Goal: Information Seeking & Learning: Learn about a topic

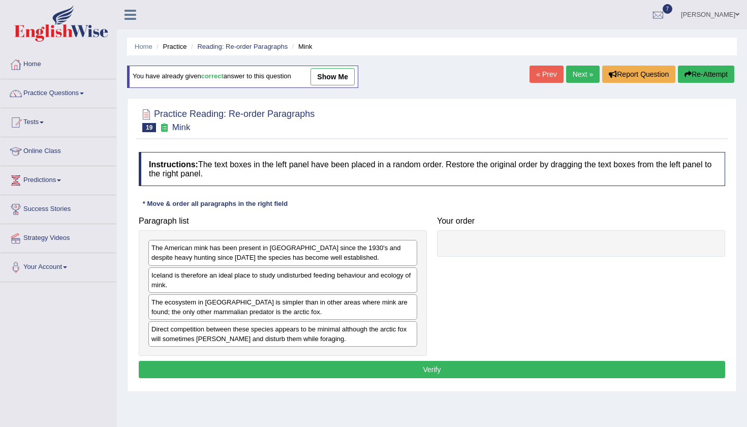
click at [455, 71] on div "Home Practice Reading: Re-order Paragraphs Mink You have already given correct …" at bounding box center [432, 254] width 630 height 508
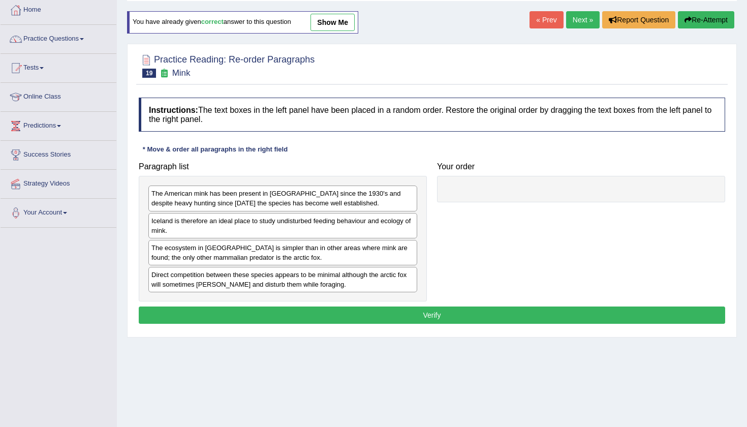
scroll to position [62, 0]
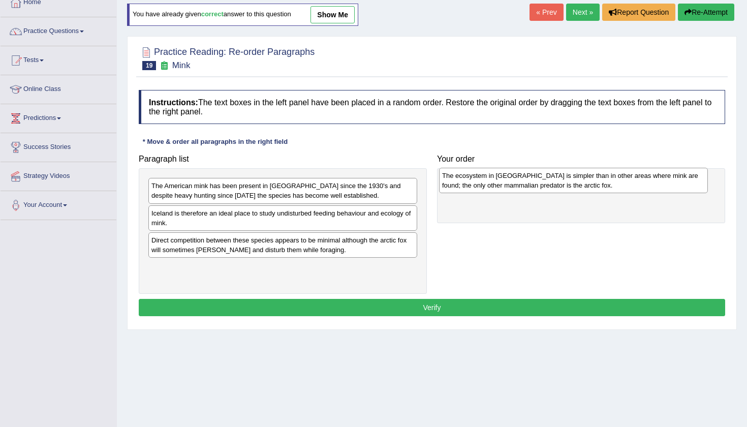
drag, startPoint x: 324, startPoint y: 249, endPoint x: 615, endPoint y: 185, distance: 297.5
click at [615, 185] on div "The ecosystem in Iceland is simpler than in other areas where mink are found; t…" at bounding box center [573, 180] width 269 height 25
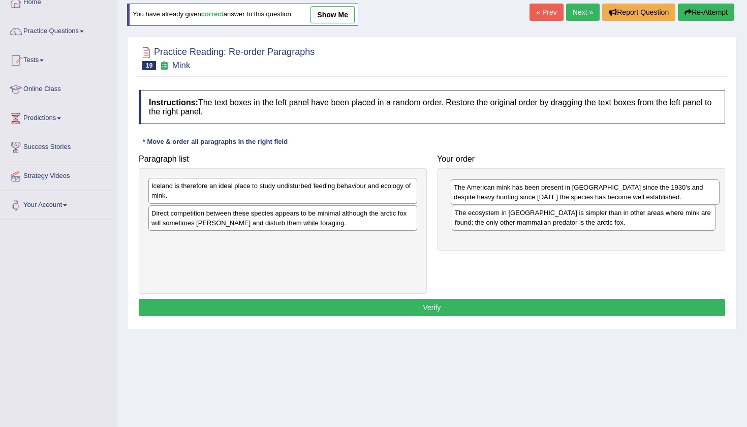
drag, startPoint x: 358, startPoint y: 188, endPoint x: 660, endPoint y: 190, distance: 302.2
click at [660, 190] on div "The American mink has been present in Iceland since the 1930's and despite heav…" at bounding box center [584, 191] width 269 height 25
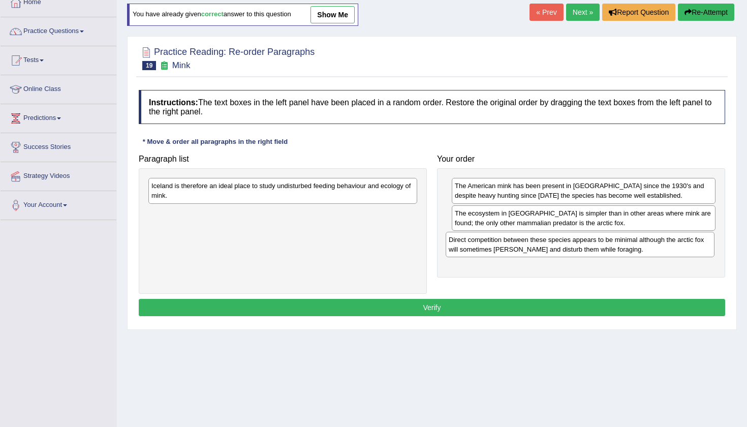
drag, startPoint x: 327, startPoint y: 216, endPoint x: 624, endPoint y: 243, distance: 298.3
click at [624, 243] on div "Direct competition between these species appears to be minimal although the arc…" at bounding box center [579, 244] width 269 height 25
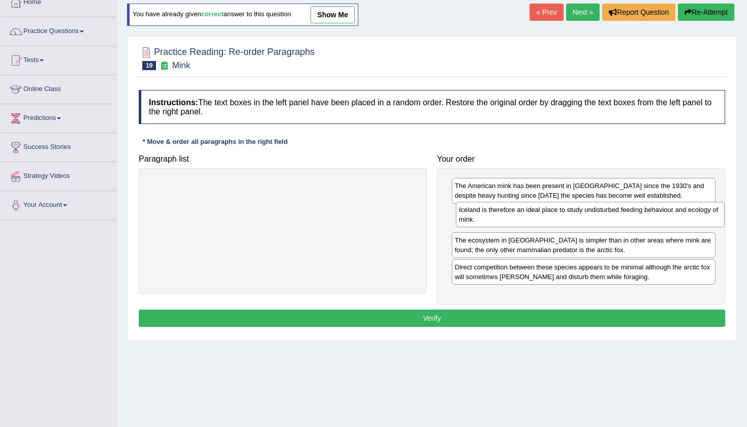
drag, startPoint x: 352, startPoint y: 188, endPoint x: 659, endPoint y: 212, distance: 308.2
click at [659, 212] on div "Iceland is therefore an ideal place to study undisturbed feeding behaviour and …" at bounding box center [590, 214] width 269 height 25
click at [578, 315] on button "Verify" at bounding box center [432, 317] width 586 height 17
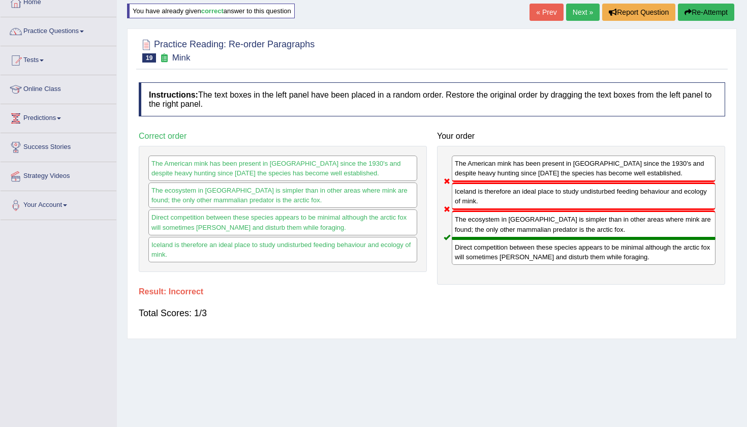
click at [707, 12] on button "Re-Attempt" at bounding box center [705, 12] width 56 height 17
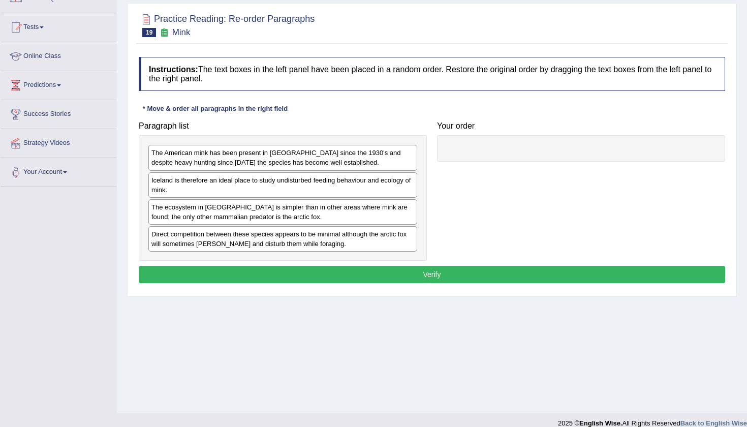
scroll to position [96, 0]
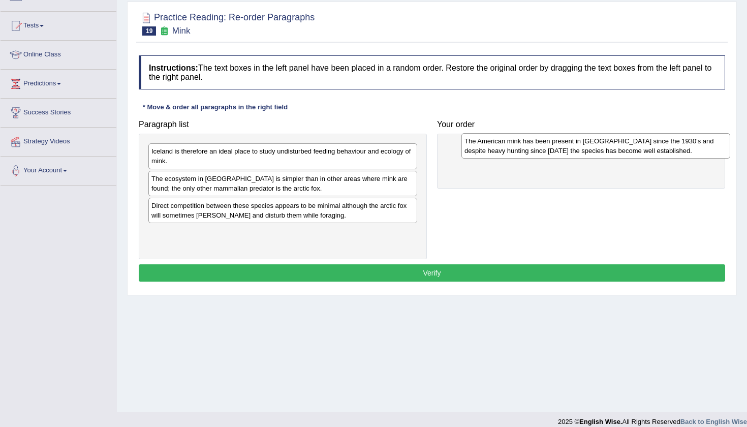
drag, startPoint x: 227, startPoint y: 156, endPoint x: 535, endPoint y: 146, distance: 308.4
click at [535, 146] on div "The American mink has been present in Iceland since the 1930's and despite heav…" at bounding box center [595, 145] width 269 height 25
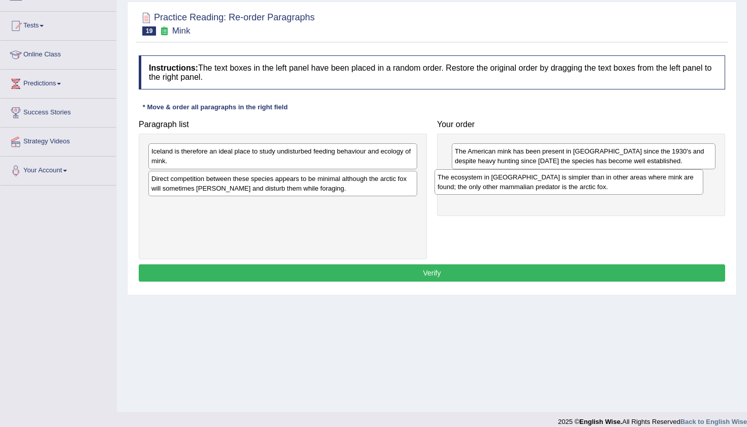
drag, startPoint x: 325, startPoint y: 187, endPoint x: 620, endPoint y: 186, distance: 294.6
click at [620, 186] on div "The ecosystem in Iceland is simpler than in other areas where mink are found; t…" at bounding box center [568, 181] width 269 height 25
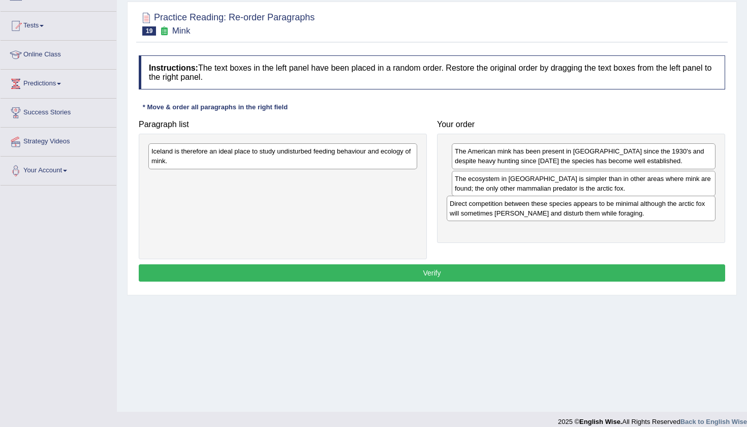
drag, startPoint x: 310, startPoint y: 181, endPoint x: 608, endPoint y: 205, distance: 299.1
click at [608, 206] on div "Direct competition between these species appears to be minimal although the arc…" at bounding box center [580, 208] width 269 height 25
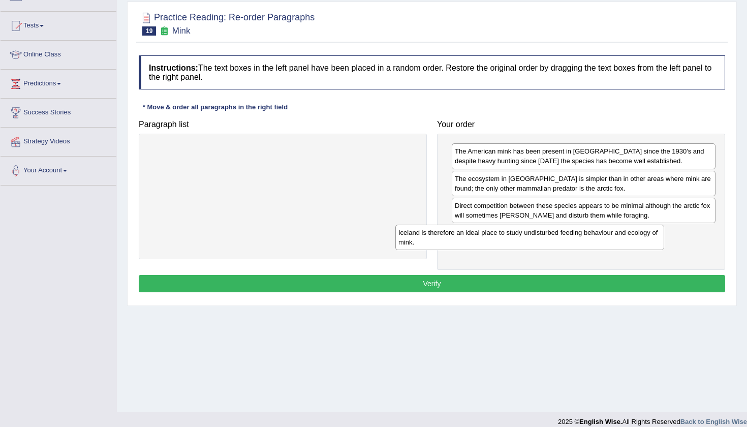
drag, startPoint x: 337, startPoint y: 154, endPoint x: 609, endPoint y: 236, distance: 284.4
click at [607, 236] on div "Iceland is therefore an ideal place to study undisturbed feeding behaviour and …" at bounding box center [529, 236] width 269 height 25
click at [484, 282] on button "Verify" at bounding box center [432, 283] width 586 height 17
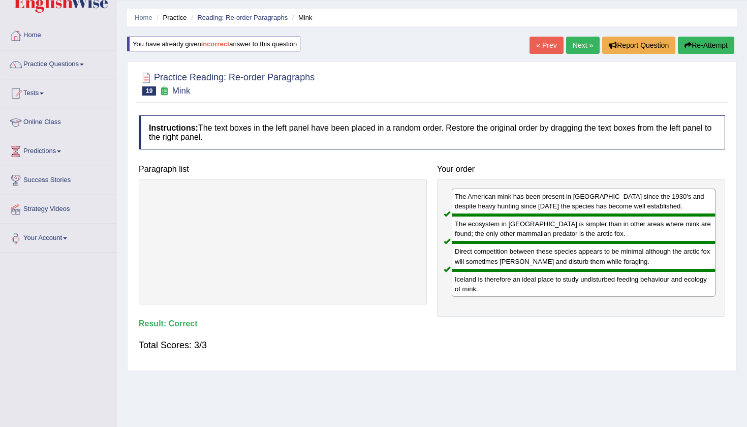
scroll to position [16, 0]
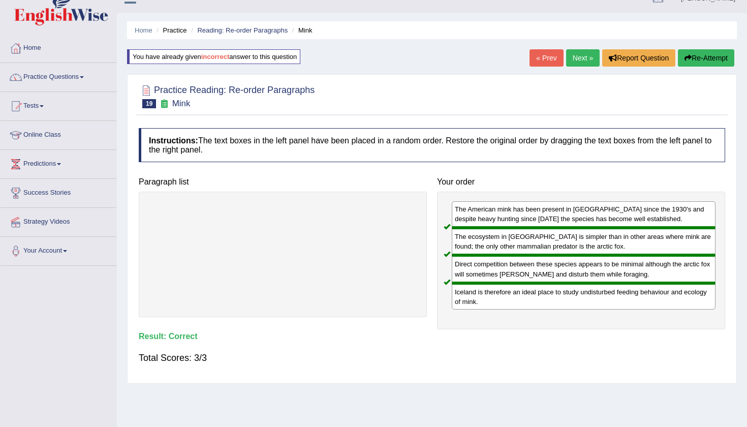
click at [576, 55] on link "Next »" at bounding box center [583, 57] width 34 height 17
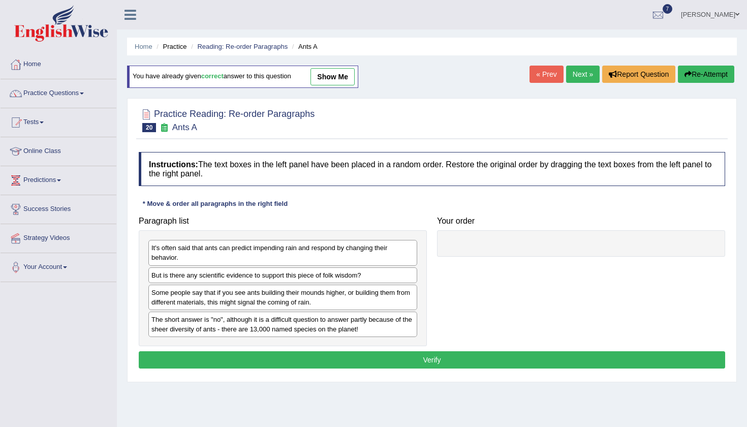
click at [483, 84] on div "Home Practice Reading: Re-order Paragraphs Ants A You have already given correc…" at bounding box center [432, 254] width 630 height 508
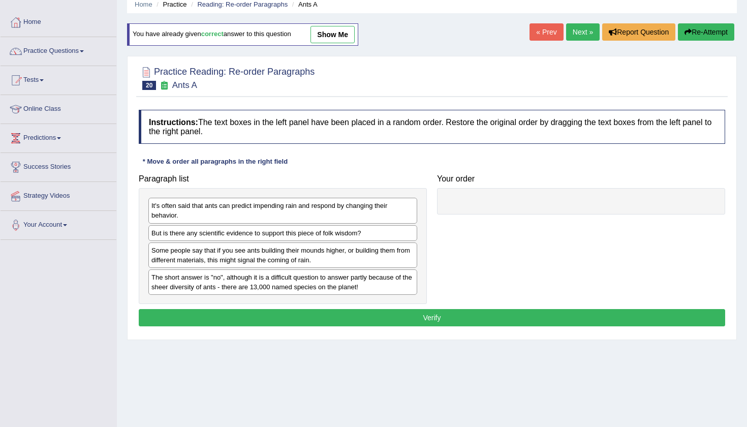
scroll to position [45, 0]
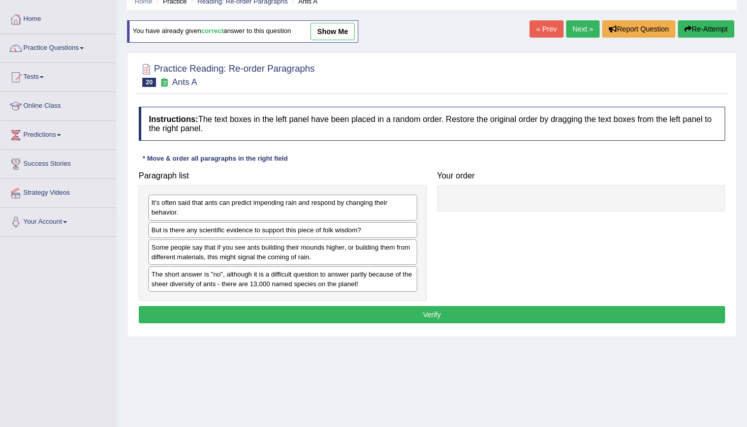
click at [325, 160] on div "Instructions: The text boxes in the left panel have been placed in a random ord…" at bounding box center [431, 217] width 591 height 230
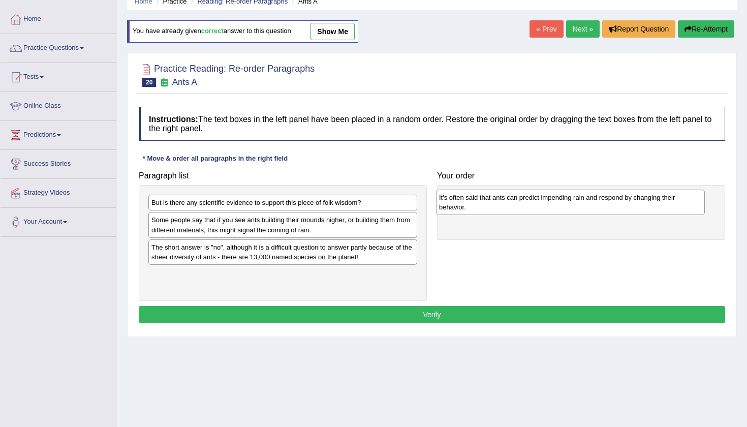
drag, startPoint x: 307, startPoint y: 210, endPoint x: 595, endPoint y: 205, distance: 287.5
click at [595, 205] on div "It's often said that ants can predict impending rain and respond by changing th…" at bounding box center [570, 201] width 269 height 25
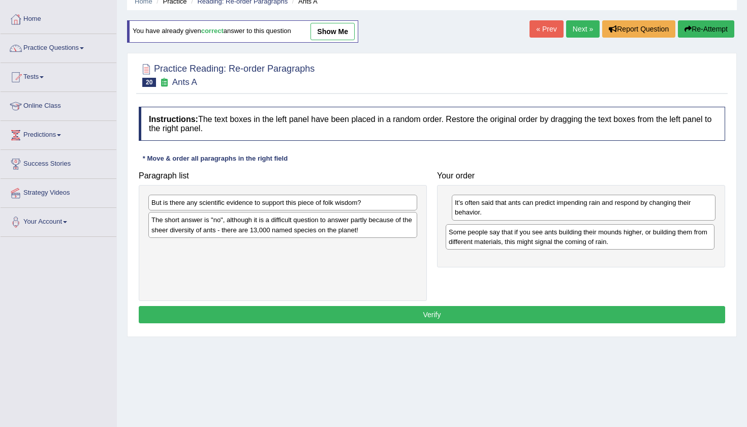
drag, startPoint x: 354, startPoint y: 220, endPoint x: 652, endPoint y: 232, distance: 297.3
click at [652, 232] on div "Some people say that if you see ants building their mounds higher, or building …" at bounding box center [579, 236] width 269 height 25
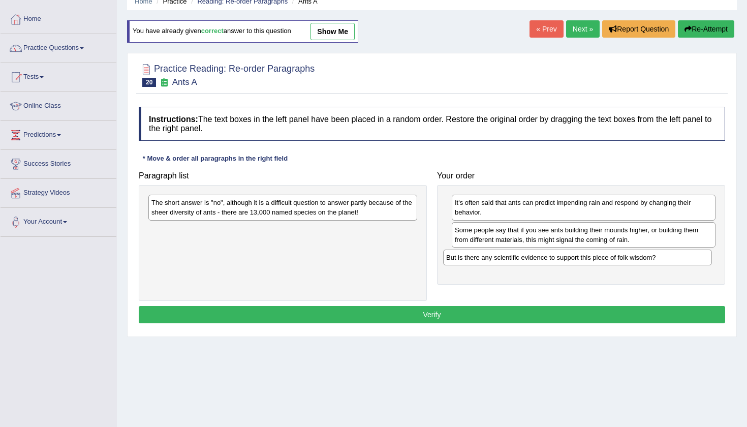
drag, startPoint x: 330, startPoint y: 205, endPoint x: 624, endPoint y: 260, distance: 299.6
click at [624, 260] on div "But is there any scientific evidence to support this piece of folk wisdom?" at bounding box center [577, 257] width 269 height 16
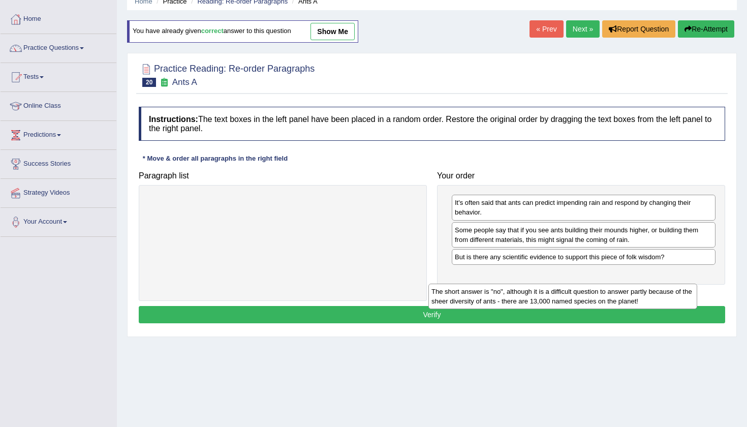
drag, startPoint x: 303, startPoint y: 212, endPoint x: 595, endPoint y: 290, distance: 302.3
click at [595, 291] on div "The short answer is "no", although it is a difficult question to answer partly …" at bounding box center [562, 295] width 269 height 25
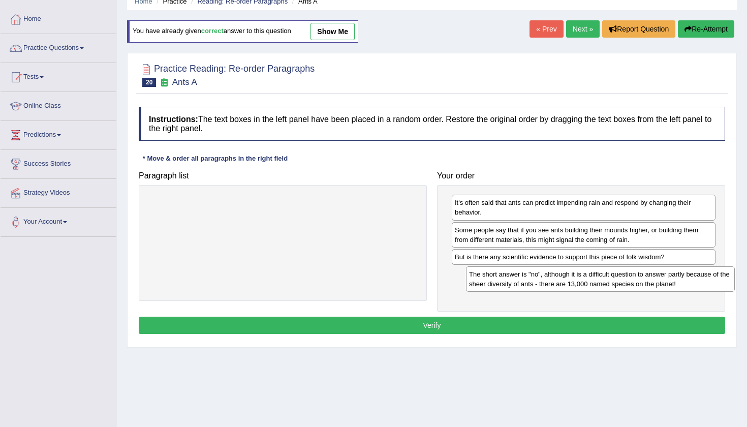
drag, startPoint x: 295, startPoint y: 206, endPoint x: 610, endPoint y: 280, distance: 324.0
click at [610, 280] on div "The short answer is "no", although it is a difficult question to answer partly …" at bounding box center [600, 278] width 269 height 25
click at [496, 322] on button "Verify" at bounding box center [432, 324] width 586 height 17
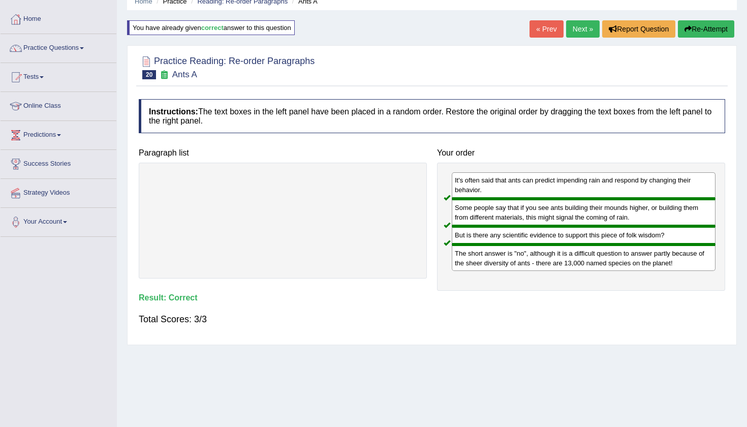
click at [576, 27] on link "Next »" at bounding box center [583, 28] width 34 height 17
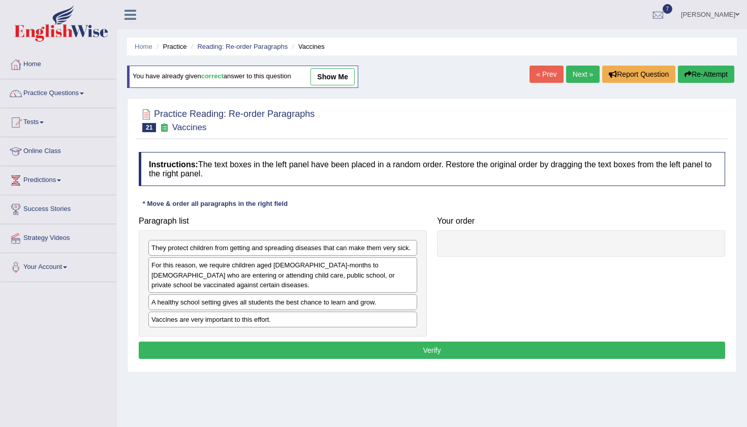
click at [415, 119] on div at bounding box center [432, 119] width 586 height 31
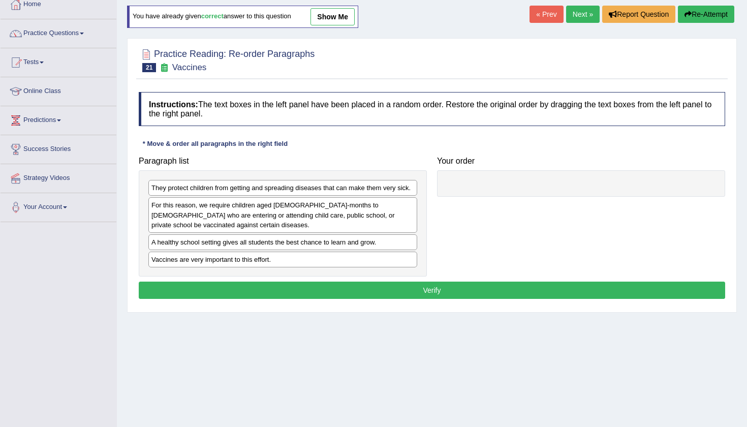
scroll to position [61, 0]
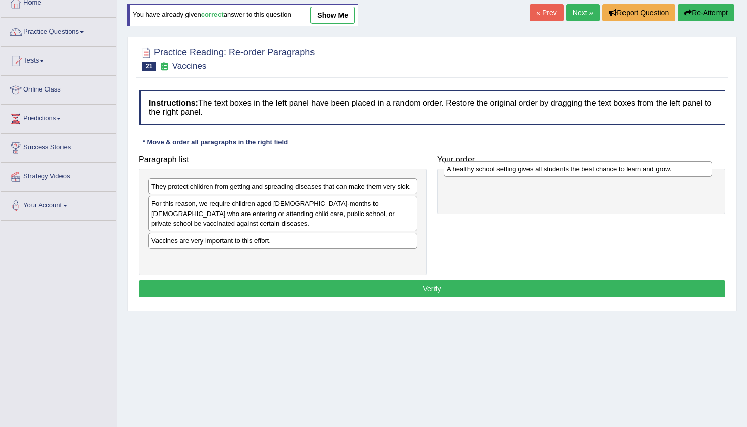
drag, startPoint x: 277, startPoint y: 243, endPoint x: 572, endPoint y: 172, distance: 303.5
click at [572, 172] on div "A healthy school setting gives all students the best chance to learn and grow." at bounding box center [577, 169] width 269 height 16
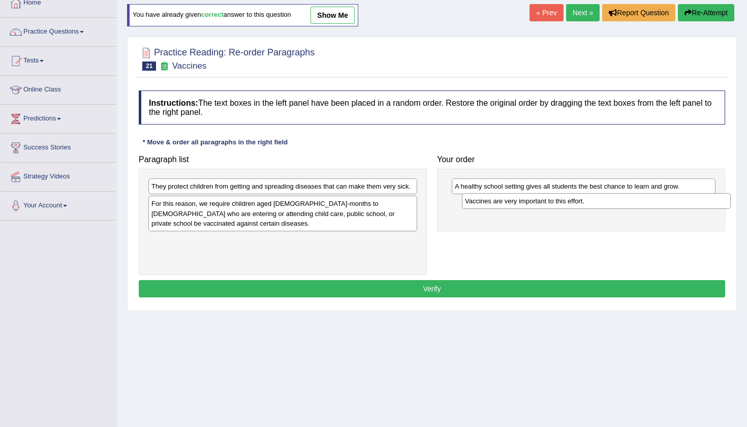
drag, startPoint x: 308, startPoint y: 240, endPoint x: 621, endPoint y: 201, distance: 315.3
click at [621, 201] on div "Vaccines are very important to this effort." at bounding box center [596, 201] width 269 height 16
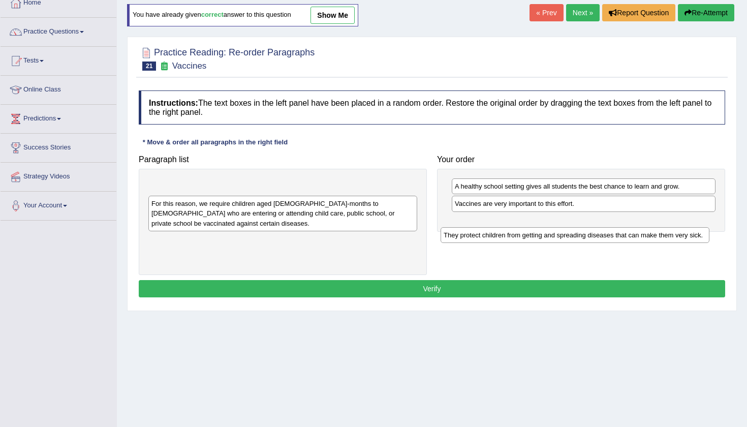
drag, startPoint x: 365, startPoint y: 183, endPoint x: 658, endPoint y: 232, distance: 297.1
click at [658, 232] on div "They protect children from getting and spreading diseases that can make them ve…" at bounding box center [574, 235] width 269 height 16
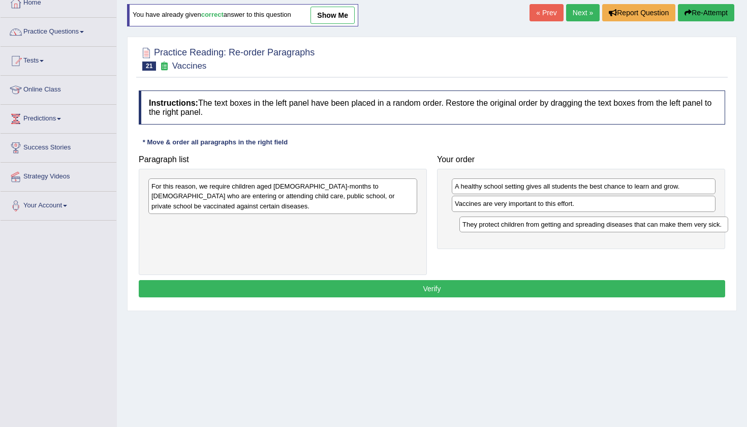
drag, startPoint x: 300, startPoint y: 184, endPoint x: 610, endPoint y: 222, distance: 313.1
click at [610, 222] on div "They protect children from getting and spreading diseases that can make them ve…" at bounding box center [593, 224] width 269 height 16
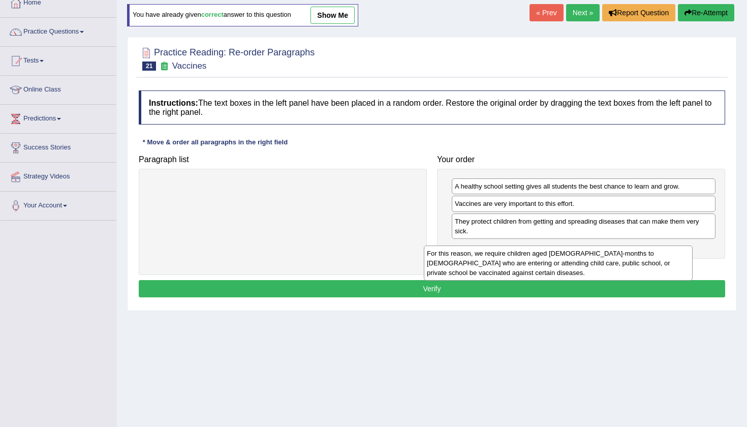
drag, startPoint x: 317, startPoint y: 197, endPoint x: 610, endPoint y: 255, distance: 299.3
click at [610, 255] on div "For this reason, we require children aged 2-months to 18-years old who are ente…" at bounding box center [558, 262] width 269 height 35
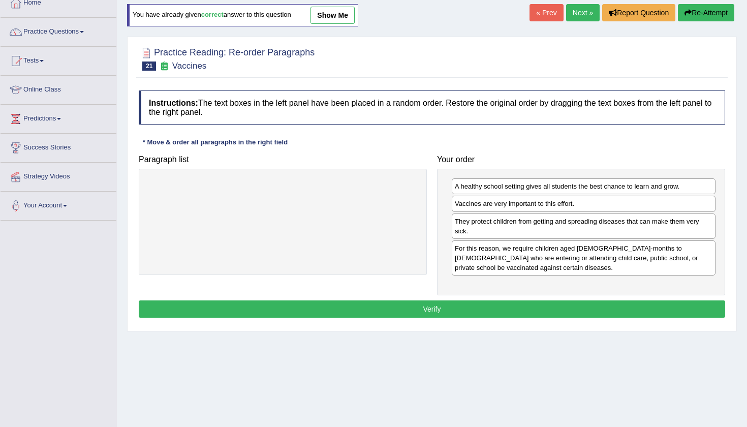
click at [466, 305] on button "Verify" at bounding box center [432, 308] width 586 height 17
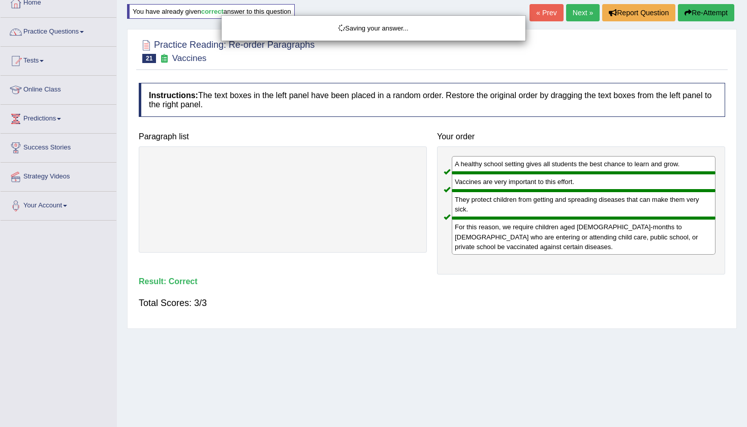
click at [571, 12] on div "Saving your answer..." at bounding box center [373, 213] width 747 height 427
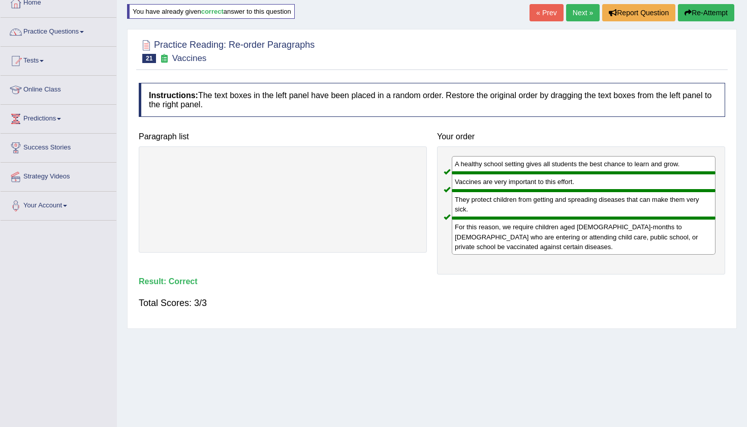
click at [573, 13] on link "Next »" at bounding box center [583, 12] width 34 height 17
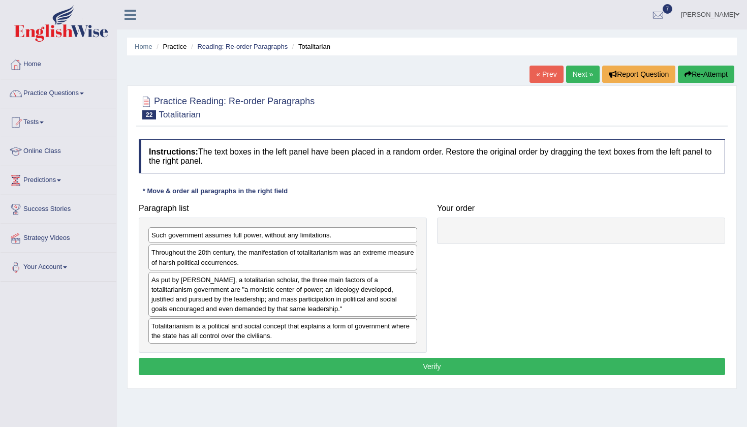
click at [415, 60] on div "Home Practice Reading: Re-order Paragraphs Totalitarian « Prev Next » Report Qu…" at bounding box center [432, 254] width 630 height 508
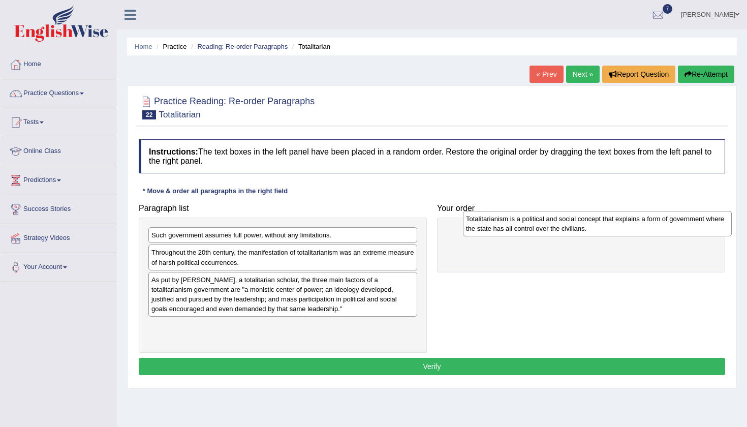
drag, startPoint x: 353, startPoint y: 335, endPoint x: 668, endPoint y: 228, distance: 332.0
click at [668, 228] on div "Totalitarianism is a political and social concept that explains a form of gover…" at bounding box center [597, 223] width 269 height 25
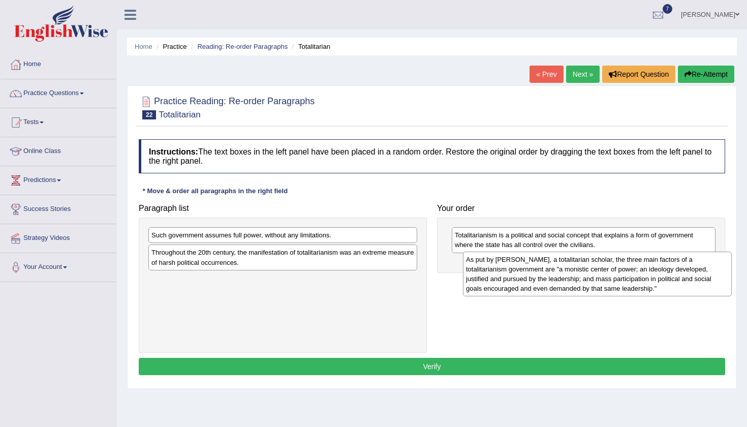
drag, startPoint x: 330, startPoint y: 297, endPoint x: 644, endPoint y: 277, distance: 315.0
click at [644, 277] on div "As put by [PERSON_NAME], a totalitarian scholar, the three main factors of a to…" at bounding box center [597, 273] width 269 height 45
drag, startPoint x: 237, startPoint y: 308, endPoint x: 552, endPoint y: 289, distance: 314.9
click at [552, 289] on div "As put by [PERSON_NAME], a totalitarian scholar, the three main factors of a to…" at bounding box center [597, 274] width 269 height 45
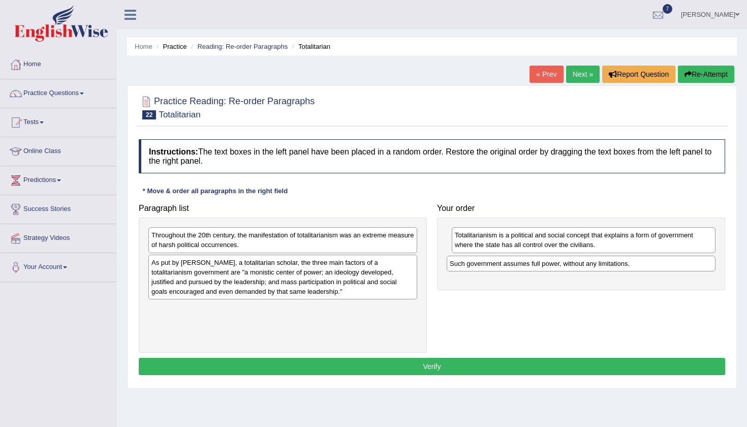
drag, startPoint x: 248, startPoint y: 236, endPoint x: 566, endPoint y: 264, distance: 319.7
click at [566, 264] on div "Such government assumes full power, without any limitations." at bounding box center [580, 263] width 269 height 16
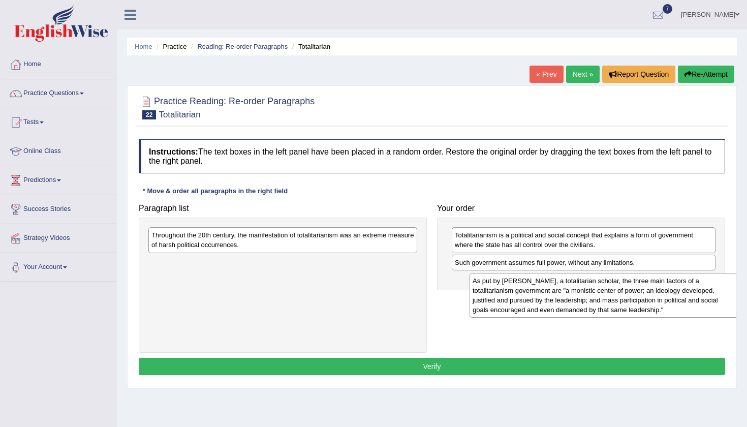
drag, startPoint x: 217, startPoint y: 267, endPoint x: 539, endPoint y: 285, distance: 323.0
click at [539, 285] on div "As put by [PERSON_NAME], a totalitarian scholar, the three main factors of a to…" at bounding box center [603, 295] width 269 height 45
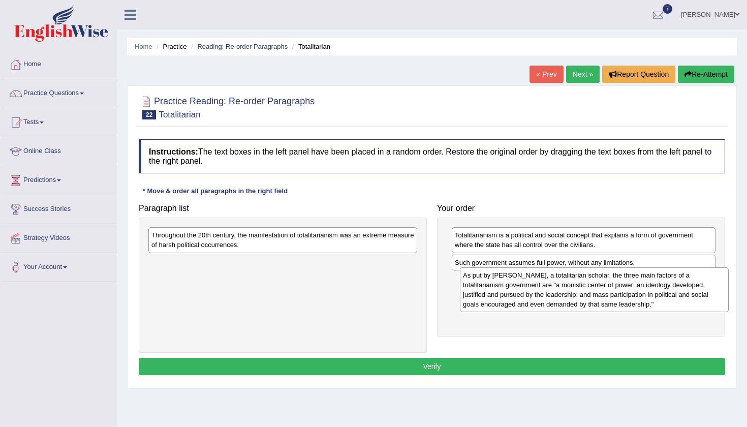
drag, startPoint x: 246, startPoint y: 273, endPoint x: 553, endPoint y: 287, distance: 307.1
click at [553, 287] on div "As put by Juan Linz, a totalitarian scholar, the three main factors of a totali…" at bounding box center [594, 289] width 269 height 45
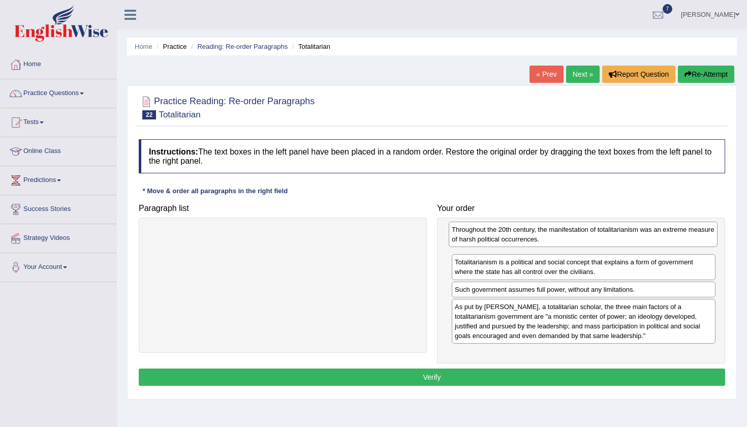
drag, startPoint x: 332, startPoint y: 239, endPoint x: 632, endPoint y: 234, distance: 300.2
click at [632, 234] on div "Throughout the 20th century, the manifestation of totalitarianism was an extrem…" at bounding box center [582, 233] width 269 height 25
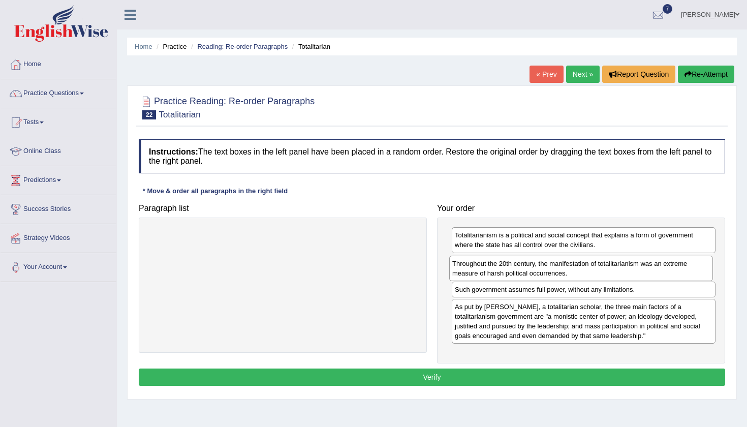
drag, startPoint x: 580, startPoint y: 232, endPoint x: 577, endPoint y: 261, distance: 28.6
click at [577, 261] on div "Throughout the 20th century, the manifestation of totalitarianism was an extrem…" at bounding box center [581, 267] width 264 height 25
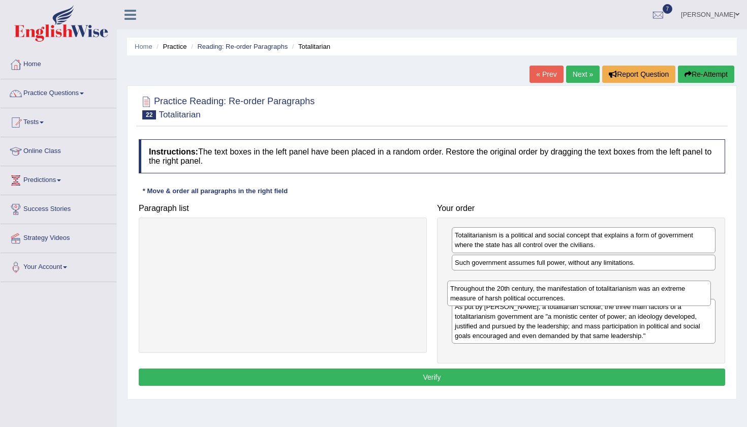
drag, startPoint x: 577, startPoint y: 261, endPoint x: 574, endPoint y: 283, distance: 23.1
click at [574, 283] on div "Throughout the 20th century, the manifestation of totalitarianism was an extrem…" at bounding box center [579, 292] width 264 height 25
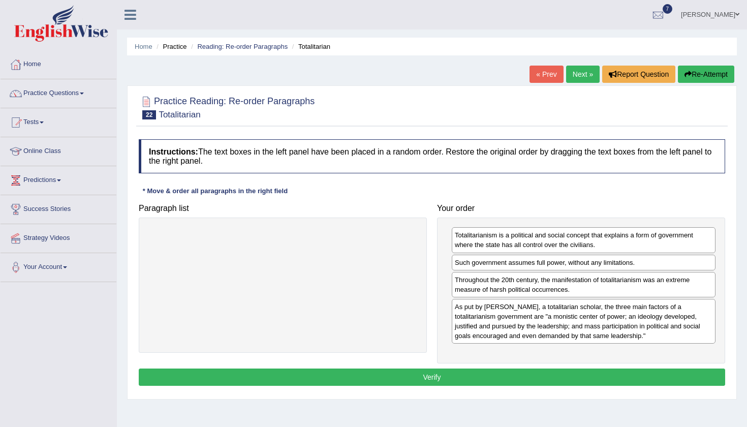
click at [489, 372] on button "Verify" at bounding box center [432, 376] width 586 height 17
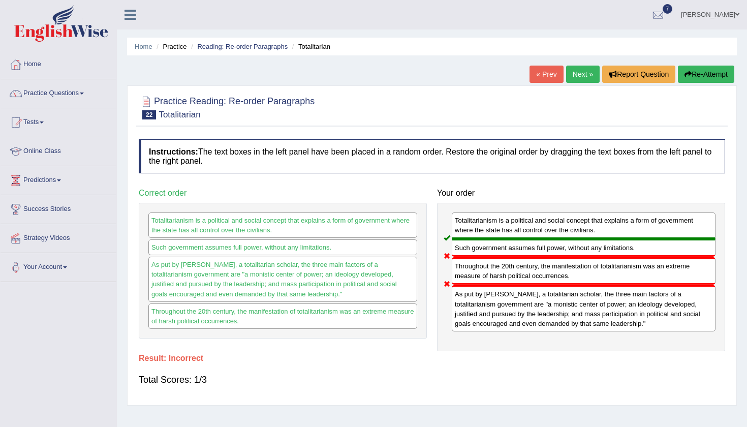
click at [689, 76] on button "Re-Attempt" at bounding box center [705, 74] width 56 height 17
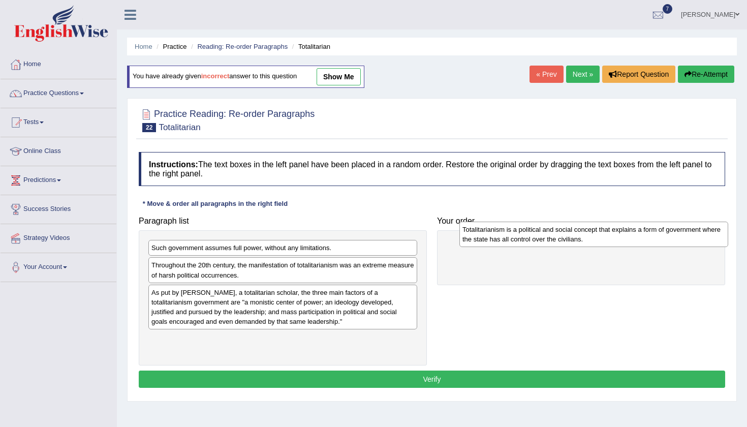
drag, startPoint x: 277, startPoint y: 347, endPoint x: 587, endPoint y: 238, distance: 328.8
click at [587, 238] on div "Totalitarianism is a political and social concept that explains a form of gover…" at bounding box center [593, 233] width 269 height 25
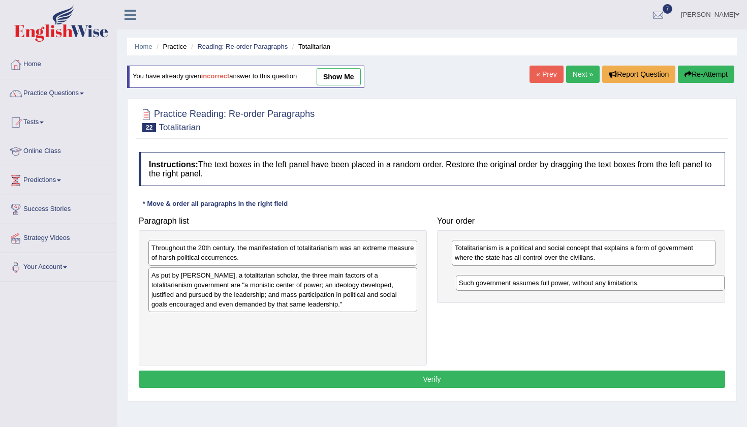
drag, startPoint x: 311, startPoint y: 251, endPoint x: 618, endPoint y: 285, distance: 308.7
click at [619, 286] on div "Such government assumes full power, without any limitations." at bounding box center [590, 283] width 269 height 16
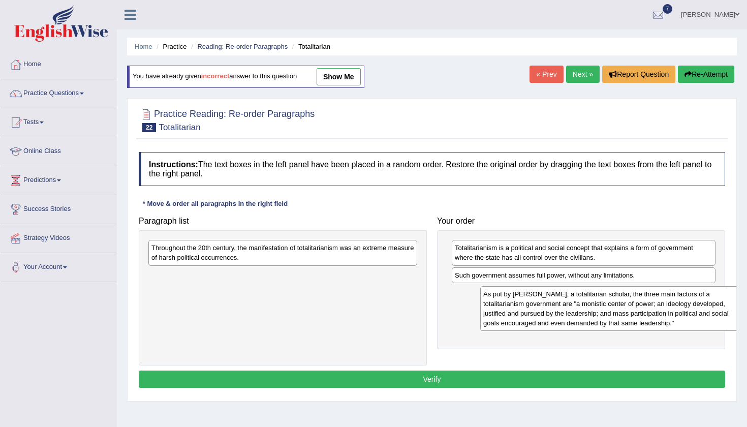
drag, startPoint x: 328, startPoint y: 295, endPoint x: 659, endPoint y: 314, distance: 332.2
click at [659, 314] on div "As put by [PERSON_NAME], a totalitarian scholar, the three main factors of a to…" at bounding box center [614, 308] width 269 height 45
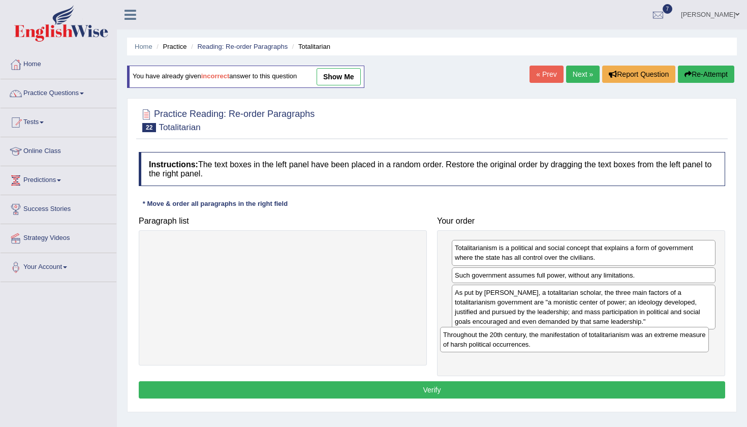
drag, startPoint x: 308, startPoint y: 247, endPoint x: 602, endPoint y: 335, distance: 306.9
click at [601, 335] on div "Throughout the 20th century, the manifestation of totalitarianism was an extrem…" at bounding box center [574, 339] width 269 height 25
click at [535, 387] on button "Verify" at bounding box center [432, 389] width 586 height 17
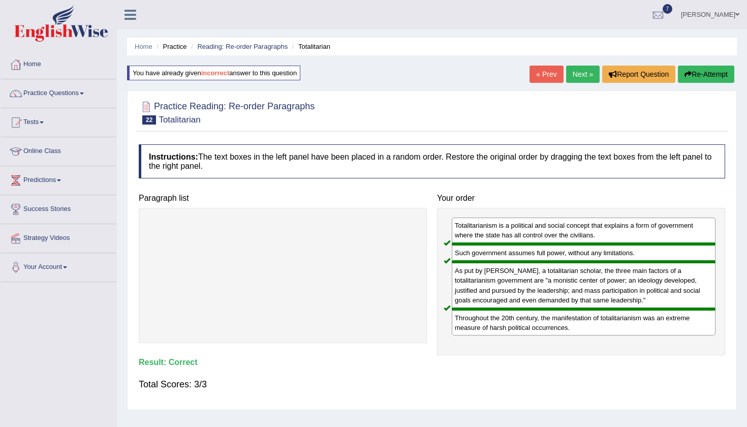
click at [576, 75] on link "Next »" at bounding box center [583, 74] width 34 height 17
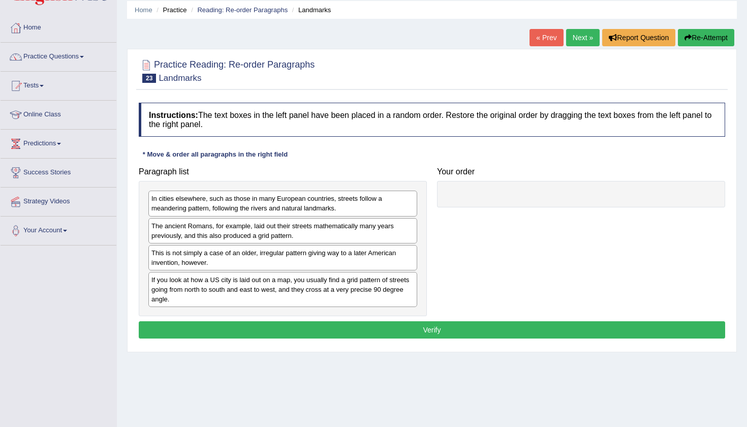
scroll to position [39, 0]
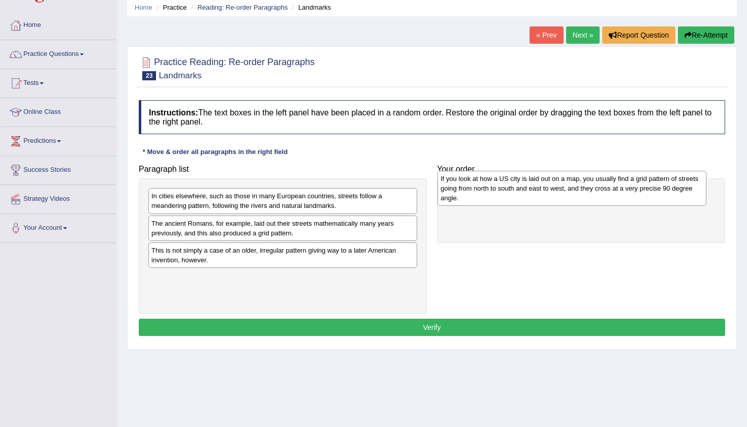
drag, startPoint x: 243, startPoint y: 290, endPoint x: 532, endPoint y: 192, distance: 305.1
click at [532, 192] on div "If you look at how a US city is laid out on a map, you usually find a grid patt…" at bounding box center [571, 188] width 269 height 35
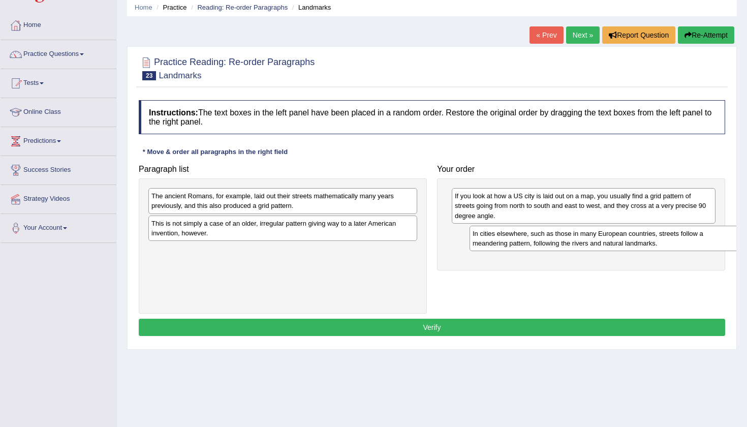
drag, startPoint x: 277, startPoint y: 200, endPoint x: 593, endPoint y: 237, distance: 318.1
click at [593, 238] on div "In cities elsewhere, such as those in many European countries, streets follow a…" at bounding box center [603, 237] width 269 height 25
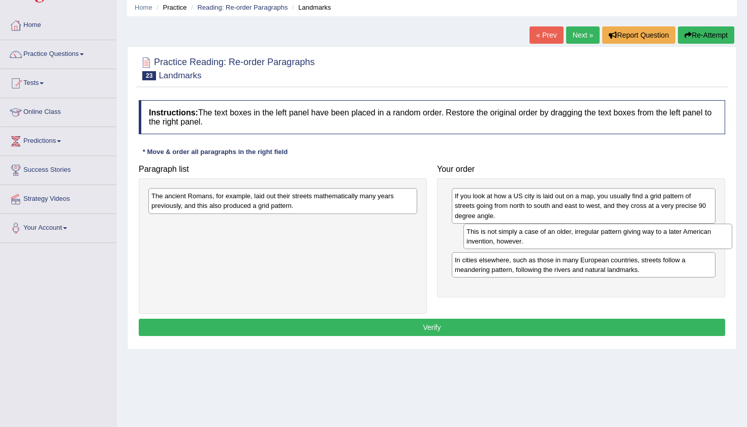
drag, startPoint x: 271, startPoint y: 222, endPoint x: 586, endPoint y: 229, distance: 314.4
click at [586, 229] on div "This is not simply a case of an older, irregular pattern giving way to a later …" at bounding box center [597, 235] width 269 height 25
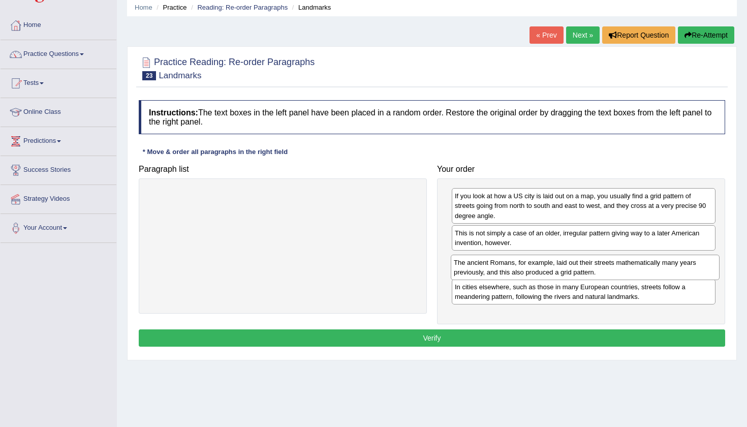
drag, startPoint x: 366, startPoint y: 203, endPoint x: 668, endPoint y: 269, distance: 309.4
click at [668, 269] on div "The ancient Romans, for example, laid out their streets mathematically many yea…" at bounding box center [584, 266] width 269 height 25
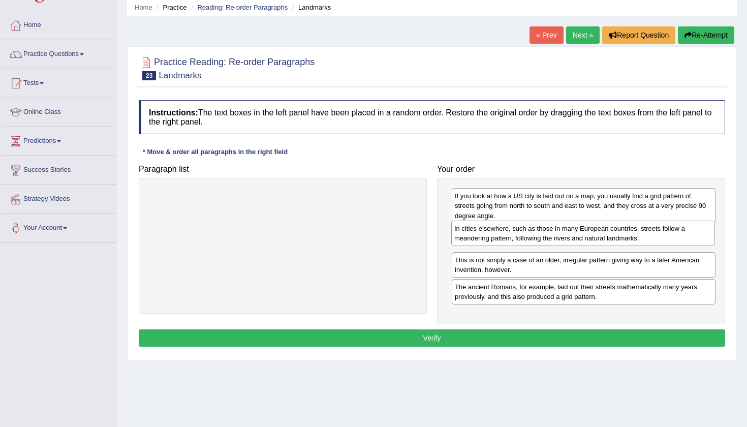
drag, startPoint x: 601, startPoint y: 297, endPoint x: 600, endPoint y: 239, distance: 57.9
click at [600, 239] on div "In cities elsewhere, such as those in many European countries, streets follow a…" at bounding box center [583, 232] width 264 height 25
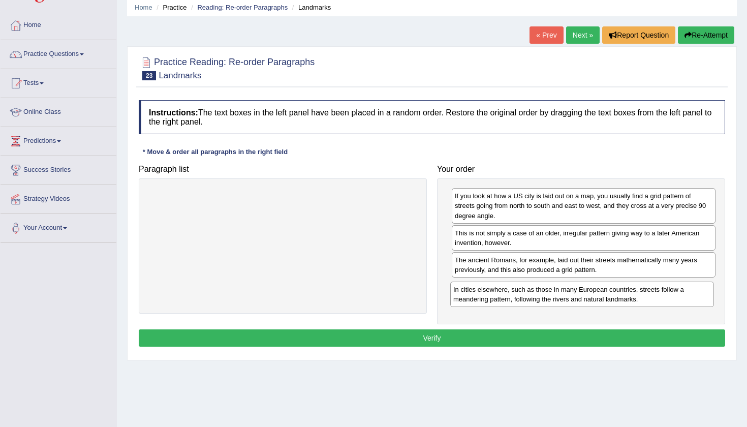
drag, startPoint x: 600, startPoint y: 239, endPoint x: 599, endPoint y: 296, distance: 56.9
click at [599, 296] on div "In cities elsewhere, such as those in many European countries, streets follow a…" at bounding box center [582, 293] width 264 height 25
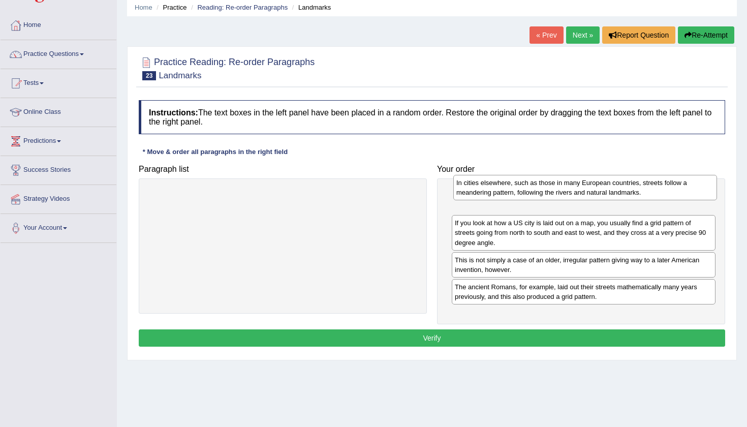
drag, startPoint x: 599, startPoint y: 296, endPoint x: 600, endPoint y: 192, distance: 103.6
click at [600, 192] on div "In cities elsewhere, such as those in many European countries, streets follow a…" at bounding box center [585, 187] width 264 height 25
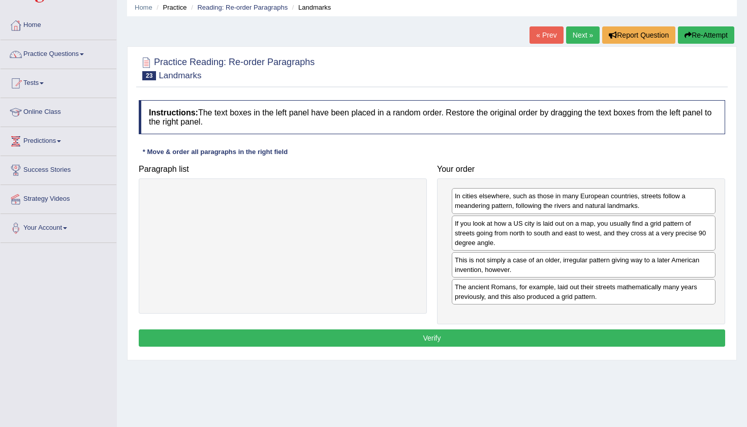
click at [469, 337] on button "Verify" at bounding box center [432, 337] width 586 height 17
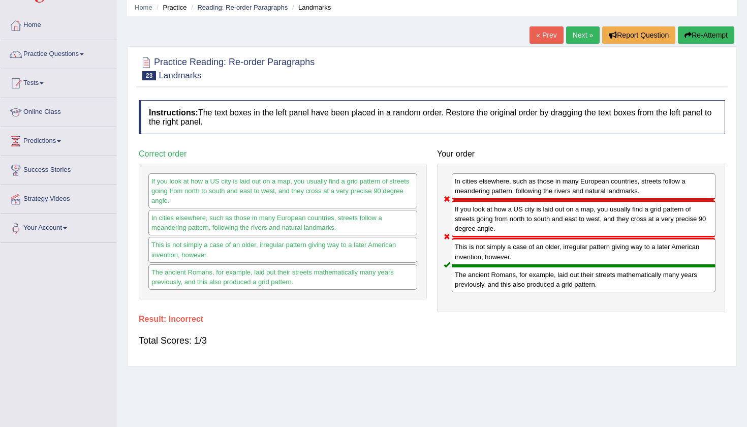
click at [686, 40] on button "Re-Attempt" at bounding box center [705, 34] width 56 height 17
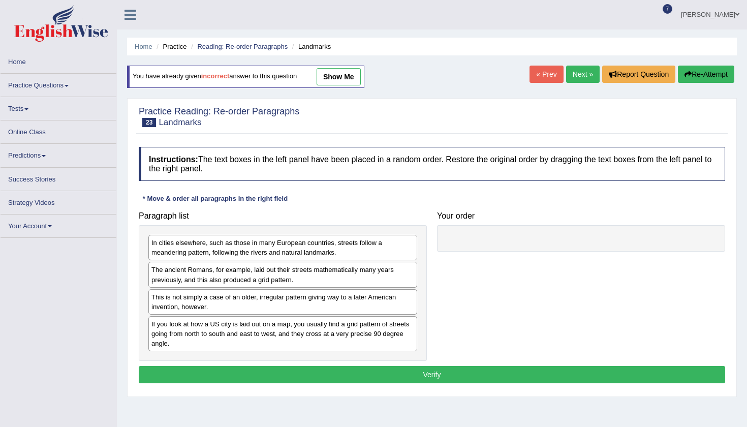
click at [282, 335] on div "If you look at how a US city is laid out on a map, you usually find a grid patt…" at bounding box center [282, 333] width 269 height 35
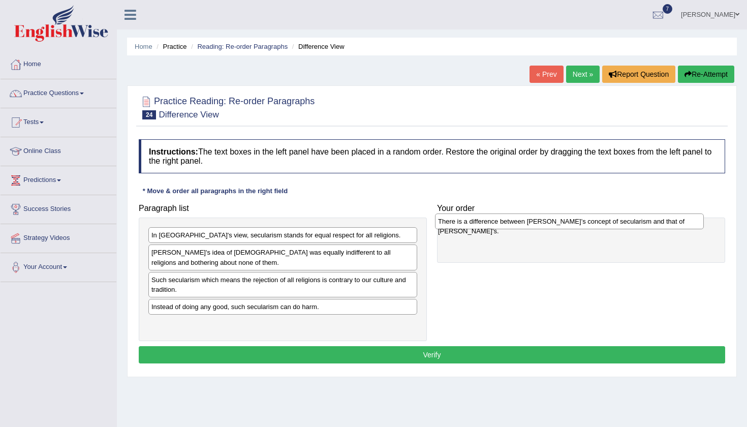
drag, startPoint x: 304, startPoint y: 327, endPoint x: 591, endPoint y: 224, distance: 304.6
click at [591, 224] on div "There is a difference between [PERSON_NAME]’s concept of secularism and that of…" at bounding box center [569, 221] width 269 height 16
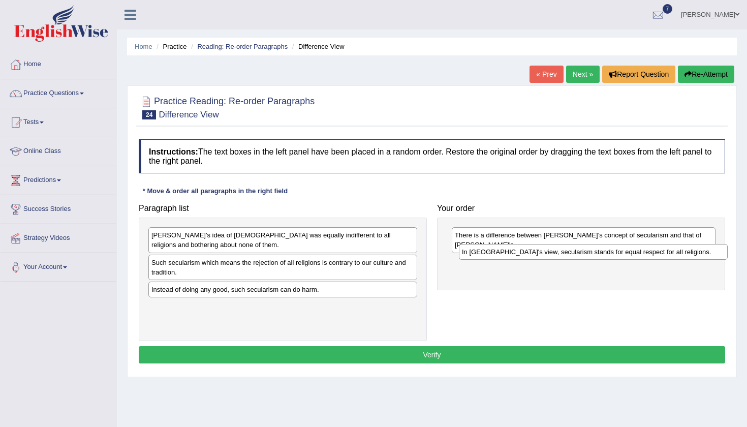
drag, startPoint x: 321, startPoint y: 235, endPoint x: 631, endPoint y: 252, distance: 310.8
click at [631, 252] on div "In [GEOGRAPHIC_DATA]'s view, secularism stands for equal respect for all religi…" at bounding box center [593, 252] width 269 height 16
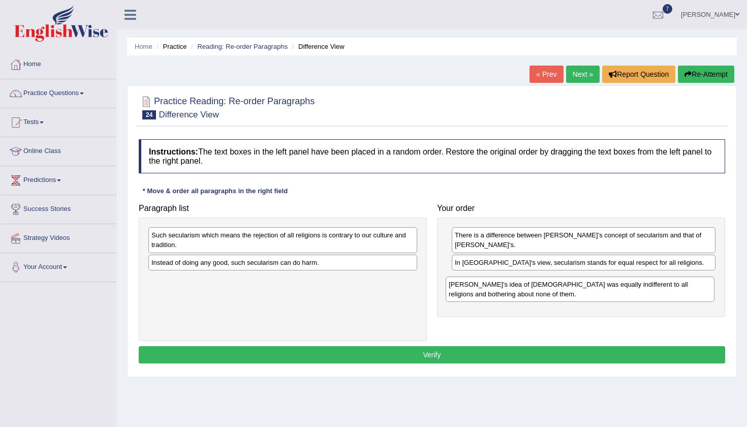
drag, startPoint x: 282, startPoint y: 243, endPoint x: 584, endPoint y: 288, distance: 304.5
click at [583, 289] on div "[PERSON_NAME]'s idea of [DEMOGRAPHIC_DATA] was equally indifferent to all relig…" at bounding box center [579, 288] width 269 height 25
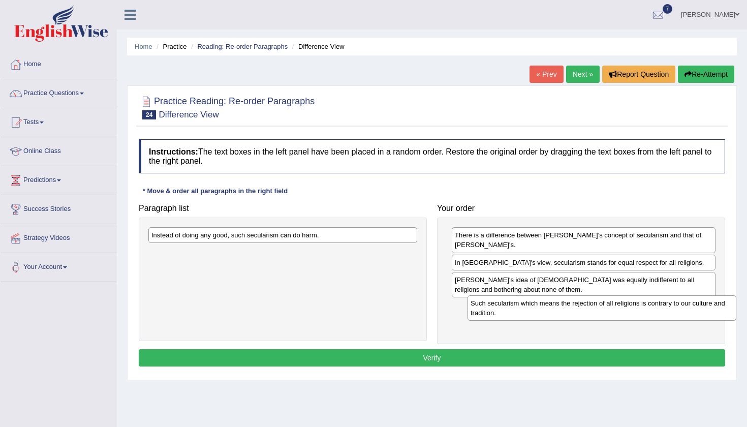
drag, startPoint x: 308, startPoint y: 234, endPoint x: 626, endPoint y: 301, distance: 324.5
click at [626, 301] on div "Such secularism which means the rejection of all religions is contrary to our c…" at bounding box center [601, 307] width 269 height 25
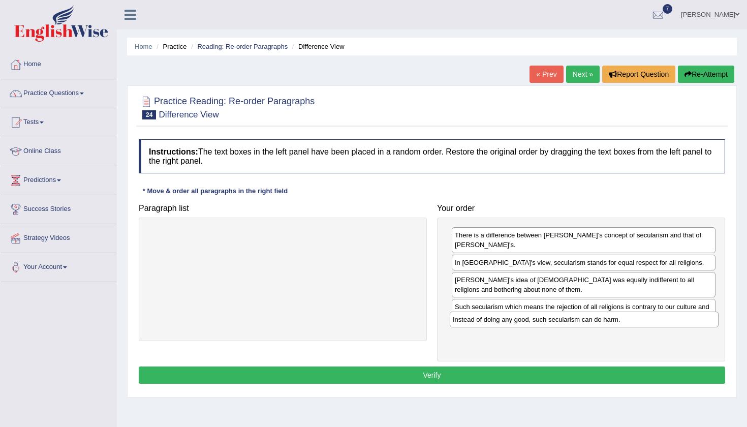
drag, startPoint x: 357, startPoint y: 234, endPoint x: 659, endPoint y: 318, distance: 314.2
click at [659, 318] on div "Instead of doing any good, such secularism can do harm." at bounding box center [583, 319] width 269 height 16
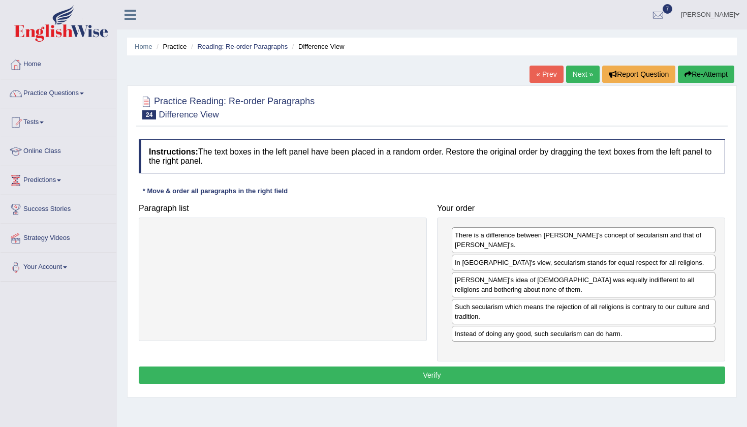
click at [545, 373] on div "Instructions: The text boxes in the left panel have been placed in a random ord…" at bounding box center [431, 262] width 591 height 257
click at [536, 369] on button "Verify" at bounding box center [432, 374] width 586 height 17
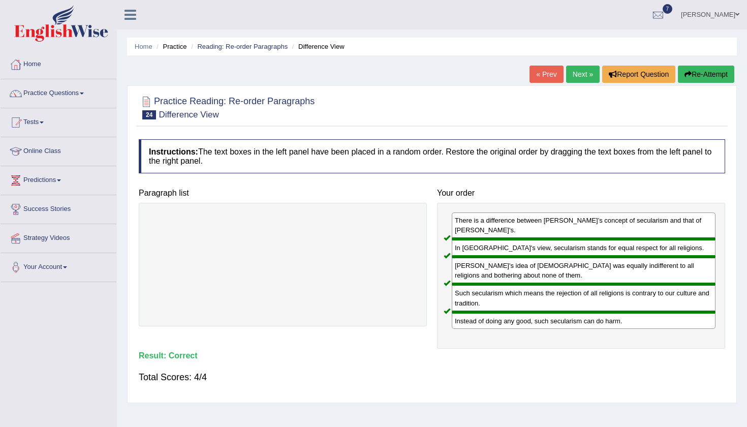
click at [578, 70] on link "Next »" at bounding box center [583, 74] width 34 height 17
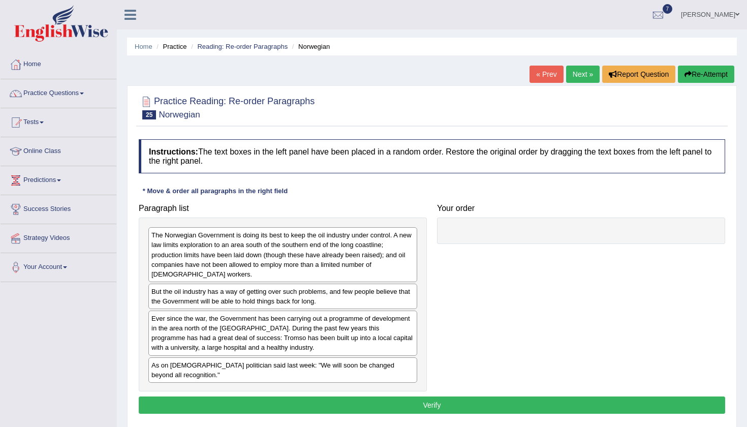
click at [362, 194] on div "Instructions: The text boxes in the left panel have been placed in a random ord…" at bounding box center [431, 277] width 591 height 287
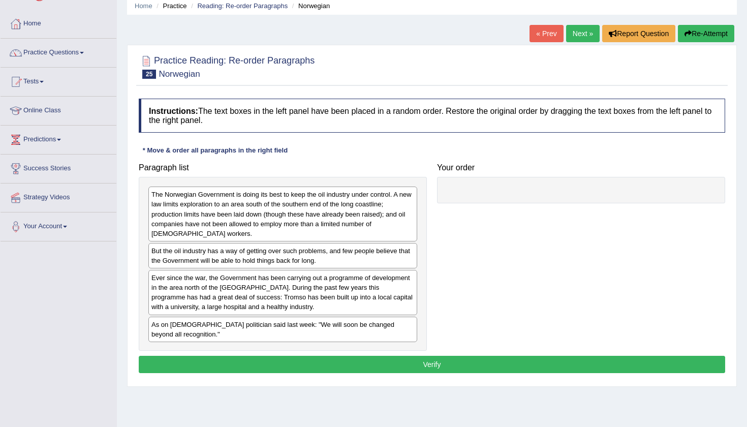
scroll to position [47, 0]
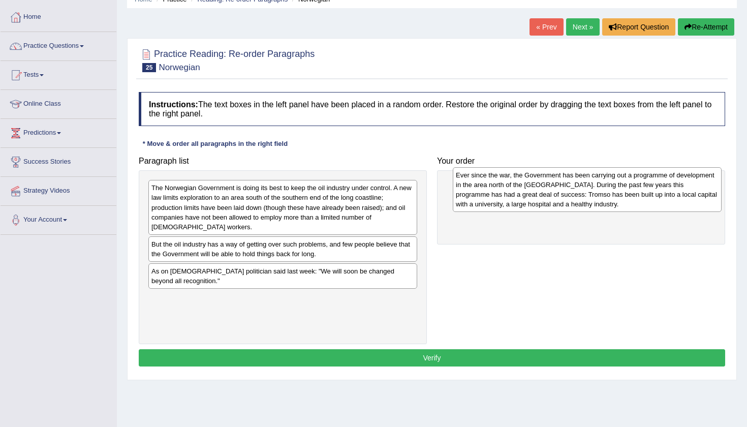
drag, startPoint x: 190, startPoint y: 278, endPoint x: 495, endPoint y: 183, distance: 318.8
click at [495, 183] on div "Ever since the war, the Government has been carrying out a programme of develop…" at bounding box center [587, 189] width 269 height 45
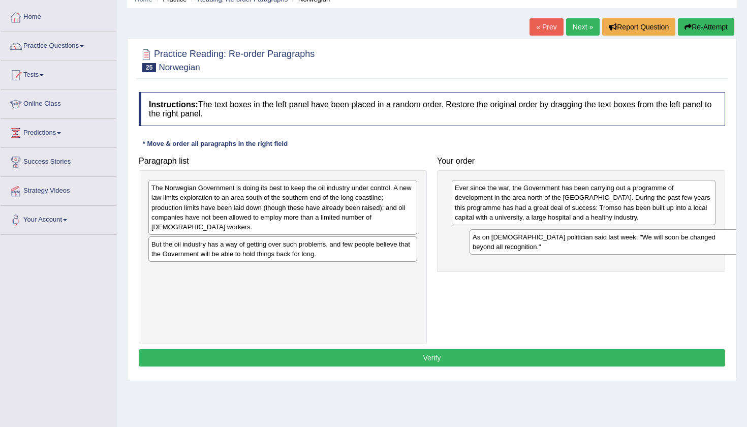
drag, startPoint x: 308, startPoint y: 281, endPoint x: 628, endPoint y: 246, distance: 321.8
click at [628, 246] on div "As on [DEMOGRAPHIC_DATA] politician said last week: "We will soon be changed be…" at bounding box center [603, 241] width 269 height 25
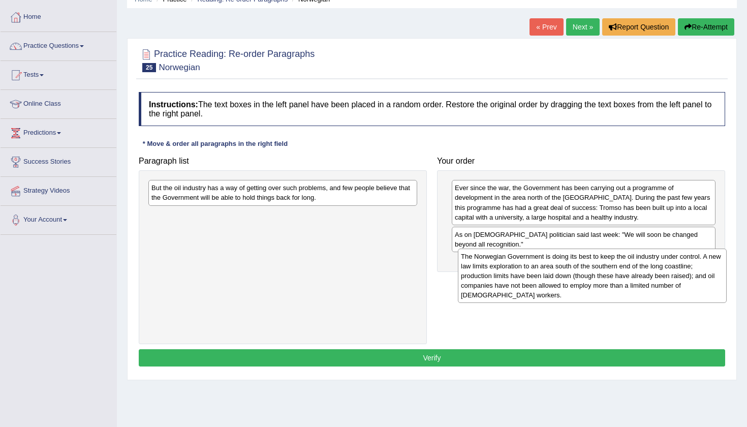
drag, startPoint x: 299, startPoint y: 210, endPoint x: 608, endPoint y: 279, distance: 316.8
click at [608, 279] on div "The Norwegian Government is doing its best to keep the oil industry under contr…" at bounding box center [592, 275] width 269 height 54
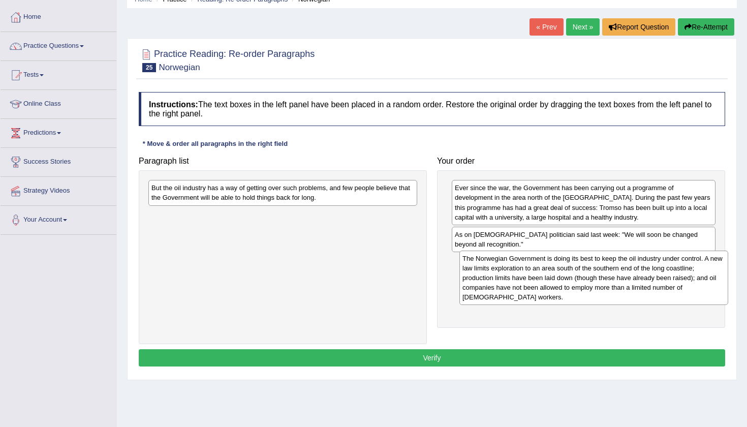
drag, startPoint x: 235, startPoint y: 227, endPoint x: 546, endPoint y: 270, distance: 313.9
click at [546, 270] on div "The Norwegian Government is doing its best to keep the oil industry under contr…" at bounding box center [593, 277] width 269 height 54
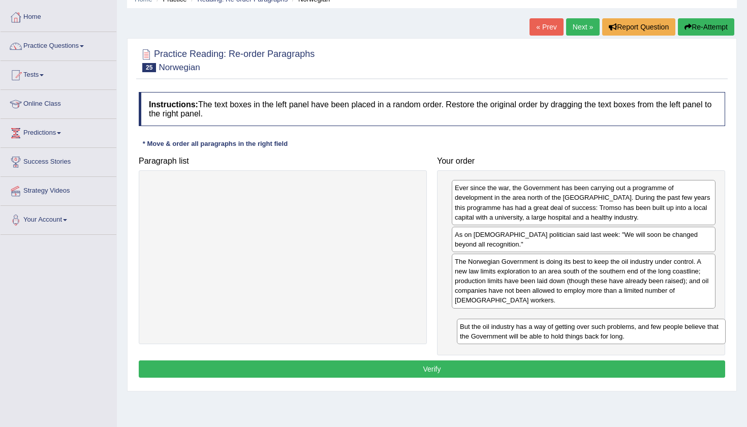
drag, startPoint x: 299, startPoint y: 192, endPoint x: 604, endPoint y: 328, distance: 333.7
click at [604, 328] on div "But the oil industry has a way of getting over such problems, and few people be…" at bounding box center [591, 330] width 269 height 25
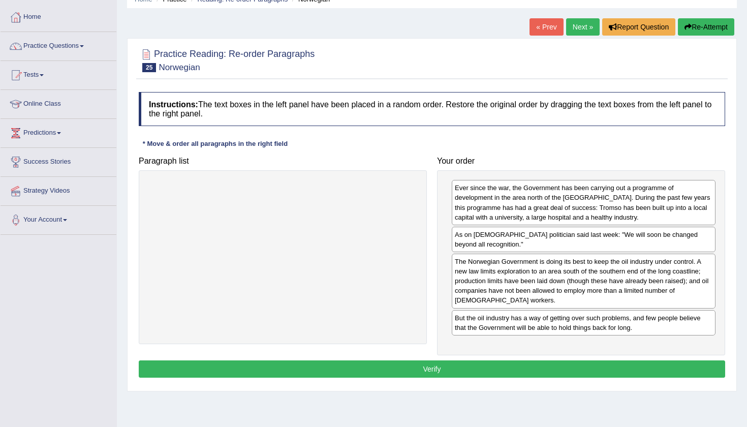
click at [495, 368] on button "Verify" at bounding box center [432, 368] width 586 height 17
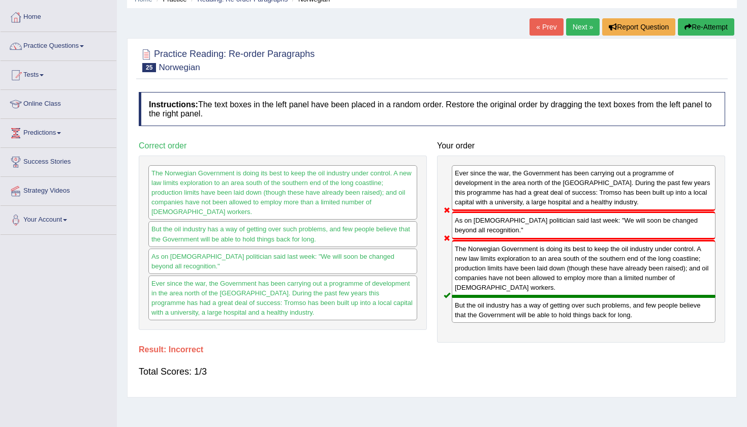
click at [700, 27] on button "Re-Attempt" at bounding box center [705, 26] width 56 height 17
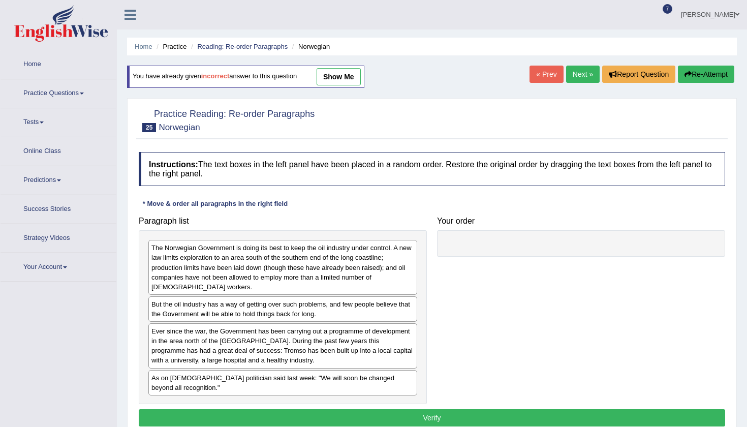
scroll to position [47, 0]
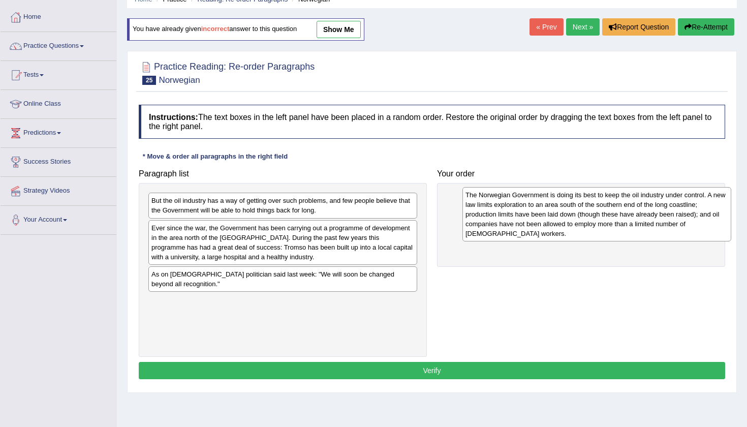
drag, startPoint x: 337, startPoint y: 219, endPoint x: 651, endPoint y: 212, distance: 313.4
click at [651, 212] on div "The Norwegian Government is doing its best to keep the oil industry under contr…" at bounding box center [596, 214] width 269 height 54
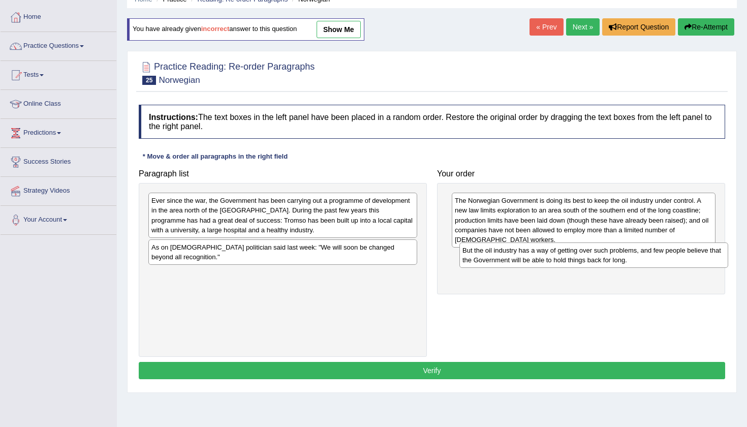
drag, startPoint x: 304, startPoint y: 206, endPoint x: 615, endPoint y: 255, distance: 314.8
click at [615, 255] on div "But the oil industry has a way of getting over such problems, and few people be…" at bounding box center [593, 254] width 269 height 25
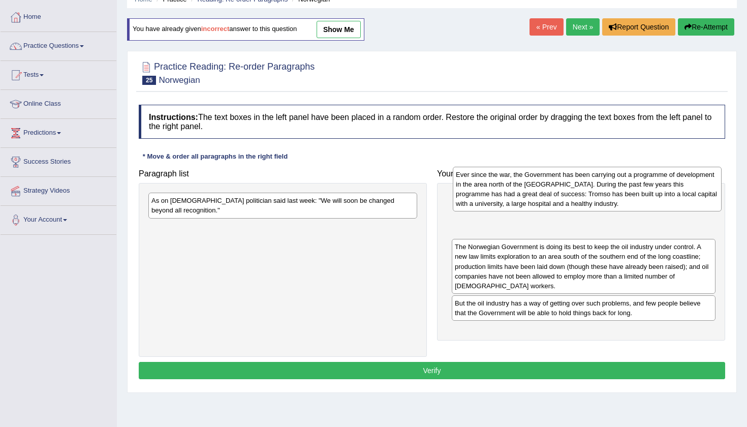
drag, startPoint x: 345, startPoint y: 216, endPoint x: 648, endPoint y: 178, distance: 305.6
click at [648, 178] on div "Ever since the war, the Government has been carrying out a programme of develop…" at bounding box center [587, 189] width 269 height 45
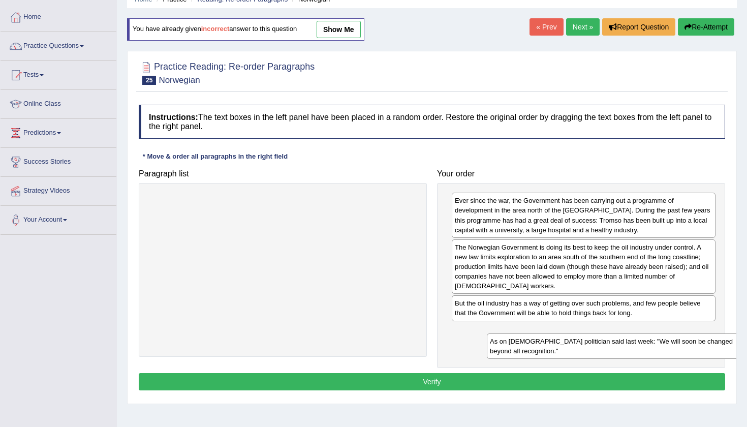
drag, startPoint x: 256, startPoint y: 206, endPoint x: 591, endPoint y: 345, distance: 362.9
click at [591, 345] on div "As on [DEMOGRAPHIC_DATA] politician said last week: "We will soon be changed be…" at bounding box center [621, 345] width 269 height 25
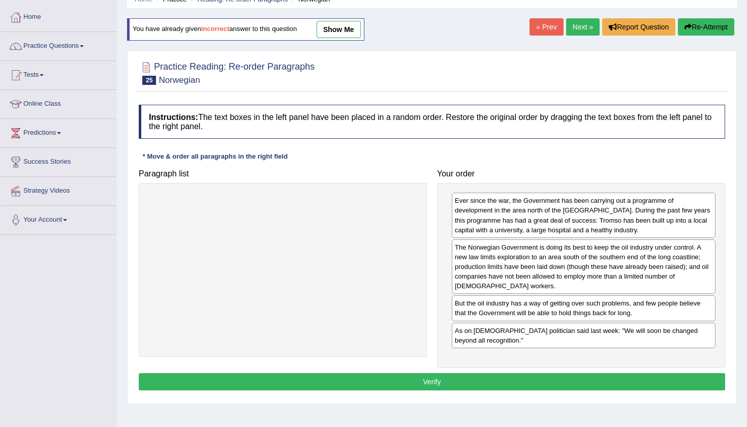
click at [483, 376] on button "Verify" at bounding box center [432, 381] width 586 height 17
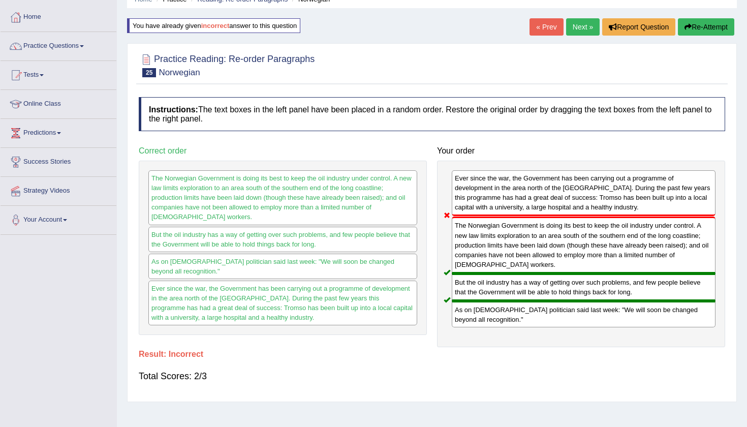
click at [693, 19] on button "Re-Attempt" at bounding box center [705, 26] width 56 height 17
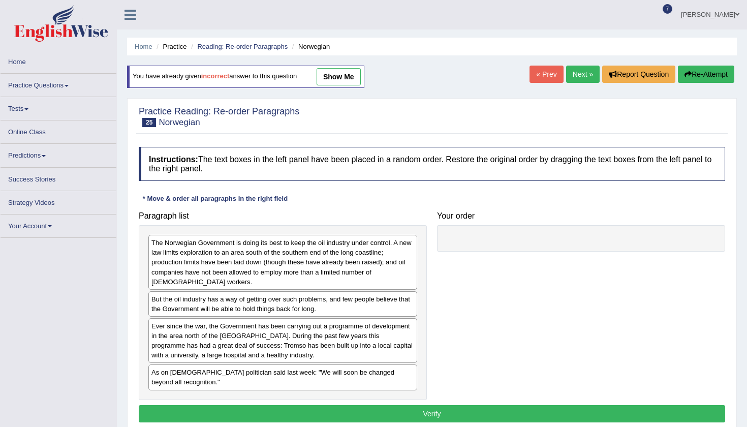
click at [273, 356] on div "Ever since the war, the Government has been carrying out a programme of develop…" at bounding box center [282, 340] width 269 height 45
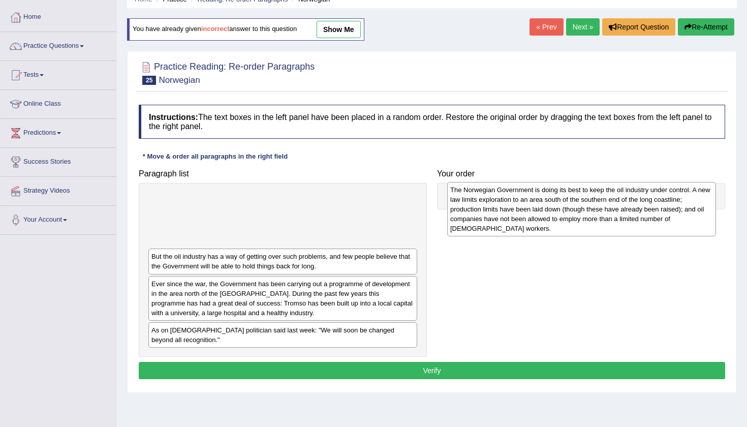
drag, startPoint x: 270, startPoint y: 233, endPoint x: 569, endPoint y: 222, distance: 298.8
click at [569, 222] on div "The Norwegian Government is doing its best to keep the oil industry under contr…" at bounding box center [581, 209] width 269 height 54
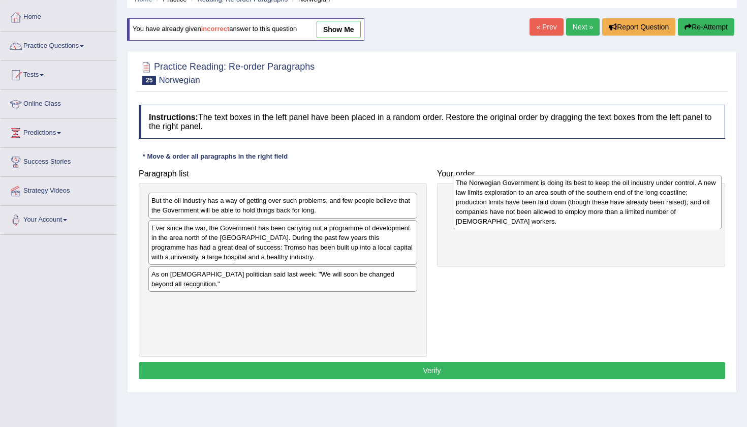
drag, startPoint x: 236, startPoint y: 221, endPoint x: 540, endPoint y: 204, distance: 304.7
click at [540, 204] on div "The Norwegian Government is doing its best to keep the oil industry under contr…" at bounding box center [587, 202] width 269 height 54
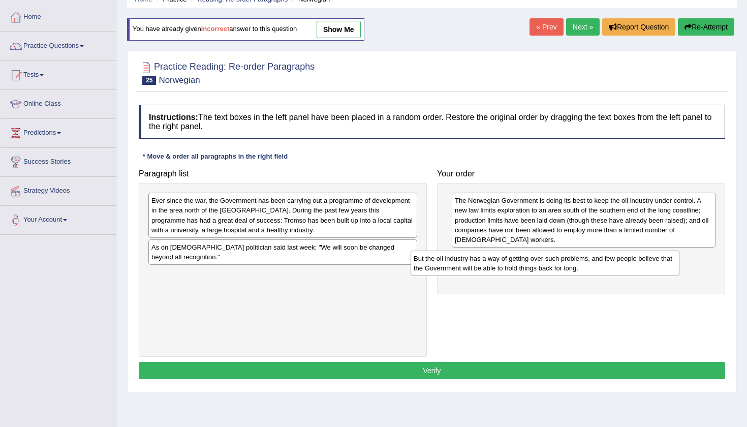
drag, startPoint x: 265, startPoint y: 203, endPoint x: 527, endPoint y: 261, distance: 268.3
click at [527, 261] on div "But the oil industry has a way of getting over such problems, and few people be…" at bounding box center [544, 262] width 269 height 25
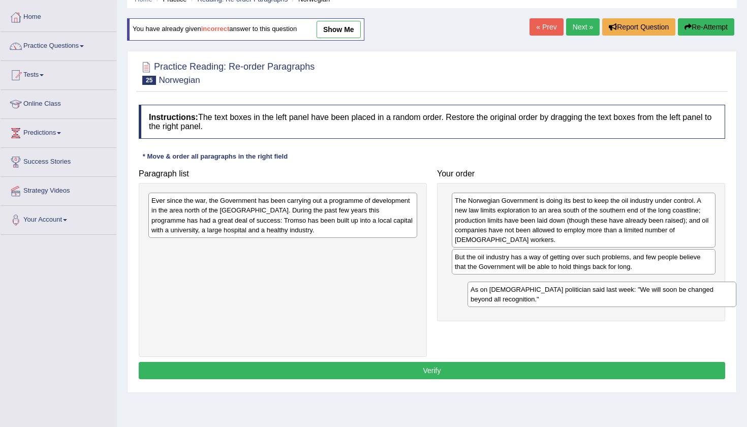
drag, startPoint x: 273, startPoint y: 251, endPoint x: 592, endPoint y: 286, distance: 320.8
click at [592, 287] on div "As on [DEMOGRAPHIC_DATA] politician said last week: "We will soon be changed be…" at bounding box center [601, 293] width 269 height 25
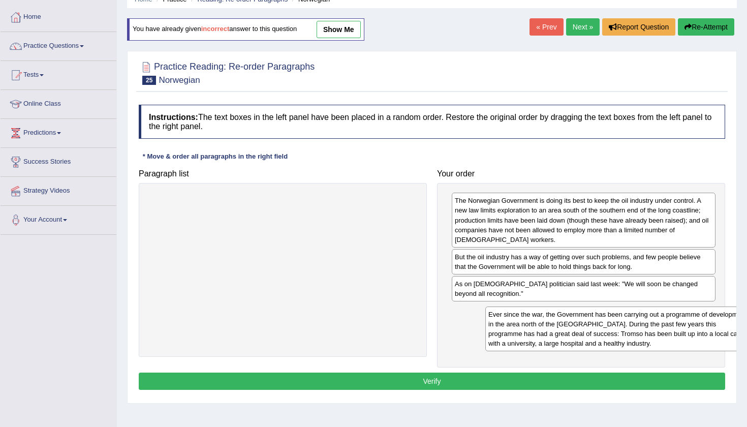
drag, startPoint x: 262, startPoint y: 208, endPoint x: 598, endPoint y: 321, distance: 355.4
click at [598, 321] on div "Ever since the war, the Government has been carrying out a programme of develop…" at bounding box center [619, 328] width 269 height 45
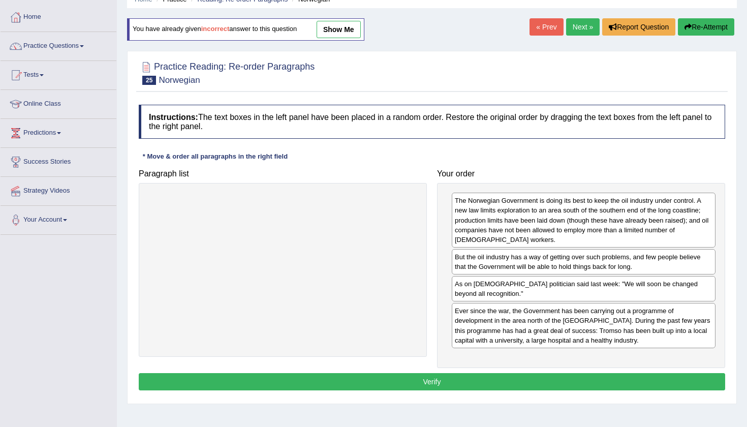
click at [520, 375] on button "Verify" at bounding box center [432, 381] width 586 height 17
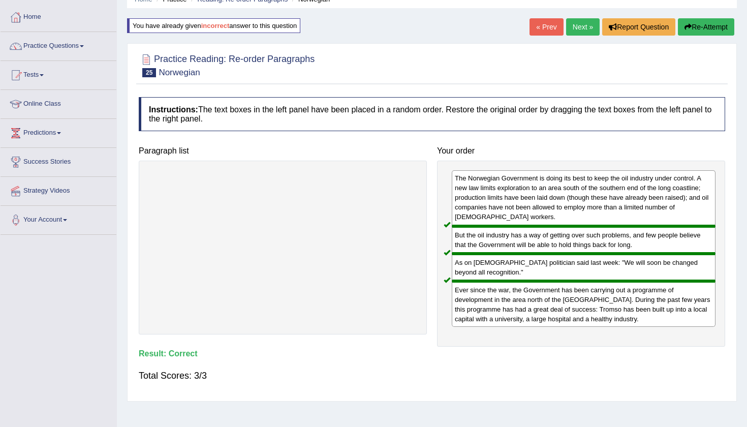
click at [570, 29] on link "Next »" at bounding box center [583, 26] width 34 height 17
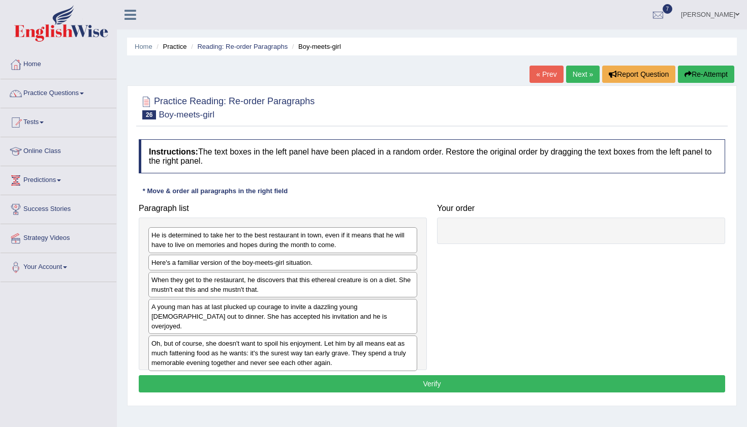
click at [415, 67] on div "Home Practice Reading: Re-order Paragraphs Boy-meets-girl « Prev Next » Report …" at bounding box center [432, 254] width 630 height 508
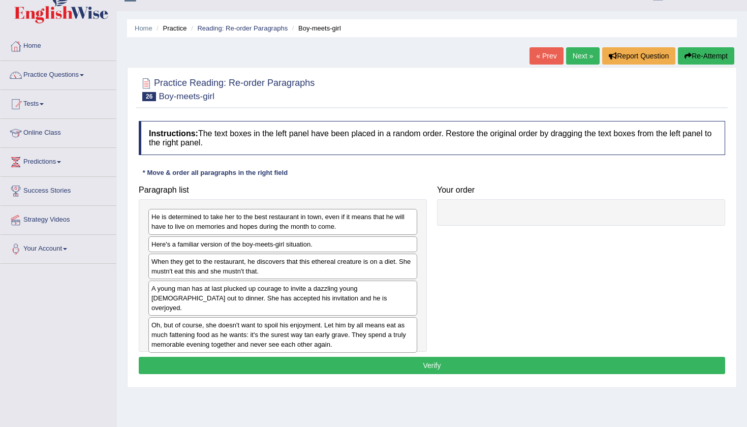
scroll to position [57, 0]
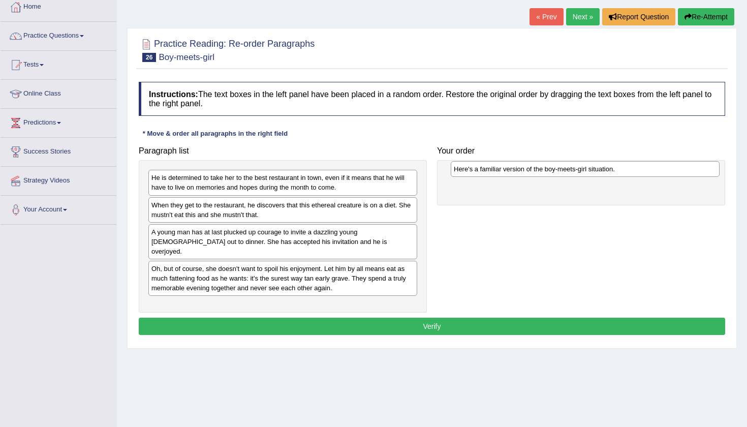
drag, startPoint x: 190, startPoint y: 208, endPoint x: 492, endPoint y: 172, distance: 304.3
click at [492, 172] on div "Here's a familiar version of the boy-meets-girl situation." at bounding box center [584, 169] width 269 height 16
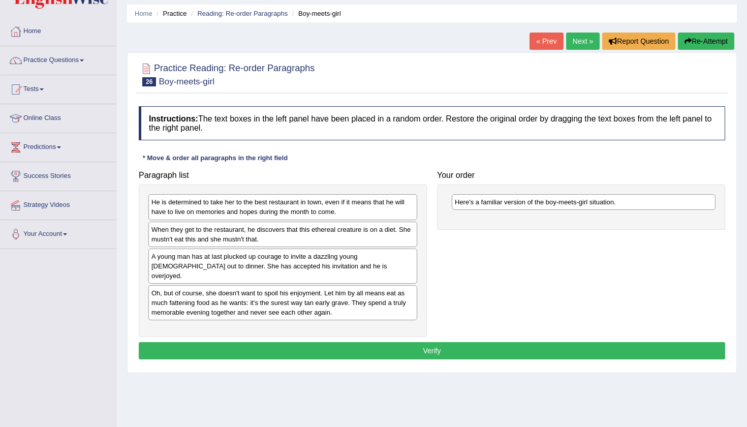
scroll to position [31, 0]
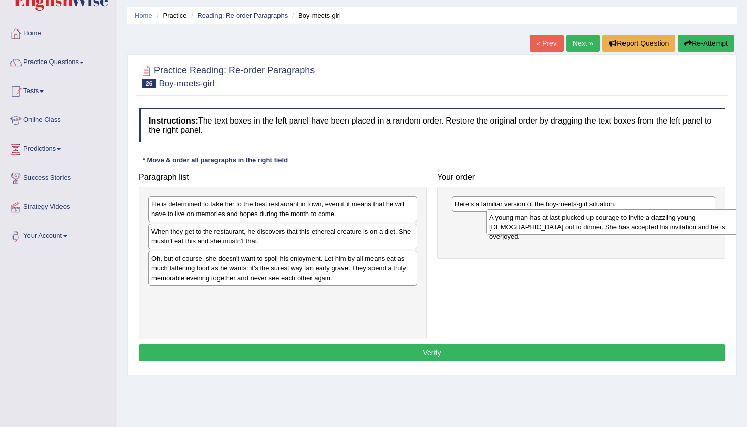
drag, startPoint x: 352, startPoint y: 262, endPoint x: 682, endPoint y: 225, distance: 331.6
click at [682, 225] on div "A young man has at last plucked up courage to invite a dazzling young [DEMOGRAP…" at bounding box center [620, 221] width 269 height 25
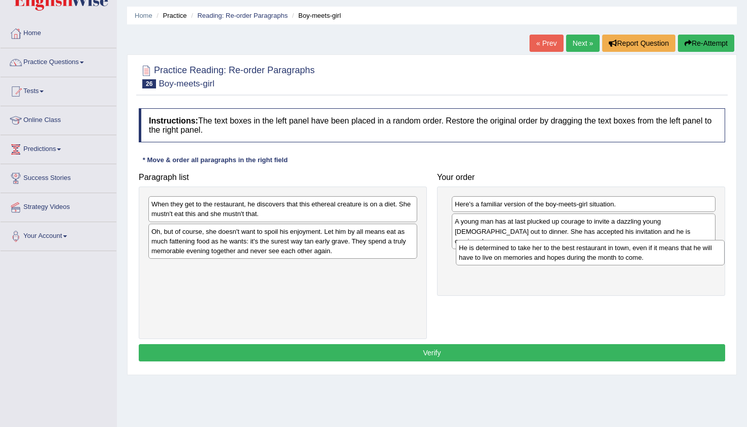
drag, startPoint x: 356, startPoint y: 203, endPoint x: 663, endPoint y: 246, distance: 310.3
click at [663, 246] on div "He is determined to take her to the best restaurant in town, even if it means t…" at bounding box center [590, 252] width 269 height 25
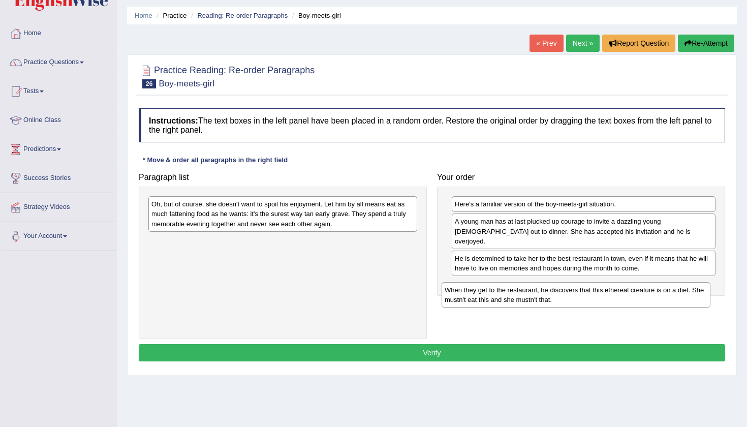
drag, startPoint x: 347, startPoint y: 207, endPoint x: 640, endPoint y: 293, distance: 305.3
click at [640, 293] on div "When they get to the restaurant, he discovers that this ethereal creature is on…" at bounding box center [575, 294] width 269 height 25
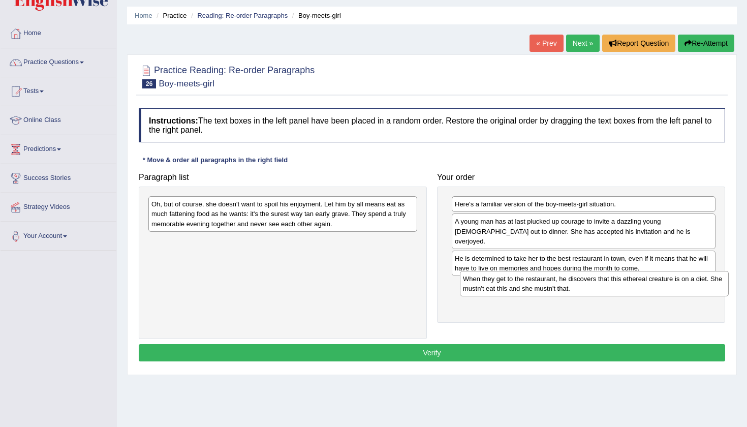
drag, startPoint x: 356, startPoint y: 244, endPoint x: 667, endPoint y: 282, distance: 313.6
click at [667, 282] on div "When they get to the restaurant, he discovers that this ethereal creature is on…" at bounding box center [594, 283] width 269 height 25
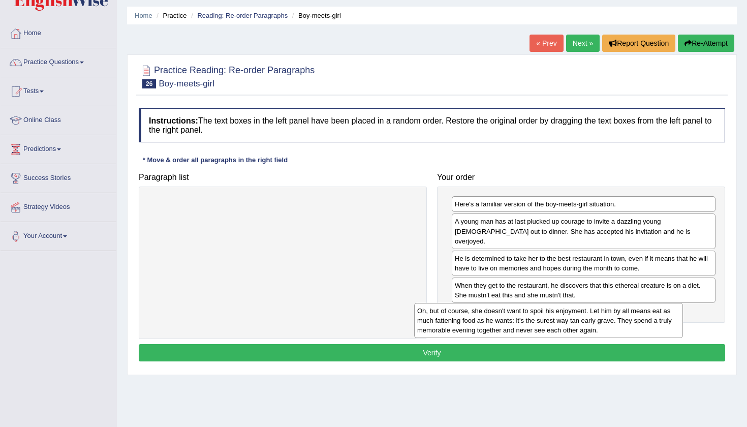
drag, startPoint x: 339, startPoint y: 212, endPoint x: 606, endPoint y: 318, distance: 287.2
click at [606, 318] on div "Oh, but of course, she doesn't want to spoil his enjoyment. Let him by all mean…" at bounding box center [548, 320] width 269 height 35
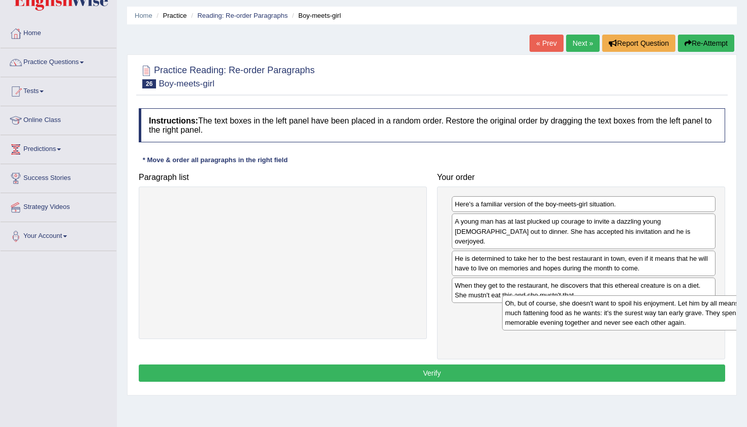
drag, startPoint x: 221, startPoint y: 218, endPoint x: 574, endPoint y: 317, distance: 366.6
click at [574, 317] on div "Oh, but of course, she doesn't want to spoil his enjoyment. Let him by all mean…" at bounding box center [636, 312] width 269 height 35
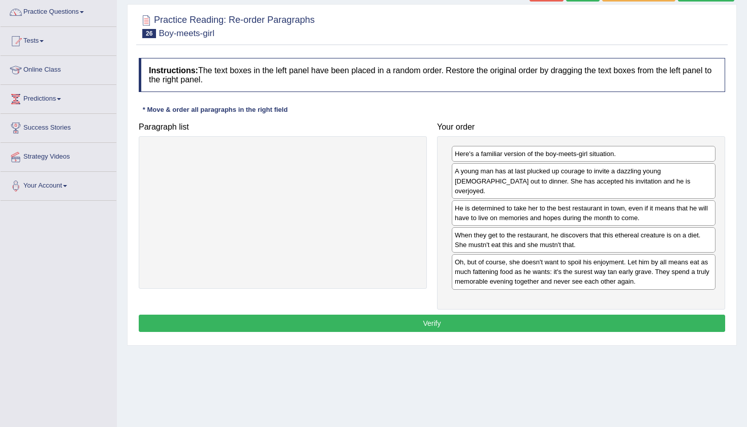
scroll to position [102, 0]
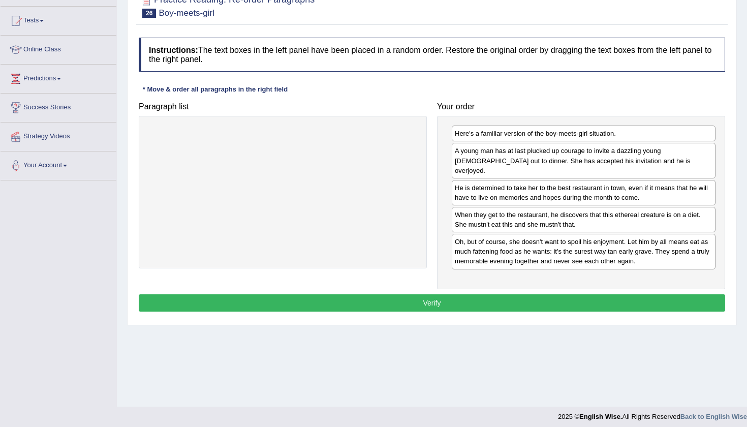
click at [593, 294] on button "Verify" at bounding box center [432, 302] width 586 height 17
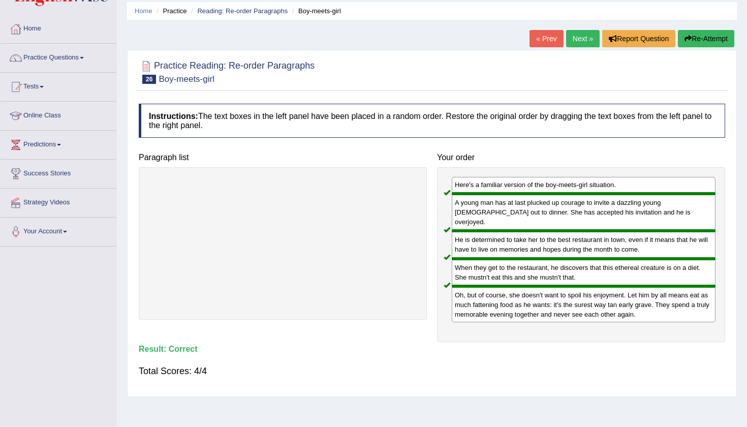
scroll to position [35, 0]
click at [574, 41] on link "Next »" at bounding box center [583, 38] width 34 height 17
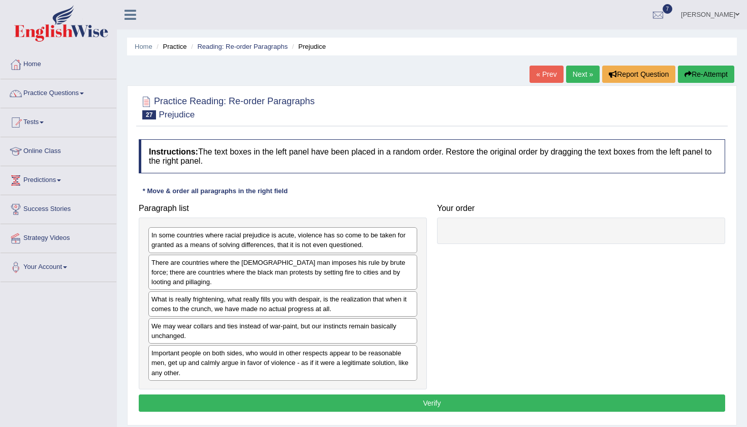
click at [440, 108] on div at bounding box center [432, 106] width 586 height 31
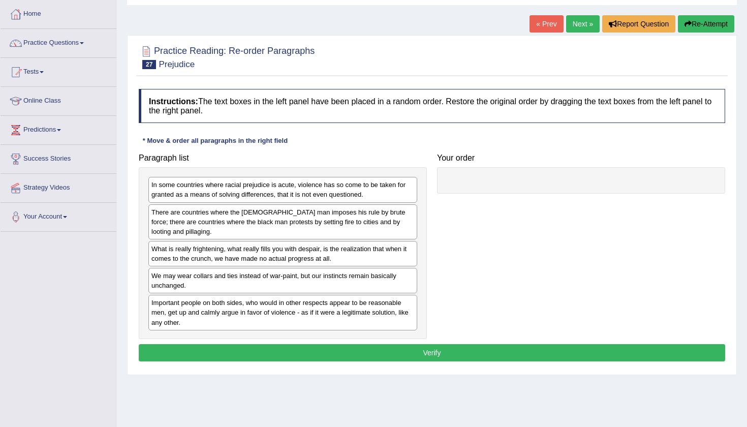
scroll to position [51, 0]
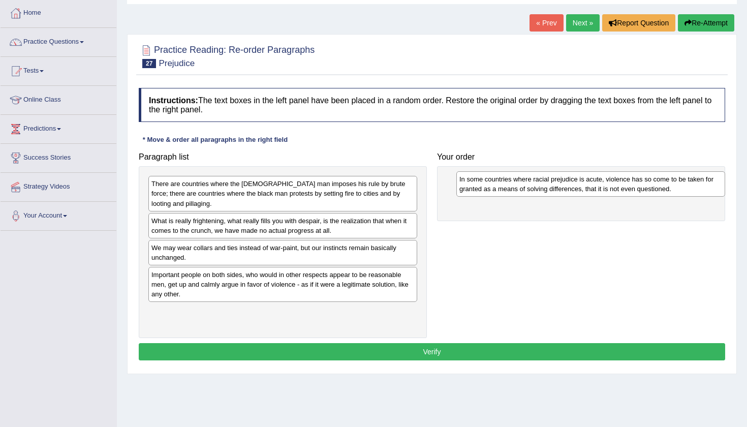
drag, startPoint x: 253, startPoint y: 184, endPoint x: 561, endPoint y: 179, distance: 307.8
click at [561, 179] on div "In some countries where racial prejudice is acute, violence has so come to be t…" at bounding box center [590, 183] width 269 height 25
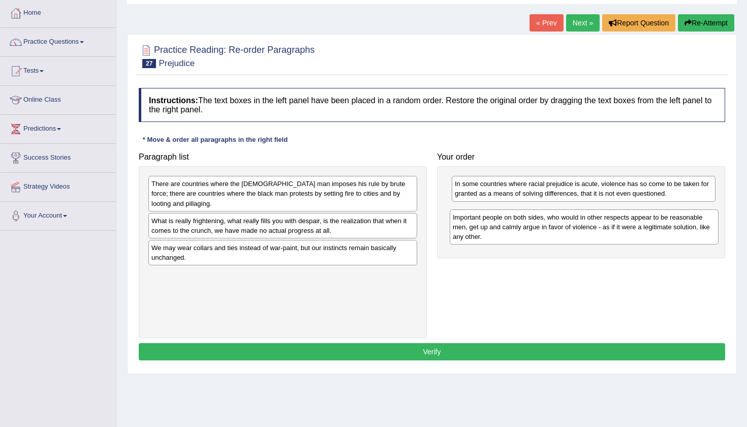
drag, startPoint x: 348, startPoint y: 285, endPoint x: 650, endPoint y: 227, distance: 307.8
click at [650, 227] on div "Important people on both sides, who would in other respects appear to be reason…" at bounding box center [583, 226] width 269 height 35
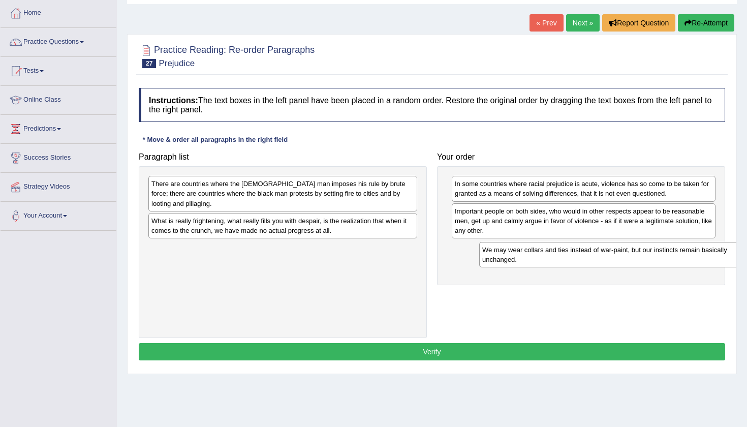
drag, startPoint x: 340, startPoint y: 256, endPoint x: 664, endPoint y: 258, distance: 324.0
click at [664, 258] on div "We may wear collars and ties instead of war-paint, but our instincts remain bas…" at bounding box center [613, 254] width 269 height 25
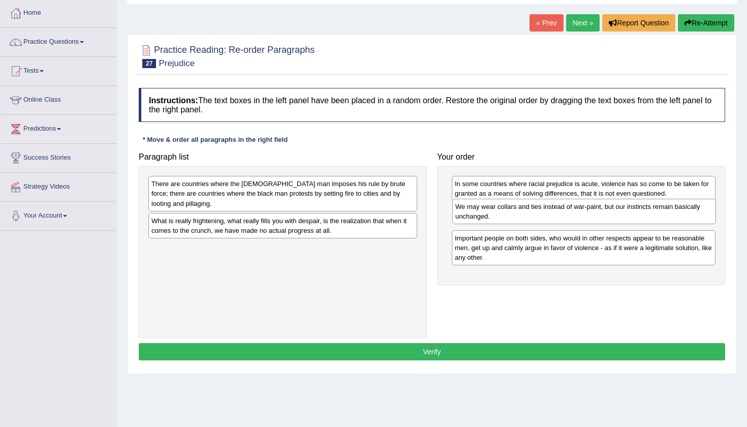
drag, startPoint x: 664, startPoint y: 258, endPoint x: 666, endPoint y: 220, distance: 38.1
click at [666, 220] on div "We may wear collars and ties instead of war-paint, but our instincts remain bas…" at bounding box center [584, 211] width 264 height 25
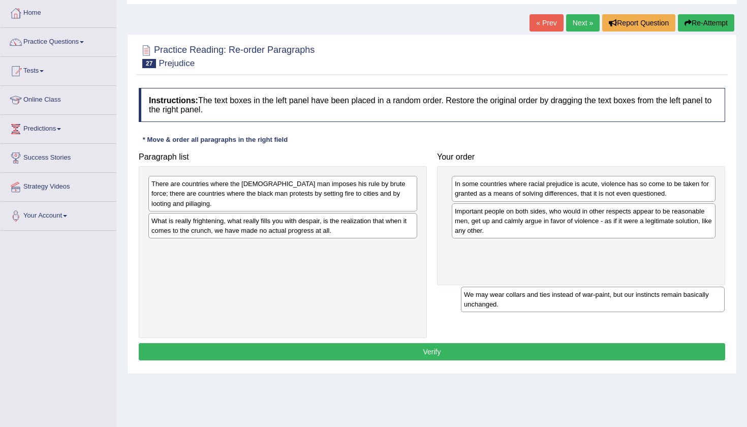
drag, startPoint x: 666, startPoint y: 220, endPoint x: 675, endPoint y: 302, distance: 82.8
click at [675, 303] on div "We may wear collars and ties instead of war-paint, but our instincts remain bas…" at bounding box center [593, 298] width 264 height 25
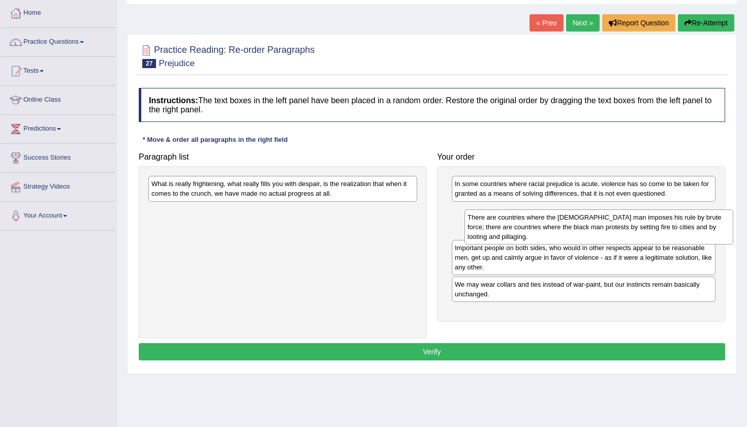
drag, startPoint x: 309, startPoint y: 189, endPoint x: 621, endPoint y: 215, distance: 312.9
click at [621, 215] on div "There are countries where the white man imposes his rule by brute force; there …" at bounding box center [598, 226] width 269 height 35
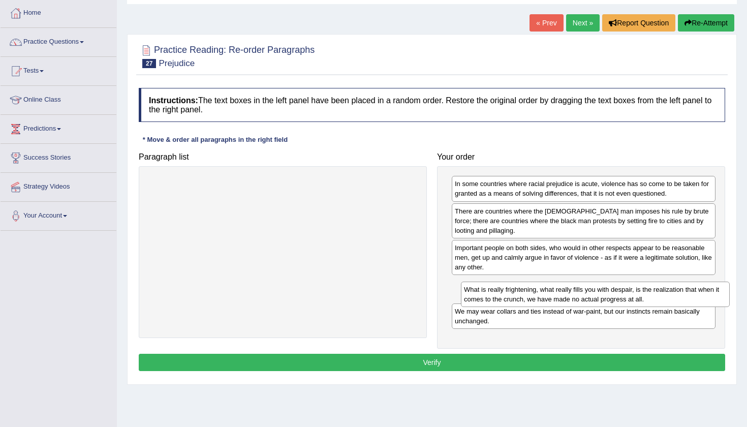
drag, startPoint x: 325, startPoint y: 187, endPoint x: 634, endPoint y: 294, distance: 327.6
click at [634, 294] on div "What is really frightening, what really fills you with despair, is the realizat…" at bounding box center [595, 293] width 269 height 25
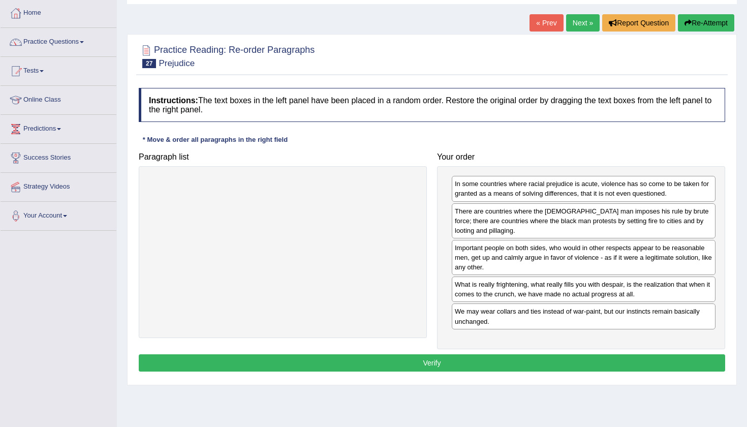
click at [587, 362] on button "Verify" at bounding box center [432, 362] width 586 height 17
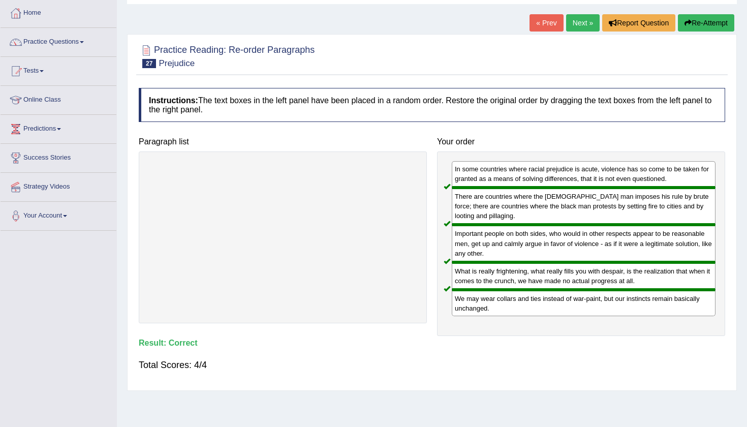
click at [578, 26] on link "Next »" at bounding box center [583, 22] width 34 height 17
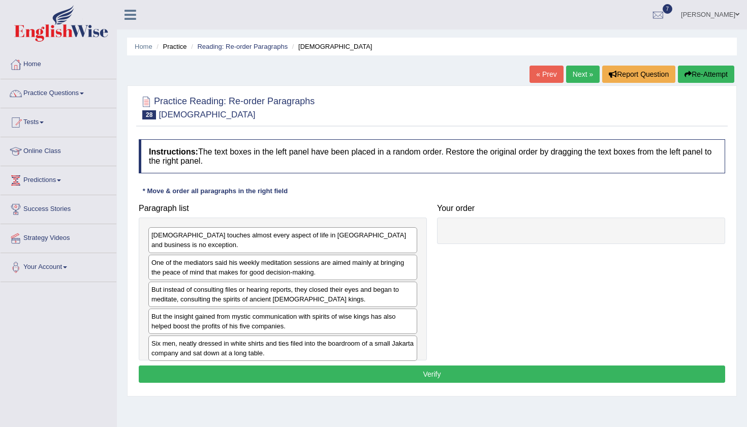
click at [451, 73] on div "Home Practice Reading: Re-order Paragraphs [DEMOGRAPHIC_DATA] « Prev Next » Rep…" at bounding box center [432, 254] width 630 height 508
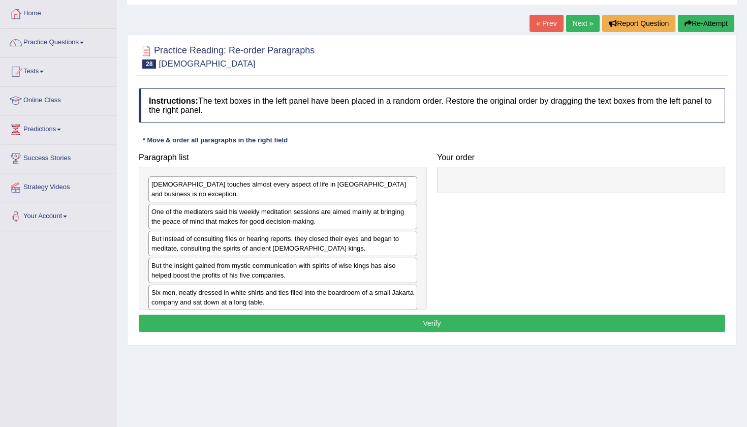
scroll to position [56, 0]
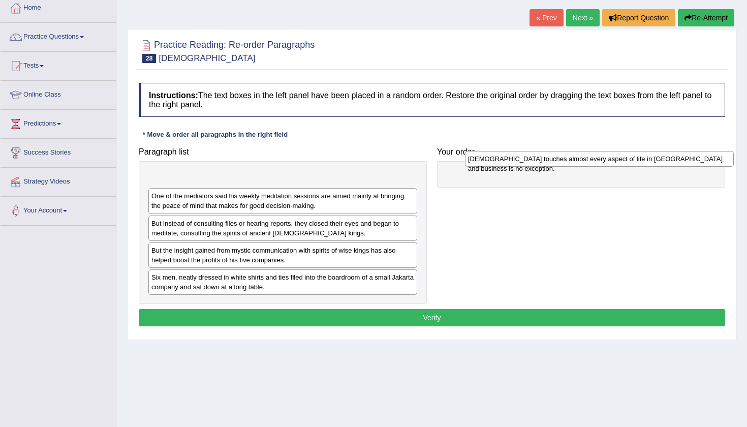
drag, startPoint x: 306, startPoint y: 177, endPoint x: 628, endPoint y: 154, distance: 322.3
click at [628, 154] on div "[DEMOGRAPHIC_DATA] touches almost every aspect of life in [GEOGRAPHIC_DATA] and…" at bounding box center [599, 159] width 269 height 16
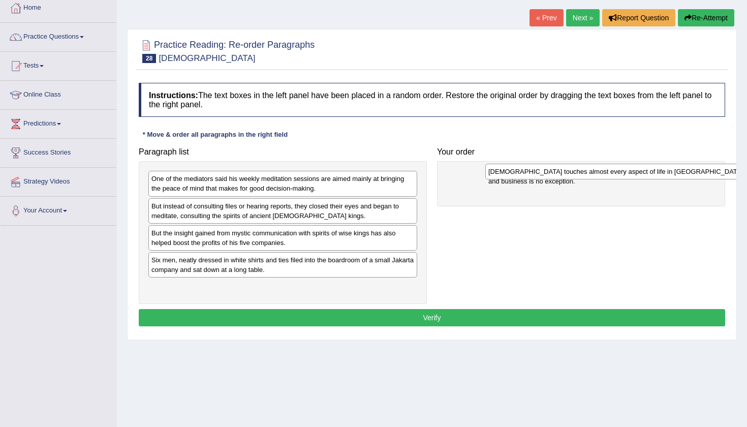
drag, startPoint x: 314, startPoint y: 176, endPoint x: 634, endPoint y: 173, distance: 320.5
click at [634, 173] on div "[DEMOGRAPHIC_DATA] touches almost every aspect of life in [GEOGRAPHIC_DATA] and…" at bounding box center [619, 172] width 269 height 16
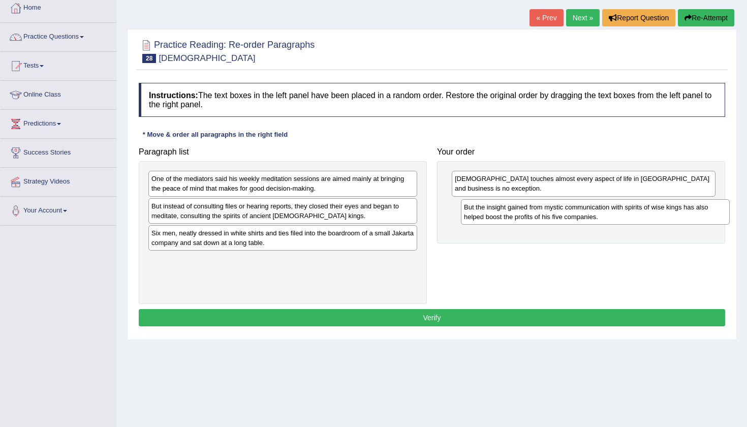
drag, startPoint x: 380, startPoint y: 238, endPoint x: 693, endPoint y: 212, distance: 313.4
click at [693, 212] on div "But the insight gained from mystic communication with spirits of wise kings has…" at bounding box center [595, 211] width 269 height 25
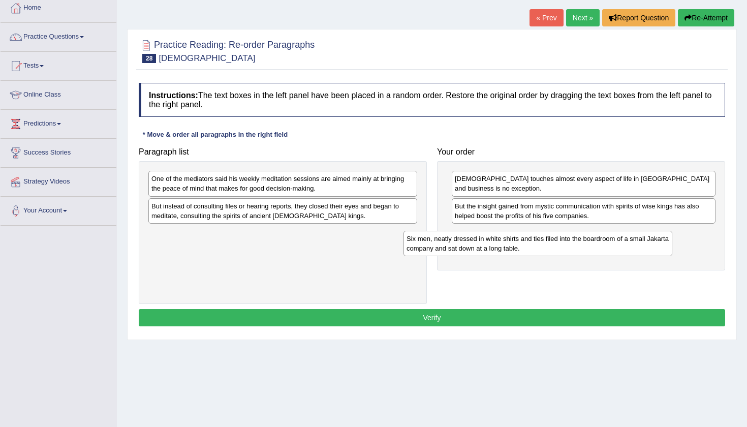
drag, startPoint x: 319, startPoint y: 235, endPoint x: 599, endPoint y: 231, distance: 279.9
click at [599, 231] on div "Six men, neatly dressed in white shirts and ties filed into the boardroom of a …" at bounding box center [537, 243] width 269 height 25
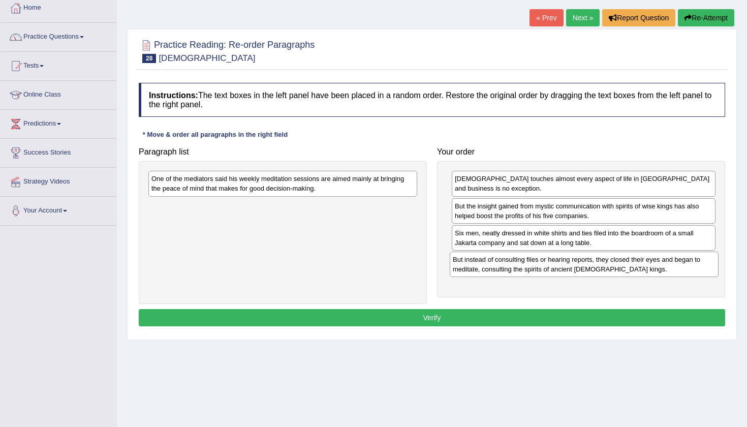
drag, startPoint x: 308, startPoint y: 212, endPoint x: 609, endPoint y: 266, distance: 305.9
click at [609, 266] on div "But instead of consulting files or hearing reports, they closed their eyes and …" at bounding box center [583, 263] width 269 height 25
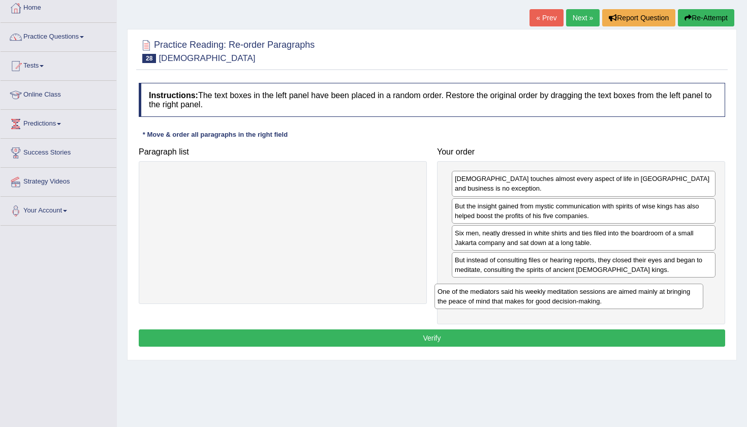
drag, startPoint x: 306, startPoint y: 179, endPoint x: 619, endPoint y: 293, distance: 332.2
click at [617, 293] on div "One of the mediators said his weekly meditation sessions are aimed mainly at br…" at bounding box center [568, 295] width 269 height 25
click at [555, 337] on button "Verify" at bounding box center [432, 337] width 586 height 17
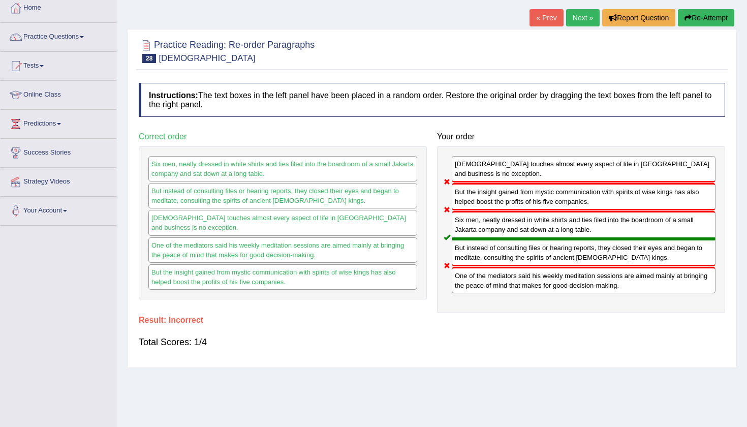
click at [696, 19] on button "Re-Attempt" at bounding box center [705, 17] width 56 height 17
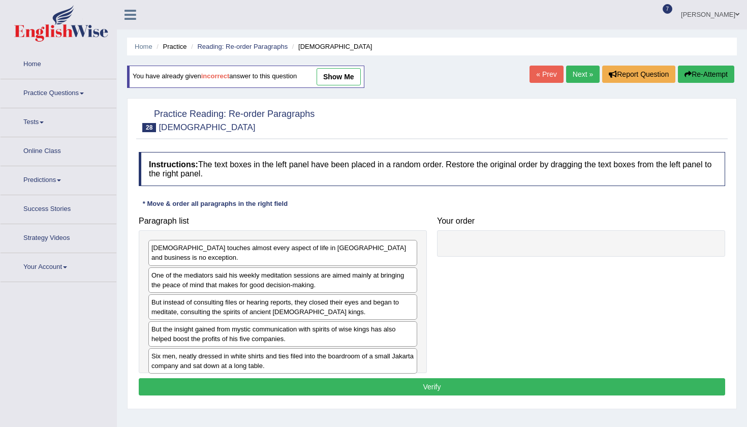
scroll to position [56, 0]
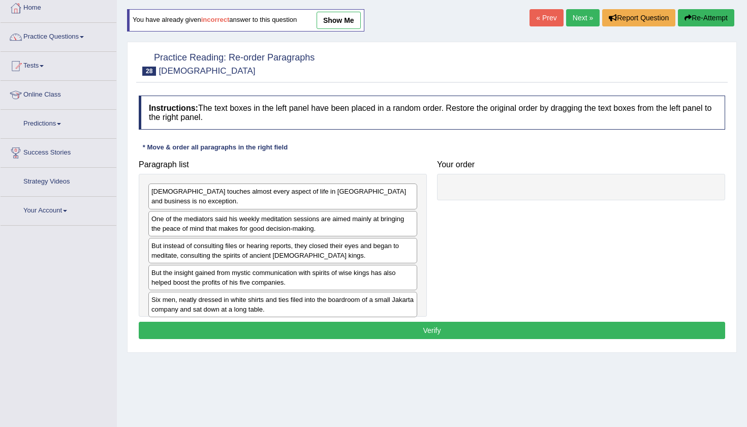
drag, startPoint x: 0, startPoint y: 0, endPoint x: 501, endPoint y: 192, distance: 536.8
click at [510, 192] on div "Paragraph list [DEMOGRAPHIC_DATA] touches almost every aspect of life in [GEOGR…" at bounding box center [432, 236] width 596 height 162
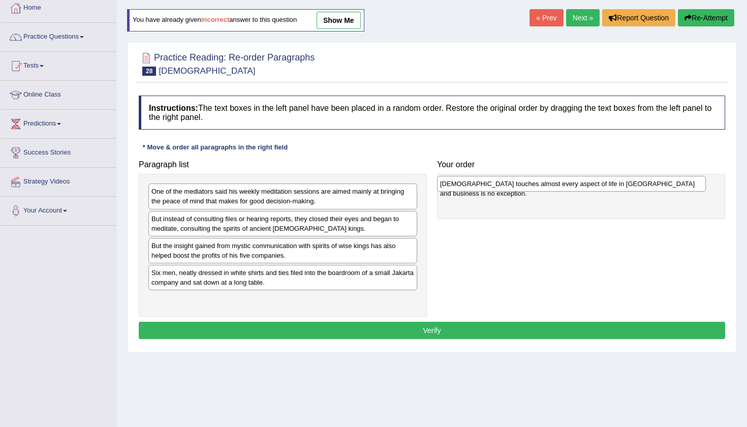
drag, startPoint x: 351, startPoint y: 191, endPoint x: 639, endPoint y: 183, distance: 288.6
click at [639, 183] on div "[DEMOGRAPHIC_DATA] touches almost every aspect of life in [GEOGRAPHIC_DATA] and…" at bounding box center [571, 184] width 269 height 16
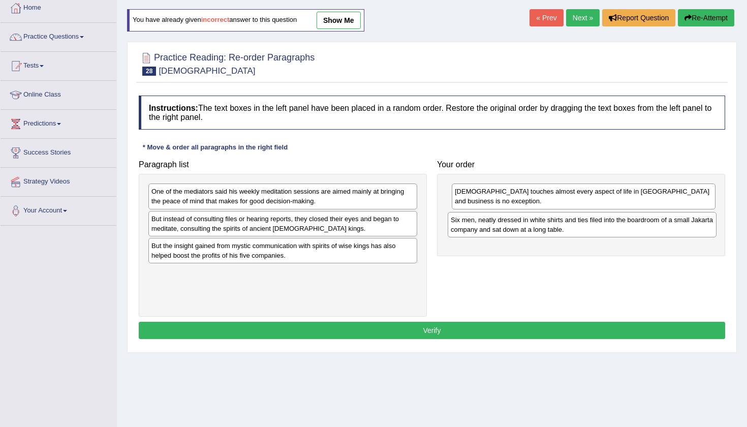
drag, startPoint x: 343, startPoint y: 277, endPoint x: 642, endPoint y: 223, distance: 303.9
click at [642, 224] on div "Six men, neatly dressed in white shirts and ties filed into the boardroom of a …" at bounding box center [581, 224] width 269 height 25
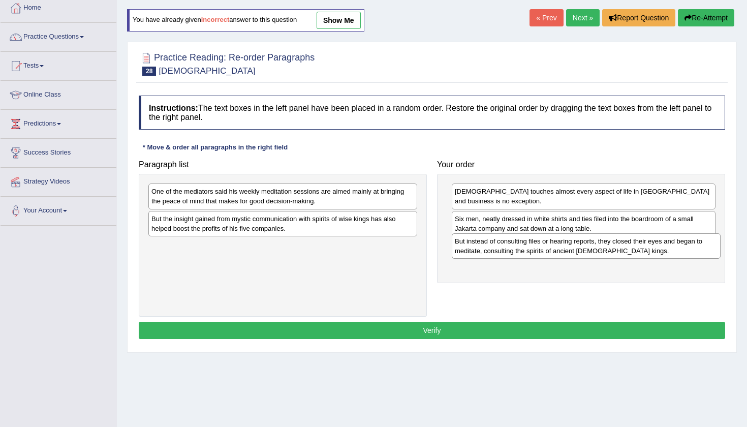
drag, startPoint x: 332, startPoint y: 226, endPoint x: 635, endPoint y: 249, distance: 304.1
click at [635, 249] on div "But instead of consulting files or hearing reports, they closed their eyes and …" at bounding box center [585, 245] width 269 height 25
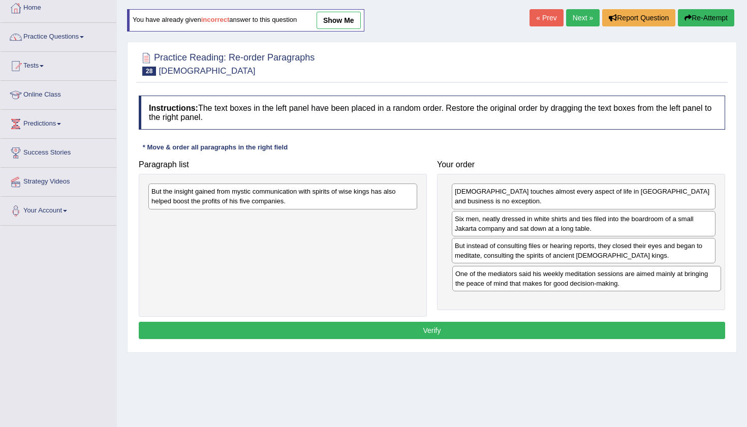
drag, startPoint x: 294, startPoint y: 191, endPoint x: 598, endPoint y: 274, distance: 314.6
click at [598, 274] on div "One of the mediators said his weekly meditation sessions are aimed mainly at br…" at bounding box center [586, 278] width 269 height 25
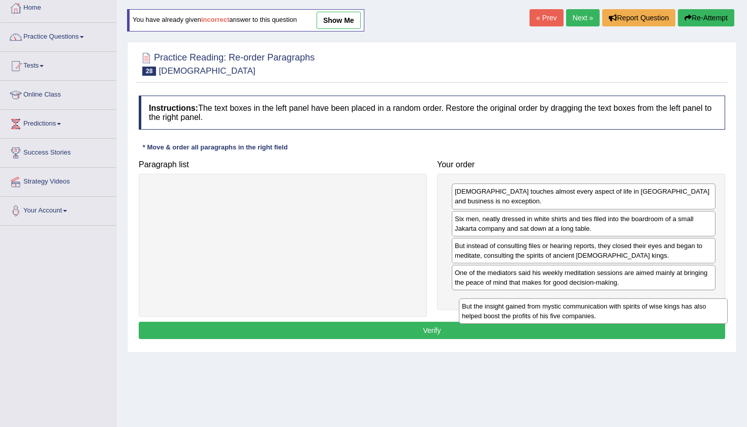
drag, startPoint x: 333, startPoint y: 202, endPoint x: 644, endPoint y: 313, distance: 330.1
click at [644, 313] on div "But the insight gained from mystic communication with spirits of wise kings has…" at bounding box center [593, 310] width 269 height 25
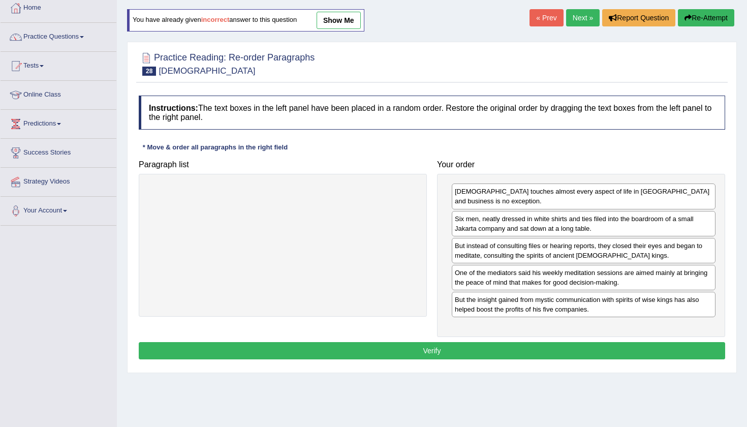
click at [598, 348] on button "Verify" at bounding box center [432, 350] width 586 height 17
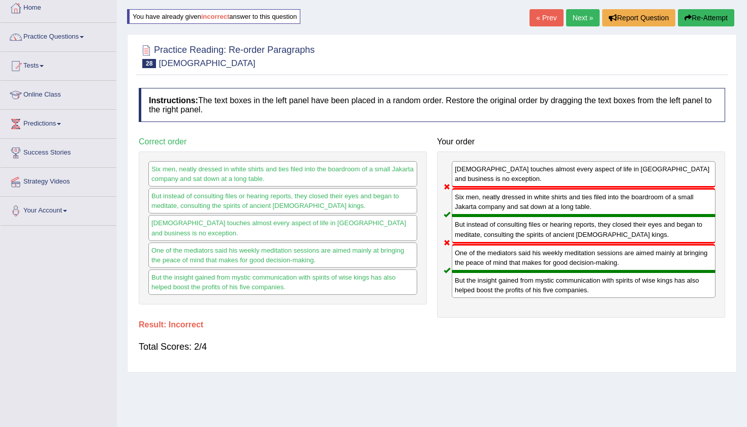
click at [713, 21] on button "Re-Attempt" at bounding box center [705, 17] width 56 height 17
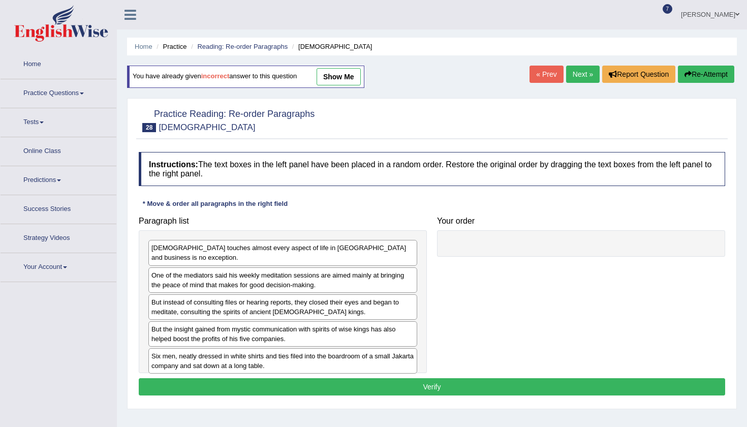
scroll to position [56, 0]
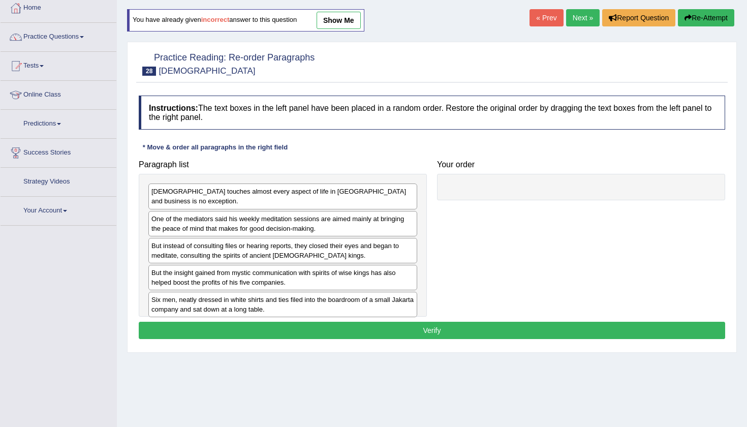
drag, startPoint x: 357, startPoint y: 242, endPoint x: 644, endPoint y: 217, distance: 288.5
click at [645, 218] on div "Paragraph list [DEMOGRAPHIC_DATA] touches almost every aspect of life in [GEOGR…" at bounding box center [432, 236] width 596 height 162
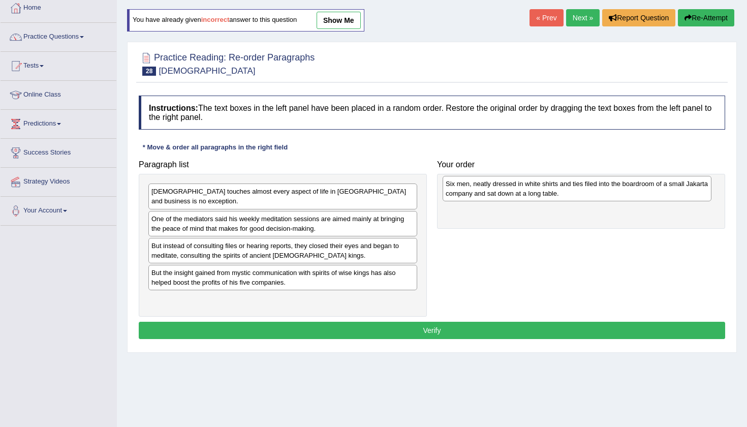
drag, startPoint x: 316, startPoint y: 297, endPoint x: 610, endPoint y: 191, distance: 313.1
click at [610, 191] on div "Six men, neatly dressed in white shirts and ties filed into the boardroom of a …" at bounding box center [576, 188] width 269 height 25
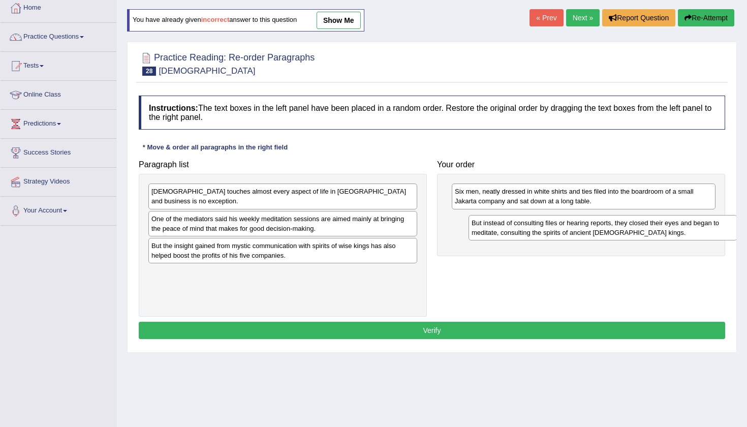
drag, startPoint x: 352, startPoint y: 239, endPoint x: 672, endPoint y: 226, distance: 320.2
click at [672, 226] on div "But instead of consulting files or hearing reports, they closed their eyes and …" at bounding box center [602, 227] width 269 height 25
click at [313, 215] on div "One of the mediators said his weekly meditation sessions are aimed mainly at br…" at bounding box center [282, 223] width 269 height 25
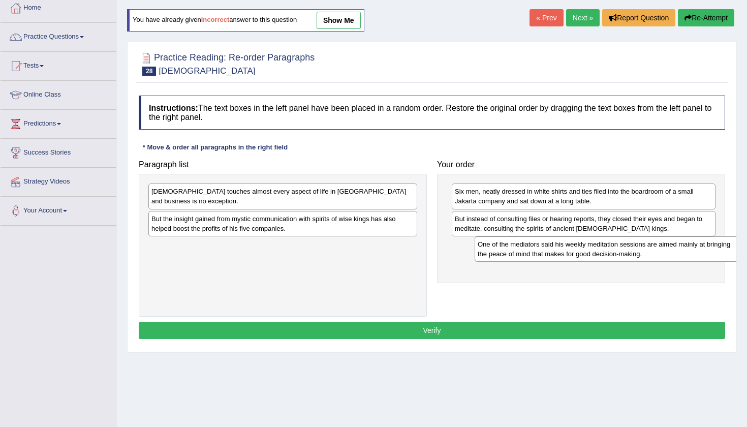
drag, startPoint x: 306, startPoint y: 215, endPoint x: 632, endPoint y: 251, distance: 328.0
click at [632, 251] on div "One of the mediators said his weekly meditation sessions are aimed mainly at br…" at bounding box center [608, 248] width 269 height 25
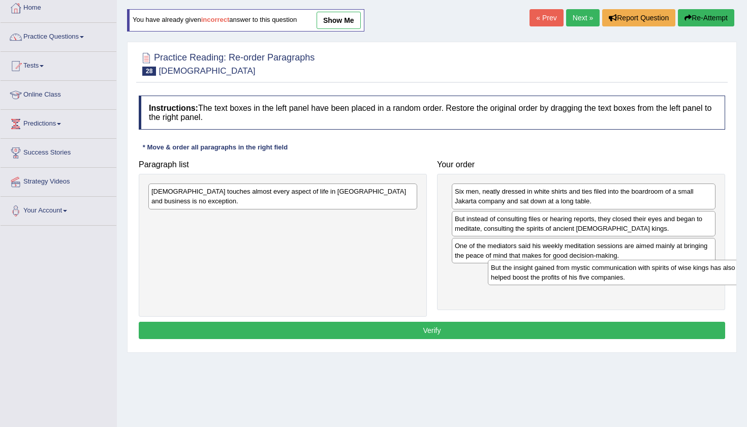
drag, startPoint x: 330, startPoint y: 213, endPoint x: 659, endPoint y: 271, distance: 334.1
click at [667, 272] on div "But the insight gained from mystic communication with spirits of wise kings has…" at bounding box center [622, 272] width 269 height 25
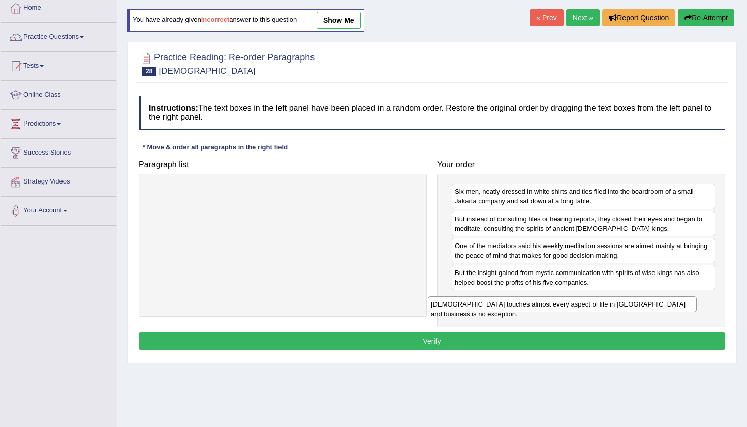
drag, startPoint x: 373, startPoint y: 189, endPoint x: 667, endPoint y: 298, distance: 313.2
click at [665, 298] on div "Mysticism touches almost every aspect of life in Indonesia and business is no e…" at bounding box center [562, 304] width 269 height 16
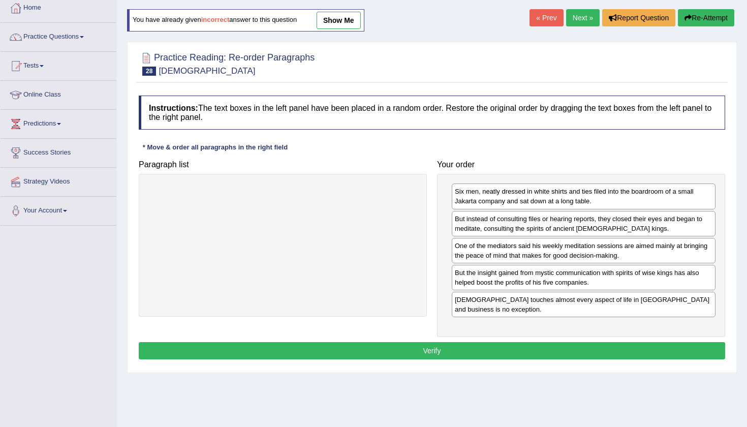
click at [620, 346] on button "Verify" at bounding box center [432, 350] width 586 height 17
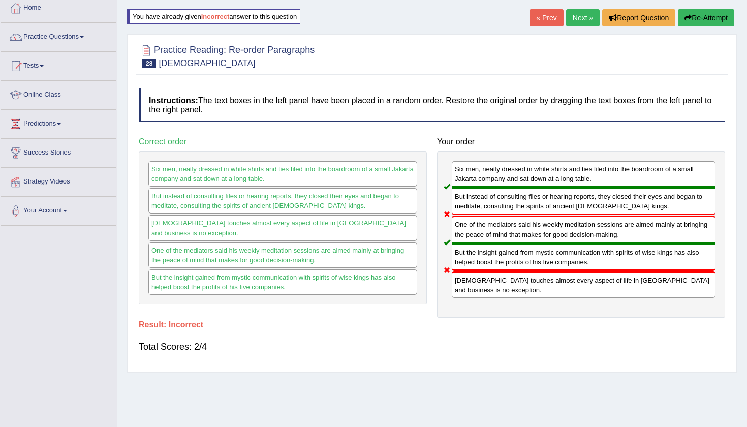
click at [704, 20] on button "Re-Attempt" at bounding box center [705, 17] width 56 height 17
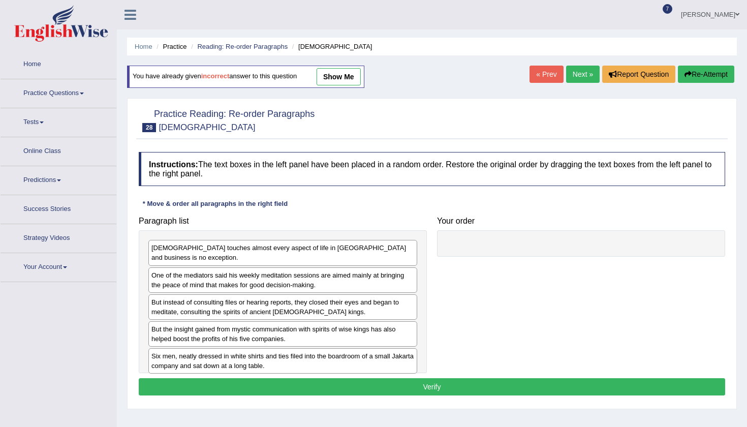
scroll to position [56, 0]
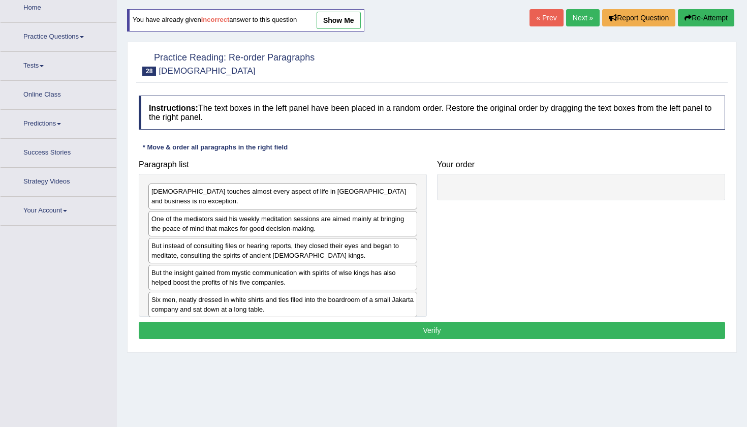
drag, startPoint x: 338, startPoint y: 351, endPoint x: 521, endPoint y: 276, distance: 197.2
click at [592, 243] on div "Paragraph list [DEMOGRAPHIC_DATA] touches almost every aspect of life in [GEOGR…" at bounding box center [432, 236] width 596 height 162
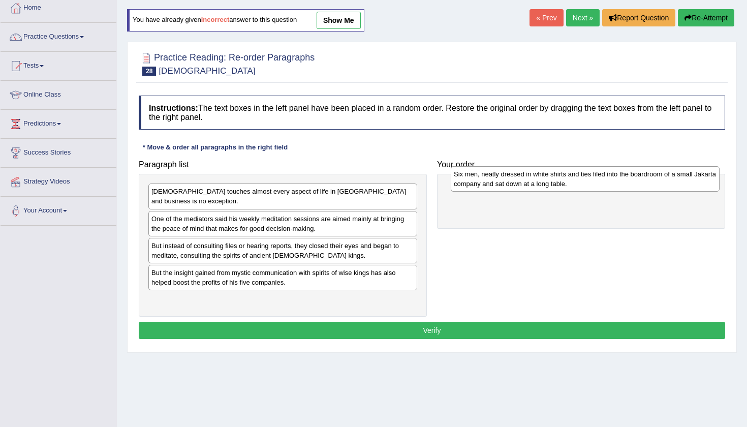
drag, startPoint x: 337, startPoint y: 293, endPoint x: 657, endPoint y: 176, distance: 340.3
click at [656, 176] on div "Six men, neatly dressed in white shirts and ties filed into the boardroom of a …" at bounding box center [584, 178] width 269 height 25
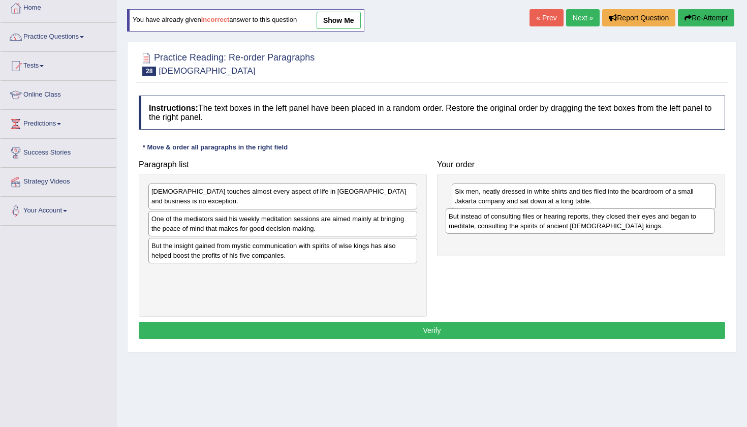
drag, startPoint x: 373, startPoint y: 241, endPoint x: 670, endPoint y: 221, distance: 297.7
click at [670, 221] on div "But instead of consulting files or hearing reports, they closed their eyes and …" at bounding box center [579, 220] width 269 height 25
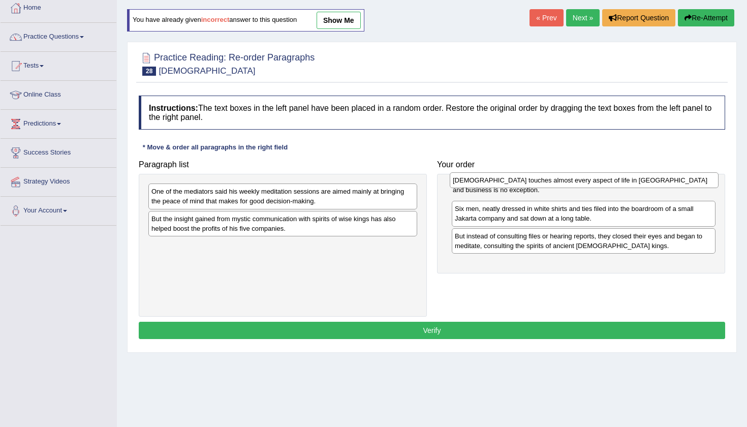
drag, startPoint x: 353, startPoint y: 191, endPoint x: 655, endPoint y: 179, distance: 301.4
click at [655, 179] on div "[DEMOGRAPHIC_DATA] touches almost every aspect of life in [GEOGRAPHIC_DATA] and…" at bounding box center [583, 180] width 269 height 16
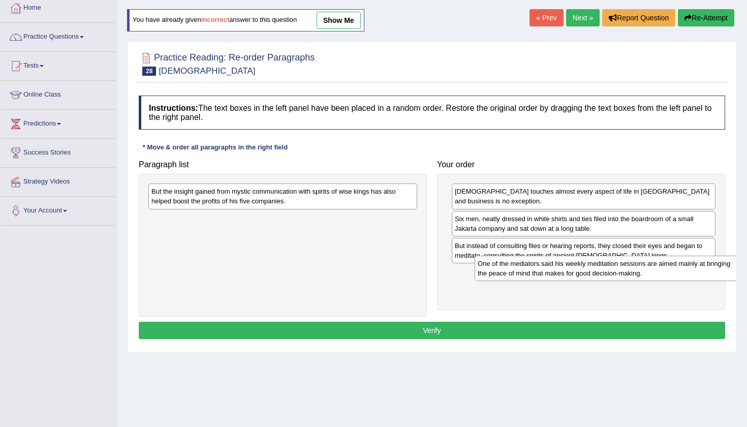
drag, startPoint x: 336, startPoint y: 192, endPoint x: 654, endPoint y: 265, distance: 325.6
click at [658, 265] on div "One of the mediators said his weekly meditation sessions are aimed mainly at br…" at bounding box center [608, 267] width 269 height 25
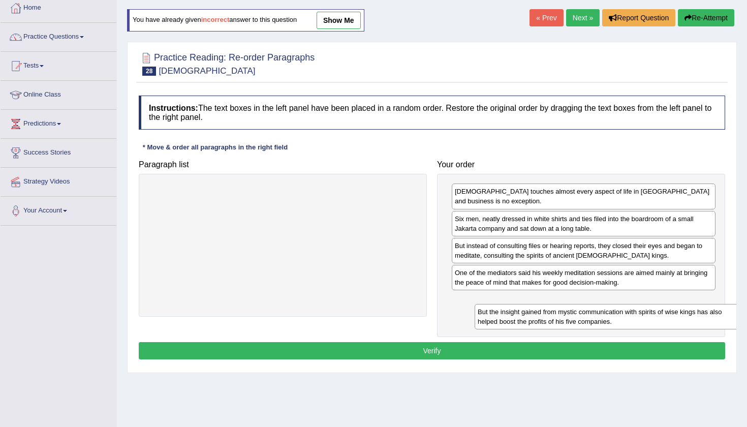
drag, startPoint x: 293, startPoint y: 195, endPoint x: 608, endPoint y: 318, distance: 338.2
click at [608, 318] on div "But the insight gained from mystic communication with spirits of wise kings has…" at bounding box center [608, 316] width 269 height 25
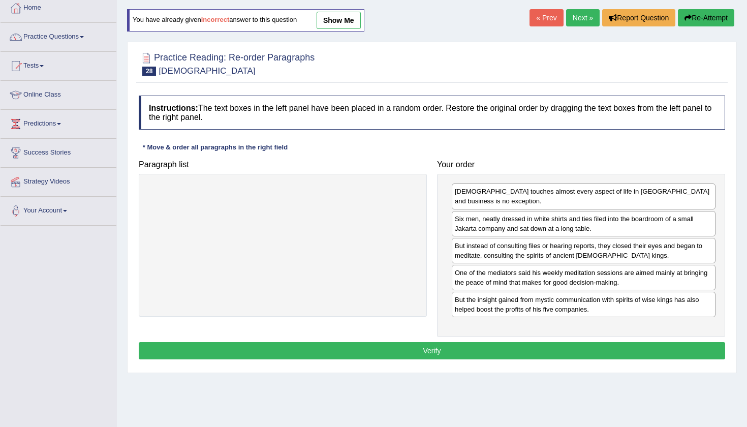
click at [542, 352] on button "Verify" at bounding box center [432, 350] width 586 height 17
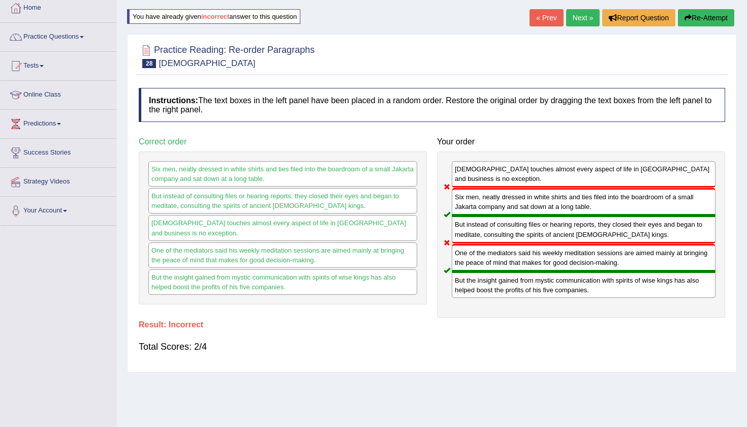
click at [692, 24] on button "Re-Attempt" at bounding box center [705, 17] width 56 height 17
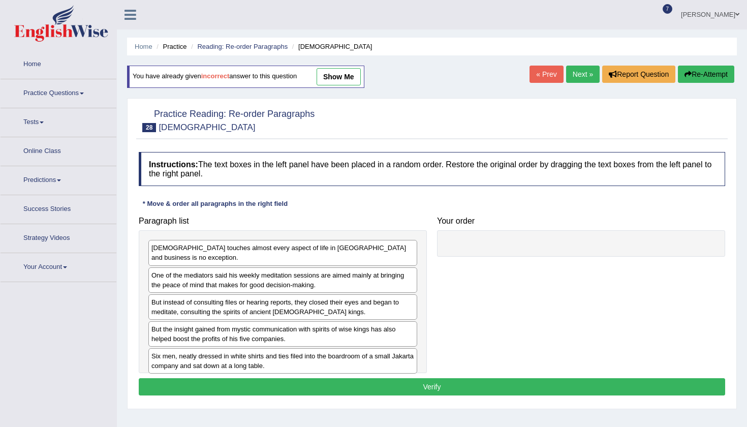
scroll to position [56, 0]
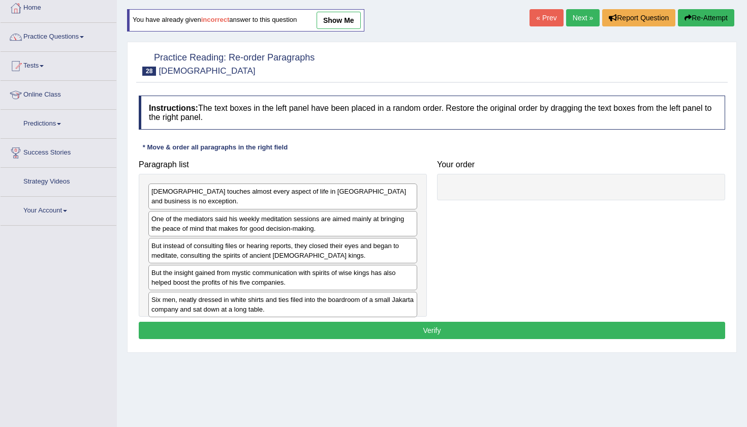
drag, startPoint x: 275, startPoint y: 346, endPoint x: 497, endPoint y: 234, distance: 248.5
click at [497, 234] on div "Instructions: The text boxes in the left panel have been placed in a random ord…" at bounding box center [431, 218] width 591 height 256
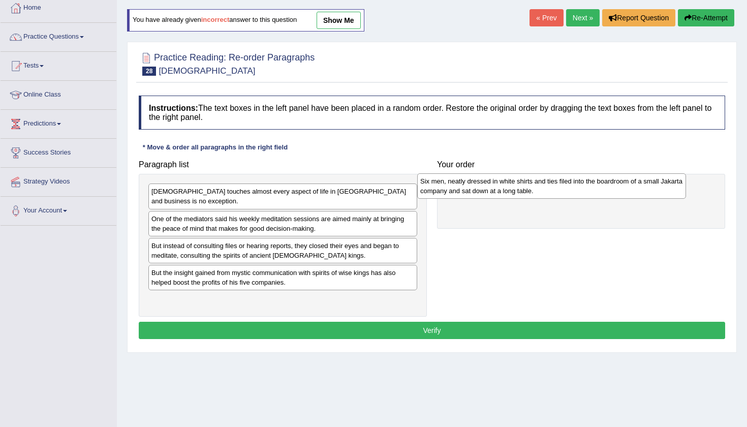
drag, startPoint x: 324, startPoint y: 298, endPoint x: 628, endPoint y: 185, distance: 324.4
click at [628, 185] on div "Six men, neatly dressed in white shirts and ties filed into the boardroom of a …" at bounding box center [551, 185] width 269 height 25
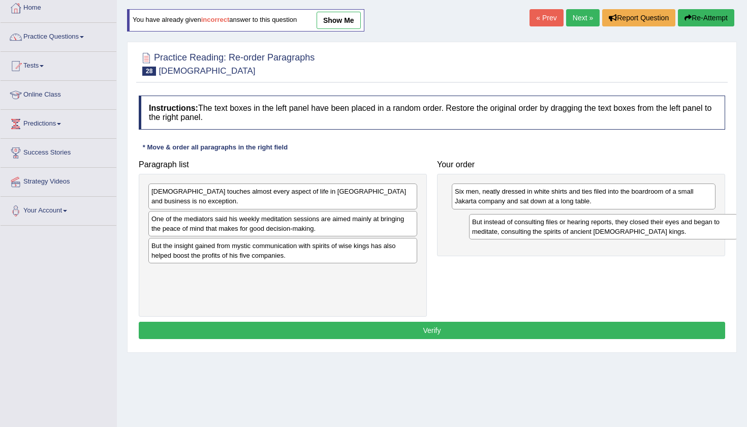
drag, startPoint x: 304, startPoint y: 240, endPoint x: 624, endPoint y: 226, distance: 320.8
click at [624, 226] on div "But instead of consulting files or hearing reports, they closed their eyes and …" at bounding box center [603, 226] width 269 height 25
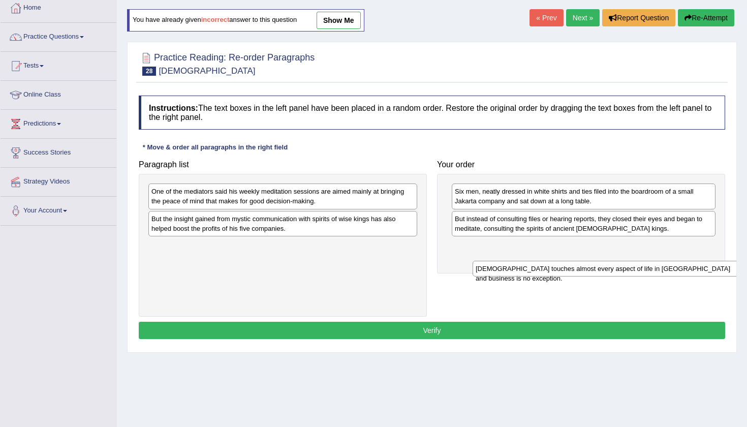
drag, startPoint x: 362, startPoint y: 186, endPoint x: 681, endPoint y: 257, distance: 326.3
click at [682, 261] on div "Mysticism touches almost every aspect of life in Indonesia and business is no e…" at bounding box center [606, 269] width 269 height 16
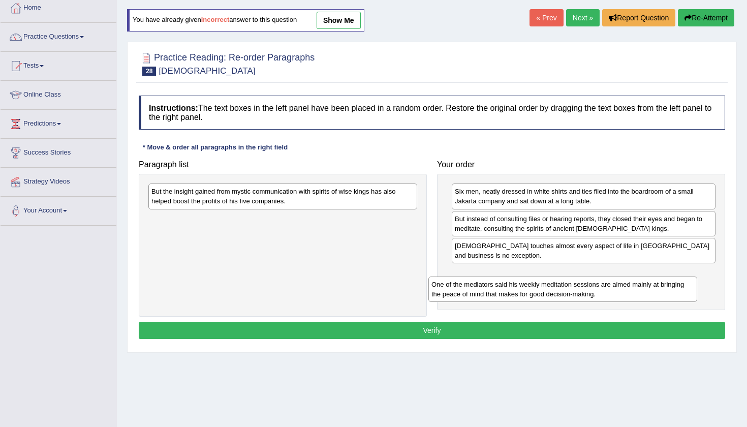
drag, startPoint x: 364, startPoint y: 190, endPoint x: 668, endPoint y: 281, distance: 317.5
click at [665, 282] on div "One of the mediators said his weekly meditation sessions are aimed mainly at br…" at bounding box center [562, 288] width 269 height 25
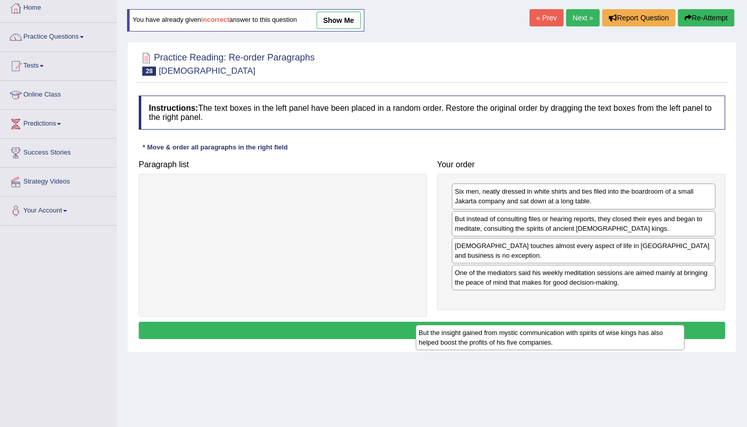
drag, startPoint x: 345, startPoint y: 192, endPoint x: 712, endPoint y: 340, distance: 394.7
click at [684, 340] on div "But the insight gained from mystic communication with spirits of wise kings has…" at bounding box center [549, 337] width 269 height 25
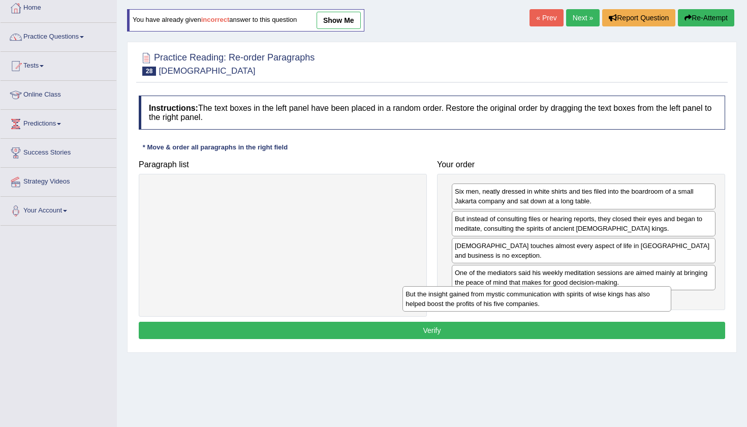
click at [712, 340] on div "Instructions: The text boxes in the left panel have been placed in a random ord…" at bounding box center [431, 218] width 591 height 256
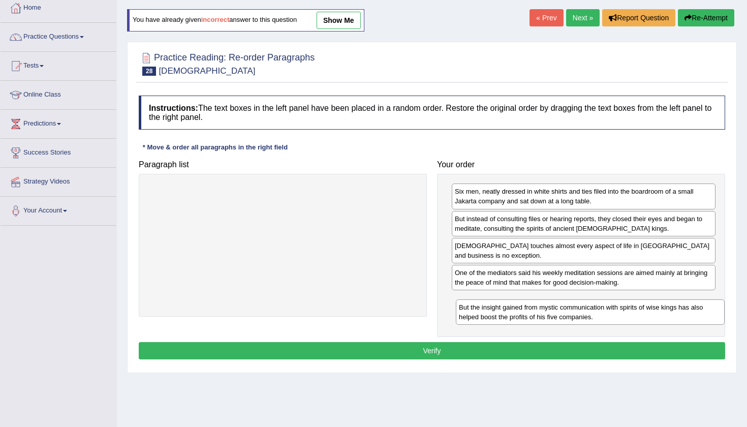
drag, startPoint x: 364, startPoint y: 193, endPoint x: 676, endPoint y: 298, distance: 328.9
click at [675, 299] on div "But the insight gained from mystic communication with spirits of wise kings has…" at bounding box center [590, 311] width 269 height 25
click at [550, 342] on button "Verify" at bounding box center [432, 350] width 586 height 17
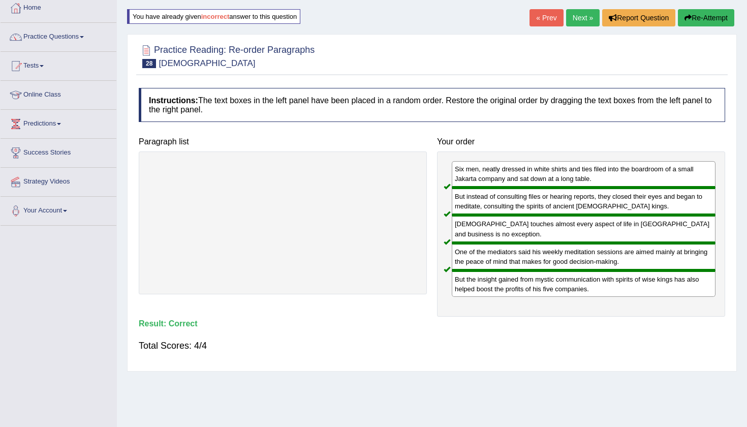
click at [573, 18] on link "Next »" at bounding box center [583, 17] width 34 height 17
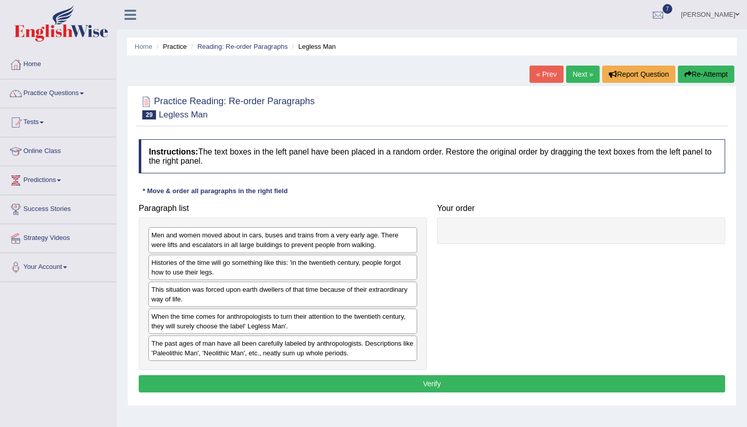
click at [441, 66] on div "Home Practice Reading: Re-order Paragraphs Legless Man « Prev Next » Report Que…" at bounding box center [432, 254] width 630 height 508
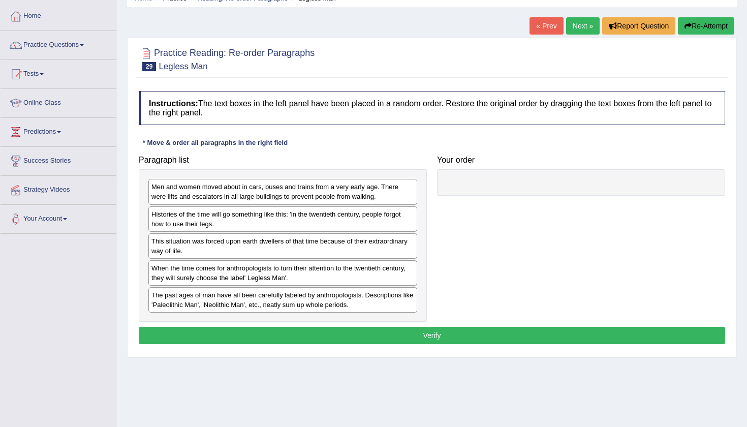
scroll to position [49, 0]
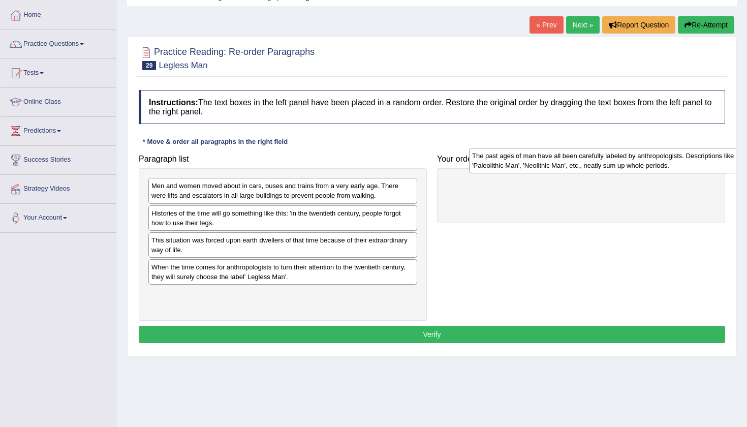
drag, startPoint x: 262, startPoint y: 301, endPoint x: 563, endPoint y: 169, distance: 329.1
click at [563, 169] on div "The past ages of man have all been carefully labeled by anthropologists. Descri…" at bounding box center [603, 160] width 269 height 25
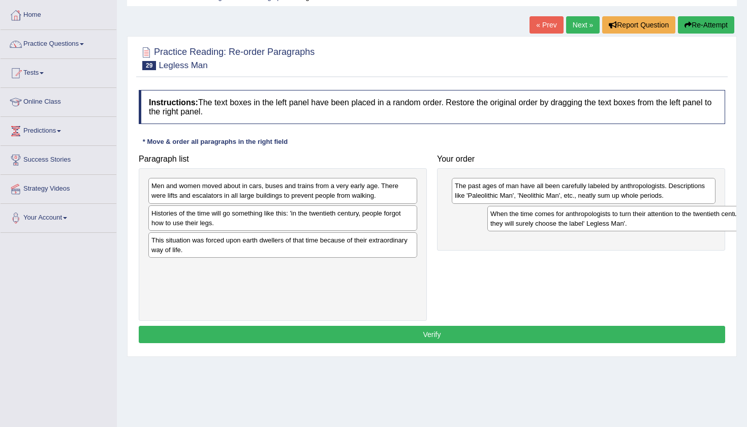
drag, startPoint x: 309, startPoint y: 276, endPoint x: 619, endPoint y: 223, distance: 314.3
click at [619, 223] on div "When the time comes for anthropologists to turn their attention to the twentiet…" at bounding box center [621, 218] width 269 height 25
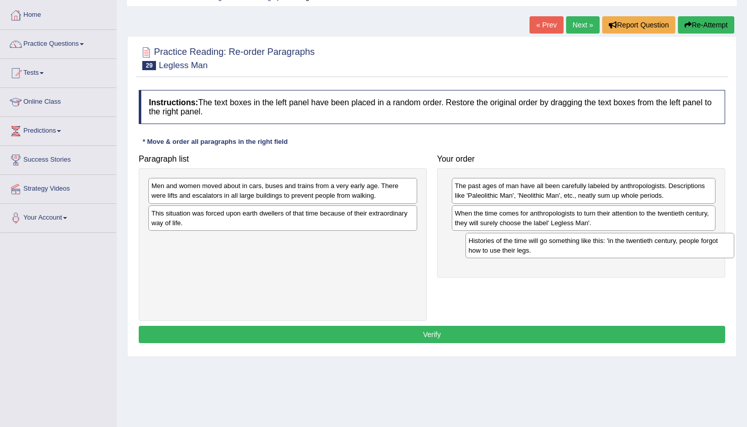
drag, startPoint x: 311, startPoint y: 218, endPoint x: 628, endPoint y: 246, distance: 318.1
click at [628, 246] on div "Histories of the time will go something like this: 'in the twentieth century, p…" at bounding box center [599, 245] width 269 height 25
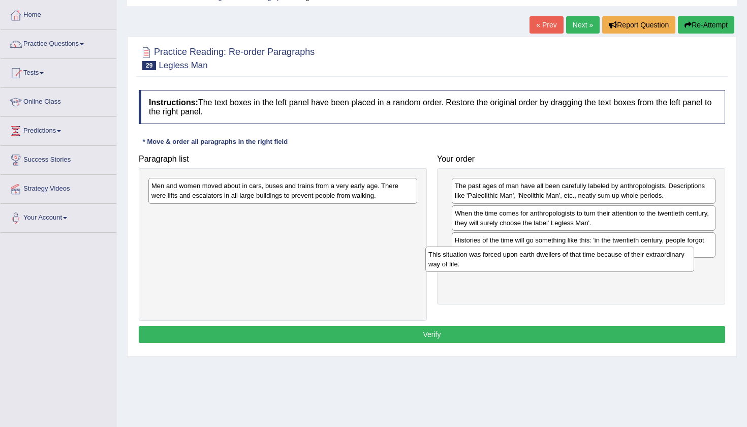
drag, startPoint x: 242, startPoint y: 215, endPoint x: 540, endPoint y: 270, distance: 303.7
click at [540, 270] on div "This situation was forced upon earth dwellers of that time because of their ext…" at bounding box center [559, 258] width 269 height 25
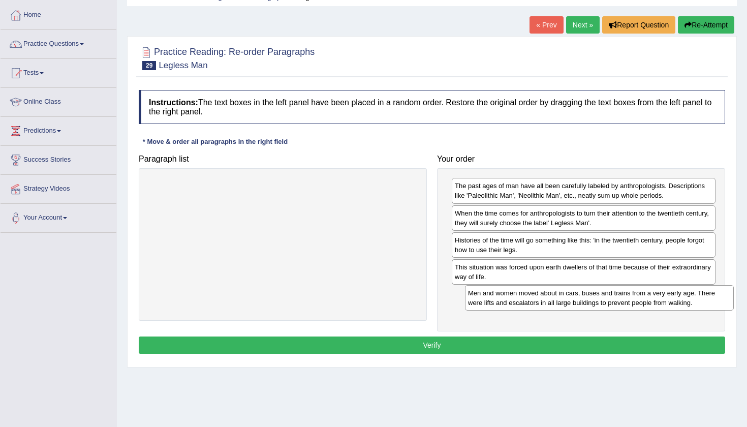
drag, startPoint x: 240, startPoint y: 195, endPoint x: 556, endPoint y: 301, distance: 333.7
click at [556, 301] on div "Men and women moved about in cars, buses and trains from a very early age. Ther…" at bounding box center [599, 297] width 269 height 25
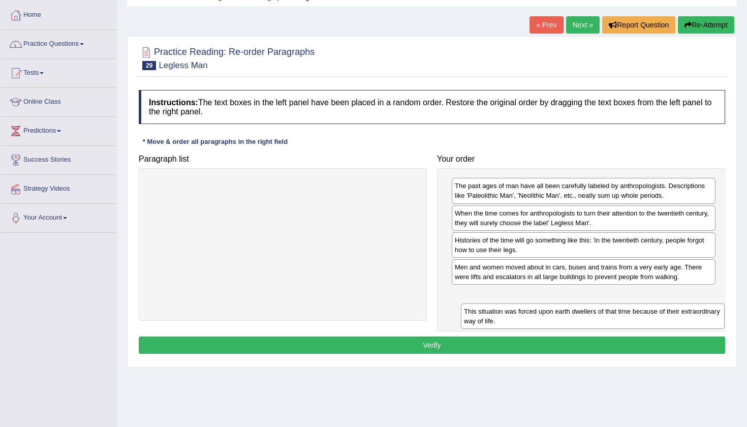
drag, startPoint x: 540, startPoint y: 269, endPoint x: 543, endPoint y: 304, distance: 35.2
click at [544, 304] on div "This situation was forced upon earth dwellers of that time because of their ext…" at bounding box center [593, 315] width 264 height 25
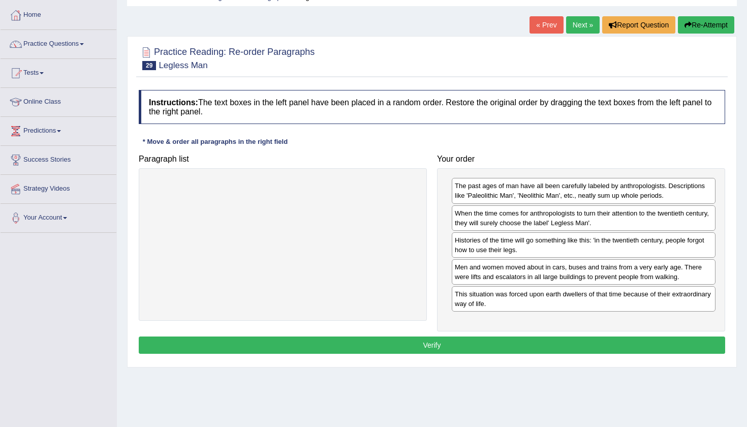
click at [484, 348] on button "Verify" at bounding box center [432, 344] width 586 height 17
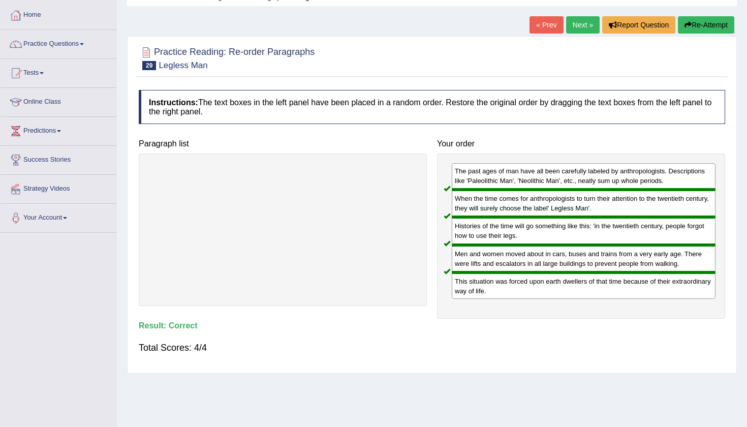
click at [578, 25] on link "Next »" at bounding box center [583, 24] width 34 height 17
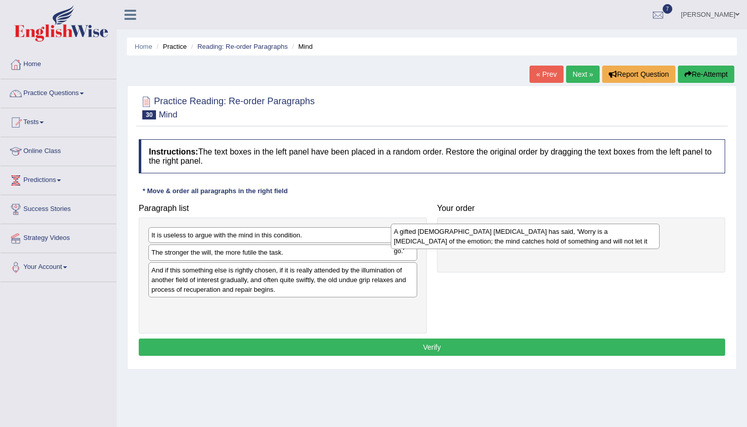
drag, startPoint x: 278, startPoint y: 311, endPoint x: 541, endPoint y: 216, distance: 279.9
click at [541, 223] on div "A gifted [DEMOGRAPHIC_DATA] [MEDICAL_DATA] has said, 'Worry is a [MEDICAL_DATA]…" at bounding box center [525, 235] width 269 height 25
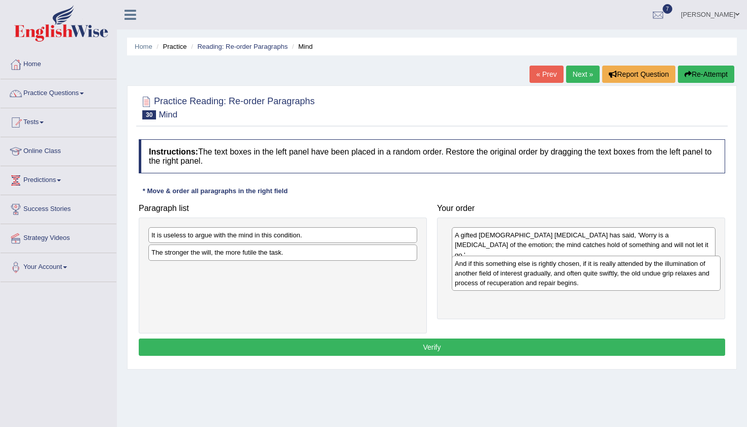
drag, startPoint x: 272, startPoint y: 287, endPoint x: 575, endPoint y: 280, distance: 303.3
click at [575, 280] on div "And if this something else is rightly chosen, if it is really attended by the i…" at bounding box center [585, 272] width 269 height 35
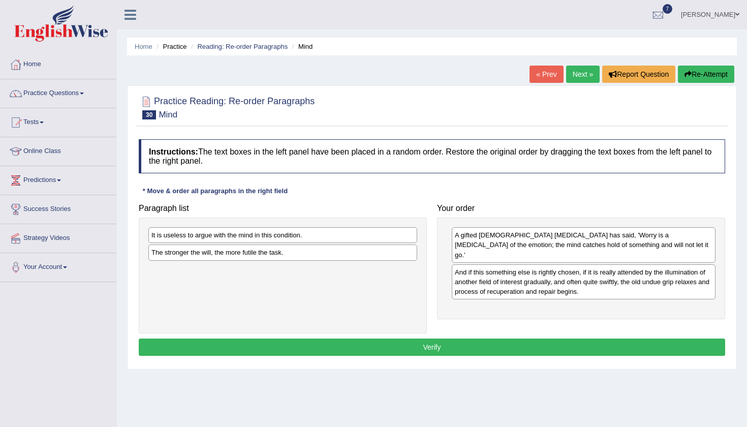
click at [323, 257] on div "The stronger the will, the more futile the task." at bounding box center [282, 252] width 269 height 16
drag, startPoint x: 294, startPoint y: 252, endPoint x: 597, endPoint y: 217, distance: 305.7
click at [597, 217] on div "The stronger the will, the more futile the task." at bounding box center [591, 214] width 269 height 16
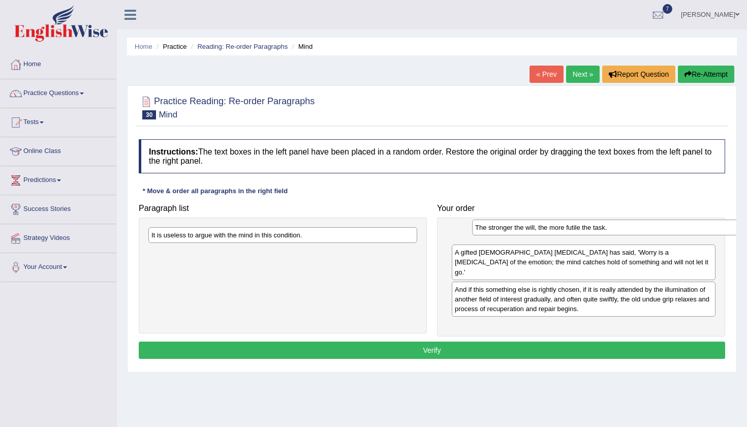
drag, startPoint x: 287, startPoint y: 235, endPoint x: 596, endPoint y: 228, distance: 309.4
click at [598, 228] on div "The stronger the will, the more futile the task." at bounding box center [606, 227] width 269 height 16
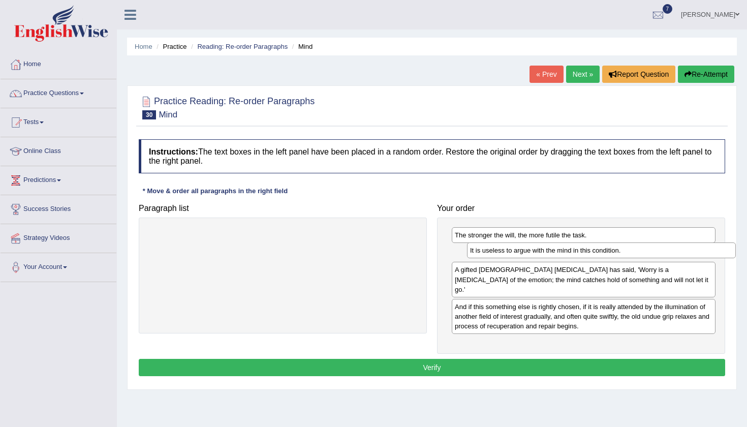
drag, startPoint x: 201, startPoint y: 233, endPoint x: 526, endPoint y: 247, distance: 324.8
click at [526, 248] on div "It is useless to argue with the mind in this condition." at bounding box center [601, 250] width 269 height 16
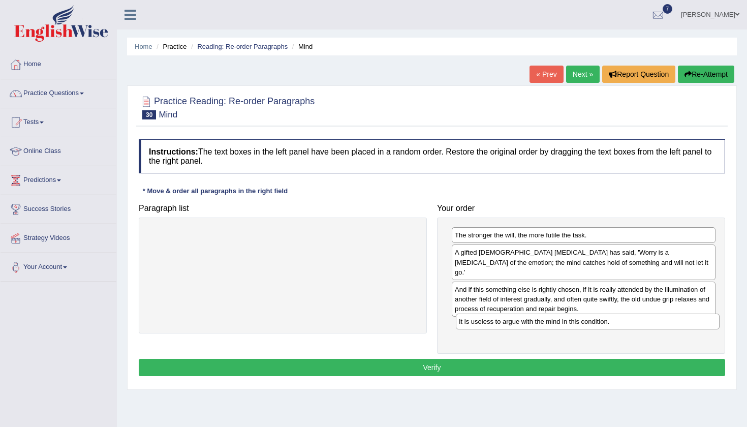
drag, startPoint x: 526, startPoint y: 247, endPoint x: 529, endPoint y: 312, distance: 64.6
click at [529, 313] on div "It is useless to argue with the mind in this condition." at bounding box center [588, 321] width 264 height 16
drag, startPoint x: 522, startPoint y: 234, endPoint x: 522, endPoint y: 263, distance: 28.9
click at [522, 237] on div "The stronger the will, the more futile the task." at bounding box center [583, 235] width 264 height 16
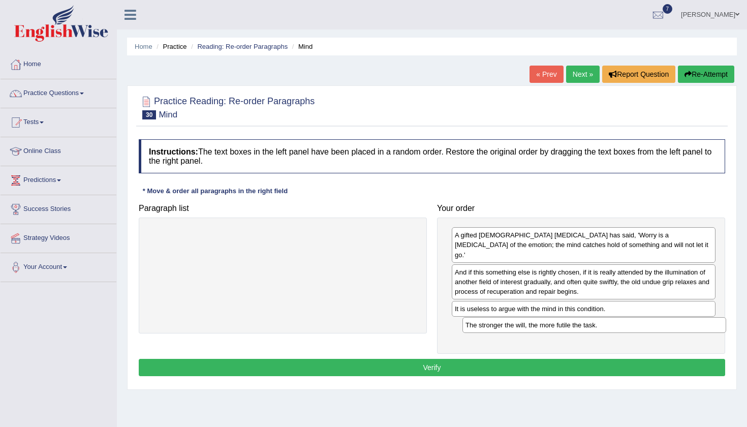
drag, startPoint x: 513, startPoint y: 230, endPoint x: 524, endPoint y: 319, distance: 90.0
click at [524, 319] on div "The stronger the will, the more futile the task." at bounding box center [594, 325] width 264 height 16
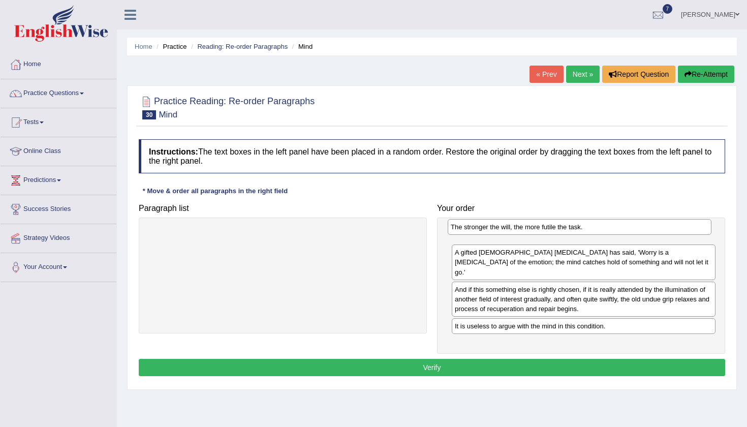
drag, startPoint x: 524, startPoint y: 319, endPoint x: 520, endPoint y: 231, distance: 89.0
click at [520, 231] on div "The stronger the will, the more futile the task." at bounding box center [579, 227] width 264 height 16
click at [433, 359] on button "Verify" at bounding box center [432, 367] width 586 height 17
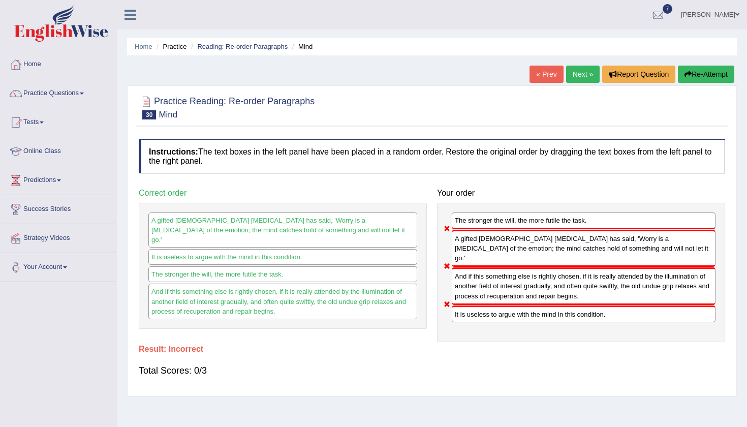
click at [696, 72] on button "Re-Attempt" at bounding box center [705, 74] width 56 height 17
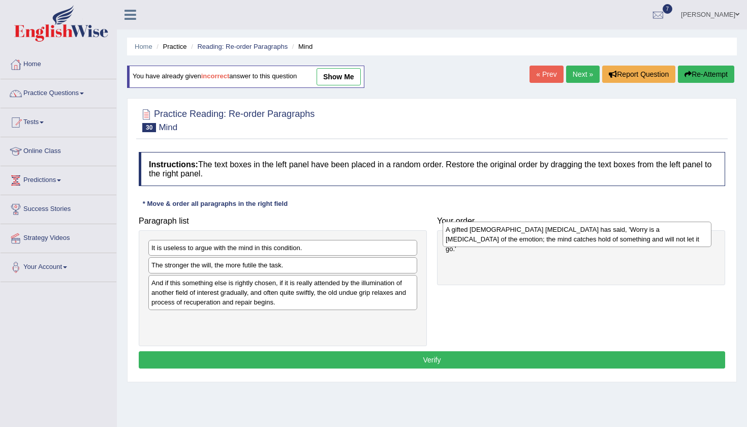
drag, startPoint x: 200, startPoint y: 329, endPoint x: 495, endPoint y: 239, distance: 307.8
click at [495, 239] on div "A gifted [DEMOGRAPHIC_DATA] [MEDICAL_DATA] has said, 'Worry is a [MEDICAL_DATA]…" at bounding box center [576, 233] width 269 height 25
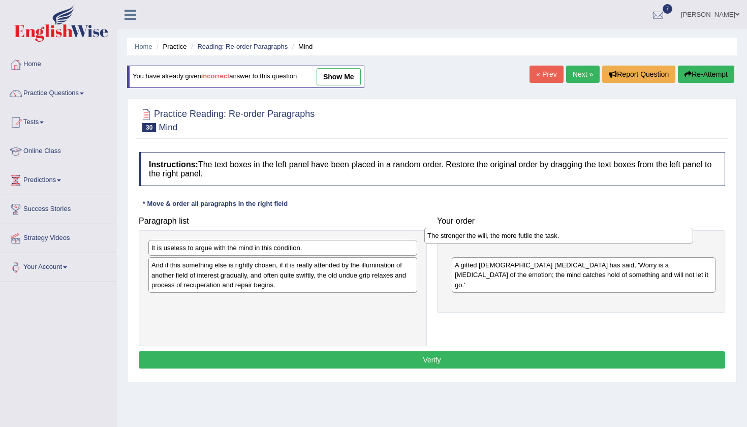
drag, startPoint x: 316, startPoint y: 266, endPoint x: 622, endPoint y: 238, distance: 306.5
click at [622, 238] on div "The stronger the will, the more futile the task." at bounding box center [558, 236] width 269 height 16
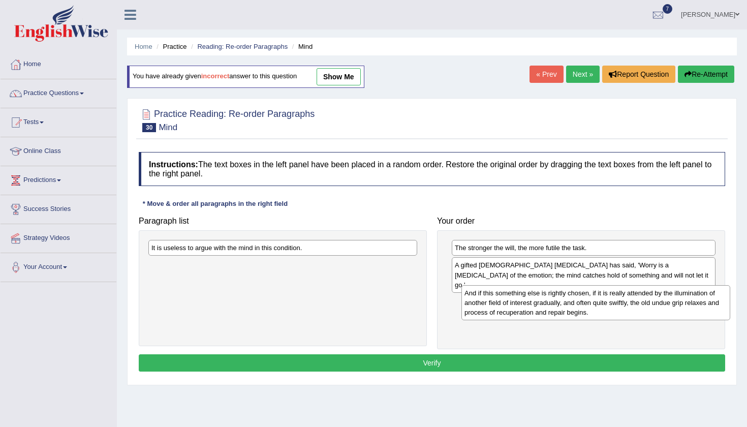
drag, startPoint x: 326, startPoint y: 275, endPoint x: 636, endPoint y: 302, distance: 311.4
click at [636, 302] on div "And if this something else is rightly chosen, if it is really attended by the i…" at bounding box center [595, 302] width 269 height 35
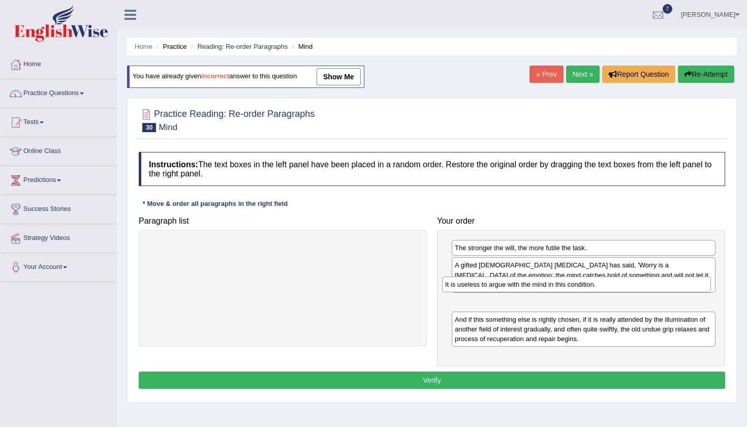
drag, startPoint x: 342, startPoint y: 248, endPoint x: 635, endPoint y: 285, distance: 295.8
click at [635, 285] on div "It is useless to argue with the mind in this condition." at bounding box center [576, 284] width 269 height 16
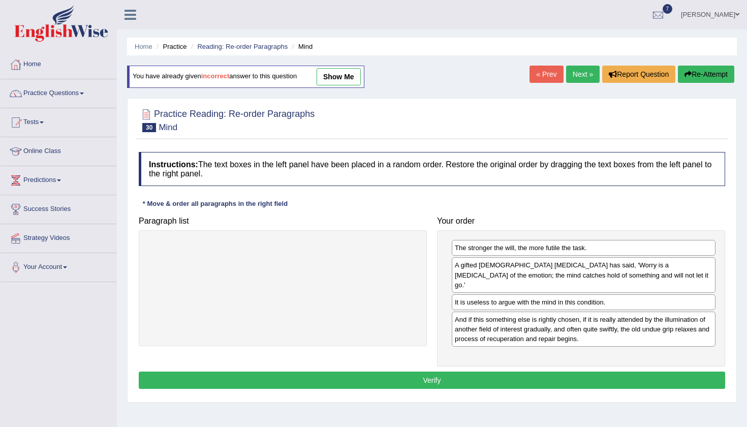
drag, startPoint x: 605, startPoint y: 247, endPoint x: 602, endPoint y: 360, distance: 113.3
click at [602, 255] on div "The stronger the will, the more futile the task." at bounding box center [583, 248] width 264 height 16
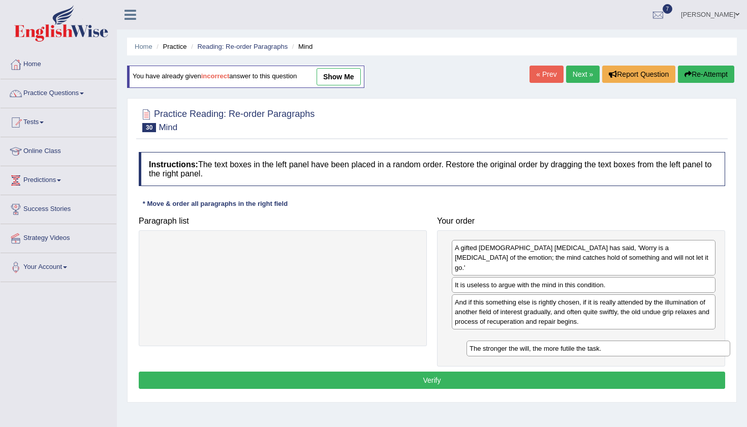
drag, startPoint x: 583, startPoint y: 272, endPoint x: 584, endPoint y: 332, distance: 59.9
click at [585, 340] on div "The stronger the will, the more futile the task." at bounding box center [598, 348] width 264 height 16
click at [553, 373] on button "Verify" at bounding box center [432, 379] width 586 height 17
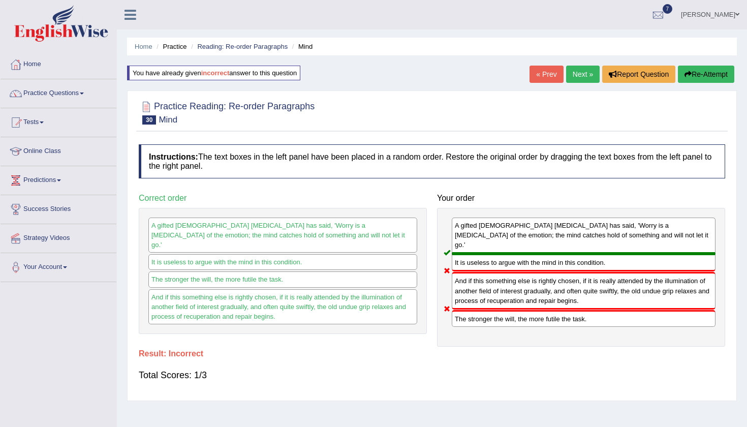
click at [694, 76] on button "Re-Attempt" at bounding box center [705, 74] width 56 height 17
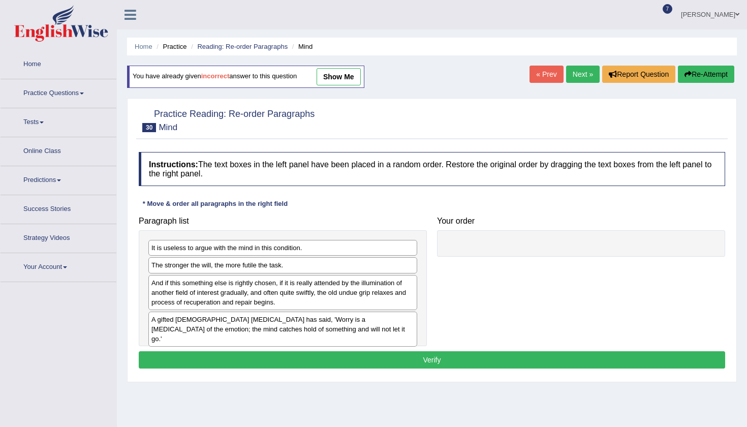
drag, startPoint x: 312, startPoint y: 263, endPoint x: 350, endPoint y: 273, distance: 39.1
click at [350, 273] on div "It is useless to argue with the mind in this condition. The stronger the will, …" at bounding box center [283, 288] width 288 height 116
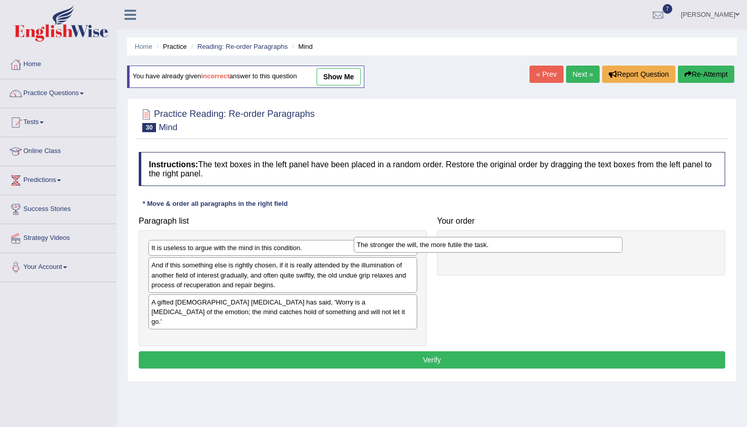
drag, startPoint x: 341, startPoint y: 262, endPoint x: 576, endPoint y: 234, distance: 236.3
click at [575, 237] on div "The stronger the will, the more futile the task." at bounding box center [487, 245] width 269 height 16
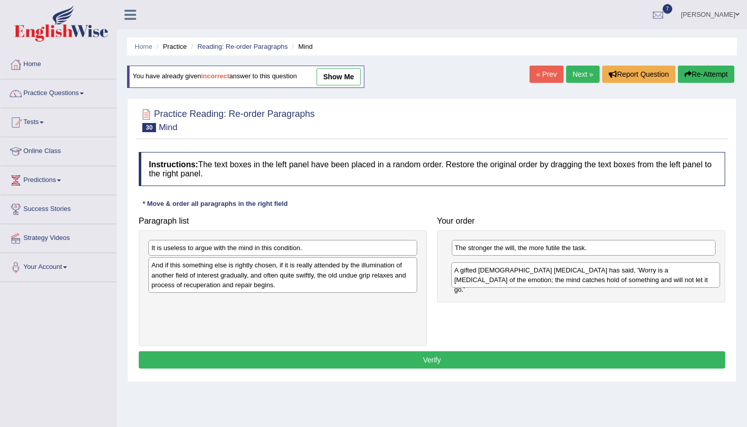
drag, startPoint x: 270, startPoint y: 302, endPoint x: 573, endPoint y: 270, distance: 304.3
click at [573, 270] on div "A gifted [DEMOGRAPHIC_DATA] [MEDICAL_DATA] has said, 'Worry is a [MEDICAL_DATA]…" at bounding box center [585, 274] width 269 height 25
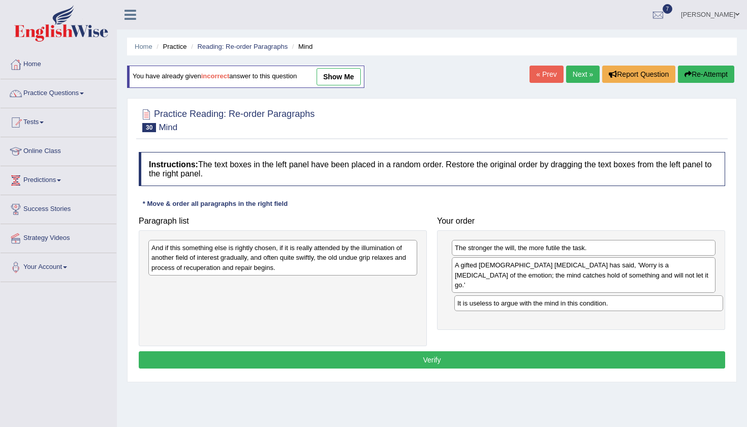
drag, startPoint x: 258, startPoint y: 241, endPoint x: 564, endPoint y: 292, distance: 310.4
click at [564, 295] on div "It is useless to argue with the mind in this condition." at bounding box center [588, 303] width 269 height 16
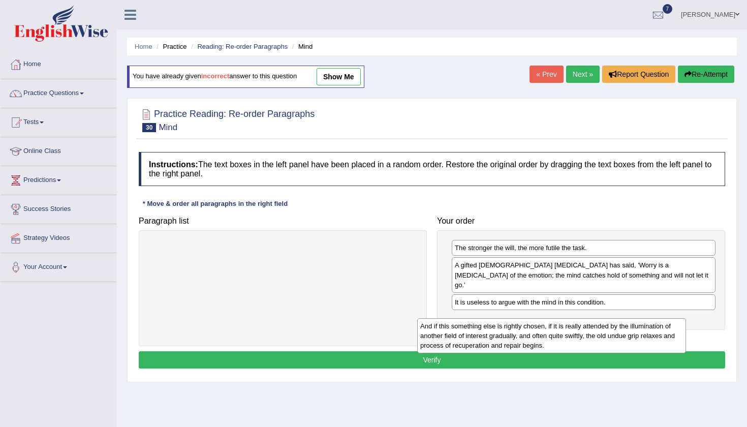
drag, startPoint x: 337, startPoint y: 247, endPoint x: 644, endPoint y: 308, distance: 313.7
click at [644, 318] on div "And if this something else is rightly chosen, if it is really attended by the i…" at bounding box center [551, 335] width 269 height 35
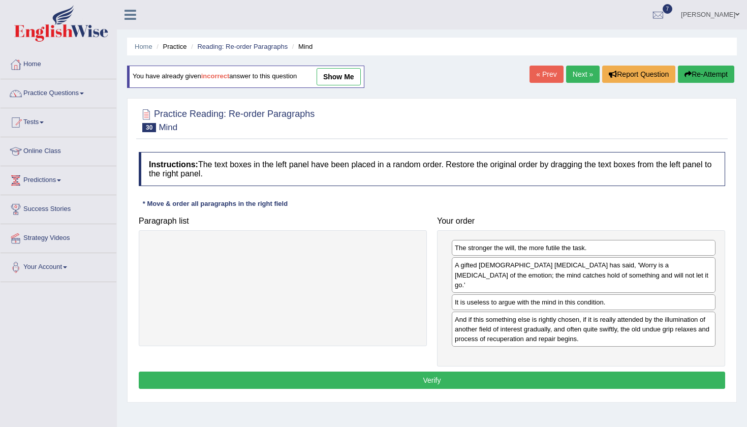
click at [492, 371] on button "Verify" at bounding box center [432, 379] width 586 height 17
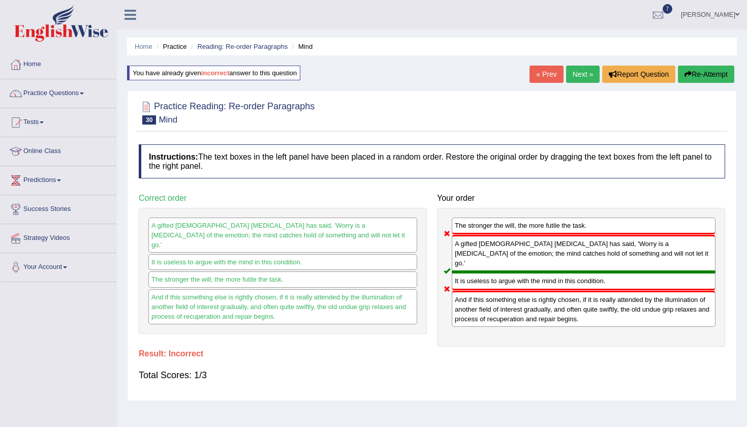
click at [686, 73] on icon "button" at bounding box center [687, 74] width 7 height 7
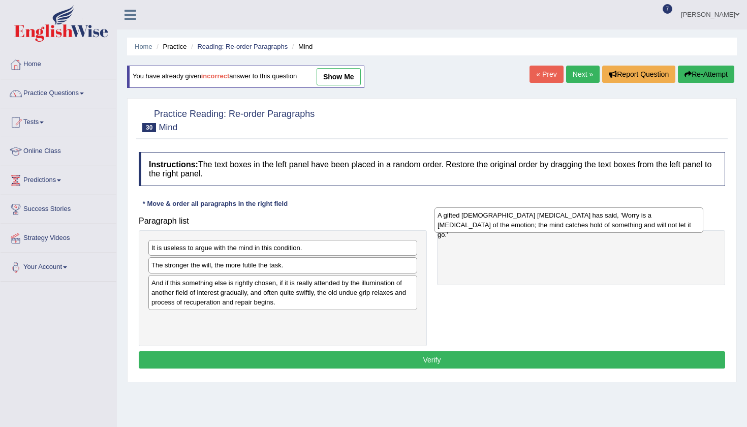
drag, startPoint x: 281, startPoint y: 317, endPoint x: 578, endPoint y: 235, distance: 307.8
click at [577, 232] on div "A gifted [DEMOGRAPHIC_DATA] [MEDICAL_DATA] has said, 'Worry is a [MEDICAL_DATA]…" at bounding box center [568, 219] width 269 height 25
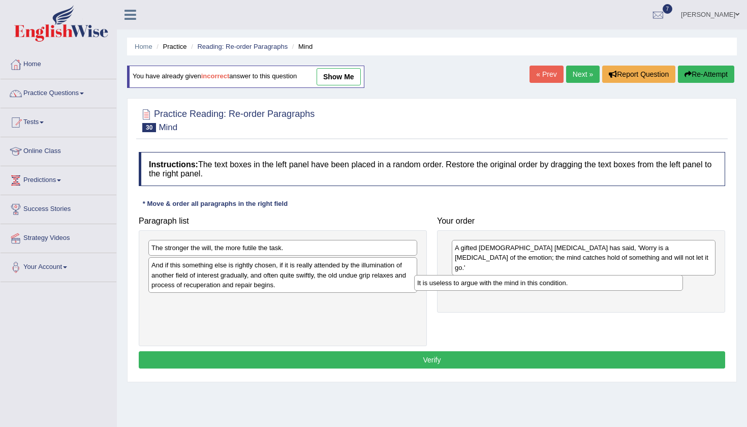
drag, startPoint x: 360, startPoint y: 250, endPoint x: 627, endPoint y: 285, distance: 269.4
click at [627, 285] on div "It is useless to argue with the mind in this condition." at bounding box center [548, 283] width 269 height 16
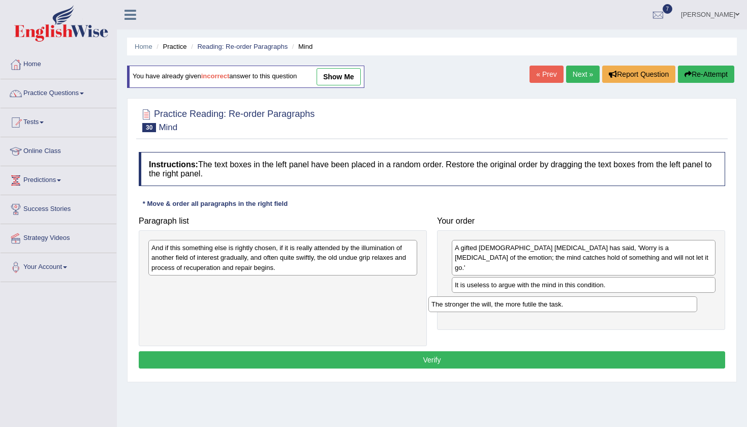
drag, startPoint x: 359, startPoint y: 246, endPoint x: 640, endPoint y: 289, distance: 285.1
click at [640, 300] on div "The stronger the will, the more futile the task." at bounding box center [562, 304] width 269 height 16
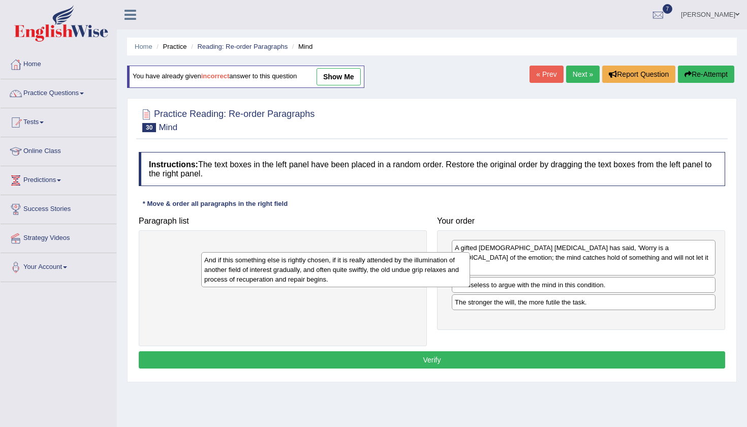
drag, startPoint x: 350, startPoint y: 255, endPoint x: 692, endPoint y: 302, distance: 345.5
click at [470, 287] on div "And if this something else is rightly chosen, if it is really attended by the i…" at bounding box center [335, 269] width 269 height 35
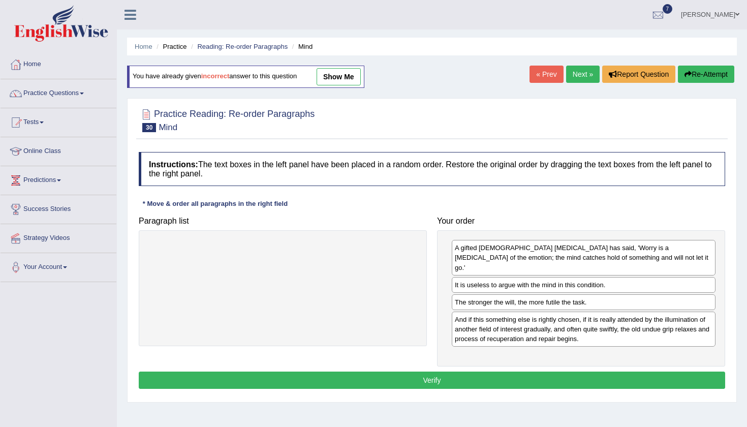
click at [571, 371] on button "Verify" at bounding box center [432, 379] width 586 height 17
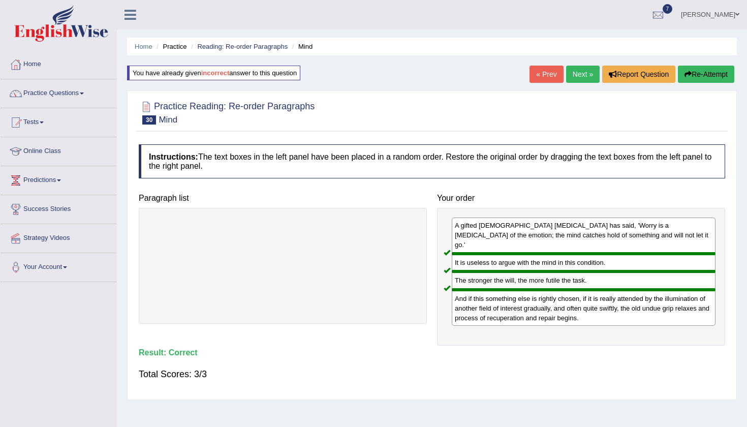
click at [563, 79] on div "Saving your answer..." at bounding box center [373, 213] width 747 height 427
click at [578, 77] on link "Next »" at bounding box center [583, 74] width 34 height 17
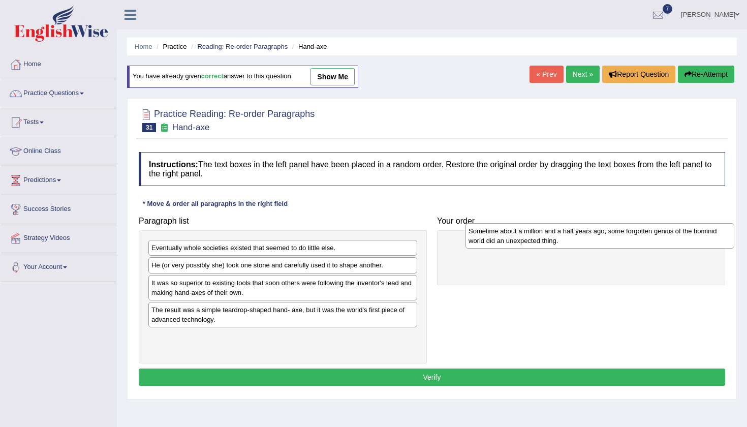
drag, startPoint x: 317, startPoint y: 348, endPoint x: 633, endPoint y: 242, distance: 333.2
click at [633, 242] on div "Sometime about a million and a half years ago, some forgotten genius of the hom…" at bounding box center [599, 235] width 269 height 25
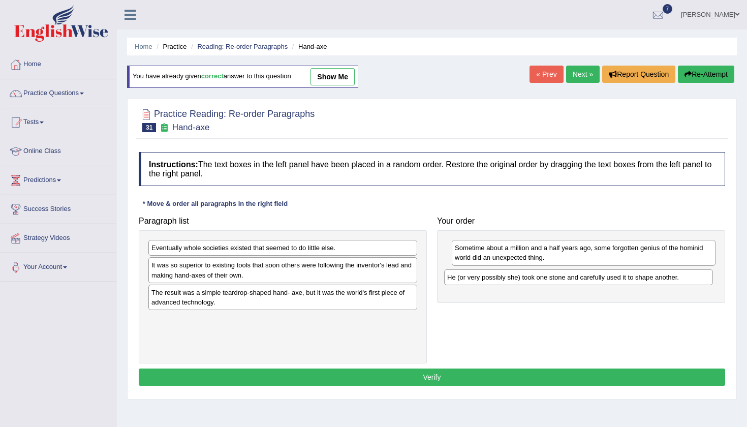
drag, startPoint x: 328, startPoint y: 266, endPoint x: 634, endPoint y: 274, distance: 306.3
click at [634, 274] on div "He (or very possibly she) took one stone and carefully used it to shape another." at bounding box center [578, 277] width 269 height 16
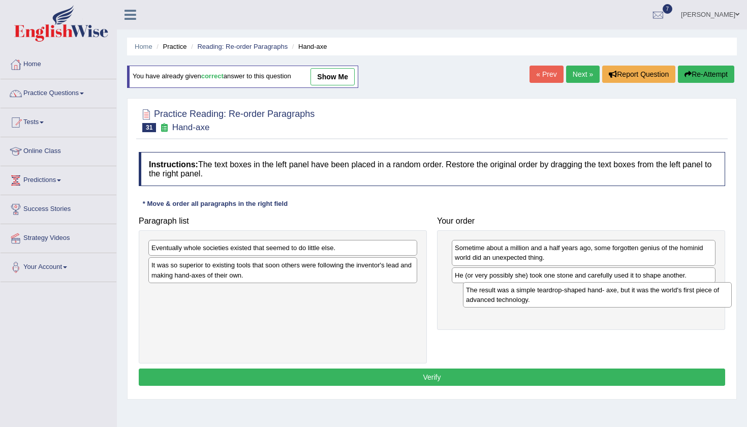
drag, startPoint x: 353, startPoint y: 303, endPoint x: 667, endPoint y: 301, distance: 313.4
click at [667, 301] on div "The result was a simple teardrop-shaped hand- axe, but it was the world's first…" at bounding box center [597, 294] width 269 height 25
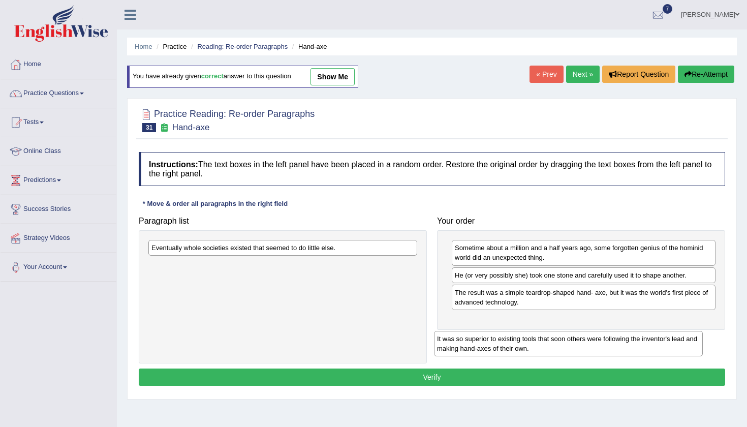
drag, startPoint x: 345, startPoint y: 270, endPoint x: 664, endPoint y: 312, distance: 321.7
click at [664, 331] on div "It was so superior to existing tools that soon others were following the invent…" at bounding box center [568, 343] width 269 height 25
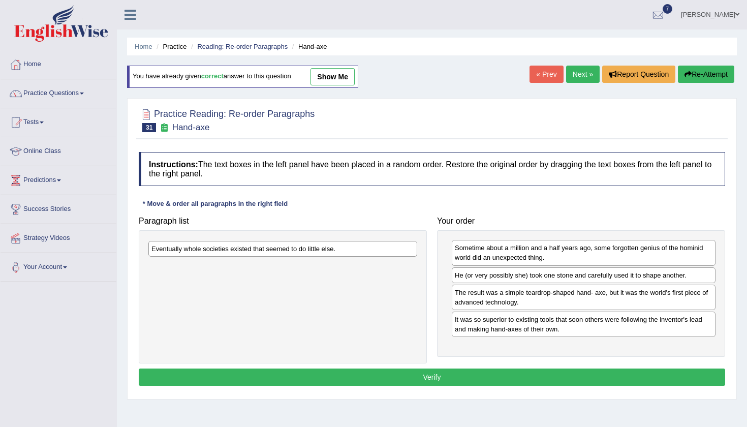
drag, startPoint x: 340, startPoint y: 246, endPoint x: 340, endPoint y: 266, distance: 19.8
click at [340, 256] on div "Eventually whole societies existed that seemed to do little else." at bounding box center [282, 249] width 269 height 16
click at [281, 237] on div "Eventually whole societies existed that seemed to do little else." at bounding box center [283, 296] width 288 height 133
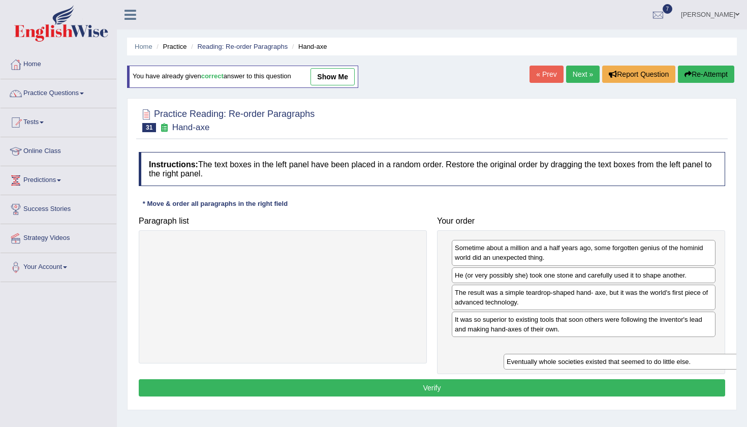
drag, startPoint x: 281, startPoint y: 243, endPoint x: 634, endPoint y: 354, distance: 370.2
click at [636, 356] on div "Eventually whole societies existed that seemed to do little else." at bounding box center [637, 361] width 269 height 16
click at [518, 391] on button "Verify" at bounding box center [432, 387] width 586 height 17
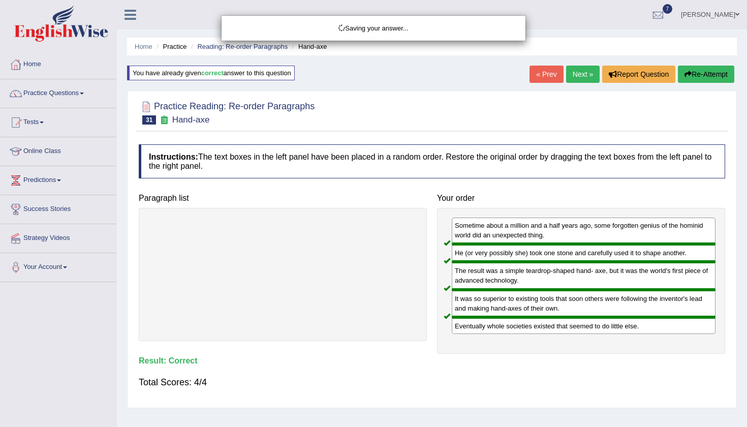
click at [579, 70] on body "Toggle navigation Home Practice Questions Speaking Practice Read Aloud Repeat S…" at bounding box center [373, 213] width 747 height 427
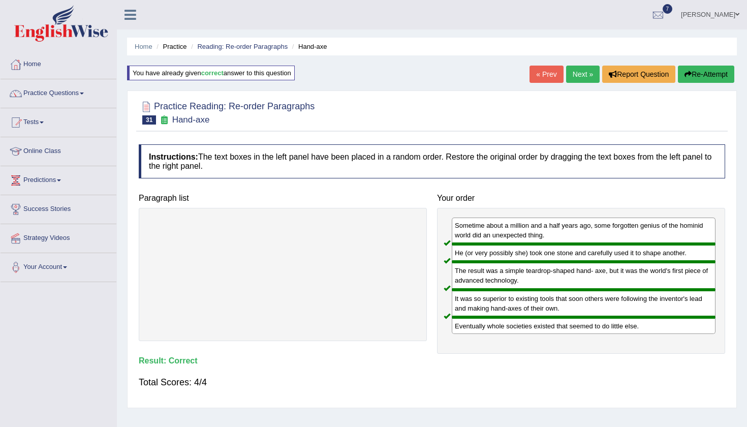
click at [579, 70] on link "Next »" at bounding box center [583, 74] width 34 height 17
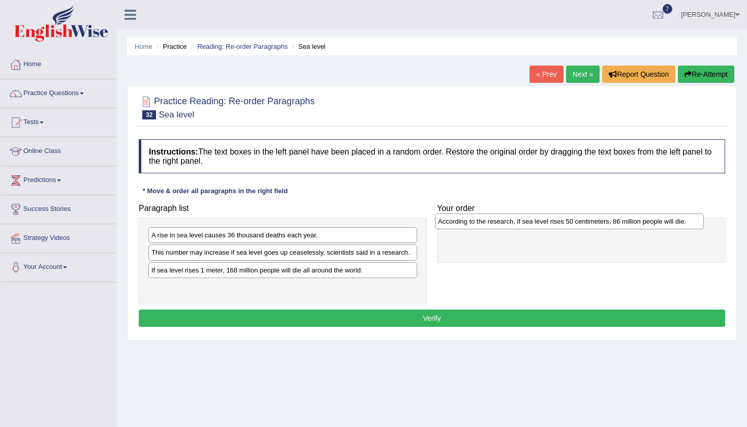
drag, startPoint x: 295, startPoint y: 288, endPoint x: 581, endPoint y: 223, distance: 293.8
click at [581, 223] on div "According to the research, if sea level rises 50 centimeters, 86 million people…" at bounding box center [569, 221] width 269 height 16
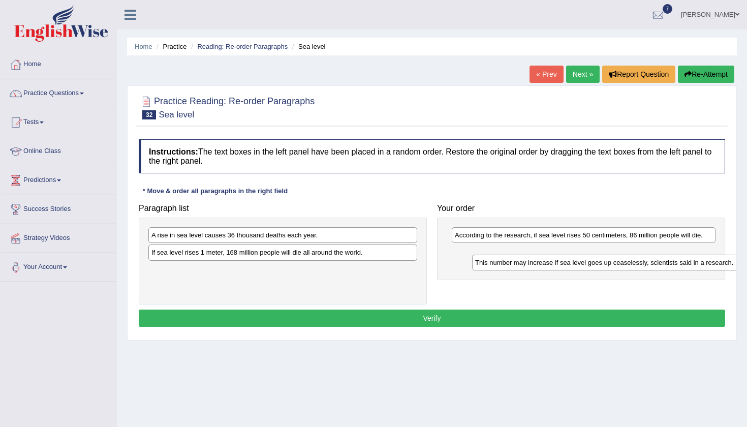
drag, startPoint x: 318, startPoint y: 254, endPoint x: 639, endPoint y: 263, distance: 321.6
click at [639, 263] on div "This number may increase if sea level goes up ceaselessly, scientists said in a…" at bounding box center [606, 262] width 269 height 16
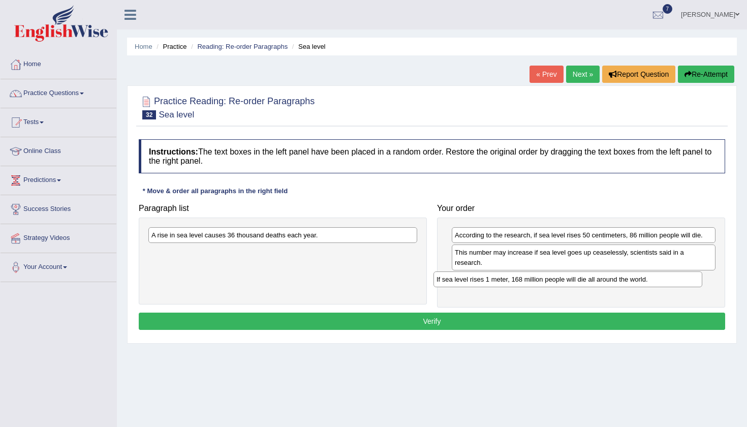
drag, startPoint x: 288, startPoint y: 255, endPoint x: 580, endPoint y: 283, distance: 293.4
click at [579, 283] on div "If sea level rises 1 meter, 168 million people will die all around the world." at bounding box center [567, 279] width 269 height 16
drag, startPoint x: 305, startPoint y: 238, endPoint x: 347, endPoint y: 264, distance: 49.7
click at [320, 243] on div "A rise in sea level causes 36 thousand deaths each year." at bounding box center [282, 235] width 269 height 16
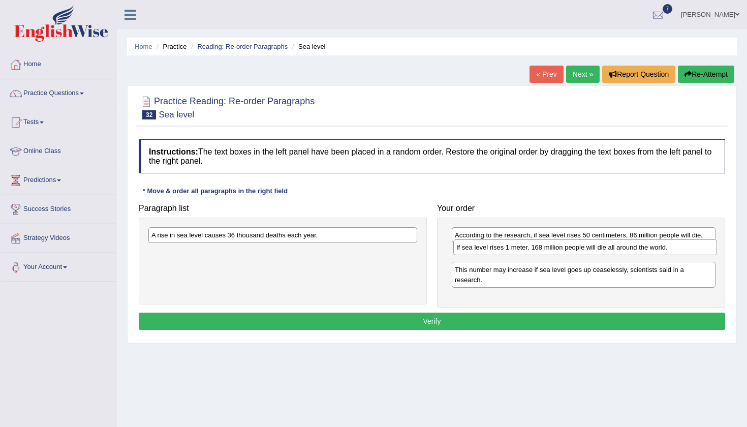
drag, startPoint x: 510, startPoint y: 281, endPoint x: 512, endPoint y: 249, distance: 32.0
click at [512, 249] on div "If sea level rises 1 meter, 168 million people will die all around the world." at bounding box center [585, 247] width 264 height 16
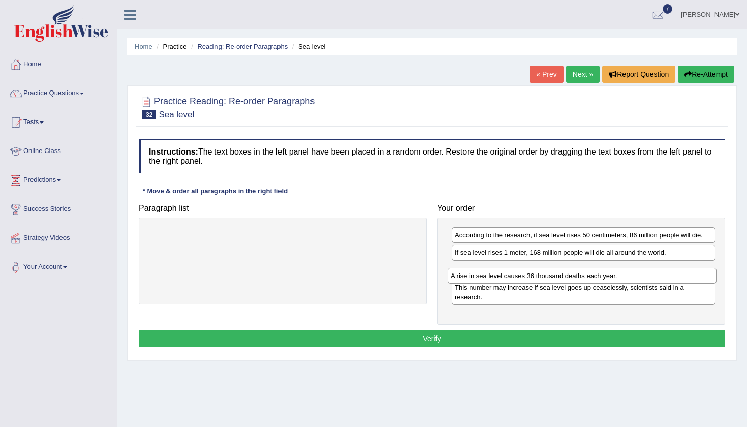
drag, startPoint x: 322, startPoint y: 237, endPoint x: 623, endPoint y: 276, distance: 303.2
click at [623, 276] on div "A rise in sea level causes 36 thousand deaths each year." at bounding box center [581, 276] width 269 height 16
drag, startPoint x: 560, startPoint y: 270, endPoint x: 552, endPoint y: 242, distance: 29.1
click at [552, 254] on div "A rise in sea level causes 36 thousand deaths each year." at bounding box center [580, 262] width 264 height 16
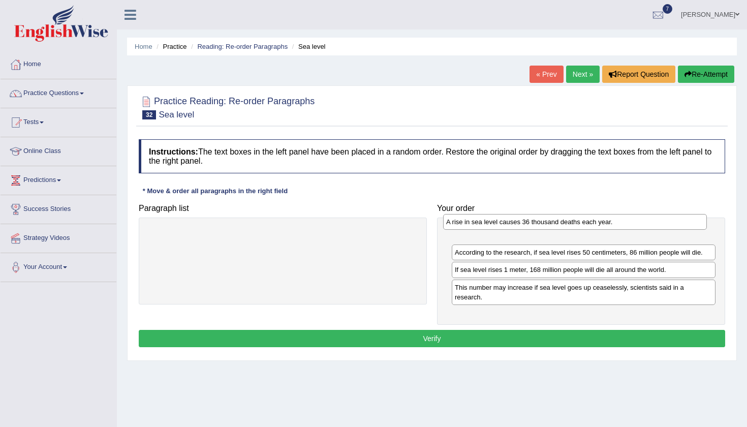
drag, startPoint x: 556, startPoint y: 276, endPoint x: 547, endPoint y: 230, distance: 47.0
click at [547, 229] on div "A rise in sea level causes 36 thousand deaths each year." at bounding box center [575, 222] width 264 height 16
click at [498, 339] on button "Verify" at bounding box center [432, 338] width 586 height 17
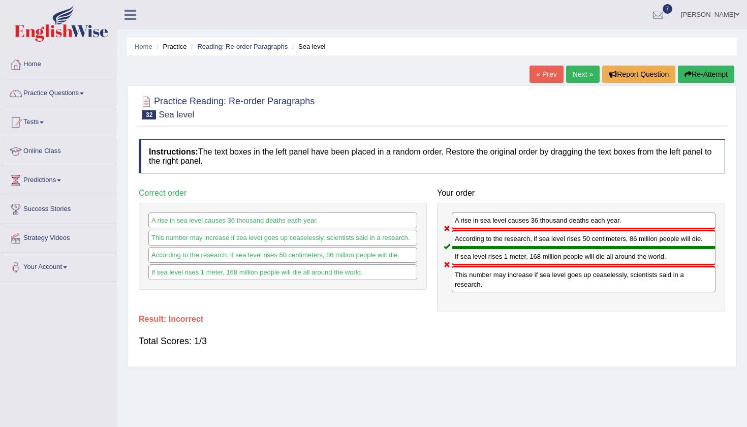
click at [691, 75] on button "Re-Attempt" at bounding box center [705, 74] width 56 height 17
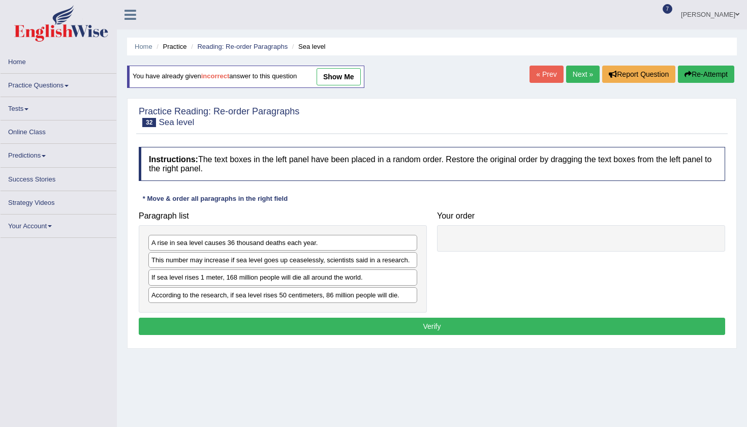
click at [403, 282] on div "A rise in sea level causes 36 thousand deaths each year. This number may increa…" at bounding box center [283, 268] width 288 height 87
click at [316, 298] on div "According to the research, if sea level rises 50 centimeters, 86 million people…" at bounding box center [282, 295] width 269 height 16
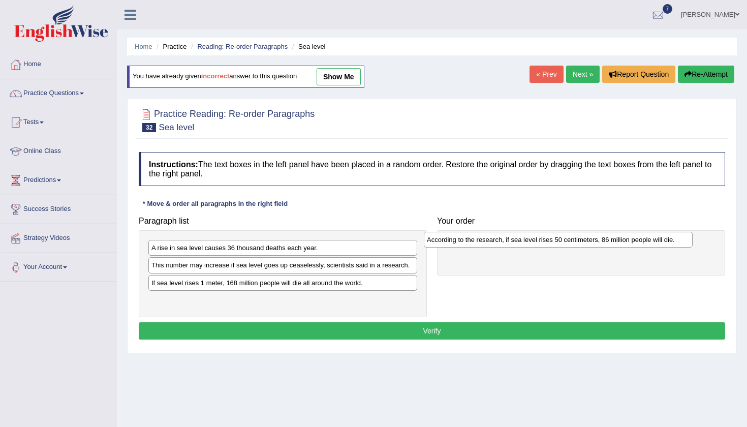
drag, startPoint x: 316, startPoint y: 298, endPoint x: 613, endPoint y: 240, distance: 303.2
click at [613, 240] on div "According to the research, if sea level rises 50 centimeters, 86 million people…" at bounding box center [558, 240] width 269 height 16
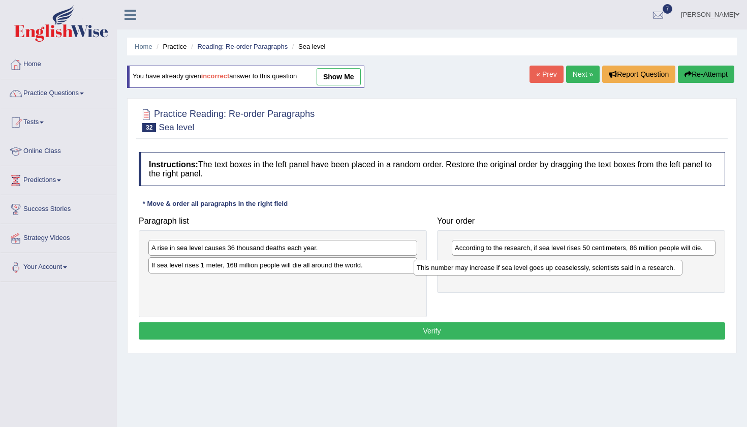
drag, startPoint x: 314, startPoint y: 267, endPoint x: 593, endPoint y: 267, distance: 278.8
click at [593, 267] on div "This number may increase if sea level goes up ceaselessly, scientists said in a…" at bounding box center [547, 268] width 269 height 16
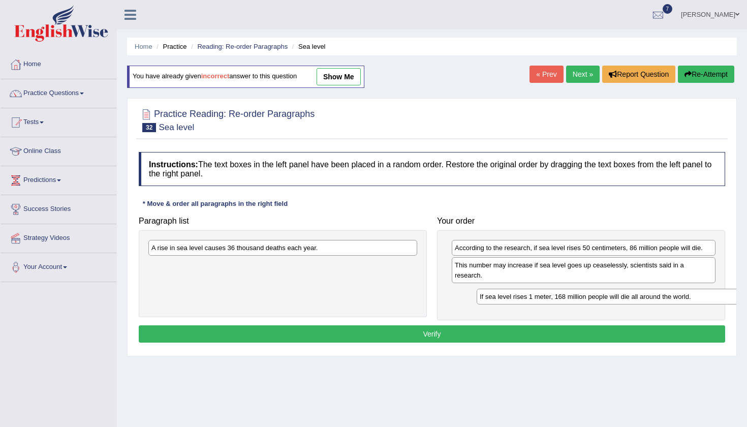
drag, startPoint x: 283, startPoint y: 268, endPoint x: 611, endPoint y: 300, distance: 329.6
click at [611, 300] on div "If sea level rises 1 meter, 168 million people will die all around the world." at bounding box center [610, 296] width 269 height 16
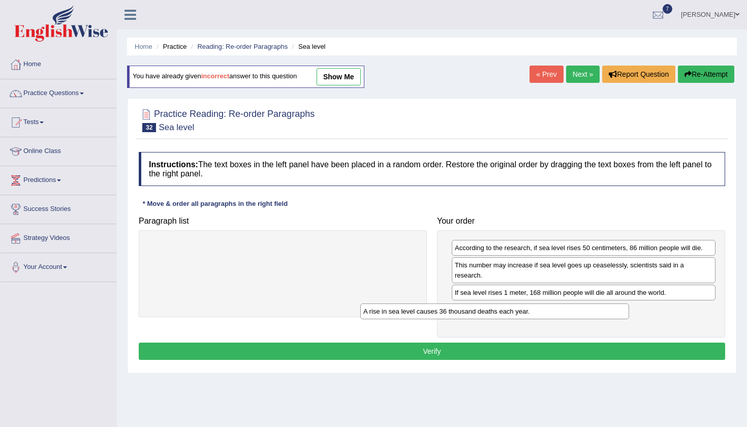
drag, startPoint x: 318, startPoint y: 248, endPoint x: 600, endPoint y: 299, distance: 286.4
click at [600, 303] on div "A rise in sea level causes 36 thousand deaths each year." at bounding box center [494, 311] width 269 height 16
click at [540, 349] on button "Verify" at bounding box center [432, 350] width 586 height 17
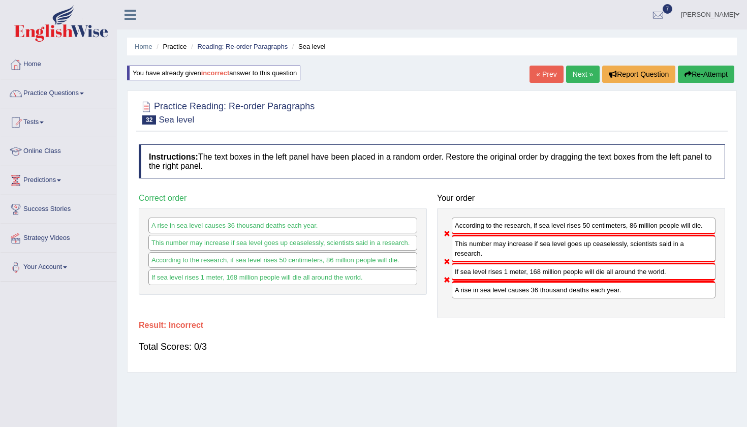
click at [698, 77] on button "Re-Attempt" at bounding box center [705, 74] width 56 height 17
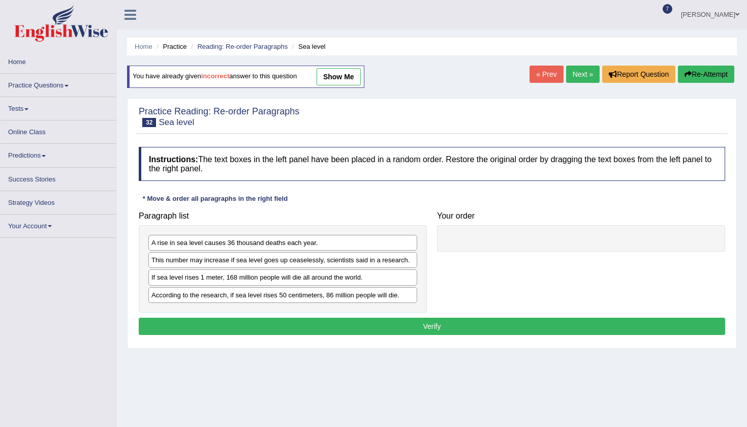
click at [330, 326] on div "Instructions: The text boxes in the left panel have been placed in a random ord…" at bounding box center [431, 242] width 591 height 201
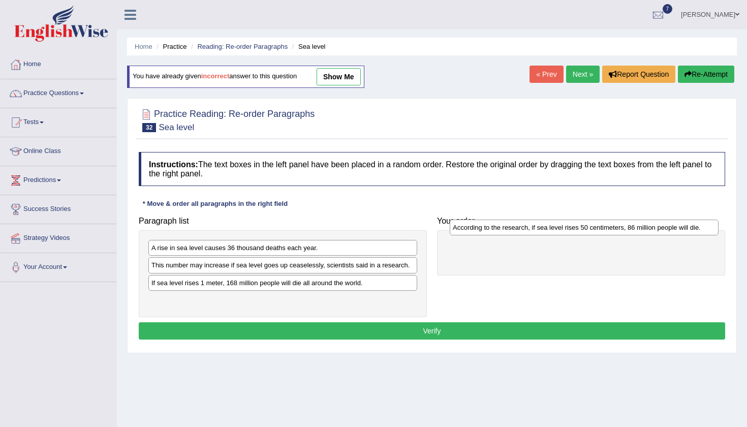
drag, startPoint x: 316, startPoint y: 301, endPoint x: 618, endPoint y: 229, distance: 309.6
click at [618, 229] on div "According to the research, if sea level rises 50 centimeters, 86 million people…" at bounding box center [583, 227] width 269 height 16
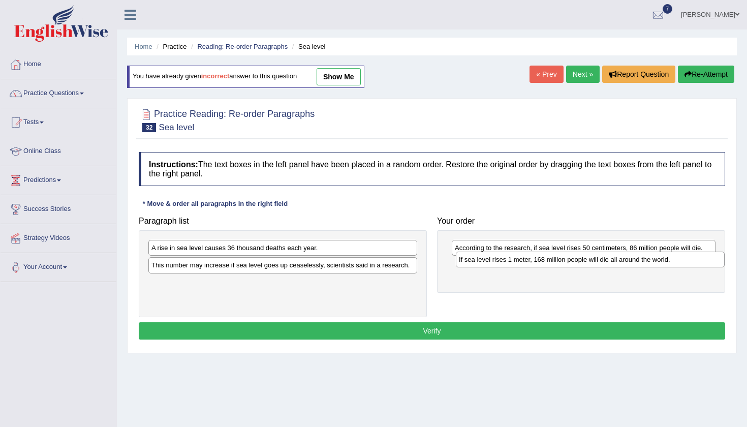
drag, startPoint x: 345, startPoint y: 282, endPoint x: 654, endPoint y: 259, distance: 309.6
click at [654, 259] on div "If sea level rises 1 meter, 168 million people will die all around the world." at bounding box center [590, 259] width 269 height 16
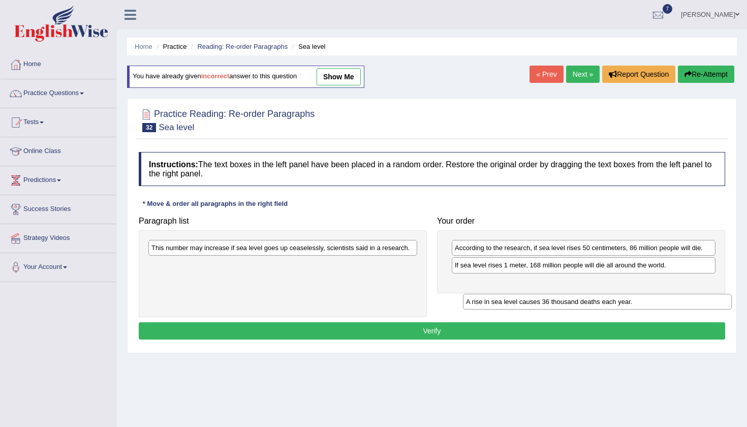
drag, startPoint x: 347, startPoint y: 245, endPoint x: 673, endPoint y: 289, distance: 329.5
click at [672, 294] on div "A rise in sea level causes 36 thousand deaths each year." at bounding box center [597, 302] width 269 height 16
drag, startPoint x: 341, startPoint y: 264, endPoint x: 677, endPoint y: 267, distance: 336.2
click at [677, 267] on div "A rise in sea level causes 36 thousand deaths each year." at bounding box center [618, 268] width 269 height 16
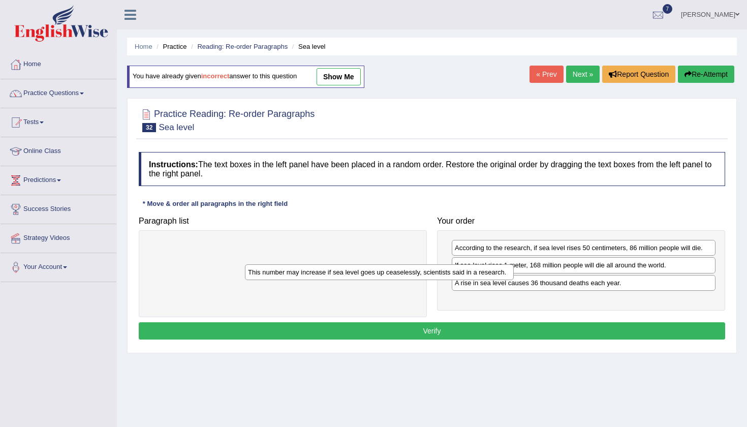
drag, startPoint x: 385, startPoint y: 251, endPoint x: 659, endPoint y: 298, distance: 278.1
click at [513, 280] on div "This number may increase if sea level goes up ceaselessly, scientists said in a…" at bounding box center [379, 272] width 269 height 16
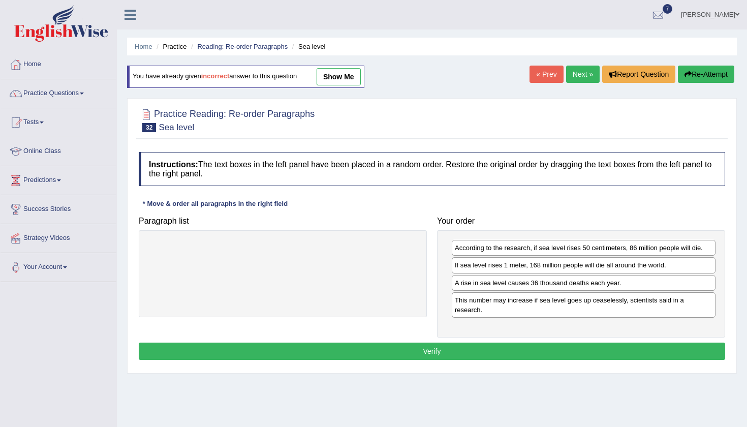
click at [575, 349] on button "Verify" at bounding box center [432, 350] width 586 height 17
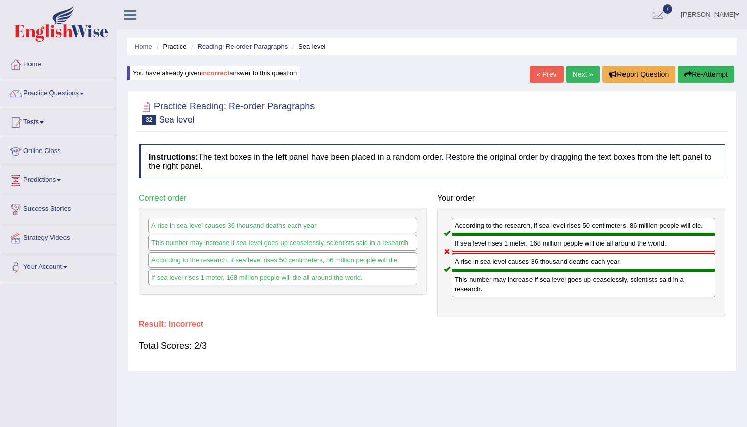
click at [708, 78] on button "Re-Attempt" at bounding box center [705, 74] width 56 height 17
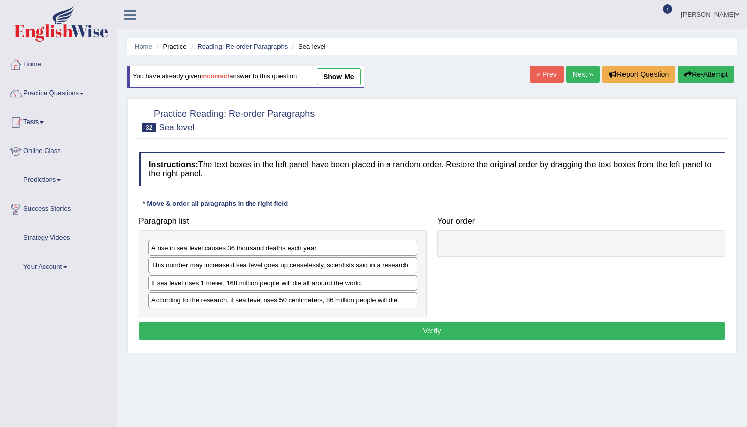
drag, startPoint x: 292, startPoint y: 242, endPoint x: 532, endPoint y: 234, distance: 240.4
click at [559, 234] on div "Paragraph list A rise in sea level causes 36 thousand deaths each year. This nu…" at bounding box center [432, 264] width 596 height 106
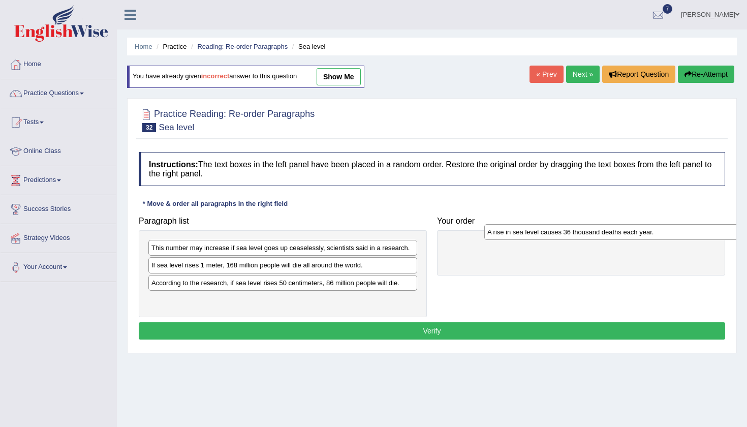
drag, startPoint x: 355, startPoint y: 247, endPoint x: 691, endPoint y: 231, distance: 336.1
click at [691, 231] on div "A rise in sea level causes 36 thousand deaths each year." at bounding box center [618, 232] width 269 height 16
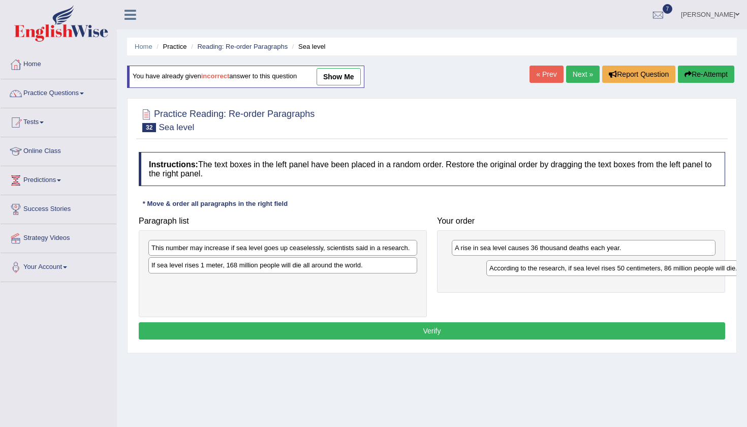
drag, startPoint x: 353, startPoint y: 286, endPoint x: 686, endPoint y: 272, distance: 333.0
click at [689, 272] on div "According to the research, if sea level rises 50 centimeters, 86 million people…" at bounding box center [620, 268] width 269 height 16
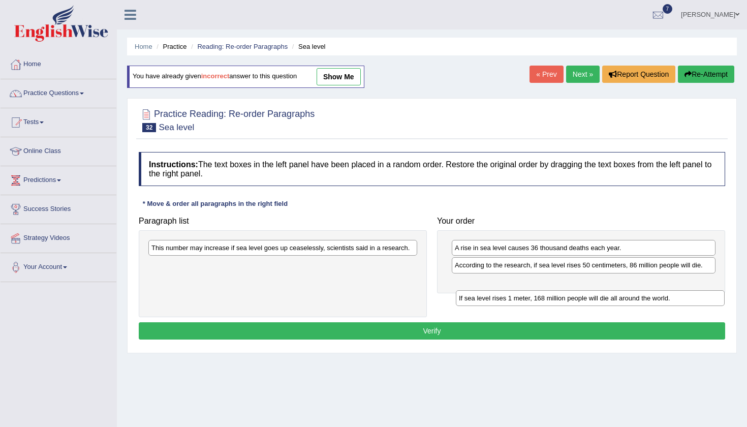
drag, startPoint x: 332, startPoint y: 266, endPoint x: 667, endPoint y: 282, distance: 335.0
click at [666, 290] on div "If sea level rises 1 meter, 168 million people will die all around the world." at bounding box center [590, 298] width 269 height 16
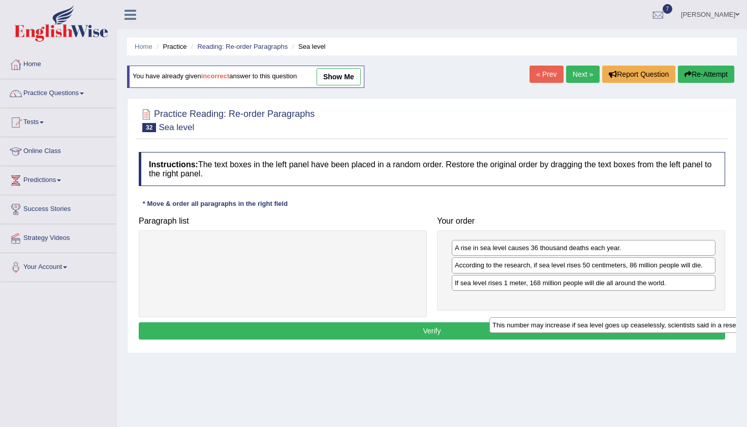
drag, startPoint x: 379, startPoint y: 243, endPoint x: 730, endPoint y: 310, distance: 357.9
click at [730, 317] on div "This number may increase if sea level goes up ceaselessly, scientists said in a…" at bounding box center [623, 325] width 269 height 16
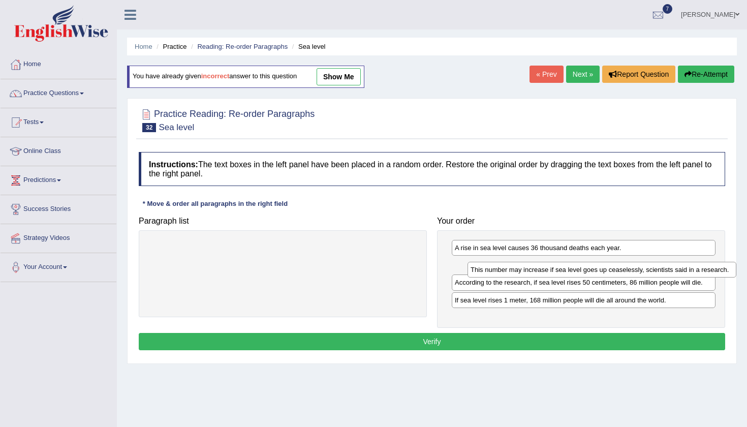
drag, startPoint x: 338, startPoint y: 246, endPoint x: 657, endPoint y: 268, distance: 319.7
click at [657, 268] on div "This number may increase if sea level goes up ceaselessly, scientists said in a…" at bounding box center [601, 270] width 269 height 16
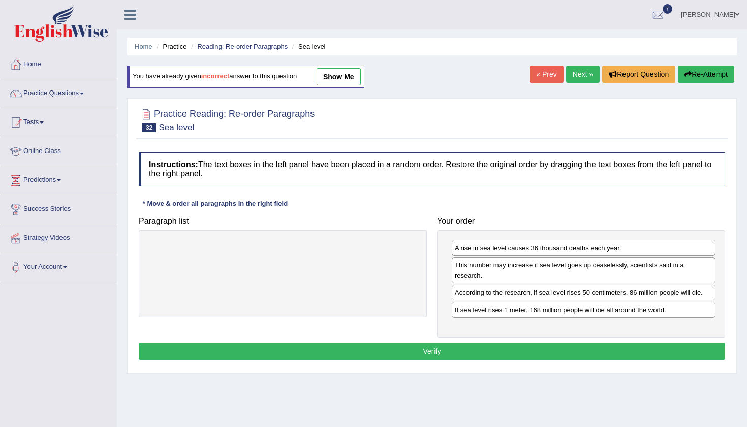
click at [562, 348] on button "Verify" at bounding box center [432, 350] width 586 height 17
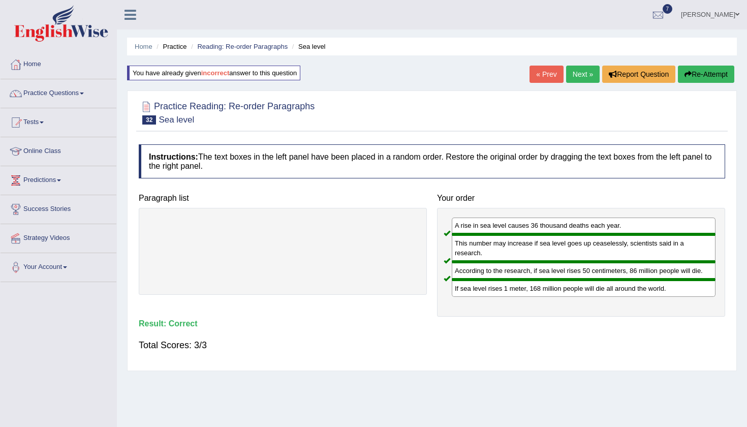
click at [569, 75] on link "Next »" at bounding box center [583, 74] width 34 height 17
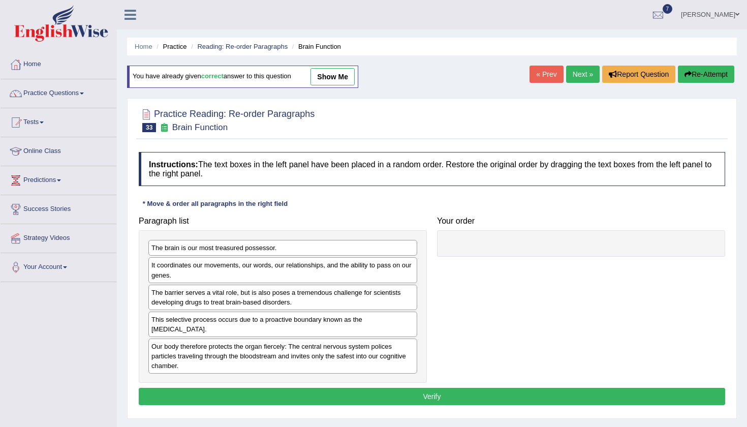
click at [392, 191] on div "Instructions: The text boxes in the left panel have been placed in a random ord…" at bounding box center [431, 280] width 591 height 266
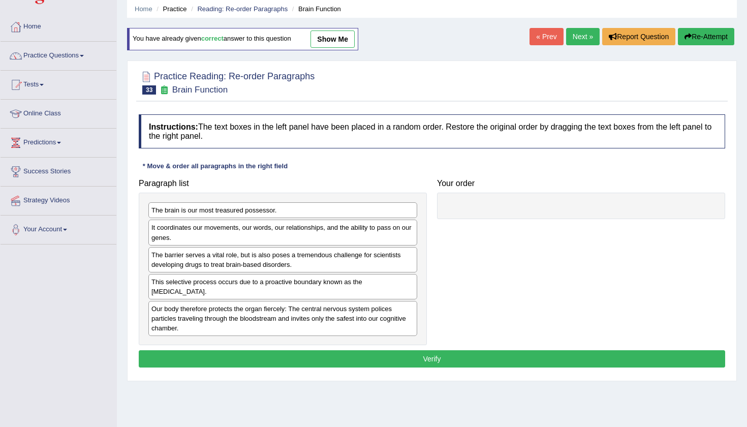
scroll to position [44, 0]
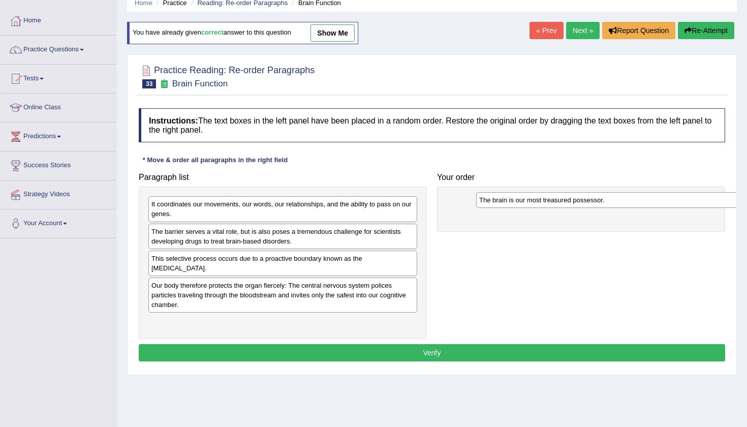
drag, startPoint x: 210, startPoint y: 204, endPoint x: 543, endPoint y: 197, distance: 333.2
click at [543, 197] on div "The brain is our most treasured possessor." at bounding box center [610, 200] width 269 height 16
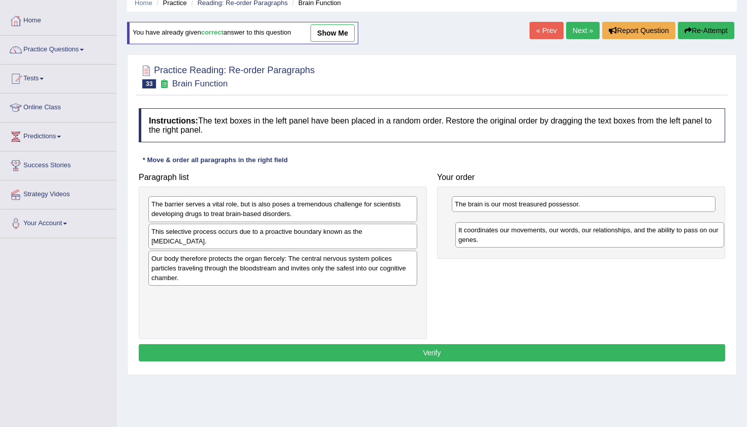
drag, startPoint x: 343, startPoint y: 200, endPoint x: 653, endPoint y: 222, distance: 311.1
click at [653, 222] on div "It coordinates our movements, our words, our relationships, and the ability to …" at bounding box center [589, 234] width 269 height 25
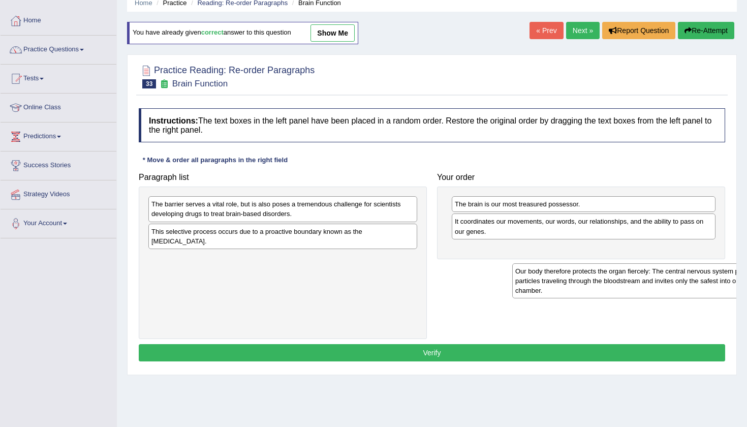
drag, startPoint x: 337, startPoint y: 262, endPoint x: 680, endPoint y: 257, distance: 342.8
click at [680, 263] on div "Our body therefore protects the organ fiercely: The central nervous system poli…" at bounding box center [646, 280] width 269 height 35
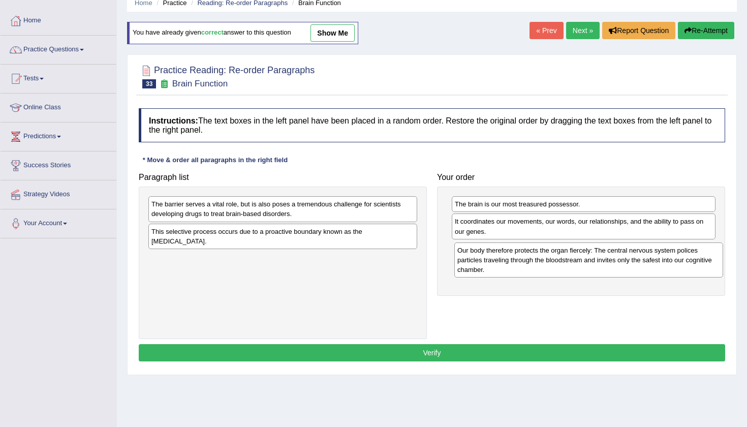
drag, startPoint x: 331, startPoint y: 260, endPoint x: 637, endPoint y: 251, distance: 305.8
click at [637, 251] on div "Our body therefore protects the organ fiercely: The central nervous system poli…" at bounding box center [588, 259] width 269 height 35
click at [298, 238] on div "This selective process occurs due to a proactive boundary known as the [MEDICAL…" at bounding box center [282, 235] width 269 height 25
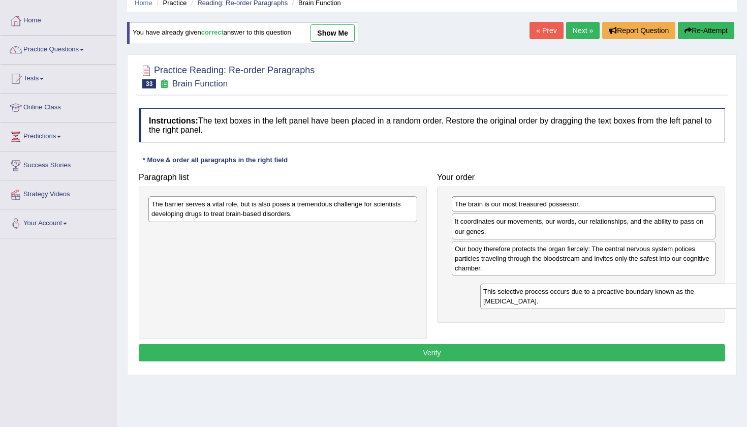
drag, startPoint x: 299, startPoint y: 231, endPoint x: 630, endPoint y: 291, distance: 337.1
click at [630, 291] on div "This selective process occurs due to a proactive boundary known as the [MEDICAL…" at bounding box center [614, 295] width 269 height 25
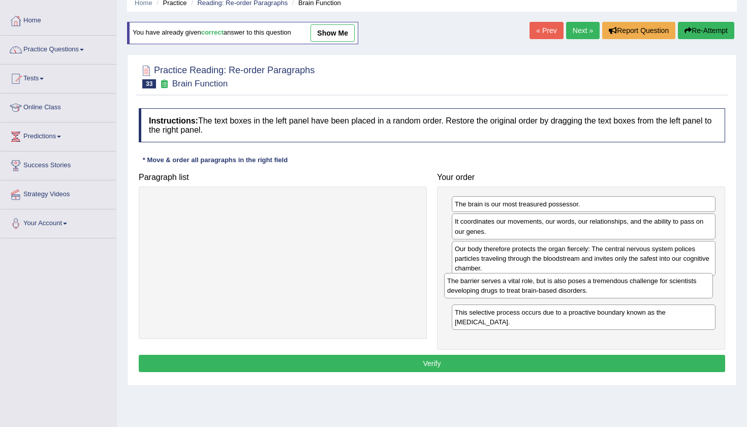
drag, startPoint x: 359, startPoint y: 202, endPoint x: 656, endPoint y: 279, distance: 306.8
click at [656, 279] on div "The barrier serves a vital role, but is also poses a tremendous challenge for s…" at bounding box center [578, 285] width 269 height 25
click at [524, 368] on button "Verify" at bounding box center [432, 362] width 586 height 17
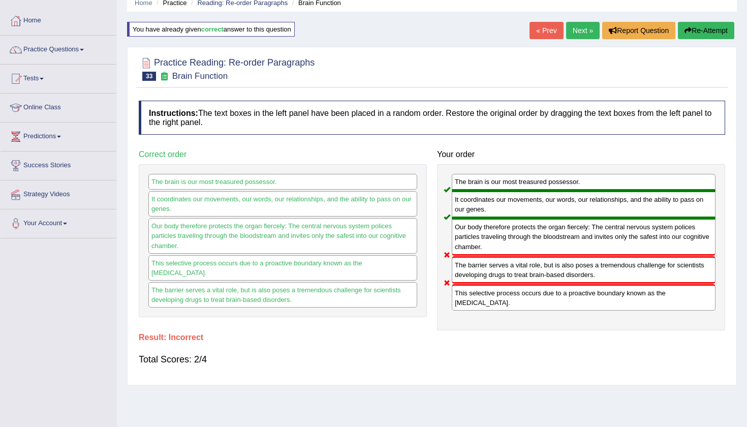
click at [702, 30] on button "Re-Attempt" at bounding box center [705, 30] width 56 height 17
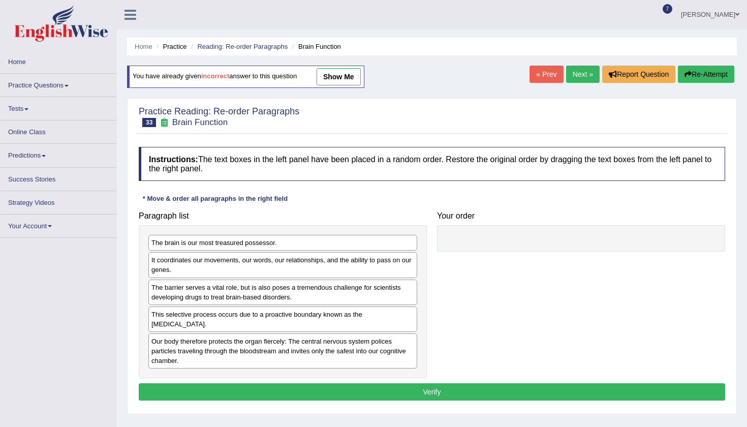
scroll to position [44, 0]
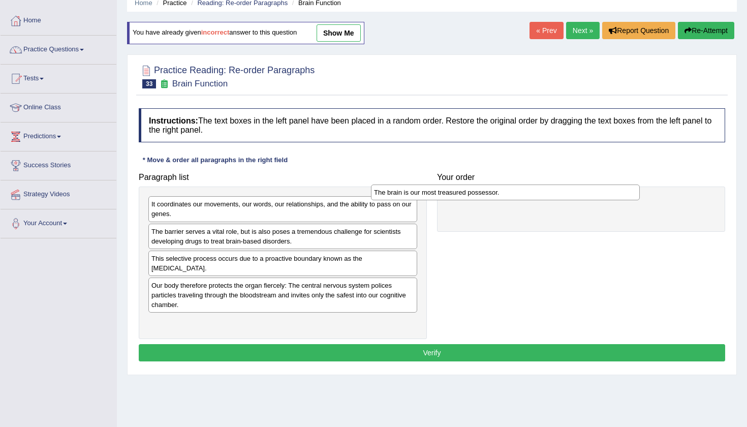
drag, startPoint x: 362, startPoint y: 201, endPoint x: 629, endPoint y: 189, distance: 266.9
click at [628, 189] on div "The brain is our most treasured possessor." at bounding box center [505, 192] width 269 height 16
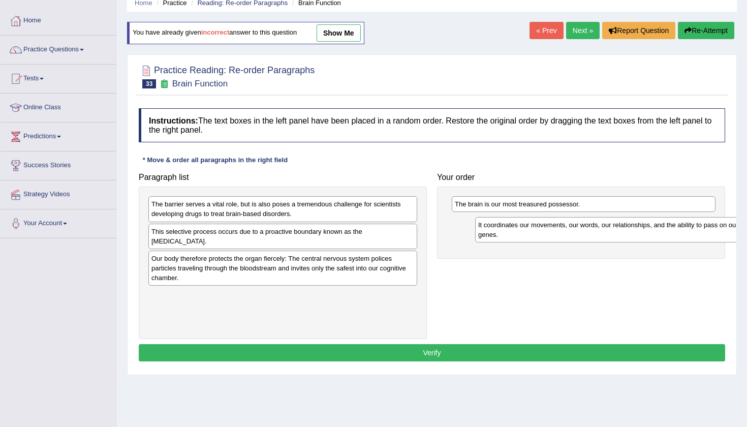
drag, startPoint x: 274, startPoint y: 209, endPoint x: 590, endPoint y: 229, distance: 316.5
click at [590, 229] on div "It coordinates our movements, our words, our relationships, and the ability to …" at bounding box center [609, 229] width 269 height 25
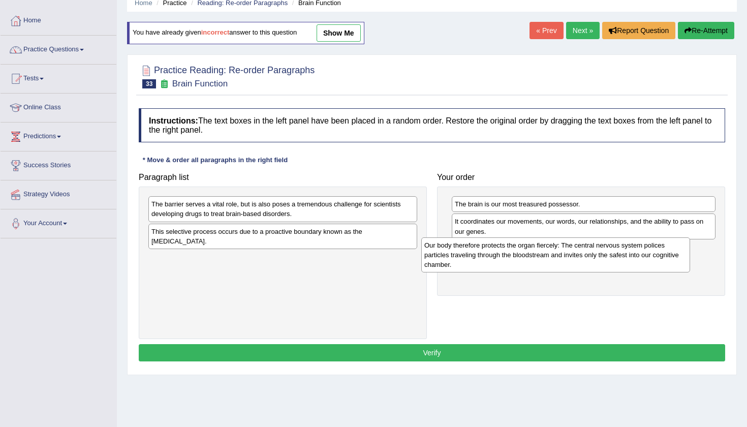
drag, startPoint x: 349, startPoint y: 264, endPoint x: 632, endPoint y: 252, distance: 283.6
click at [632, 252] on div "Our body therefore protects the organ fiercely: The central nervous system poli…" at bounding box center [555, 254] width 269 height 35
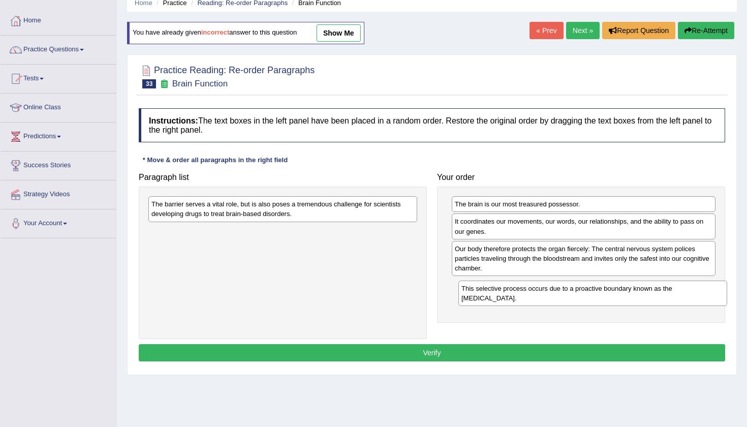
drag, startPoint x: 339, startPoint y: 237, endPoint x: 649, endPoint y: 294, distance: 315.1
click at [649, 294] on div "This selective process occurs due to a proactive boundary known as the [MEDICAL…" at bounding box center [592, 292] width 269 height 25
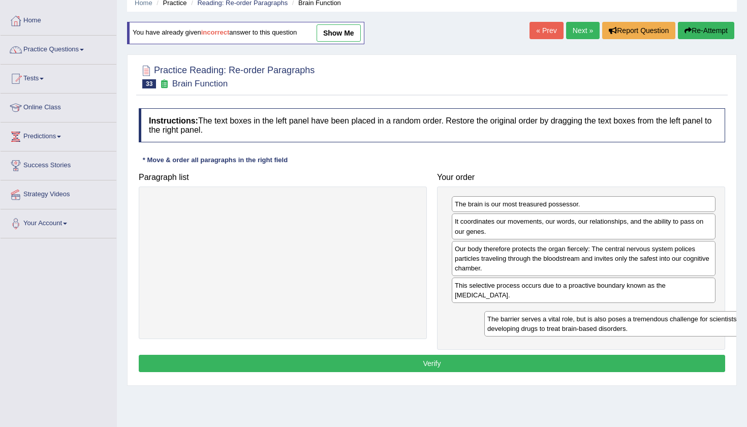
drag, startPoint x: 194, startPoint y: 215, endPoint x: 527, endPoint y: 327, distance: 351.4
click at [527, 327] on div "The barrier serves a vital role, but is also poses a tremendous challenge for s…" at bounding box center [618, 323] width 269 height 25
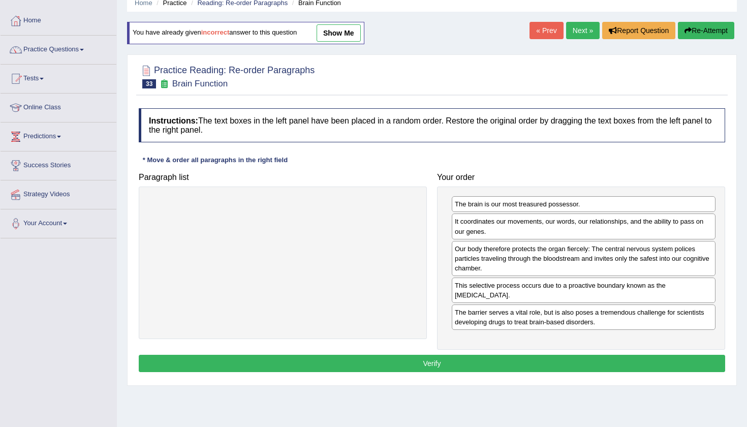
click at [466, 360] on button "Verify" at bounding box center [432, 362] width 586 height 17
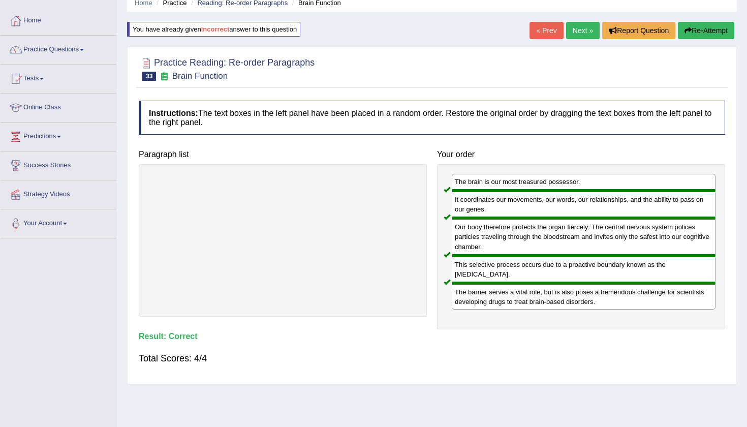
click at [571, 22] on link "Next »" at bounding box center [583, 30] width 34 height 17
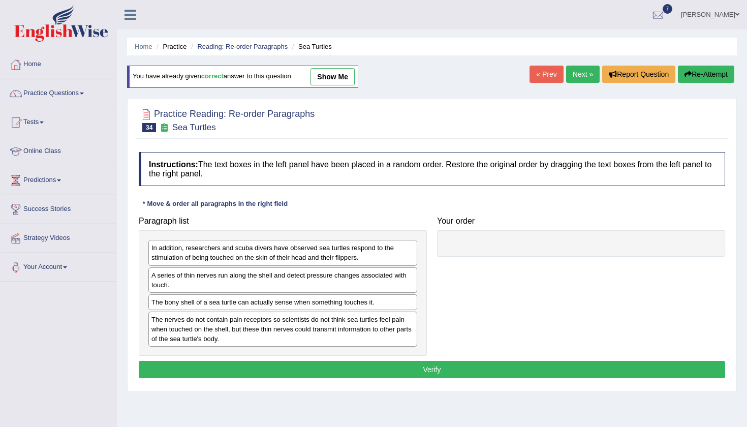
click at [479, 57] on div "Home Practice Reading: Re-order Paragraphs Sea Turtles You have already given c…" at bounding box center [432, 254] width 630 height 508
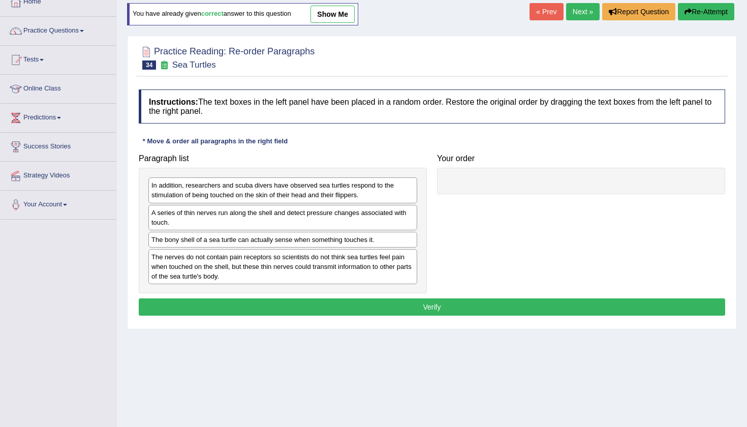
scroll to position [63, 0]
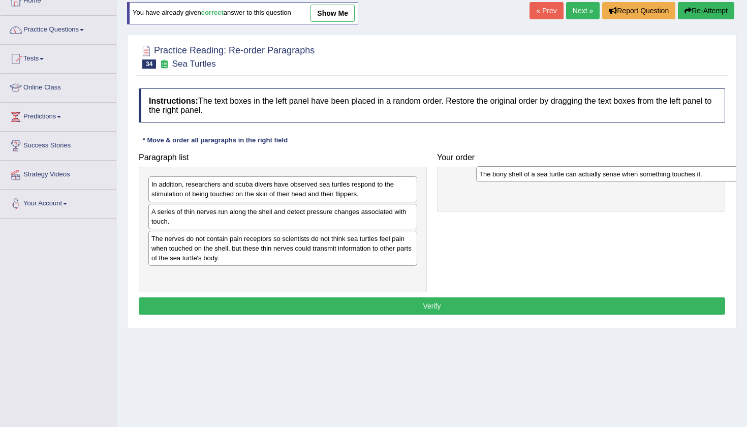
drag, startPoint x: 260, startPoint y: 236, endPoint x: 587, endPoint y: 171, distance: 333.9
click at [587, 171] on div "The bony shell of a sea turtle can actually sense when something touches it." at bounding box center [610, 174] width 269 height 16
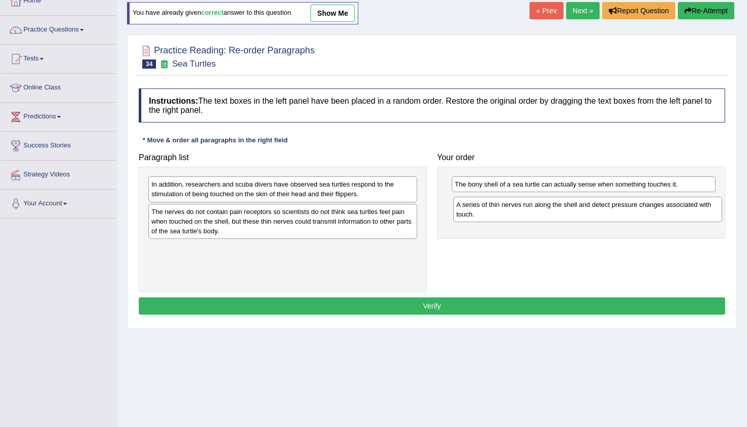
drag, startPoint x: 377, startPoint y: 213, endPoint x: 683, endPoint y: 206, distance: 305.8
click at [683, 206] on div "A series of thin nerves run along the shell and detect pressure changes associa…" at bounding box center [587, 209] width 269 height 25
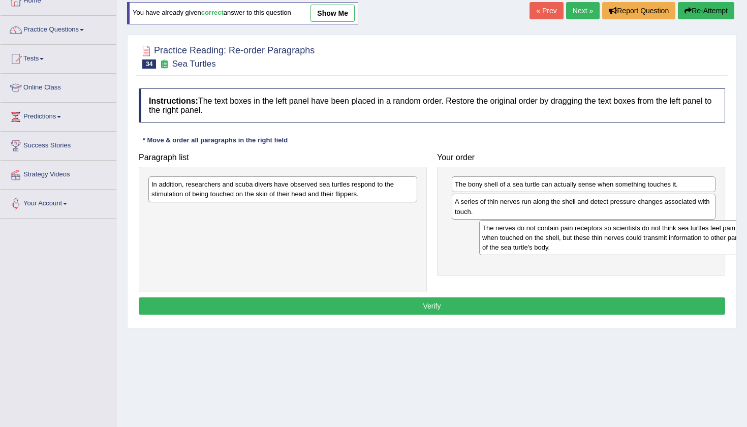
drag, startPoint x: 286, startPoint y: 224, endPoint x: 617, endPoint y: 241, distance: 331.0
click at [617, 241] on div "The nerves do not contain pain receptors so scientists do not think sea turtles…" at bounding box center [613, 237] width 269 height 35
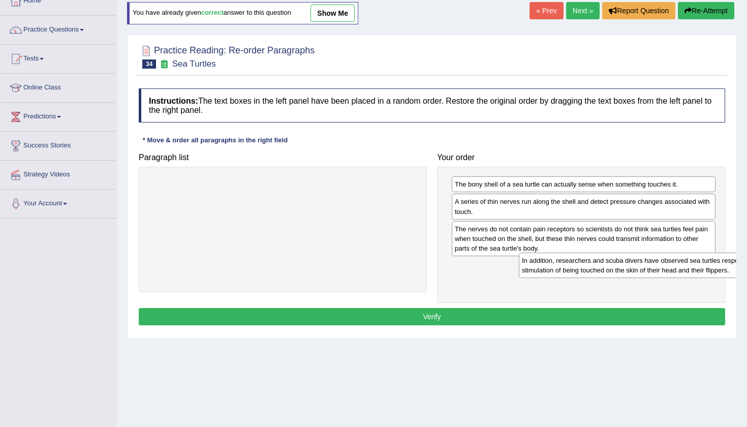
drag, startPoint x: 376, startPoint y: 190, endPoint x: 695, endPoint y: 276, distance: 330.8
click at [700, 275] on div "In addition, researchers and scuba divers have observed sea turtles respond to …" at bounding box center [653, 264] width 269 height 25
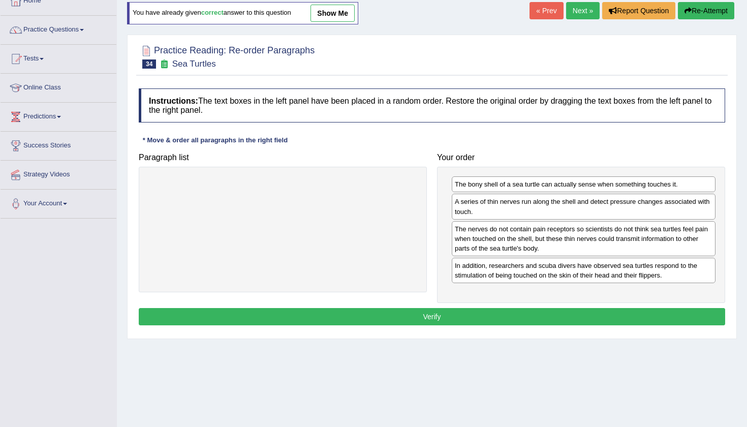
click at [598, 317] on button "Verify" at bounding box center [432, 316] width 586 height 17
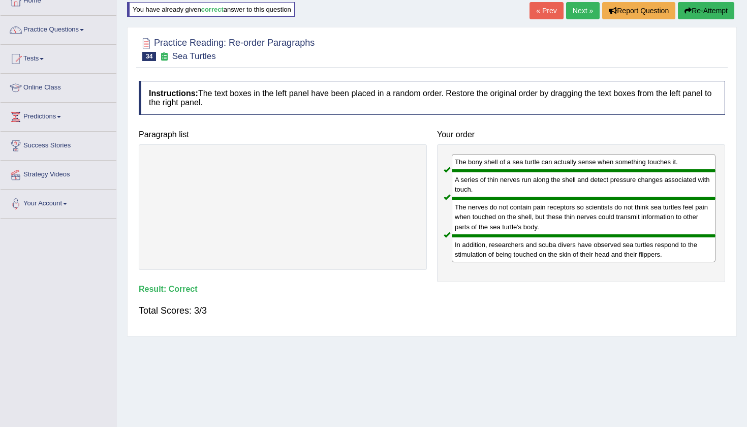
click at [578, 12] on body "Toggle navigation Home Practice Questions Speaking Practice Read Aloud Repeat S…" at bounding box center [373, 150] width 747 height 427
click at [576, 14] on link "Next »" at bounding box center [583, 10] width 34 height 17
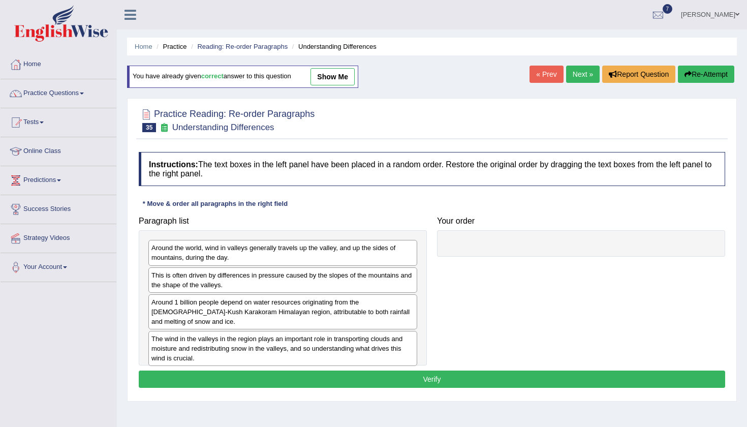
click at [411, 16] on ul "Sonia Kapil Toggle navigation Username: soniakapil Access Type: Online Subscrip…" at bounding box center [526, 14] width 441 height 29
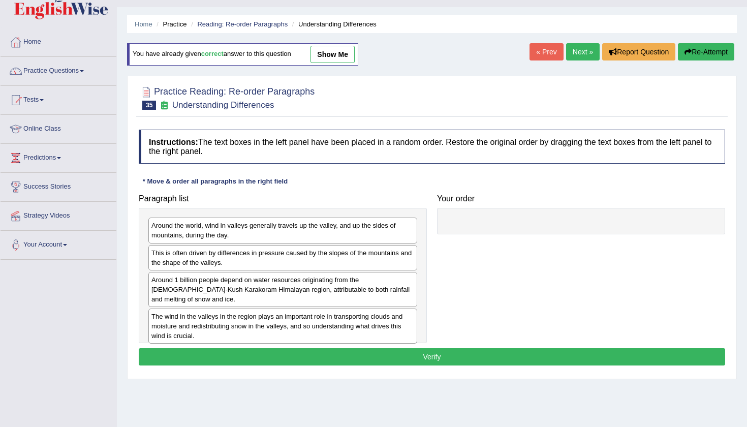
scroll to position [46, 0]
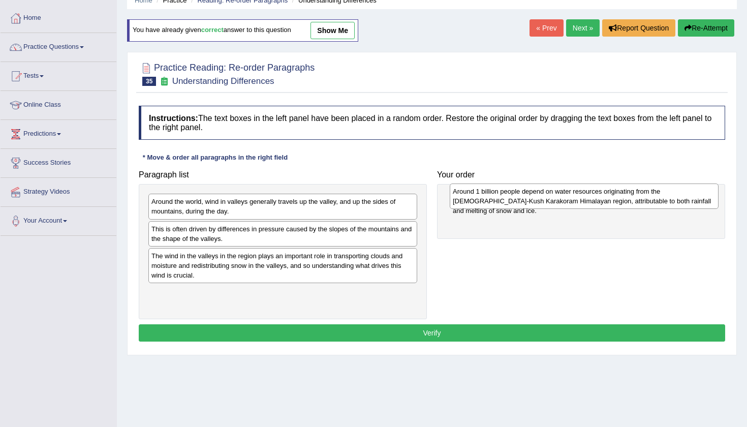
drag, startPoint x: 283, startPoint y: 263, endPoint x: 585, endPoint y: 198, distance: 308.1
click at [585, 198] on div "Around 1 billion people depend on water resources originating from the Hindu-Ku…" at bounding box center [583, 195] width 269 height 25
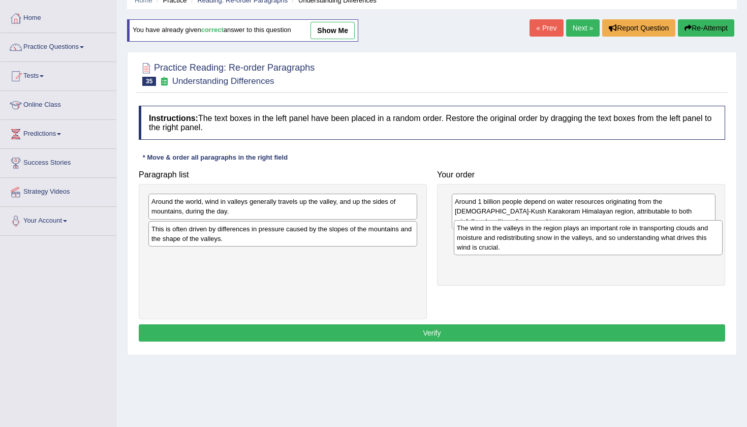
drag, startPoint x: 278, startPoint y: 270, endPoint x: 583, endPoint y: 242, distance: 306.0
click at [583, 242] on div "The wind in the valleys in the region plays an important role in transporting c…" at bounding box center [588, 237] width 269 height 35
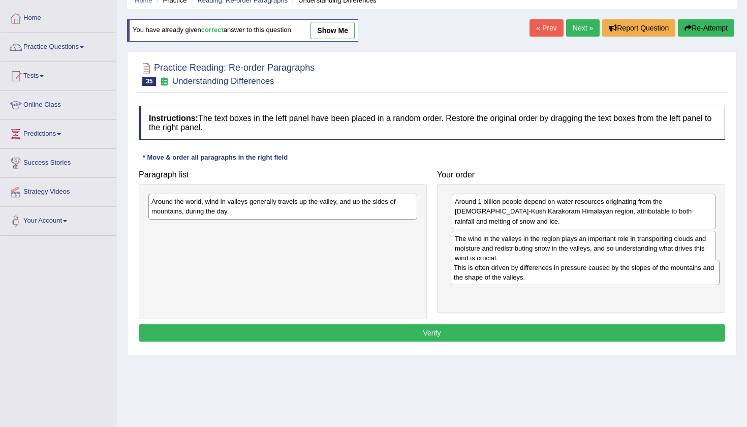
drag, startPoint x: 325, startPoint y: 232, endPoint x: 628, endPoint y: 270, distance: 305.0
click at [628, 270] on div "This is often driven by differences in pressure caused by the slopes of the mou…" at bounding box center [584, 272] width 269 height 25
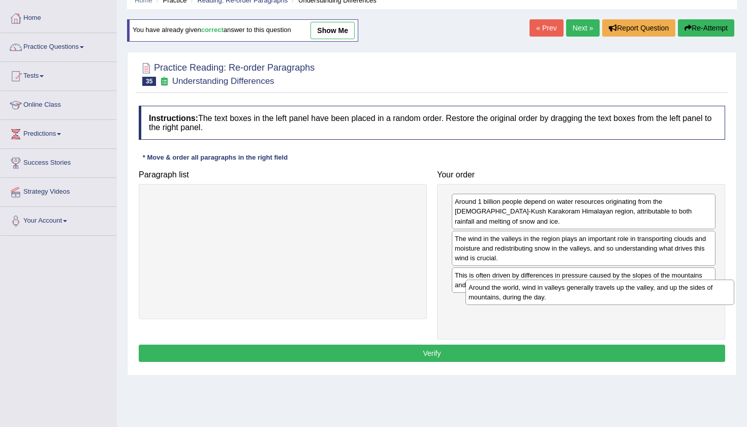
drag, startPoint x: 304, startPoint y: 205, endPoint x: 616, endPoint y: 296, distance: 325.2
click at [616, 296] on div "Around the world, wind in valleys generally travels up the valley, and up the s…" at bounding box center [599, 291] width 269 height 25
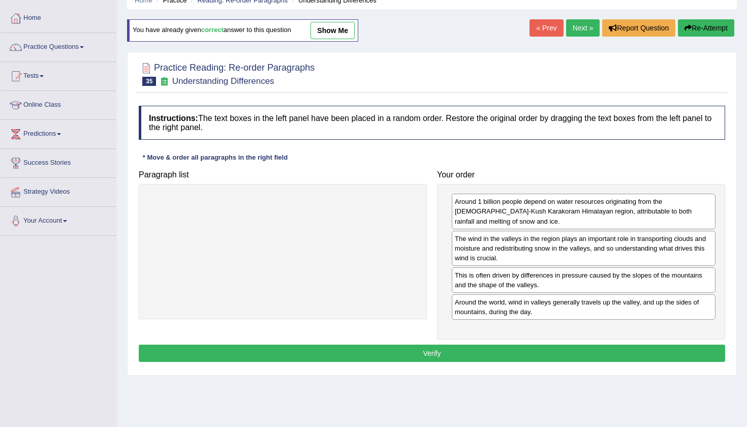
click at [553, 344] on button "Verify" at bounding box center [432, 352] width 586 height 17
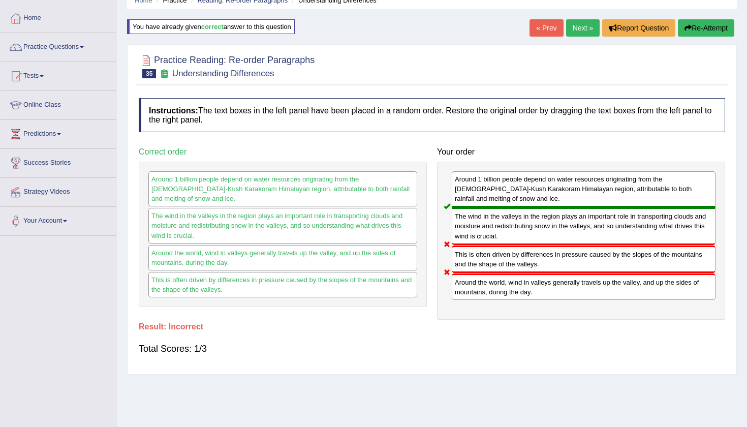
click at [712, 28] on button "Re-Attempt" at bounding box center [705, 27] width 56 height 17
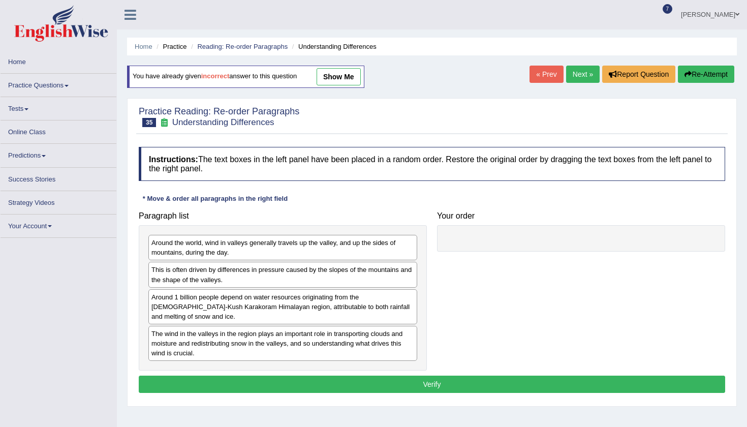
scroll to position [46, 0]
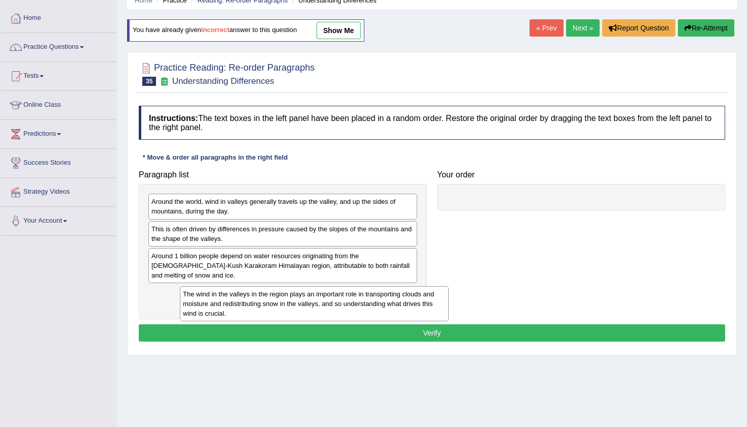
drag, startPoint x: 257, startPoint y: 306, endPoint x: 289, endPoint y: 317, distance: 33.6
click at [289, 317] on div "The wind in the valleys in the region plays an important role in transporting c…" at bounding box center [314, 303] width 269 height 35
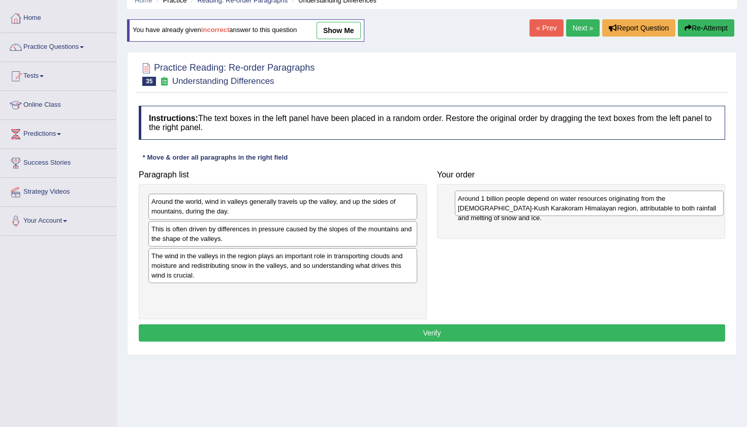
drag, startPoint x: 260, startPoint y: 263, endPoint x: 566, endPoint y: 206, distance: 311.5
click at [566, 206] on div "Around 1 billion people depend on water resources originating from the Hindu-Ku…" at bounding box center [589, 202] width 269 height 25
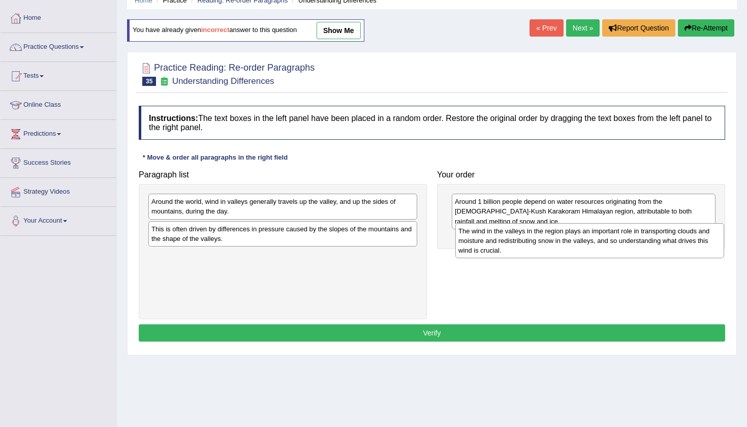
drag, startPoint x: 312, startPoint y: 268, endPoint x: 619, endPoint y: 243, distance: 307.8
click at [619, 243] on div "The wind in the valleys in the region plays an important role in transporting c…" at bounding box center [589, 240] width 269 height 35
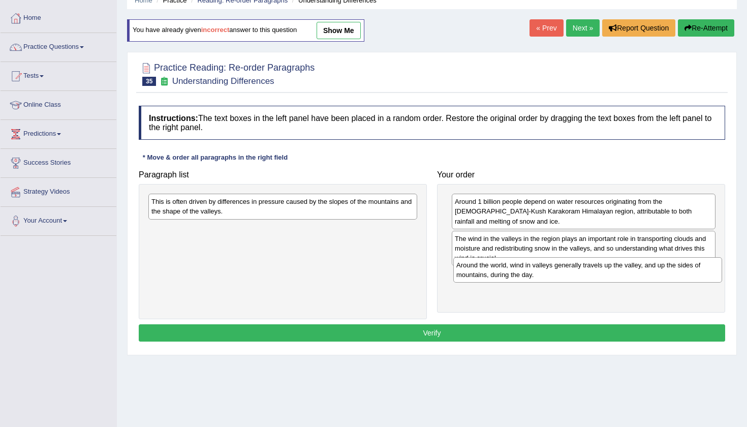
drag, startPoint x: 295, startPoint y: 206, endPoint x: 603, endPoint y: 267, distance: 314.1
click at [603, 267] on div "Around the world, wind in valleys generally travels up the valley, and up the s…" at bounding box center [587, 269] width 269 height 25
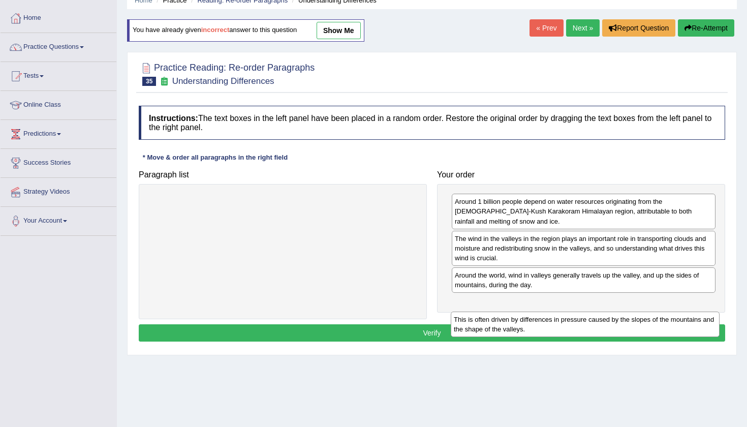
drag, startPoint x: 281, startPoint y: 207, endPoint x: 585, endPoint y: 322, distance: 324.8
click at [585, 324] on div "This is often driven by differences in pressure caused by the slopes of the mou…" at bounding box center [584, 323] width 269 height 25
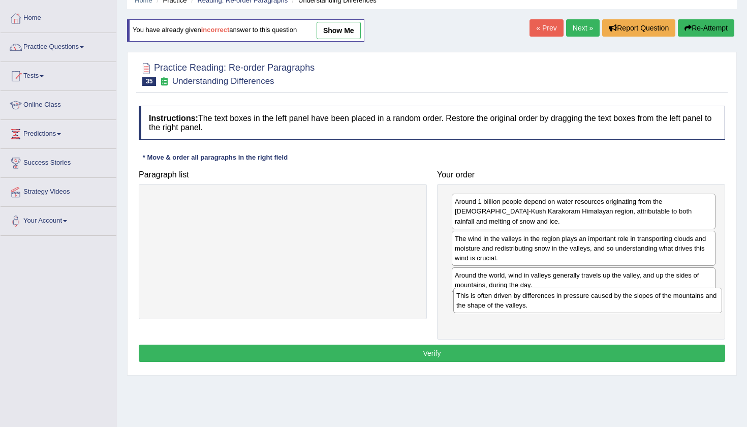
drag, startPoint x: 357, startPoint y: 206, endPoint x: 662, endPoint y: 300, distance: 319.7
click at [662, 300] on div "This is often driven by differences in pressure caused by the slopes of the mou…" at bounding box center [587, 299] width 269 height 25
click at [519, 347] on button "Verify" at bounding box center [432, 352] width 586 height 17
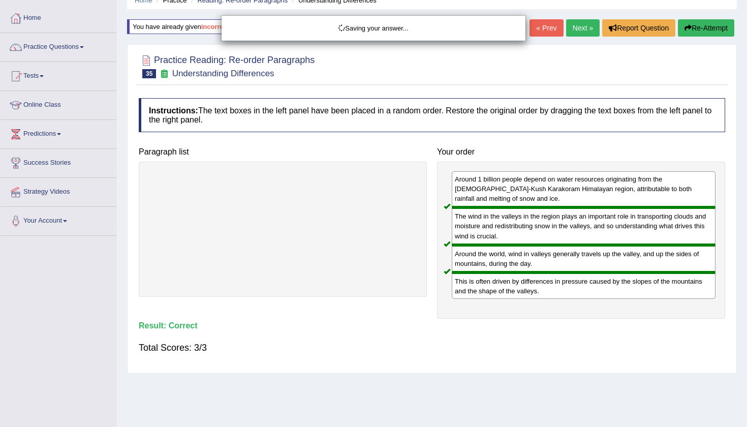
click at [577, 25] on div "Saving your answer..." at bounding box center [373, 213] width 747 height 427
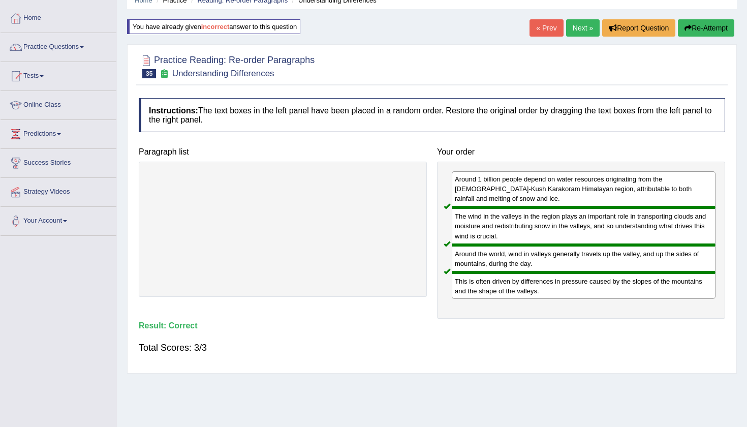
click at [576, 29] on link "Next »" at bounding box center [583, 27] width 34 height 17
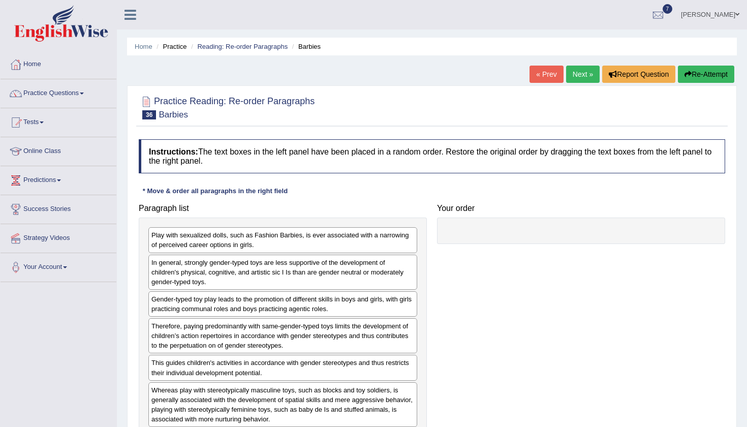
click at [398, 74] on div "Home Practice Reading: Re-order Paragraphs Barbies « Prev Next » Report Questio…" at bounding box center [432, 254] width 630 height 508
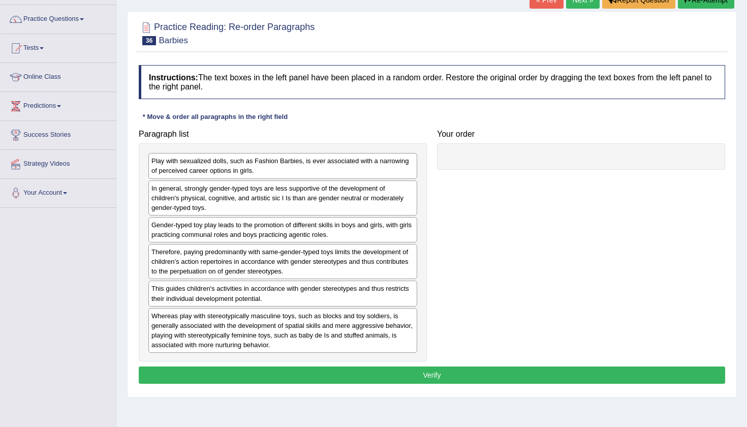
scroll to position [80, 0]
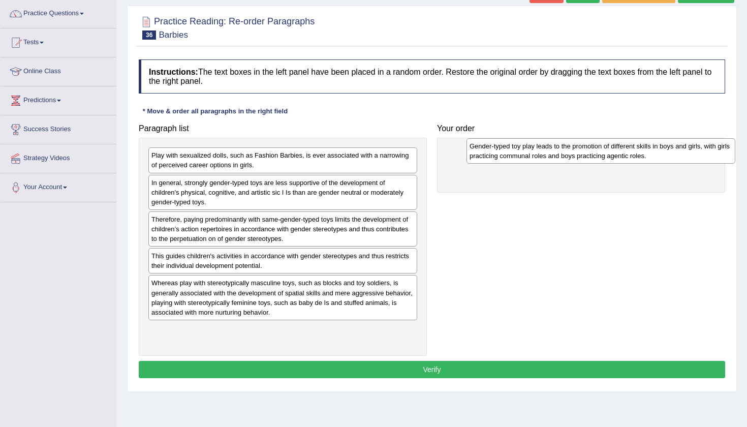
drag, startPoint x: 228, startPoint y: 223, endPoint x: 546, endPoint y: 151, distance: 326.1
click at [546, 151] on div "Gender-typed toy play leads to the promotion of different skills in boys and gi…" at bounding box center [600, 150] width 269 height 25
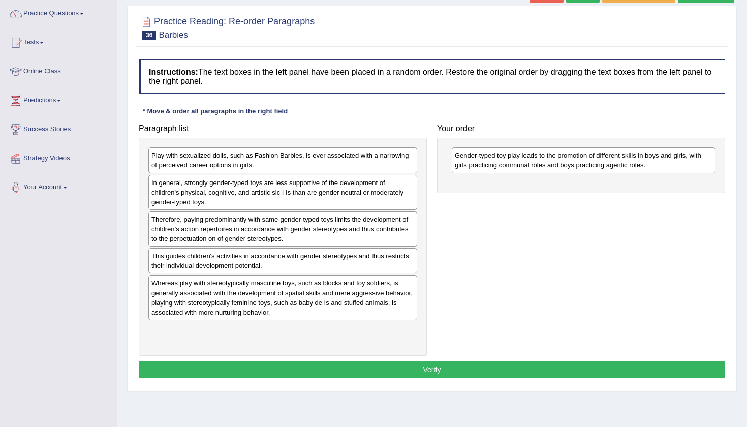
click at [309, 187] on div "In general, strongly gender-typed toys are less supportive of the development o…" at bounding box center [282, 192] width 269 height 35
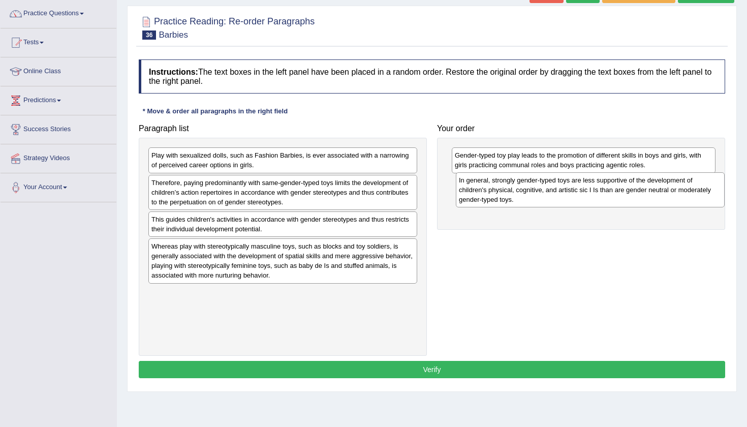
drag, startPoint x: 309, startPoint y: 187, endPoint x: 617, endPoint y: 185, distance: 307.3
click at [617, 185] on div "In general, strongly gender-typed toys are less supportive of the development o…" at bounding box center [590, 189] width 269 height 35
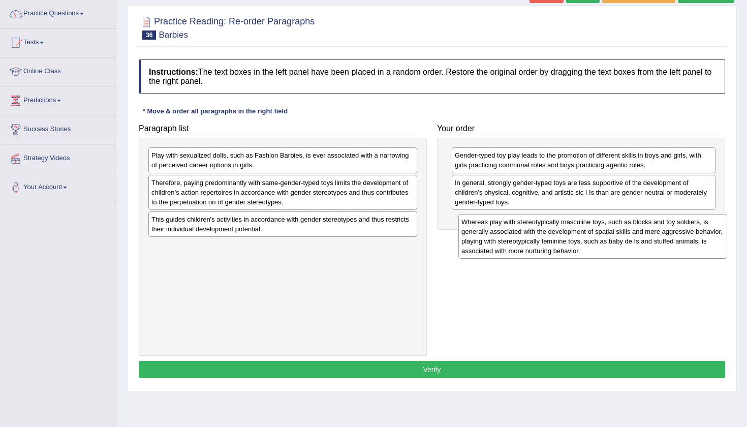
drag, startPoint x: 258, startPoint y: 262, endPoint x: 566, endPoint y: 236, distance: 308.9
click at [566, 236] on div "Whereas play with stereotypically masculine toys, such as blocks and toy soldie…" at bounding box center [592, 236] width 269 height 45
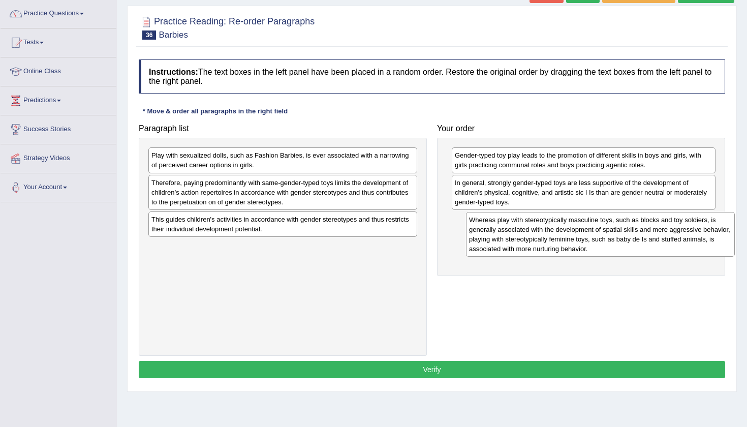
drag, startPoint x: 250, startPoint y: 269, endPoint x: 567, endPoint y: 243, distance: 318.5
click at [567, 243] on div "Whereas play with stereotypically masculine toys, such as blocks and toy soldie…" at bounding box center [600, 234] width 269 height 45
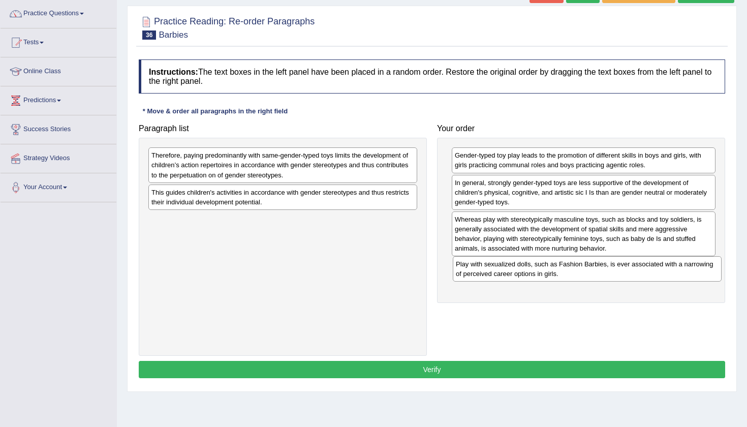
drag, startPoint x: 309, startPoint y: 157, endPoint x: 616, endPoint y: 267, distance: 326.2
click at [616, 267] on div "Play with sexualized dolls, such as Fashion Barbies, is ever associated with a …" at bounding box center [587, 268] width 269 height 25
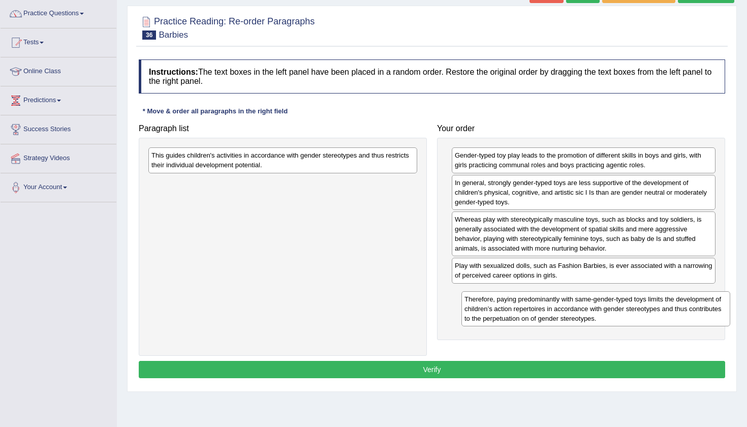
drag, startPoint x: 277, startPoint y: 157, endPoint x: 589, endPoint y: 297, distance: 342.1
click at [589, 297] on div "Therefore, paying predominantly with same-gender-typed toys limits the developm…" at bounding box center [595, 308] width 269 height 35
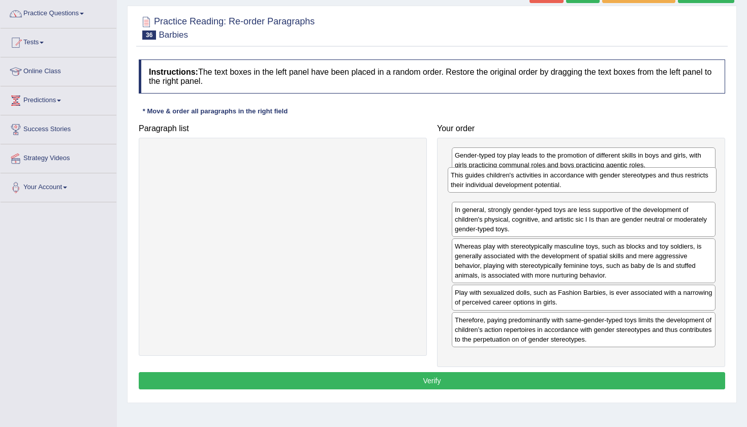
drag, startPoint x: 271, startPoint y: 159, endPoint x: 565, endPoint y: 176, distance: 294.0
click at [565, 176] on div "This guides children's activities in accordance with gender stereotypes and thu…" at bounding box center [581, 179] width 269 height 25
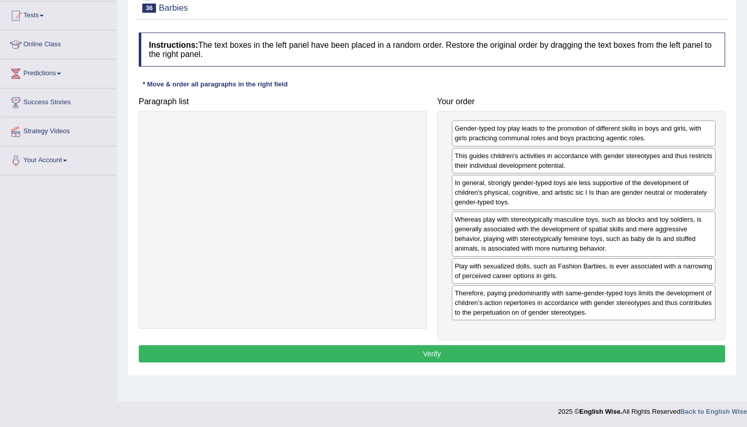
scroll to position [107, 0]
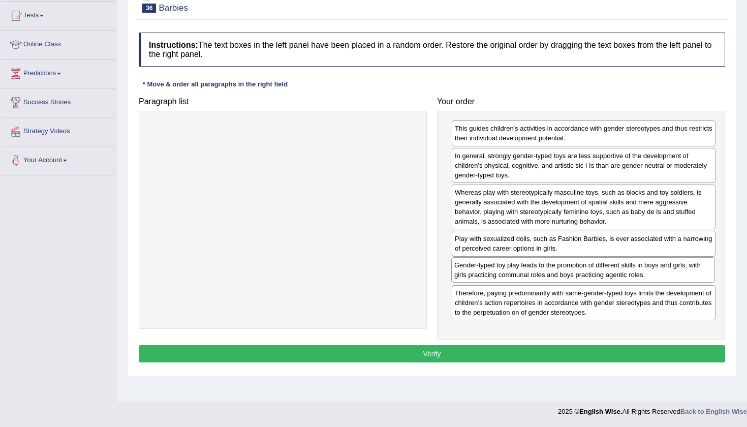
drag, startPoint x: 539, startPoint y: 130, endPoint x: 538, endPoint y: 266, distance: 136.1
click at [538, 266] on div "Gender-typed toy play leads to the promotion of different skills in boys and gi…" at bounding box center [583, 269] width 264 height 25
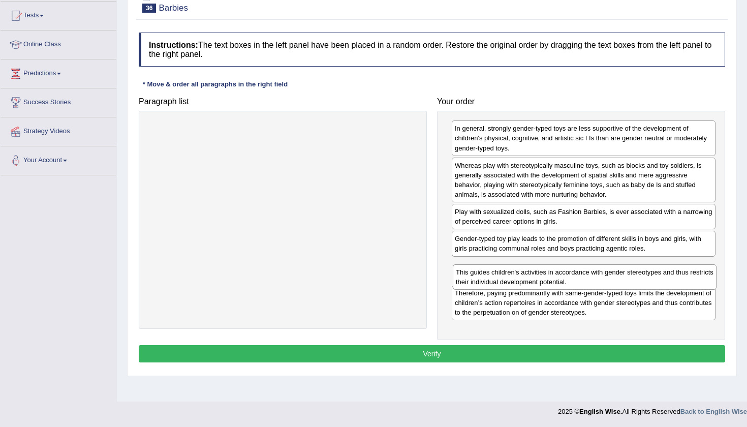
drag, startPoint x: 518, startPoint y: 132, endPoint x: 518, endPoint y: 272, distance: 140.7
click at [518, 272] on div "This guides children's activities in accordance with gender stereotypes and thu…" at bounding box center [585, 276] width 264 height 25
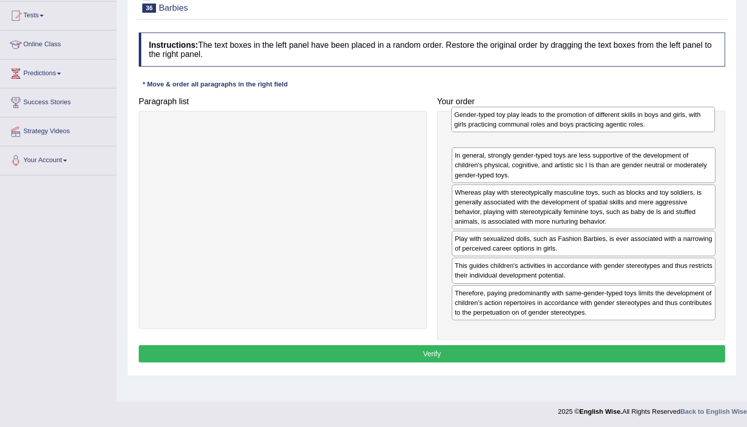
drag, startPoint x: 538, startPoint y: 248, endPoint x: 536, endPoint y: 138, distance: 110.2
click at [536, 132] on div "Gender-typed toy play leads to the promotion of different skills in boys and gi…" at bounding box center [583, 119] width 264 height 25
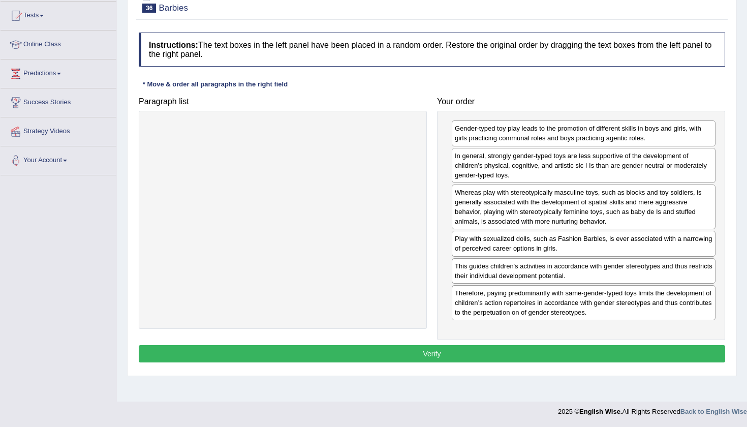
click at [472, 355] on button "Verify" at bounding box center [432, 353] width 586 height 17
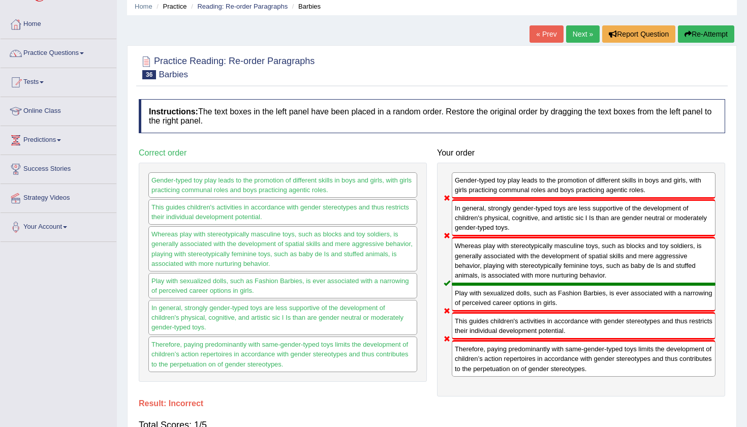
scroll to position [39, 0]
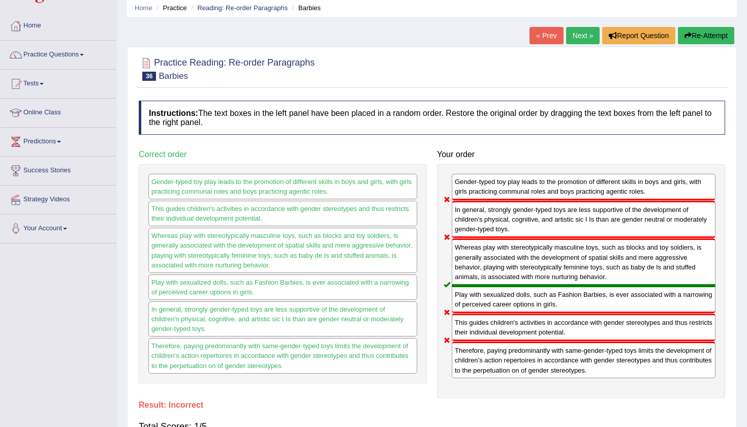
click at [692, 35] on button "Re-Attempt" at bounding box center [705, 35] width 56 height 17
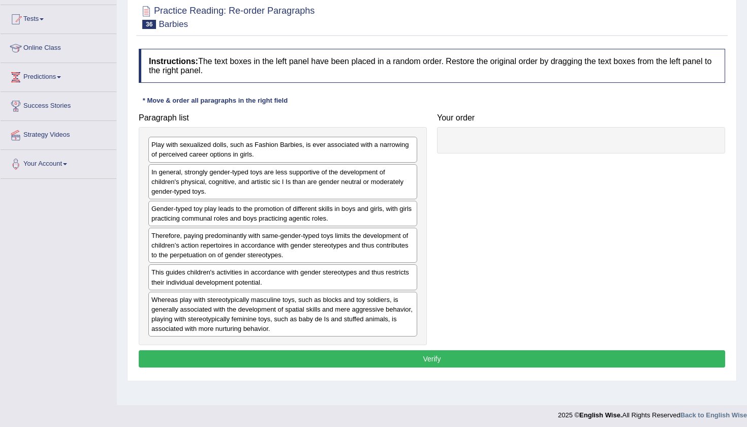
scroll to position [107, 0]
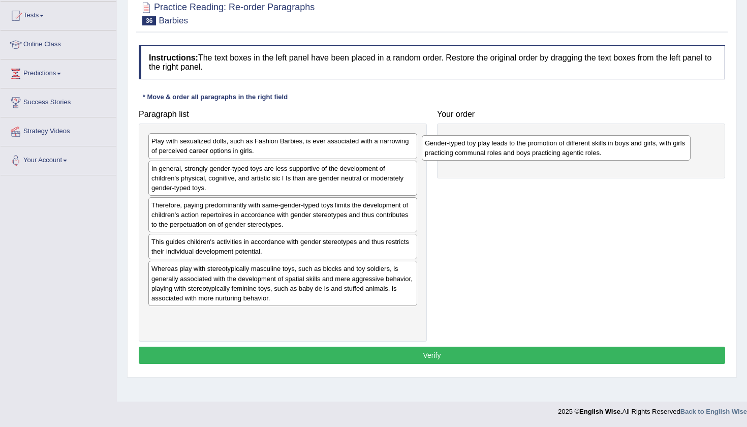
drag, startPoint x: 303, startPoint y: 206, endPoint x: 605, endPoint y: 136, distance: 309.8
click at [605, 136] on div "Gender-typed toy play leads to the promotion of different skills in boys and gi…" at bounding box center [556, 147] width 269 height 25
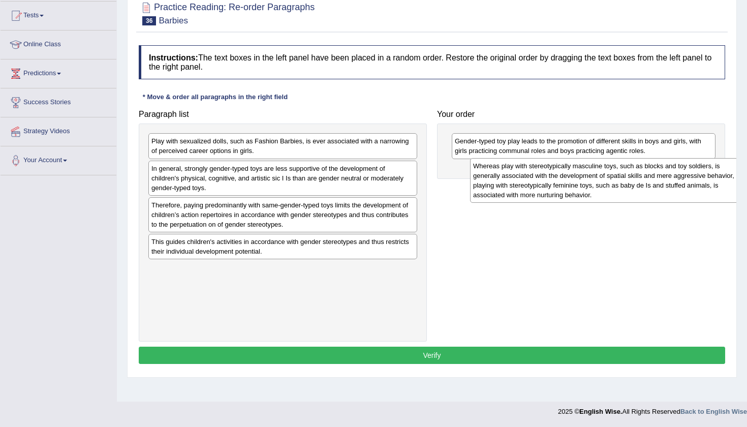
drag, startPoint x: 304, startPoint y: 287, endPoint x: 601, endPoint y: 185, distance: 313.5
click at [601, 185] on div "Whereas play with stereotypically masculine toys, such as blocks and toy soldie…" at bounding box center [604, 180] width 269 height 45
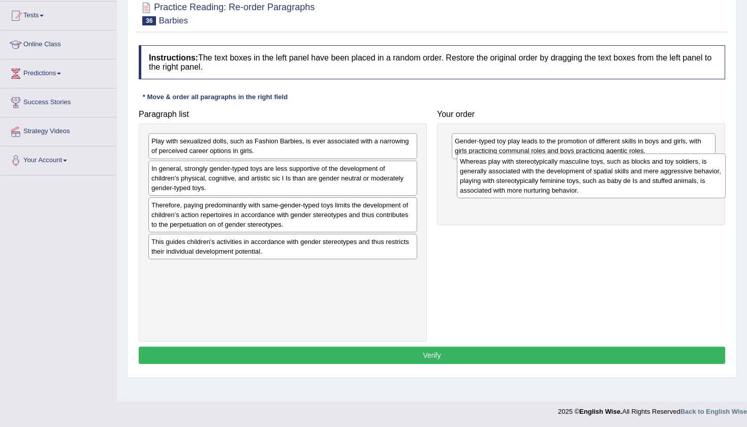
drag, startPoint x: 297, startPoint y: 292, endPoint x: 605, endPoint y: 186, distance: 325.9
click at [605, 186] on div "Whereas play with stereotypically masculine toys, such as blocks and toy soldie…" at bounding box center [591, 175] width 269 height 45
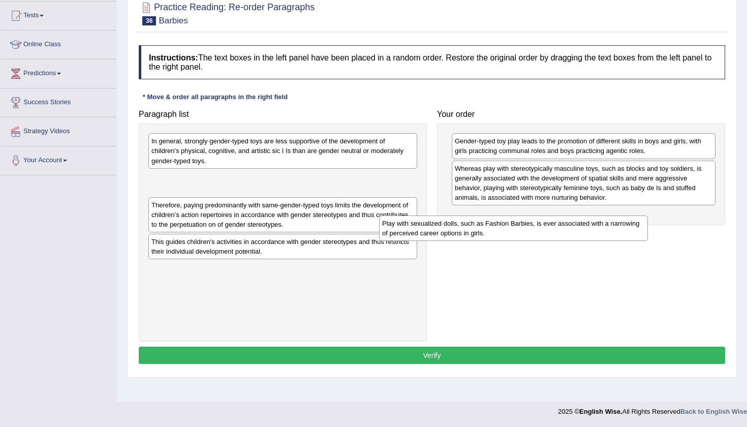
drag, startPoint x: 313, startPoint y: 146, endPoint x: 550, endPoint y: 218, distance: 247.1
click at [550, 218] on div "Play with sexualized dolls, such as Fashion Barbies, is ever associated with a …" at bounding box center [513, 227] width 269 height 25
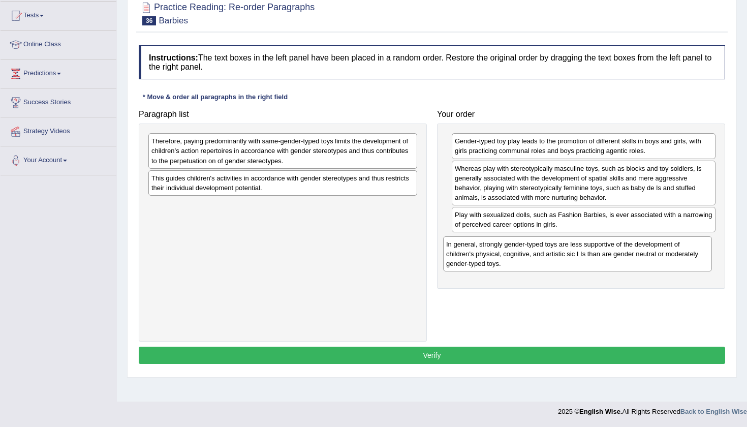
drag, startPoint x: 282, startPoint y: 139, endPoint x: 577, endPoint y: 242, distance: 312.6
click at [576, 242] on div "In general, strongly gender-typed toys are less supportive of the development o…" at bounding box center [577, 253] width 269 height 35
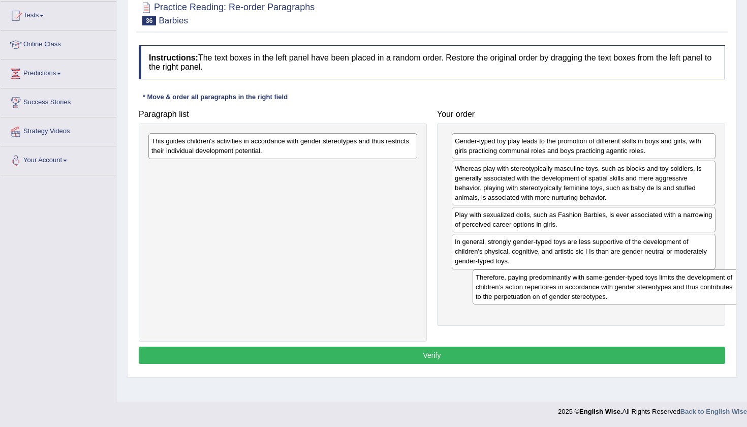
drag, startPoint x: 280, startPoint y: 155, endPoint x: 604, endPoint y: 292, distance: 351.4
click at [604, 292] on div "Therefore, paying predominantly with same-gender-typed toys limits the developm…" at bounding box center [606, 286] width 269 height 35
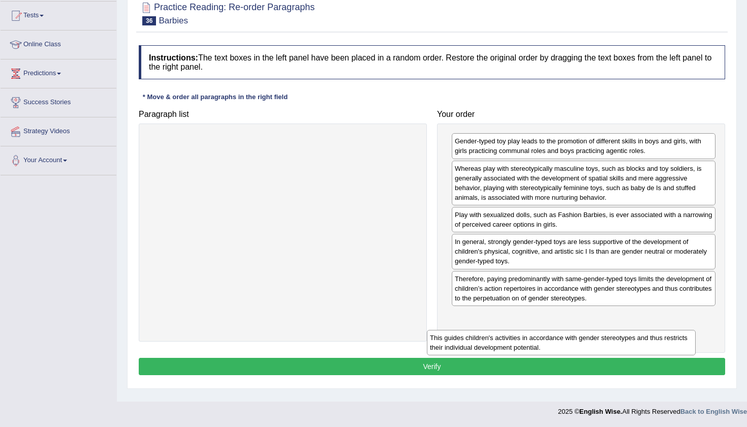
drag, startPoint x: 316, startPoint y: 151, endPoint x: 594, endPoint y: 348, distance: 340.7
click at [594, 348] on div "This guides children's activities in accordance with gender stereotypes and thu…" at bounding box center [561, 342] width 269 height 25
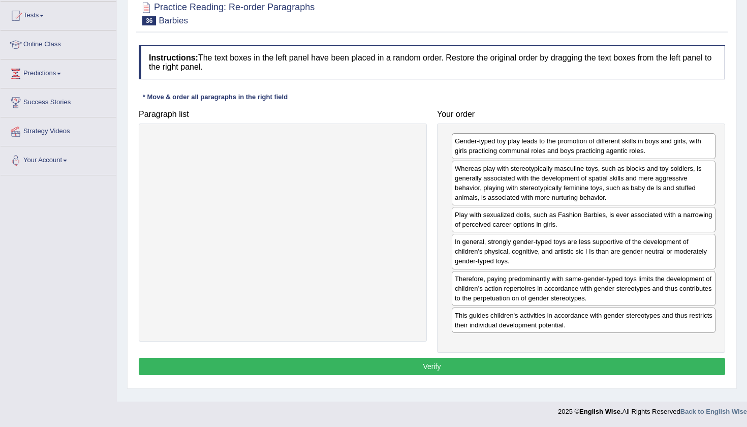
click at [738, 306] on div "Home Practice Reading: Re-order Paragraphs Barbies You have already given incor…" at bounding box center [432, 147] width 630 height 508
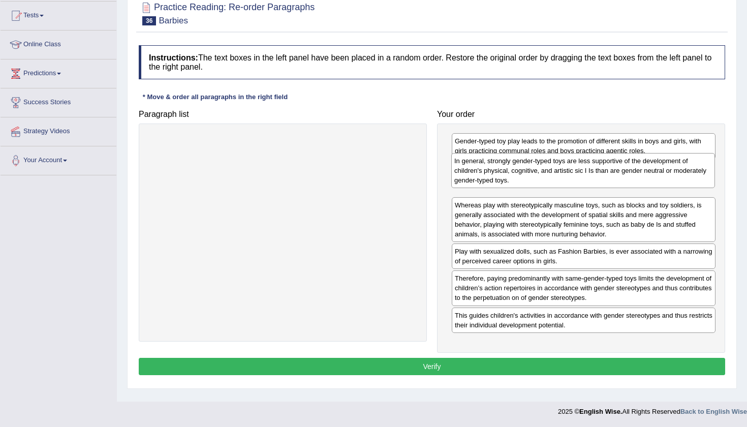
drag, startPoint x: 650, startPoint y: 242, endPoint x: 650, endPoint y: 163, distance: 78.7
click at [650, 163] on div "In general, strongly gender-typed toys are less supportive of the development o…" at bounding box center [583, 170] width 264 height 35
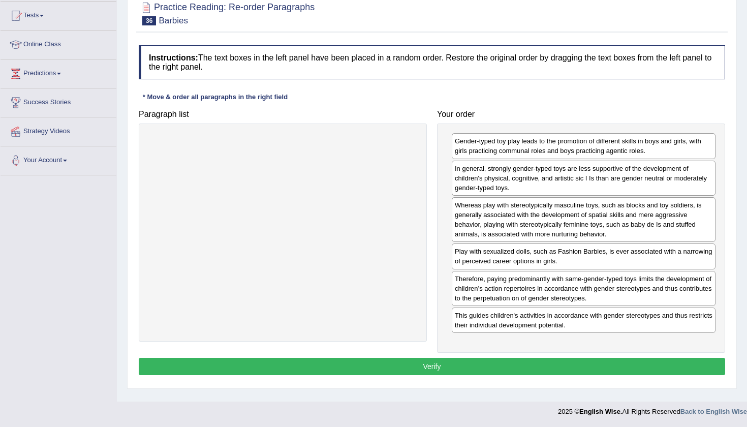
click at [532, 371] on button "Verify" at bounding box center [432, 366] width 586 height 17
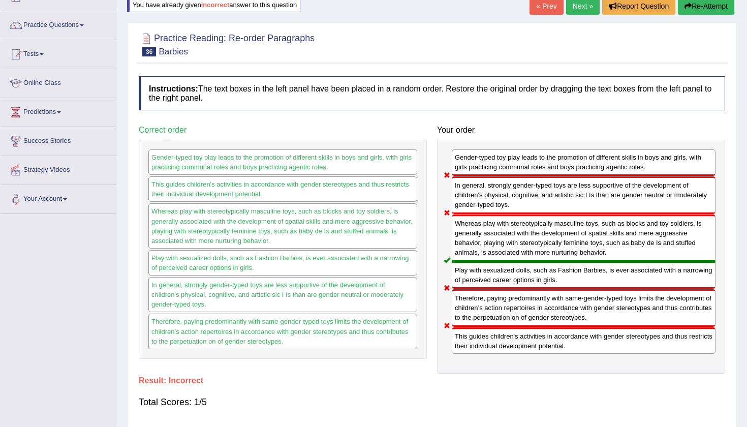
scroll to position [66, 0]
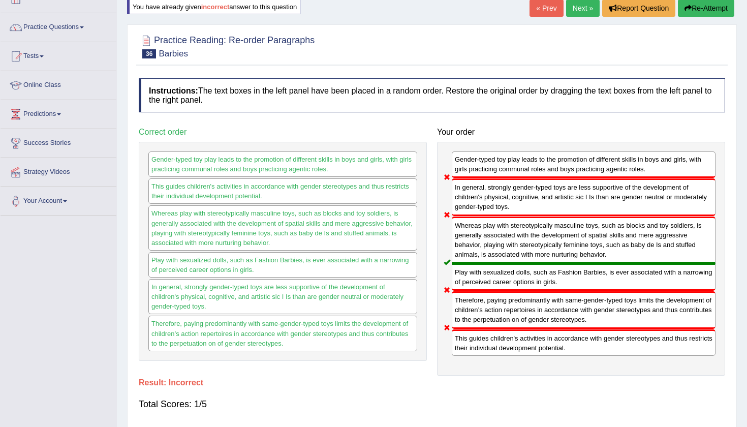
click at [701, 6] on button "Re-Attempt" at bounding box center [705, 7] width 56 height 17
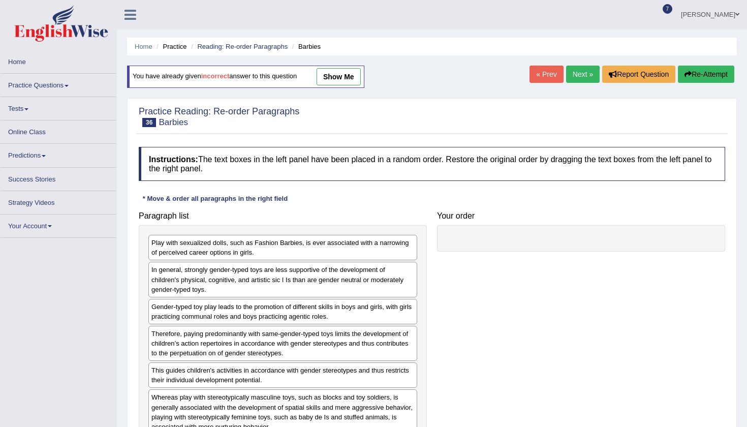
click at [405, 195] on div "Instructions: The text boxes in the left panel have been placed in a random ord…" at bounding box center [431, 308] width 591 height 333
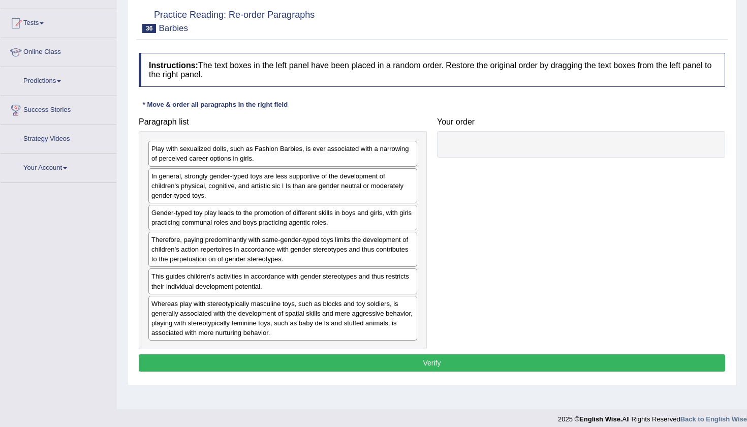
scroll to position [107, 0]
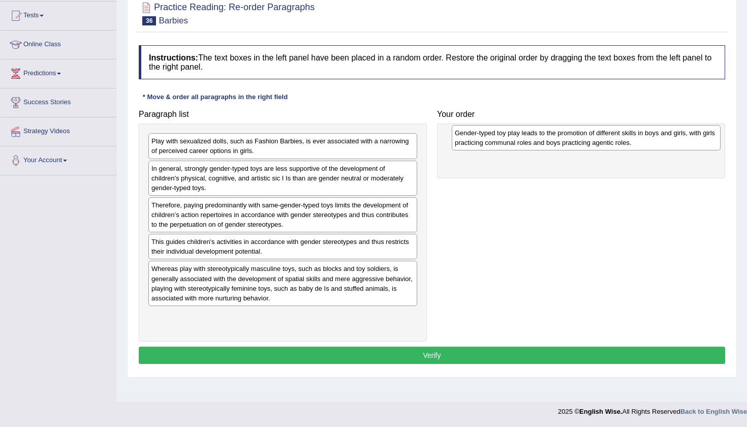
drag, startPoint x: 317, startPoint y: 213, endPoint x: 620, endPoint y: 140, distance: 311.0
click at [620, 140] on div "Gender-typed toy play leads to the promotion of different skills in boys and gi…" at bounding box center [585, 137] width 269 height 25
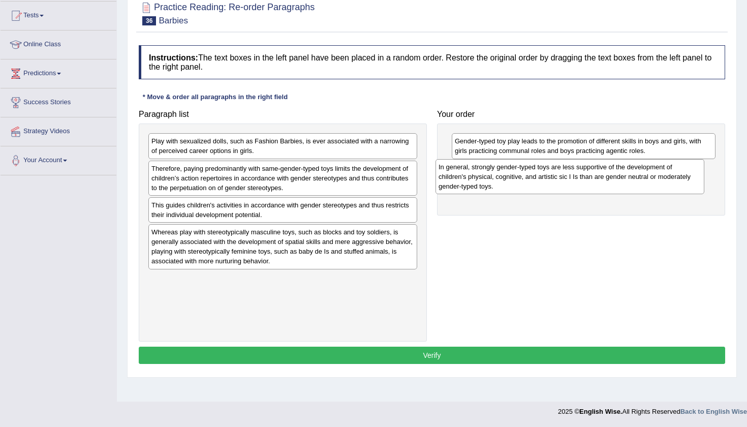
drag, startPoint x: 296, startPoint y: 175, endPoint x: 585, endPoint y: 174, distance: 288.5
click at [584, 174] on div "In general, strongly gender-typed toys are less supportive of the development o…" at bounding box center [569, 176] width 269 height 35
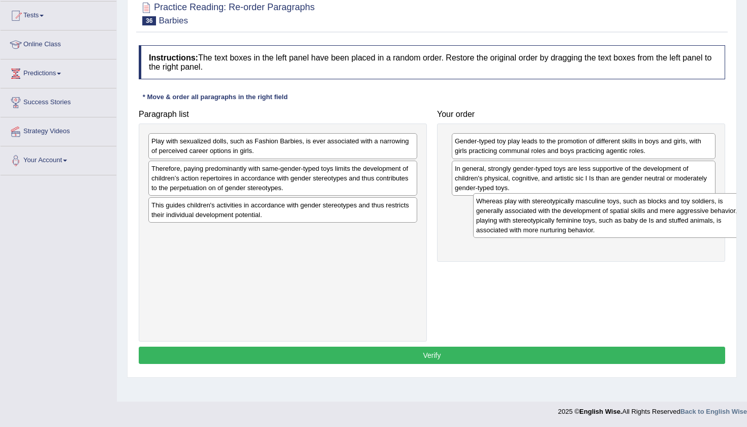
drag, startPoint x: 275, startPoint y: 240, endPoint x: 600, endPoint y: 210, distance: 325.9
click at [600, 210] on div "Whereas play with stereotypically masculine toys, such as blocks and toy soldie…" at bounding box center [607, 215] width 269 height 45
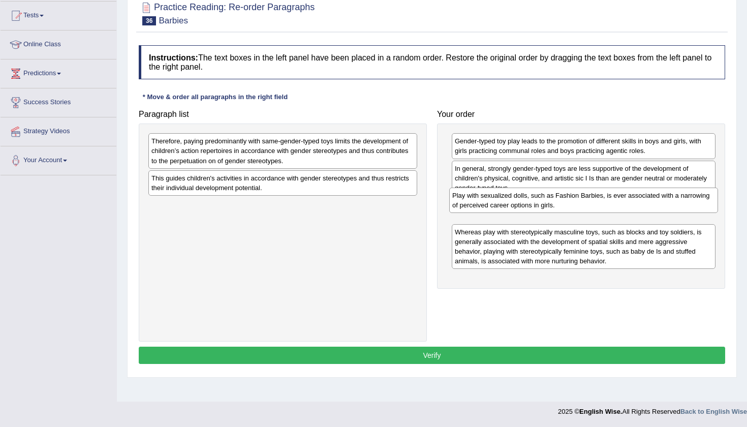
drag, startPoint x: 290, startPoint y: 144, endPoint x: 592, endPoint y: 199, distance: 306.6
click at [592, 199] on div "Play with sexualized dolls, such as Fashion Barbies, is ever associated with a …" at bounding box center [583, 199] width 269 height 25
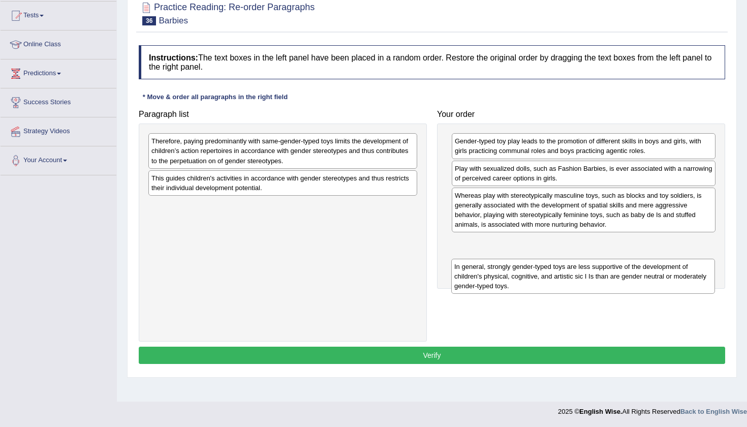
drag, startPoint x: 553, startPoint y: 174, endPoint x: 553, endPoint y: 269, distance: 95.0
click at [553, 269] on div "In general, strongly gender-typed toys are less supportive of the development o…" at bounding box center [583, 275] width 264 height 35
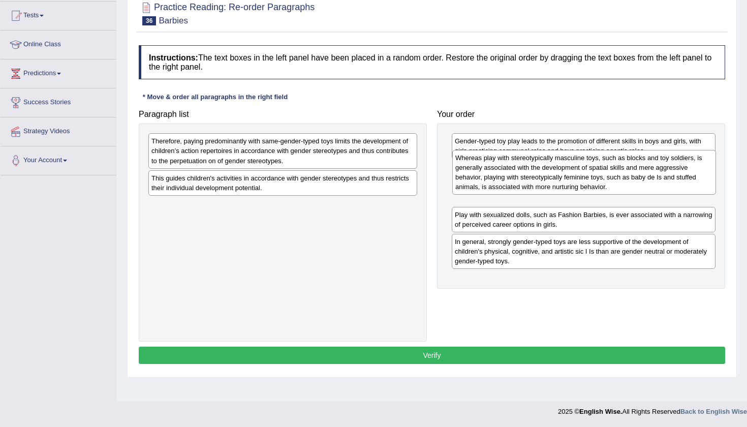
drag, startPoint x: 529, startPoint y: 212, endPoint x: 530, endPoint y: 176, distance: 36.6
click at [530, 176] on div "Whereas play with stereotypically masculine toys, such as blocks and toy soldie…" at bounding box center [584, 172] width 264 height 45
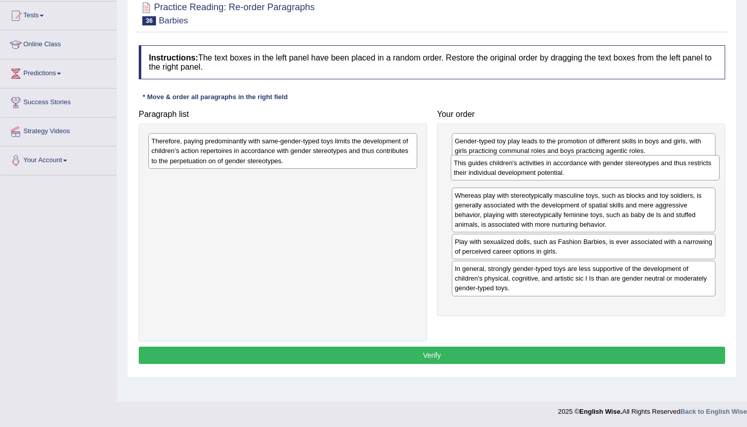
drag, startPoint x: 371, startPoint y: 183, endPoint x: 674, endPoint y: 168, distance: 303.6
click at [674, 168] on div "This guides children's activities in accordance with gender stereotypes and thu…" at bounding box center [584, 167] width 269 height 25
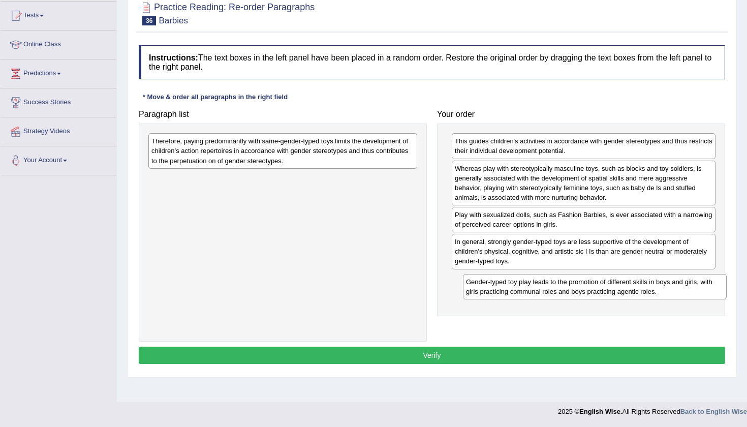
drag, startPoint x: 652, startPoint y: 142, endPoint x: 661, endPoint y: 276, distance: 134.4
click at [661, 276] on div "Gender-typed toy play leads to the promotion of different skills in boys and gi…" at bounding box center [595, 286] width 264 height 25
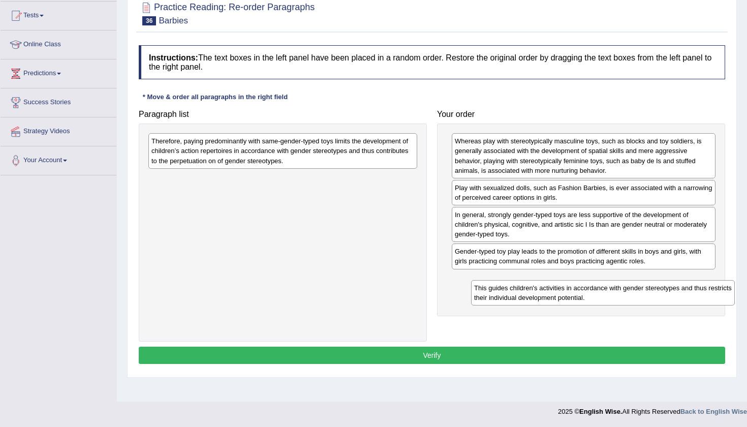
drag, startPoint x: 604, startPoint y: 141, endPoint x: 620, endPoint y: 282, distance: 142.1
click at [620, 282] on div "This guides children's activities in accordance with gender stereotypes and thu…" at bounding box center [603, 292] width 264 height 25
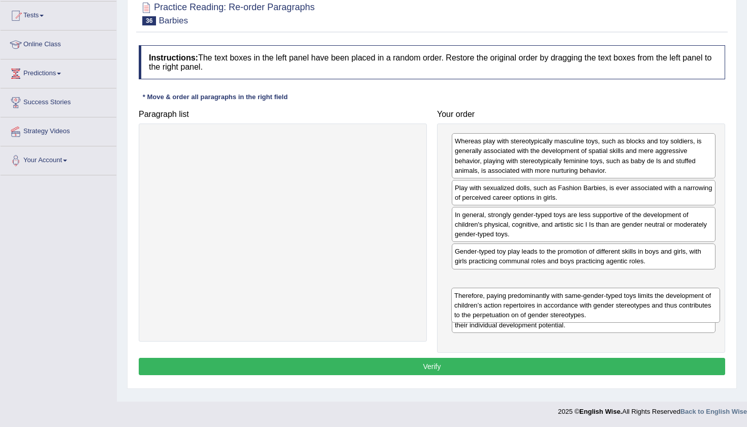
drag, startPoint x: 331, startPoint y: 149, endPoint x: 627, endPoint y: 309, distance: 336.8
click at [627, 309] on div "Therefore, paying predominantly with same-gender-typed toys limits the developm…" at bounding box center [585, 304] width 269 height 35
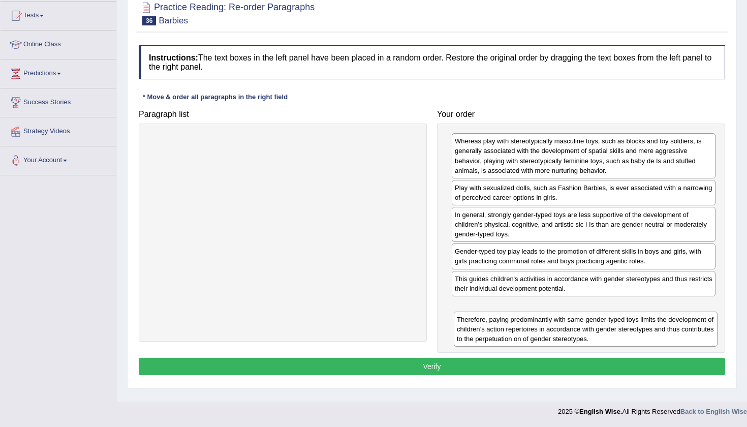
drag, startPoint x: 605, startPoint y: 280, endPoint x: 607, endPoint y: 322, distance: 41.7
click at [607, 322] on div "Therefore, paying predominantly with same-gender-typed toys limits the developm…" at bounding box center [586, 328] width 264 height 35
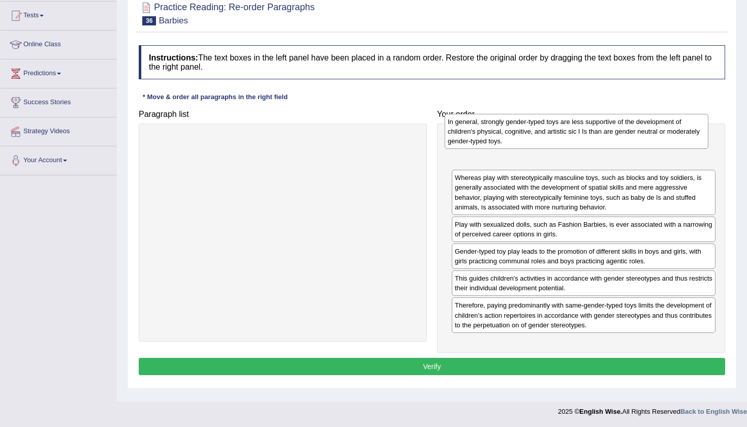
drag, startPoint x: 546, startPoint y: 228, endPoint x: 539, endPoint y: 137, distance: 91.7
click at [539, 136] on div "In general, strongly gender-typed toys are less supportive of the development o…" at bounding box center [576, 131] width 264 height 35
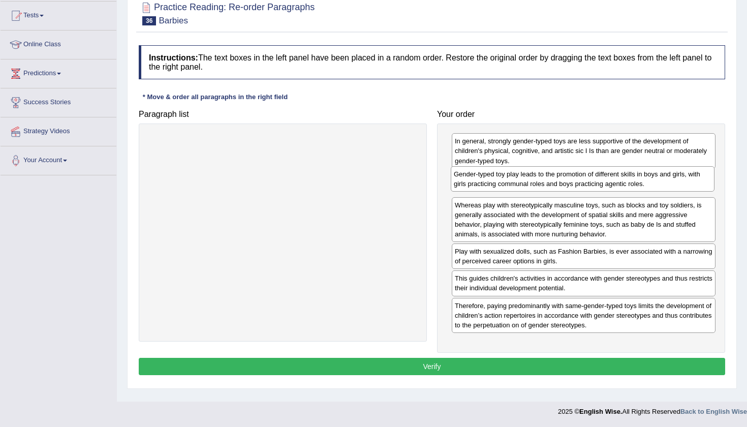
drag, startPoint x: 574, startPoint y: 256, endPoint x: 581, endPoint y: 181, distance: 75.5
click at [581, 181] on div "Gender-typed toy play leads to the promotion of different skills in boys and gi…" at bounding box center [582, 178] width 264 height 25
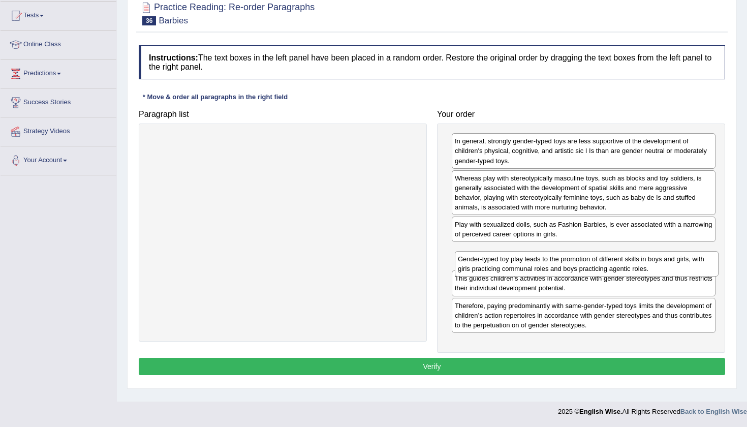
drag, startPoint x: 581, startPoint y: 181, endPoint x: 581, endPoint y: 259, distance: 77.7
click at [581, 259] on div "Gender-typed toy play leads to the promotion of different skills in boys and gi…" at bounding box center [587, 263] width 264 height 25
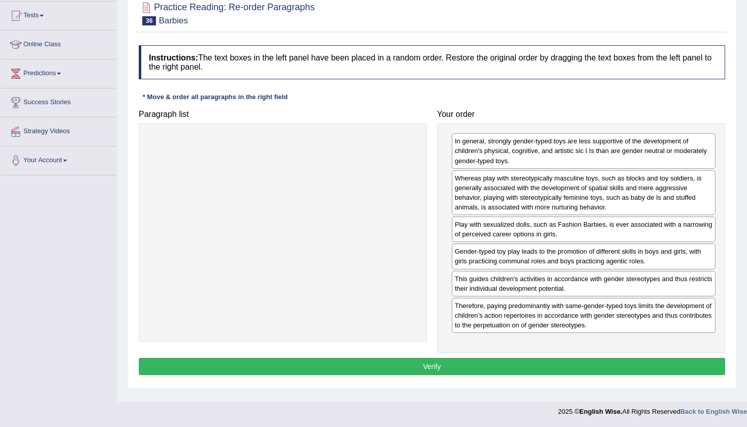
click at [492, 366] on button "Verify" at bounding box center [432, 366] width 586 height 17
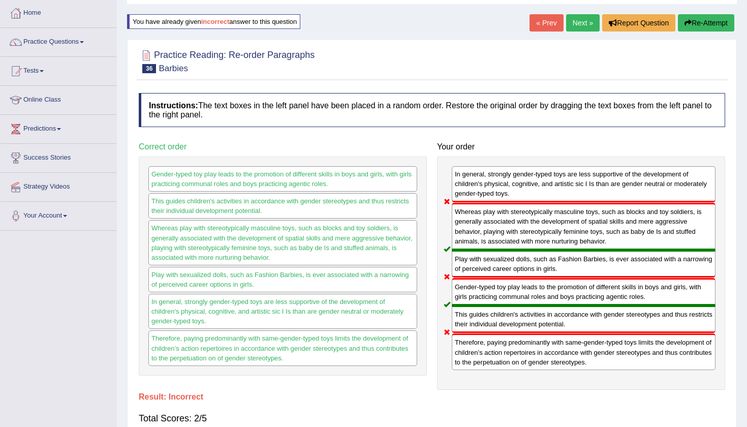
scroll to position [43, 0]
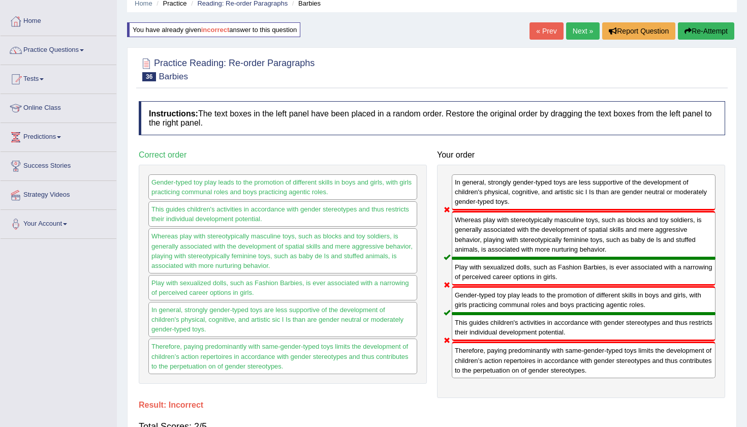
click at [705, 30] on button "Re-Attempt" at bounding box center [705, 30] width 56 height 17
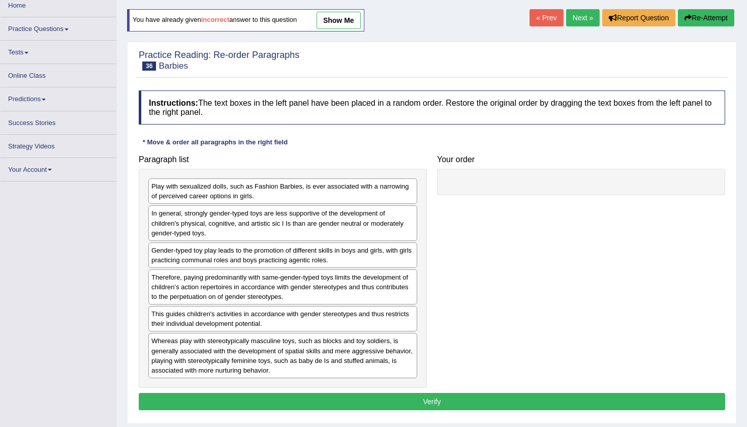
scroll to position [73, 0]
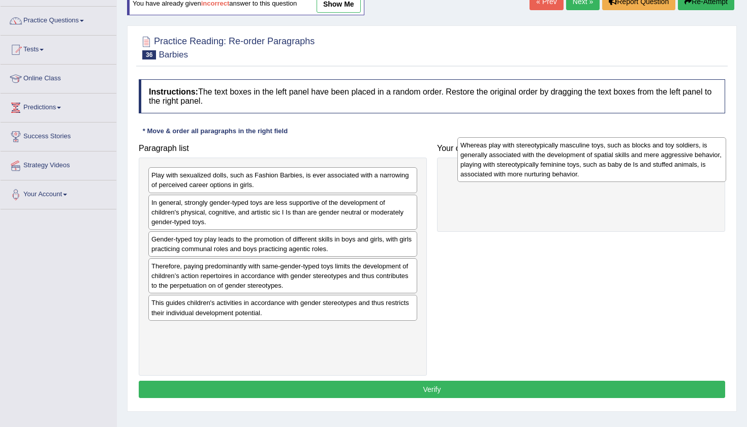
drag, startPoint x: 317, startPoint y: 337, endPoint x: 637, endPoint y: 153, distance: 368.6
click at [636, 153] on div "Whereas play with stereotypically masculine toys, such as blocks and toy soldie…" at bounding box center [591, 159] width 269 height 45
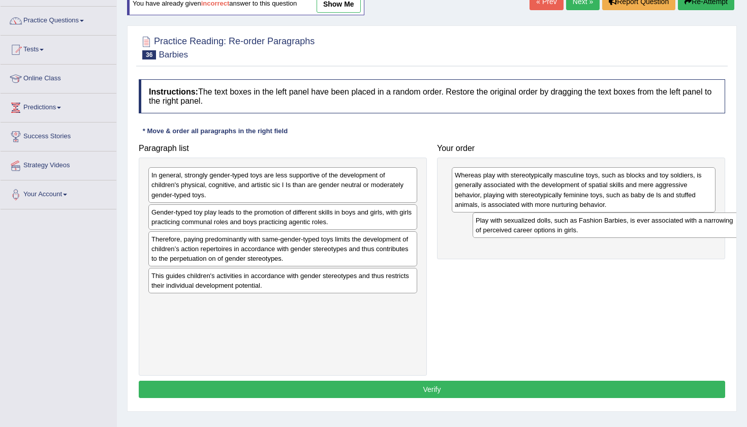
drag, startPoint x: 308, startPoint y: 176, endPoint x: 632, endPoint y: 221, distance: 327.2
click at [632, 221] on div "Play with sexualized dolls, such as Fashion Barbies, is ever associated with a …" at bounding box center [606, 224] width 269 height 25
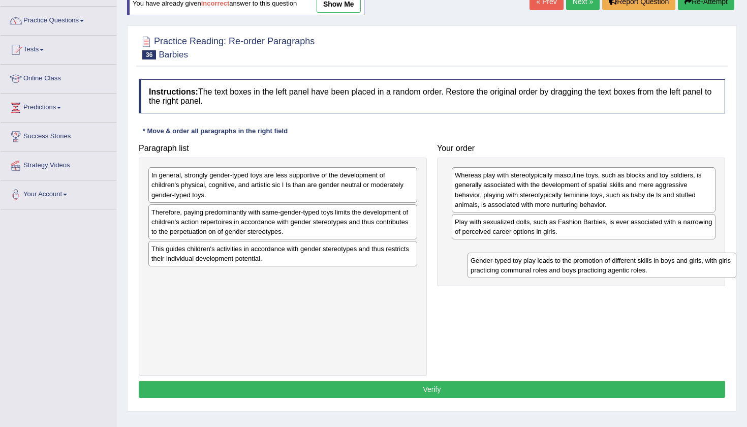
drag, startPoint x: 340, startPoint y: 212, endPoint x: 656, endPoint y: 262, distance: 319.7
click at [657, 262] on div "Gender-typed toy play leads to the promotion of different skills in boys and gi…" at bounding box center [601, 264] width 269 height 25
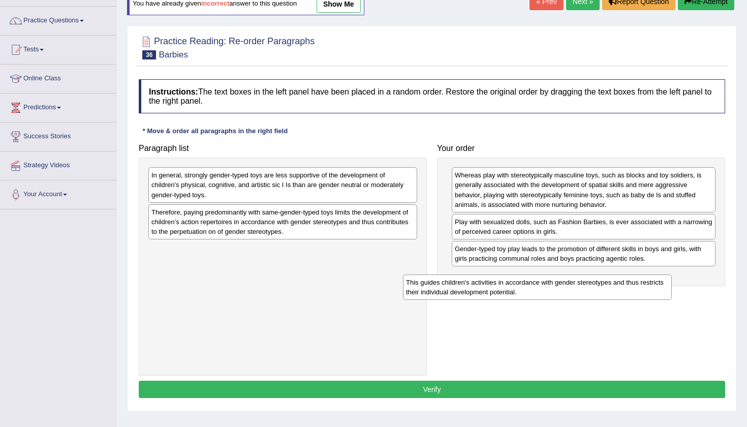
drag, startPoint x: 365, startPoint y: 247, endPoint x: 636, endPoint y: 278, distance: 273.0
click at [634, 278] on div "This guides children's activities in accordance with gender stereotypes and thu…" at bounding box center [537, 286] width 269 height 25
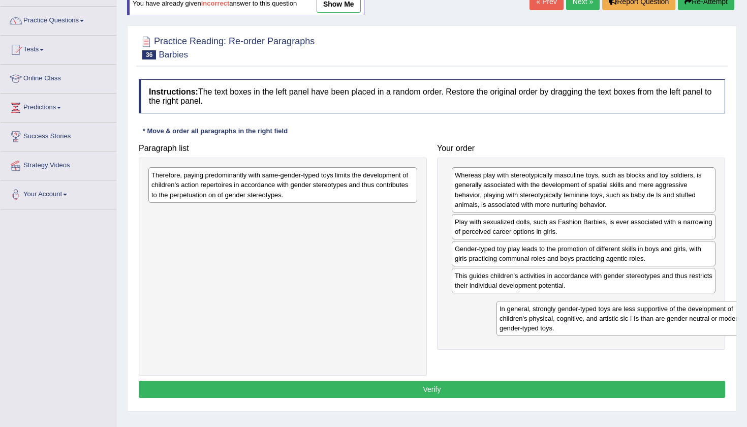
drag, startPoint x: 292, startPoint y: 179, endPoint x: 623, endPoint y: 315, distance: 357.5
click at [624, 315] on div "In general, strongly gender-typed toys are less supportive of the development o…" at bounding box center [630, 318] width 269 height 35
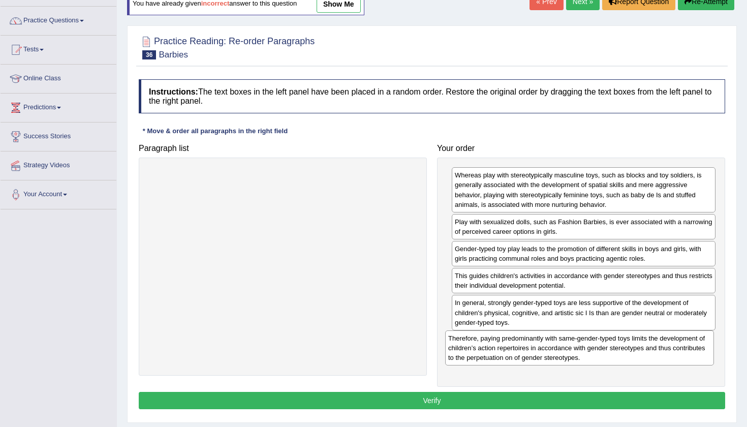
drag, startPoint x: 281, startPoint y: 187, endPoint x: 602, endPoint y: 357, distance: 363.0
click at [601, 356] on div "Therefore, paying predominantly with same-gender-typed toys limits the developm…" at bounding box center [579, 347] width 269 height 35
click at [518, 405] on button "Verify" at bounding box center [432, 400] width 586 height 17
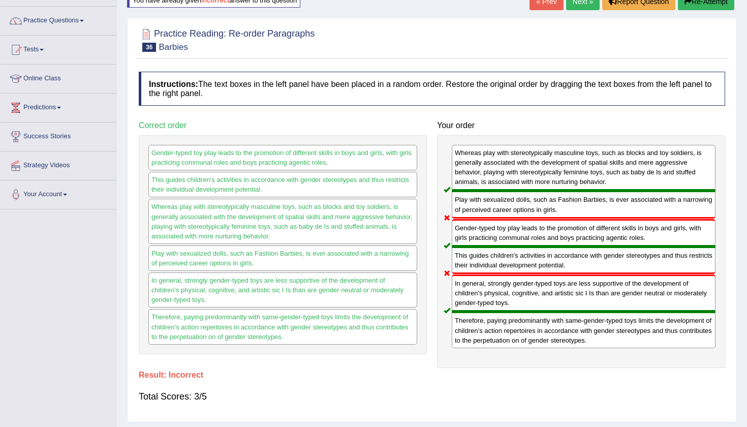
click at [691, 6] on button "Re-Attempt" at bounding box center [705, 1] width 56 height 17
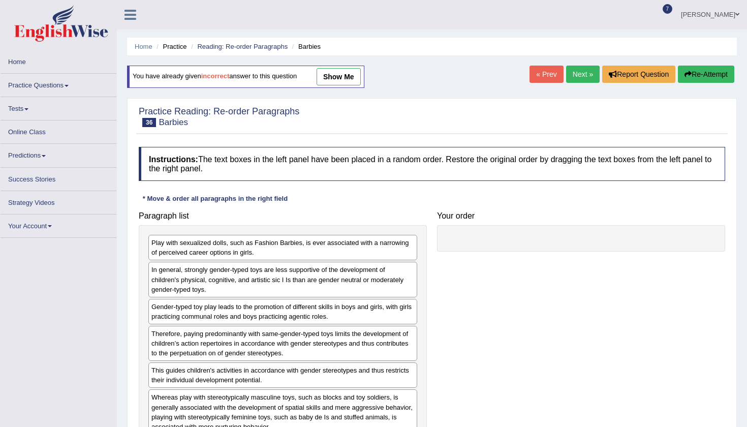
click at [411, 110] on div at bounding box center [432, 117] width 586 height 26
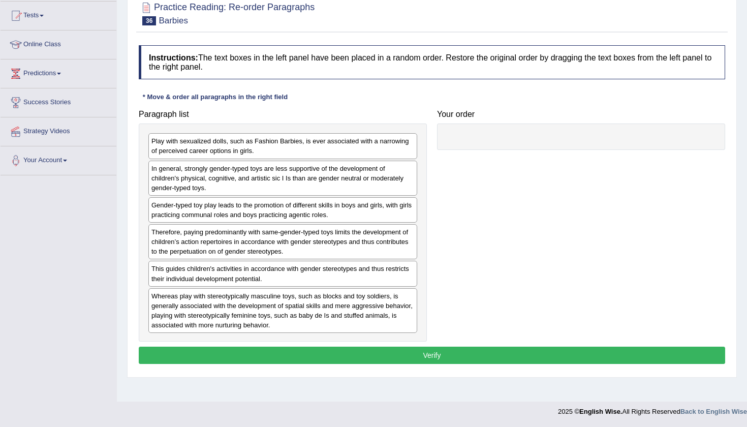
scroll to position [107, 0]
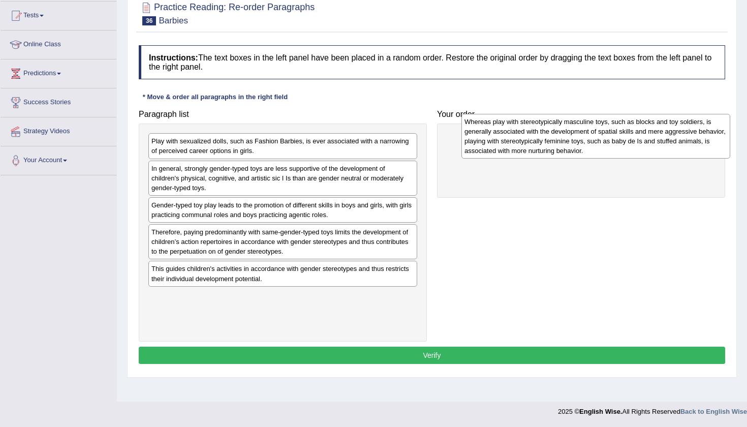
drag, startPoint x: 260, startPoint y: 308, endPoint x: 571, endPoint y: 136, distance: 356.2
click at [571, 136] on div "Whereas play with stereotypically masculine toys, such as blocks and toy soldie…" at bounding box center [595, 136] width 269 height 45
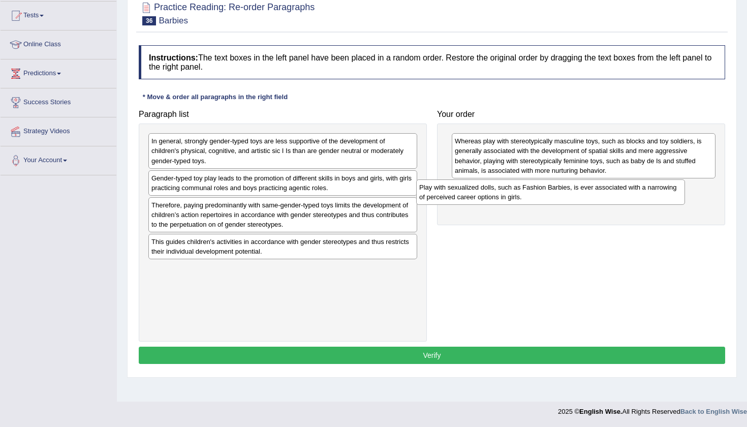
drag, startPoint x: 309, startPoint y: 137, endPoint x: 579, endPoint y: 184, distance: 274.2
click at [579, 184] on div "Play with sexualized dolls, such as Fashion Barbies, is ever associated with a …" at bounding box center [550, 191] width 269 height 25
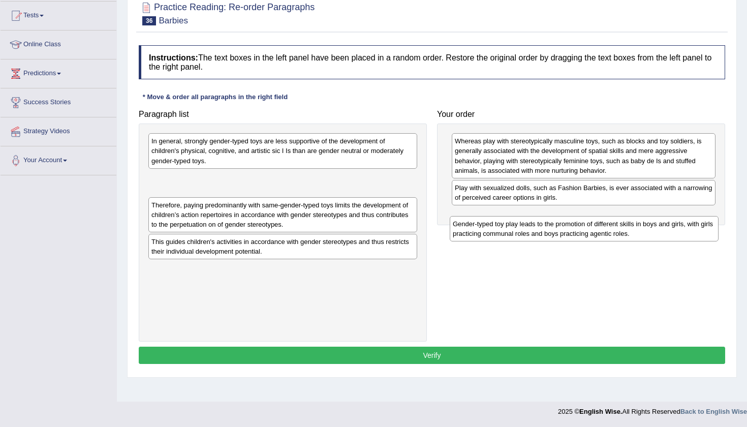
drag, startPoint x: 355, startPoint y: 173, endPoint x: 657, endPoint y: 210, distance: 304.0
click at [657, 216] on div "Gender-typed toy play leads to the promotion of different skills in boys and gi…" at bounding box center [583, 228] width 269 height 25
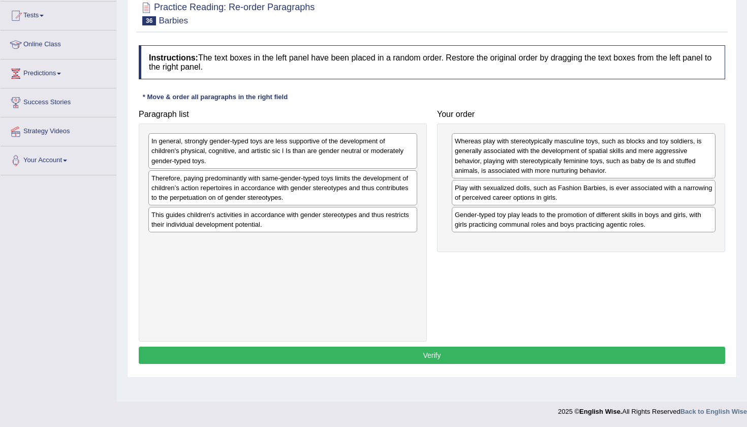
click at [339, 218] on div "This guides children's activities in accordance with gender stereotypes and thu…" at bounding box center [282, 219] width 269 height 25
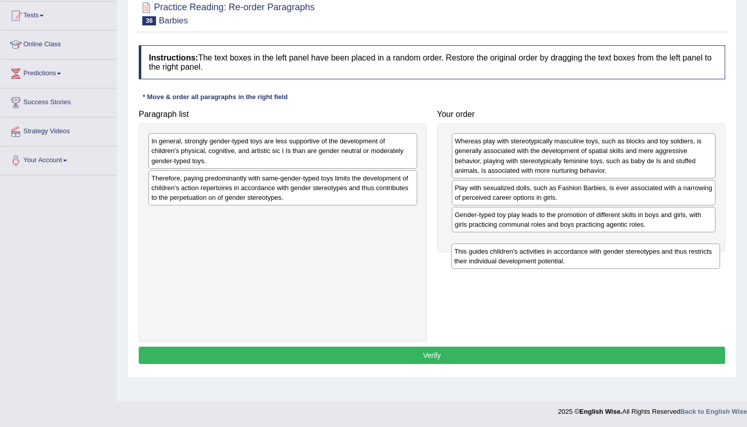
drag, startPoint x: 339, startPoint y: 218, endPoint x: 639, endPoint y: 243, distance: 301.7
click at [639, 243] on div "This guides children's activities in accordance with gender stereotypes and thu…" at bounding box center [585, 255] width 269 height 25
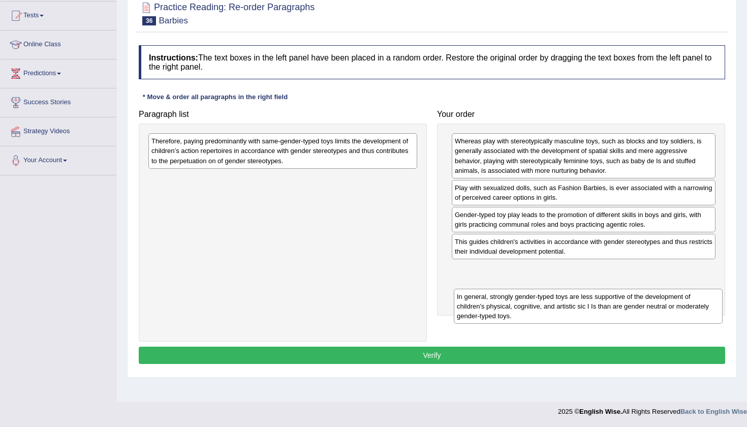
drag, startPoint x: 323, startPoint y: 149, endPoint x: 628, endPoint y: 290, distance: 335.8
click at [628, 290] on div "In general, strongly gender-typed toys are less supportive of the development o…" at bounding box center [588, 305] width 269 height 35
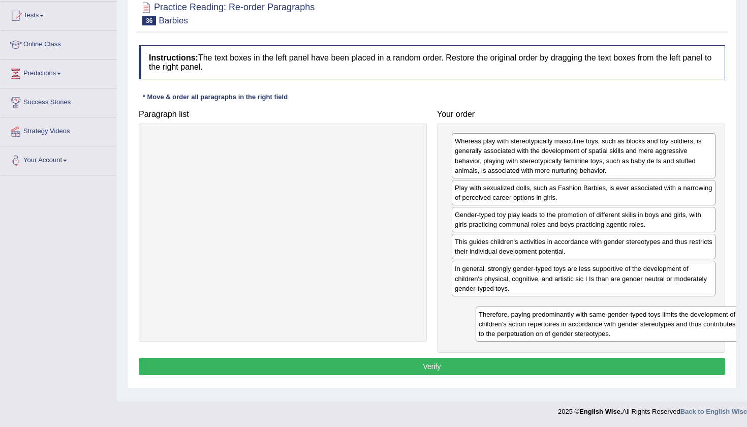
drag, startPoint x: 301, startPoint y: 158, endPoint x: 628, endPoint y: 331, distance: 370.1
click at [628, 331] on div "Therefore, paying predominantly with same-gender-typed toys limits the developm…" at bounding box center [609, 323] width 269 height 35
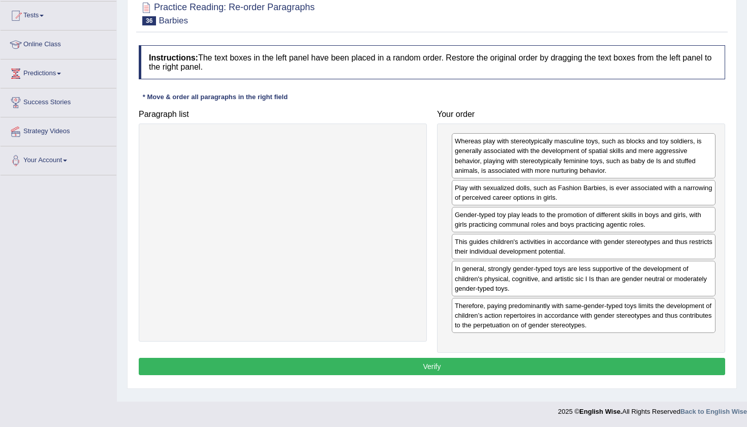
click at [551, 368] on button "Verify" at bounding box center [432, 366] width 586 height 17
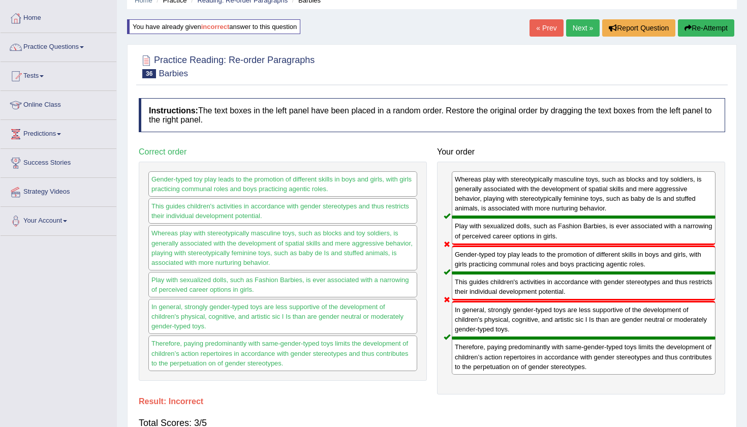
scroll to position [42, 0]
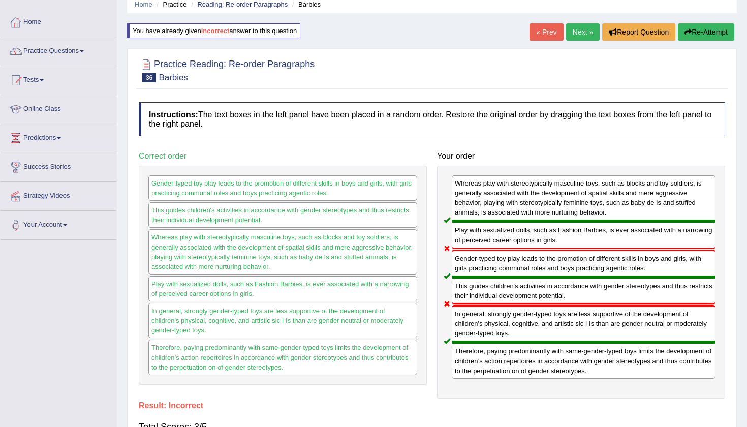
click at [704, 30] on button "Re-Attempt" at bounding box center [705, 31] width 56 height 17
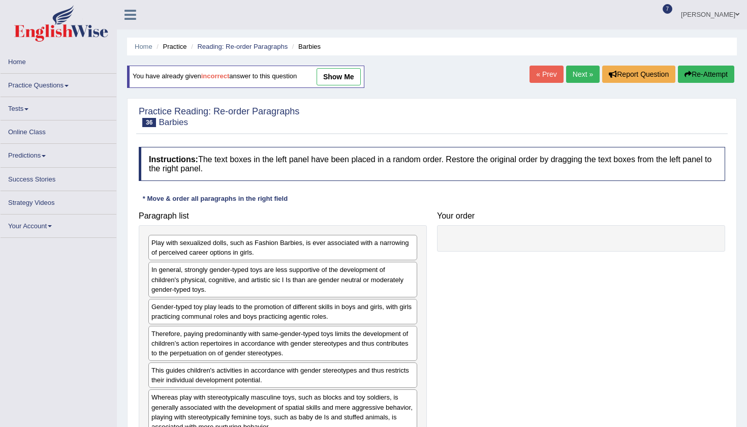
click at [481, 75] on div "Home Practice Reading: Re-order Paragraphs Barbies You have already given incor…" at bounding box center [432, 254] width 630 height 508
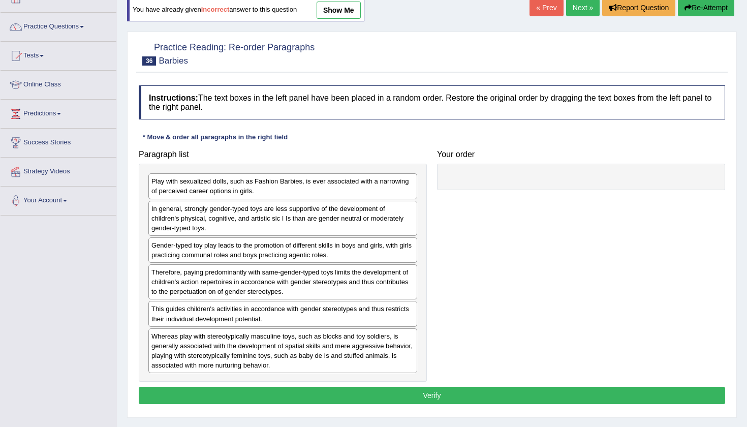
scroll to position [71, 0]
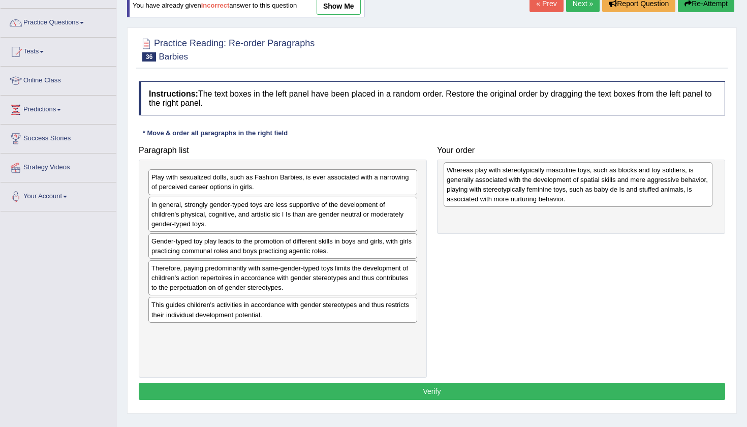
drag, startPoint x: 256, startPoint y: 338, endPoint x: 552, endPoint y: 175, distance: 337.5
click at [552, 175] on div "Whereas play with stereotypically masculine toys, such as blocks and toy soldie…" at bounding box center [577, 184] width 269 height 45
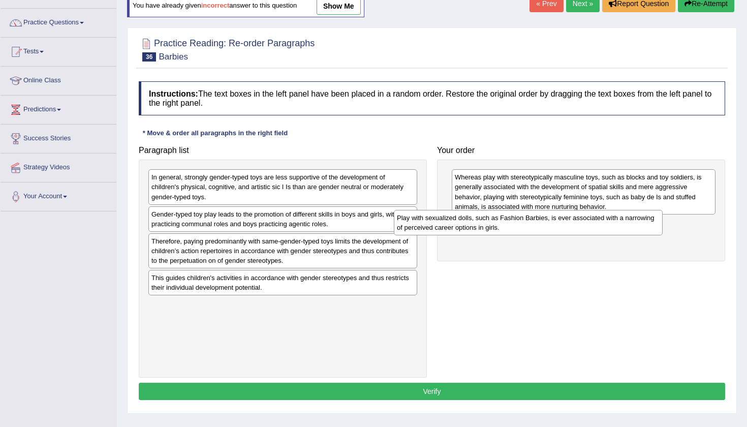
drag, startPoint x: 283, startPoint y: 179, endPoint x: 544, endPoint y: 223, distance: 264.8
click at [544, 223] on div "Play with sexualized dolls, such as Fashion Barbies, is ever associated with a …" at bounding box center [528, 222] width 269 height 25
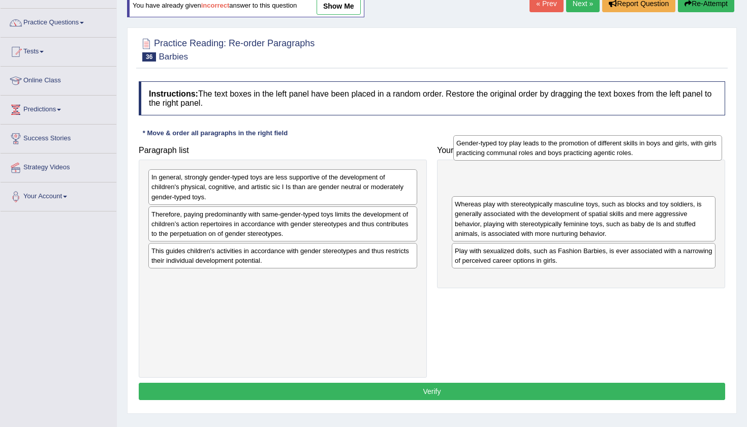
drag, startPoint x: 327, startPoint y: 213, endPoint x: 617, endPoint y: 168, distance: 293.5
click at [617, 160] on div "Gender-typed toy play leads to the promotion of different skills in boys and gi…" at bounding box center [587, 147] width 269 height 25
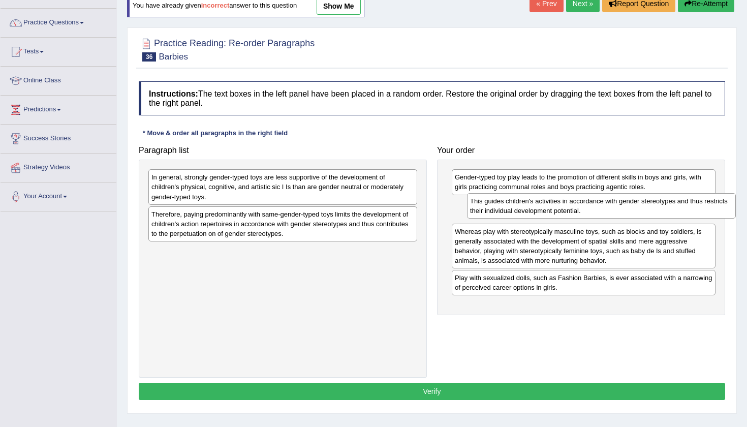
drag, startPoint x: 312, startPoint y: 259, endPoint x: 624, endPoint y: 210, distance: 315.7
click at [624, 210] on div "This guides children's activities in accordance with gender stereotypes and thu…" at bounding box center [601, 205] width 269 height 25
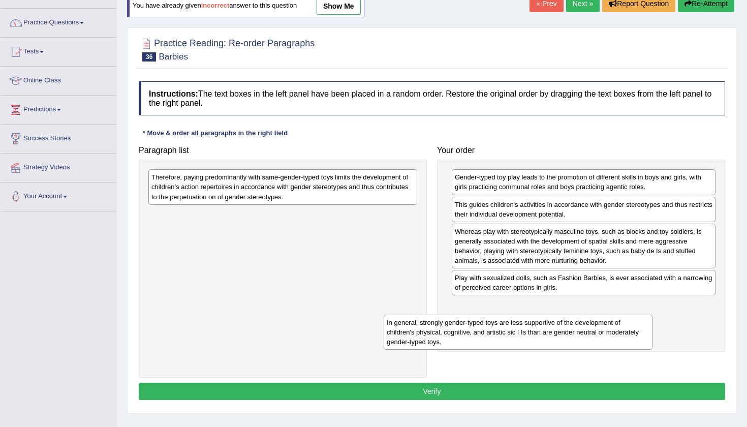
drag, startPoint x: 348, startPoint y: 180, endPoint x: 606, endPoint y: 324, distance: 295.6
click at [606, 324] on div "In general, strongly gender-typed toys are less supportive of the development o…" at bounding box center [517, 331] width 269 height 35
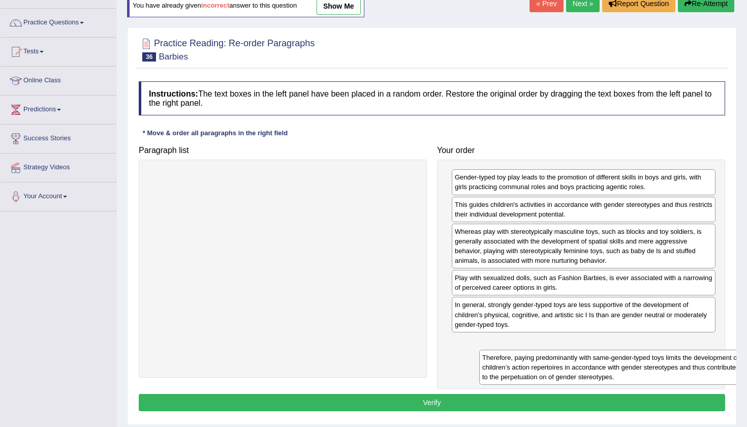
drag, startPoint x: 301, startPoint y: 188, endPoint x: 650, endPoint y: 367, distance: 391.8
click at [650, 368] on div "Therefore, paying predominantly with same-gender-typed toys limits the developm…" at bounding box center [613, 366] width 269 height 35
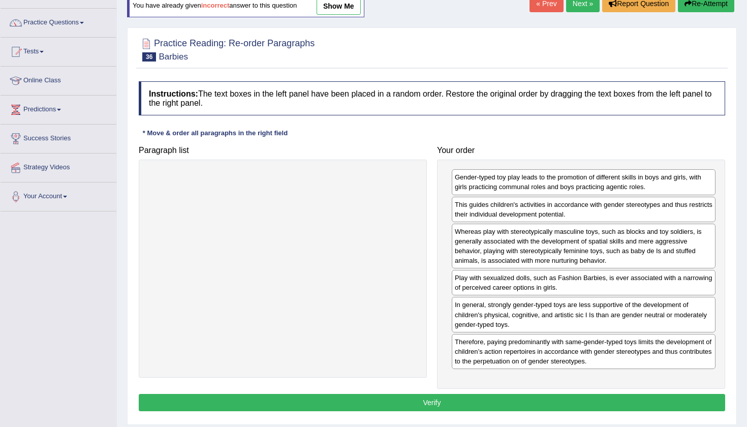
click at [540, 404] on button "Verify" at bounding box center [432, 402] width 586 height 17
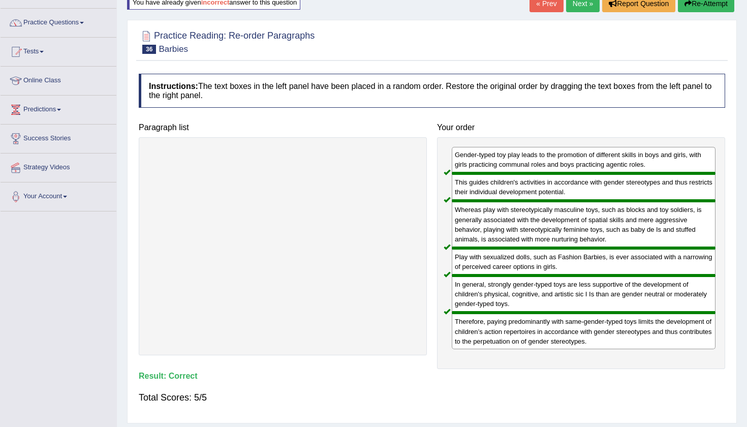
click at [585, 8] on link "Next »" at bounding box center [583, 3] width 34 height 17
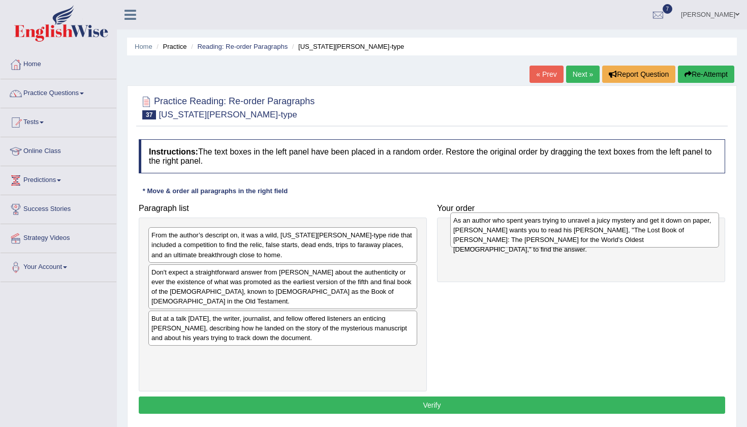
drag, startPoint x: 290, startPoint y: 372, endPoint x: 592, endPoint y: 238, distance: 330.1
click at [592, 238] on div "As an author who spent years trying to unravel a juicy mystery and get it down …" at bounding box center [584, 229] width 269 height 35
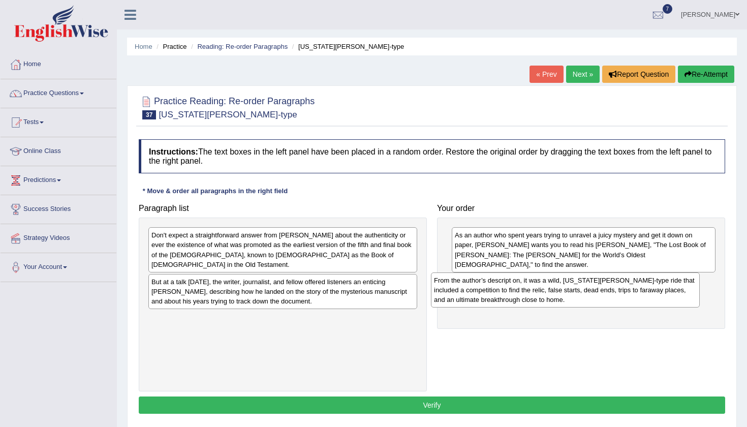
drag, startPoint x: 271, startPoint y: 244, endPoint x: 563, endPoint y: 282, distance: 295.0
click at [563, 282] on div "From the author’s descript on, it was a wild, [US_STATE][PERSON_NAME]-type ride…" at bounding box center [565, 289] width 269 height 35
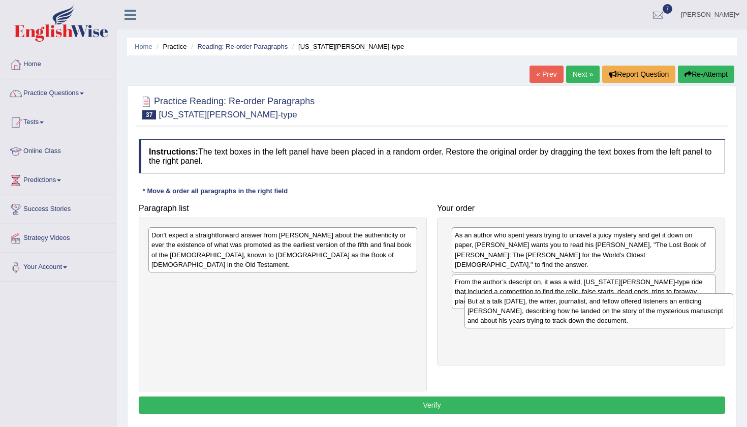
drag, startPoint x: 335, startPoint y: 295, endPoint x: 651, endPoint y: 315, distance: 316.5
click at [651, 315] on div "But at a talk [DATE], the writer, journalist, and fellow offered listeners an e…" at bounding box center [598, 310] width 269 height 35
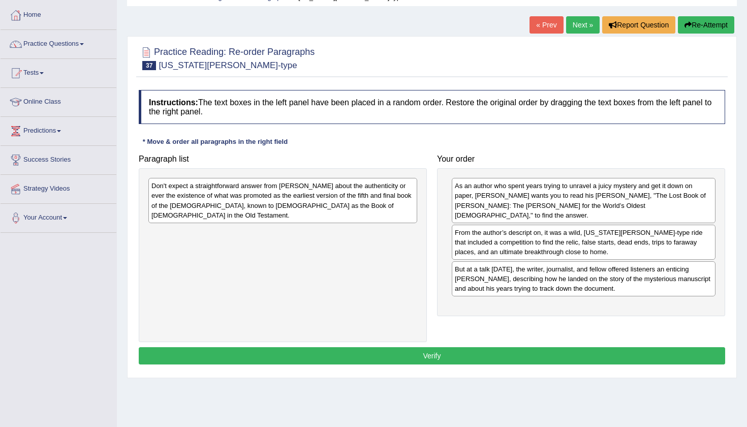
scroll to position [50, 0]
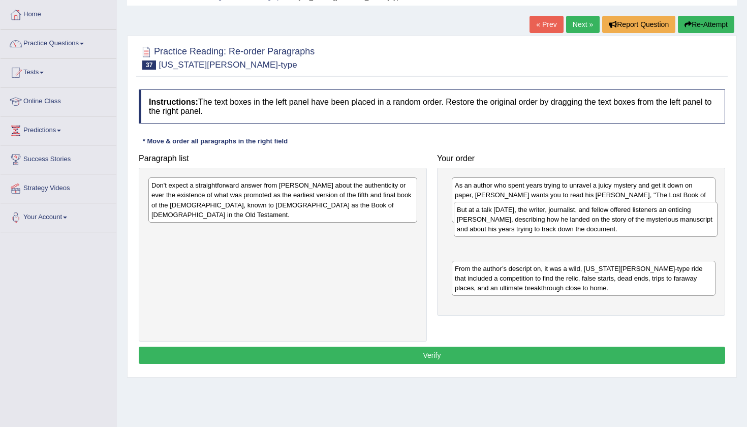
drag, startPoint x: 587, startPoint y: 278, endPoint x: 589, endPoint y: 231, distance: 46.8
click at [589, 230] on div "But at a talk [DATE], the writer, journalist, and fellow offered listeners an e…" at bounding box center [586, 219] width 264 height 35
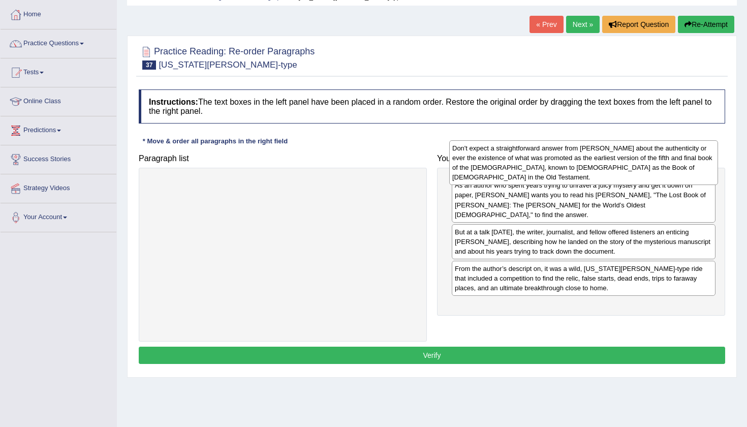
drag, startPoint x: 289, startPoint y: 183, endPoint x: 590, endPoint y: 145, distance: 303.1
click at [590, 145] on div "Don't expect a straightforward answer from [PERSON_NAME] about the authenticity…" at bounding box center [583, 162] width 269 height 45
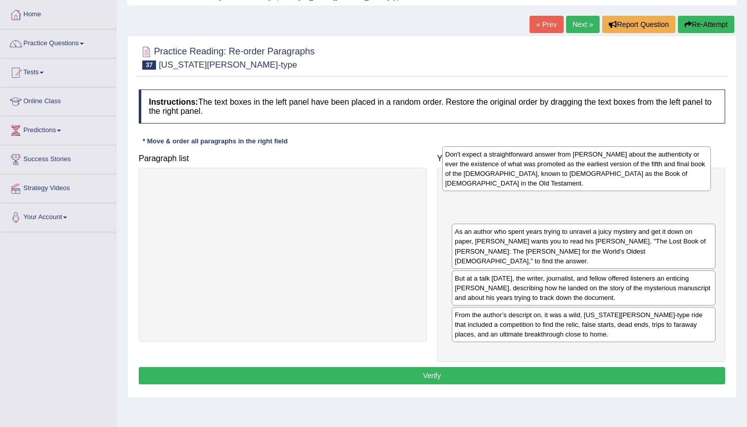
drag, startPoint x: 351, startPoint y: 189, endPoint x: 643, endPoint y: 179, distance: 292.7
click at [643, 179] on div "Don't expect a straightforward answer from Chanar Tigay about the authenticity …" at bounding box center [576, 168] width 269 height 45
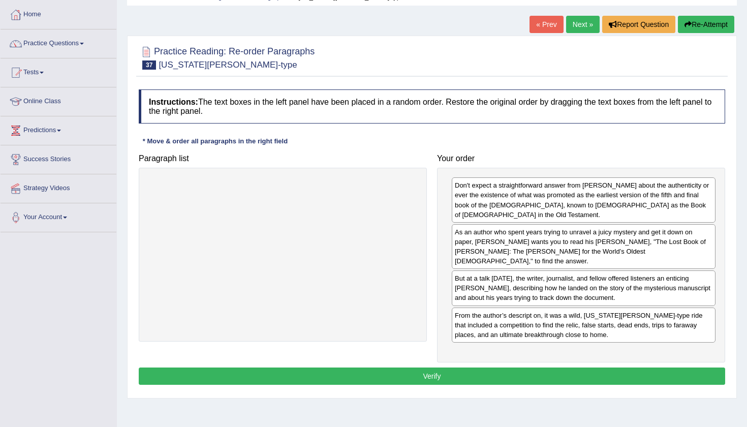
click at [738, 135] on div "Home Practice Reading: Re-order Paragraphs Indiana Jones-type « Prev Next » Rep…" at bounding box center [432, 204] width 630 height 508
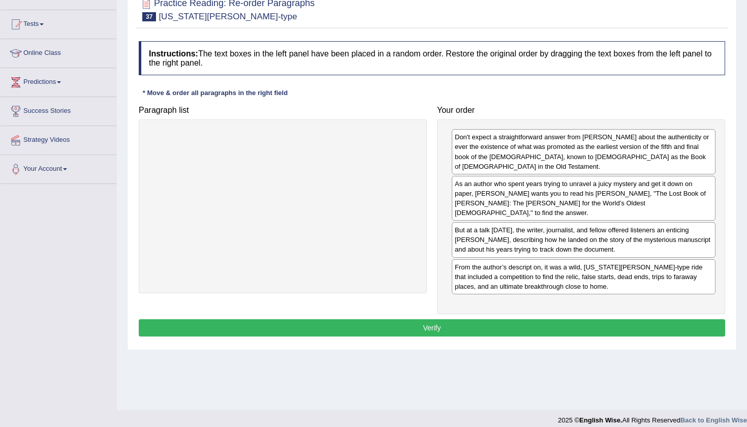
scroll to position [99, 0]
click at [320, 318] on button "Verify" at bounding box center [432, 326] width 586 height 17
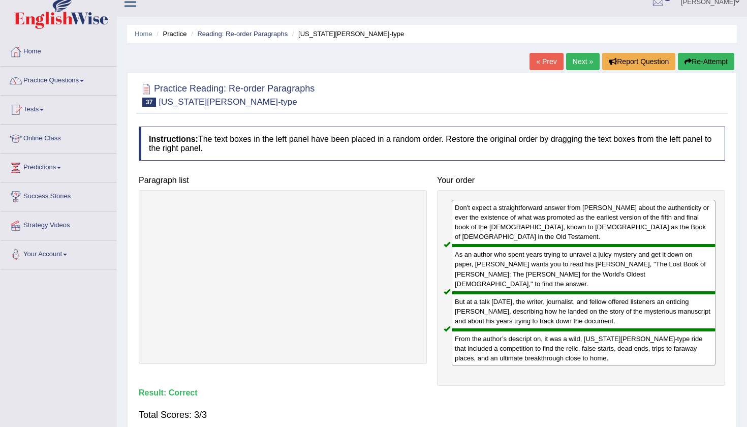
scroll to position [7, 0]
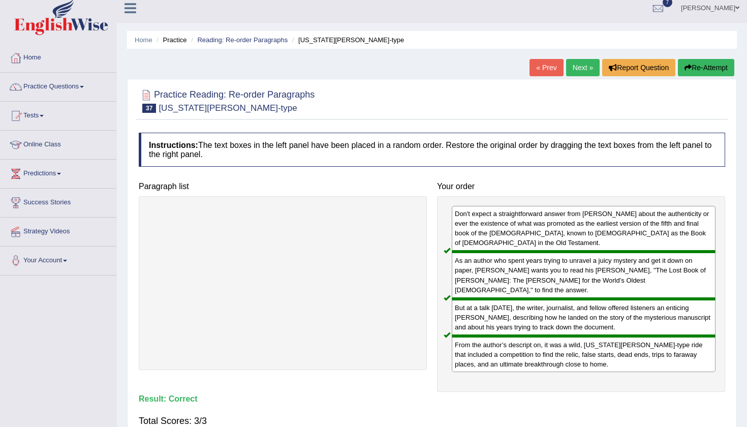
click at [580, 67] on link "Next »" at bounding box center [583, 67] width 34 height 17
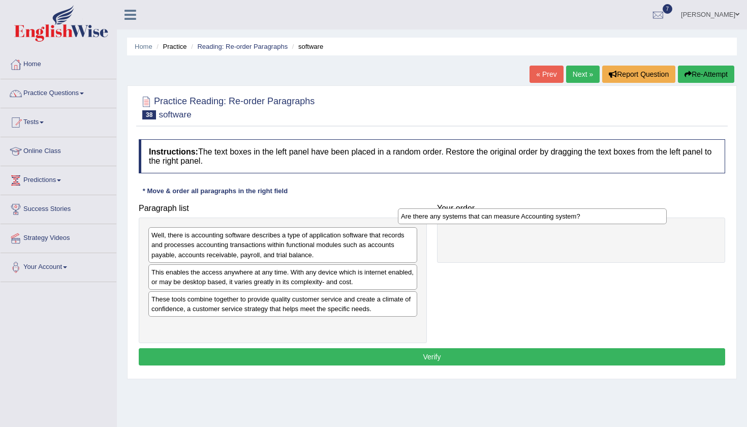
drag, startPoint x: 298, startPoint y: 297, endPoint x: 552, endPoint y: 217, distance: 266.0
click at [550, 215] on div "Are there any systems that can measure Accounting system?" at bounding box center [532, 216] width 269 height 16
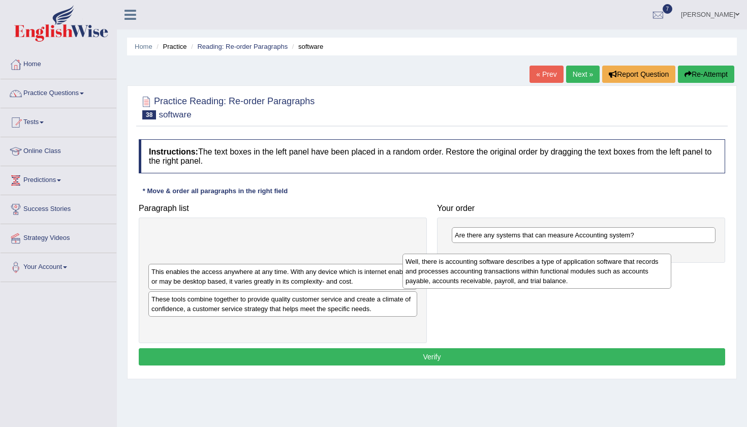
drag, startPoint x: 352, startPoint y: 236, endPoint x: 639, endPoint y: 253, distance: 288.0
click at [639, 253] on div "Well, there is accounting software describes a type of application software tha…" at bounding box center [536, 270] width 269 height 35
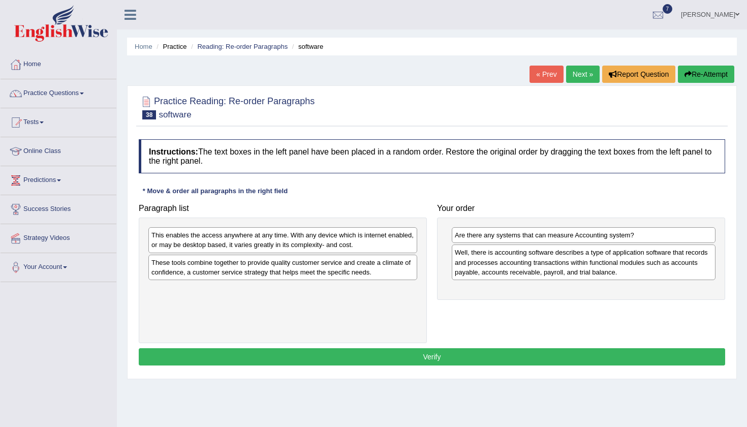
click at [311, 244] on div "This enables the access anywhere at any time. With any device which is internet…" at bounding box center [282, 239] width 269 height 25
click at [310, 264] on div "These tools combine together to provide quality customer service and create a c…" at bounding box center [282, 266] width 269 height 25
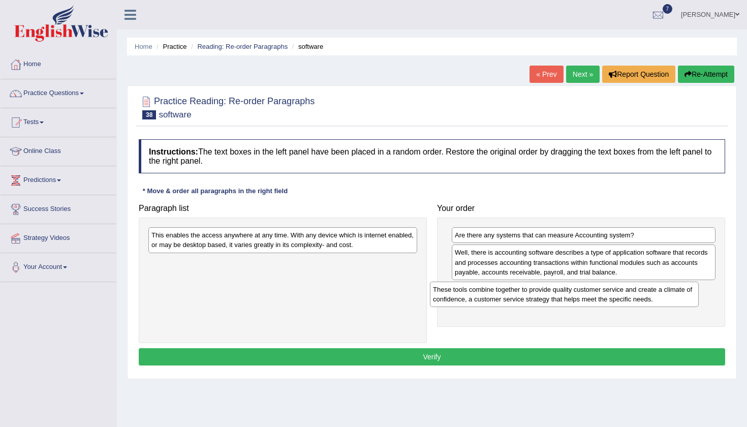
drag, startPoint x: 310, startPoint y: 265, endPoint x: 622, endPoint y: 286, distance: 312.6
click at [622, 286] on div "These tools combine together to provide quality customer service and create a c…" at bounding box center [564, 293] width 269 height 25
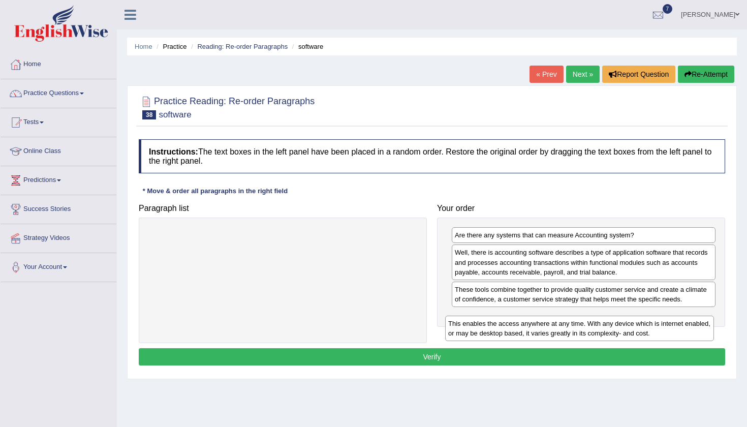
drag, startPoint x: 359, startPoint y: 243, endPoint x: 656, endPoint y: 332, distance: 309.5
click at [656, 332] on div "This enables the access anywhere at any time. With any device which is internet…" at bounding box center [579, 327] width 269 height 25
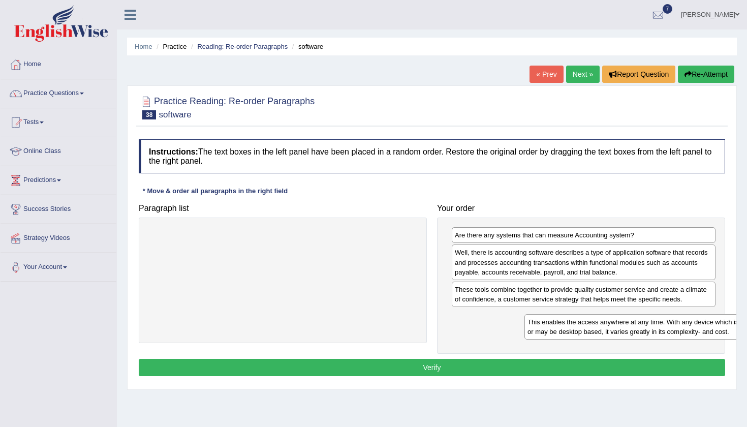
drag, startPoint x: 298, startPoint y: 234, endPoint x: 638, endPoint y: 330, distance: 353.4
click at [639, 330] on div "This enables the access anywhere at any time. With any device which is internet…" at bounding box center [658, 326] width 269 height 25
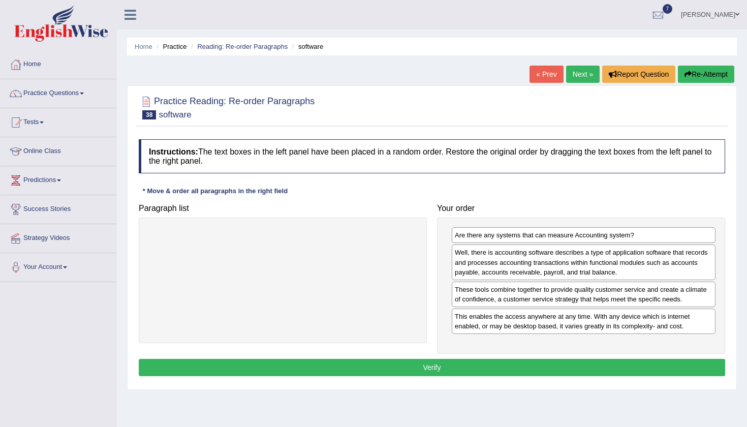
click at [529, 371] on button "Verify" at bounding box center [432, 367] width 586 height 17
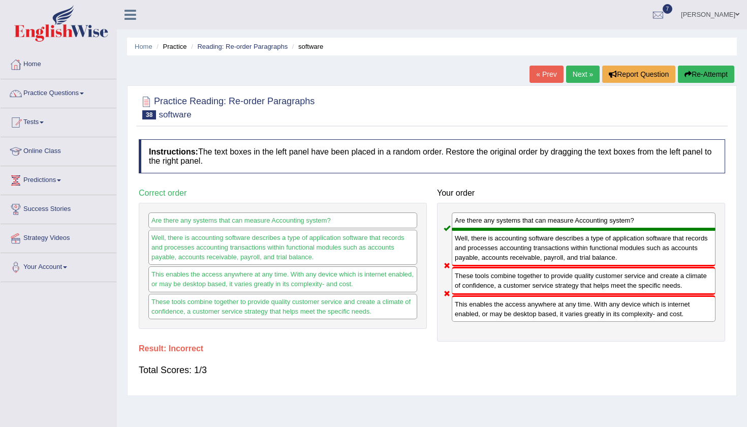
click at [578, 76] on link "Next »" at bounding box center [583, 74] width 34 height 17
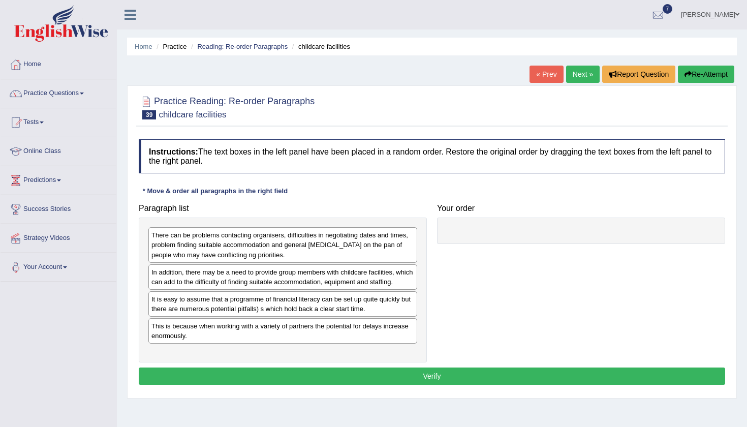
click at [414, 183] on div "Instructions: The text boxes in the left panel have been placed in a random ord…" at bounding box center [431, 263] width 591 height 258
